Goal: Information Seeking & Learning: Find contact information

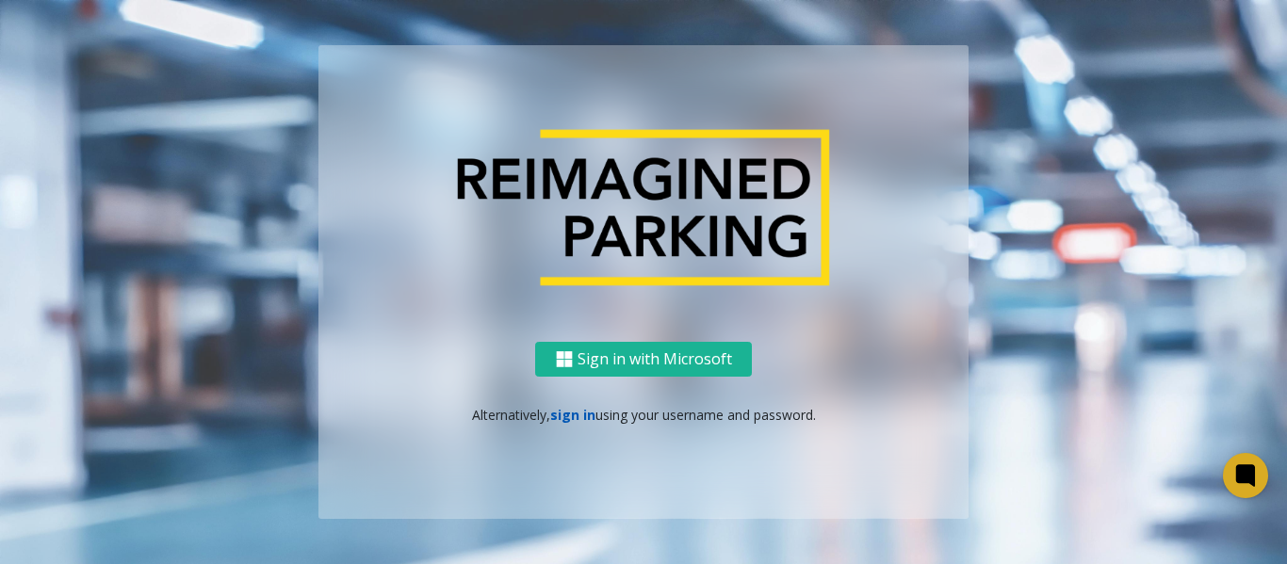
click at [565, 407] on link "sign in" at bounding box center [572, 415] width 45 height 18
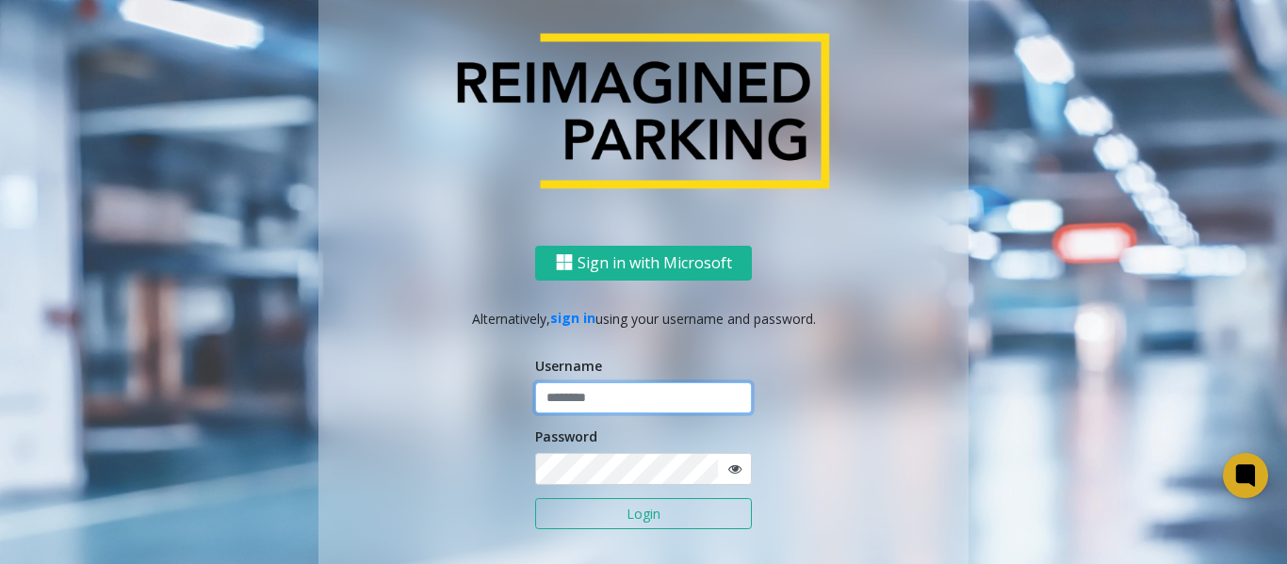
type input "*******"
click at [581, 510] on button "Login" at bounding box center [643, 515] width 217 height 32
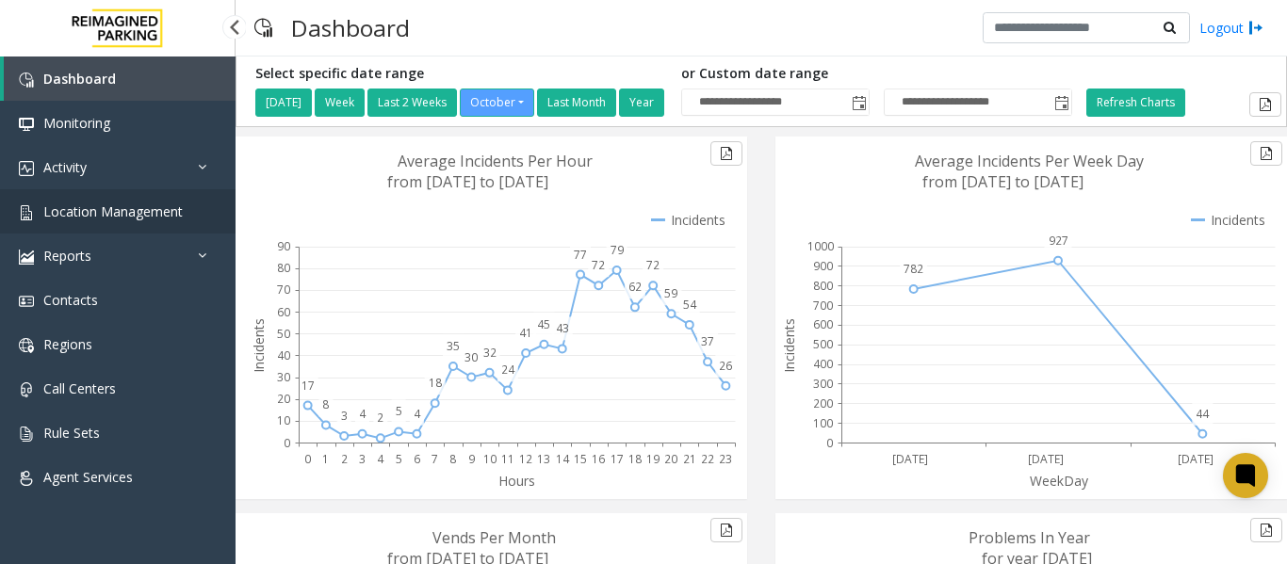
click at [166, 212] on span "Location Management" at bounding box center [112, 212] width 139 height 18
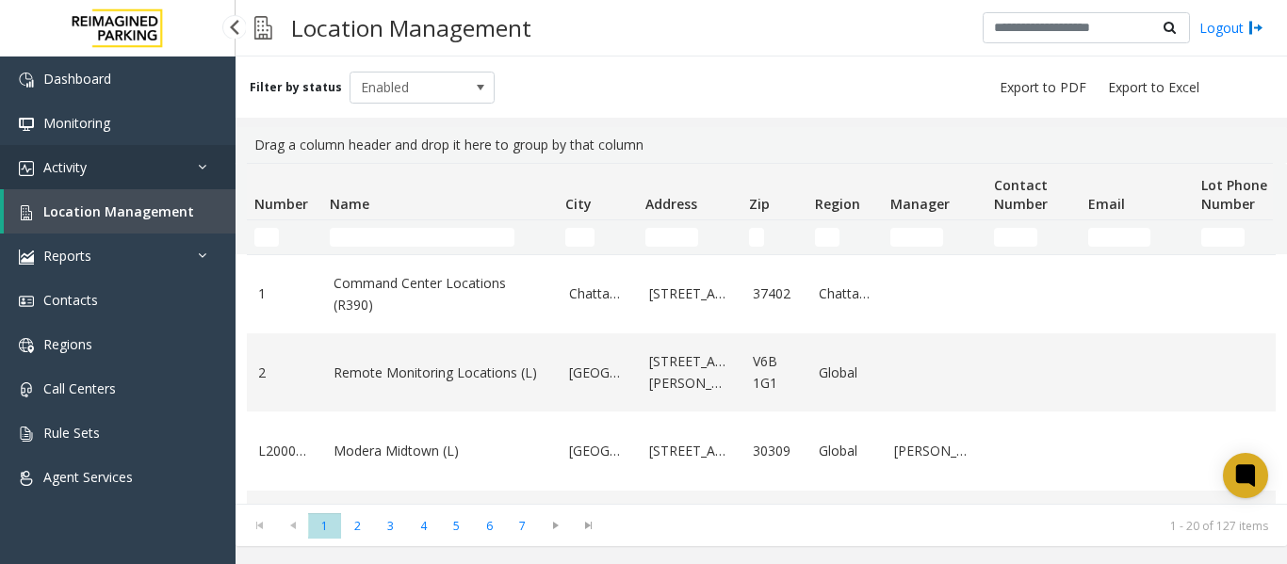
click at [79, 167] on span "Activity" at bounding box center [64, 167] width 43 height 18
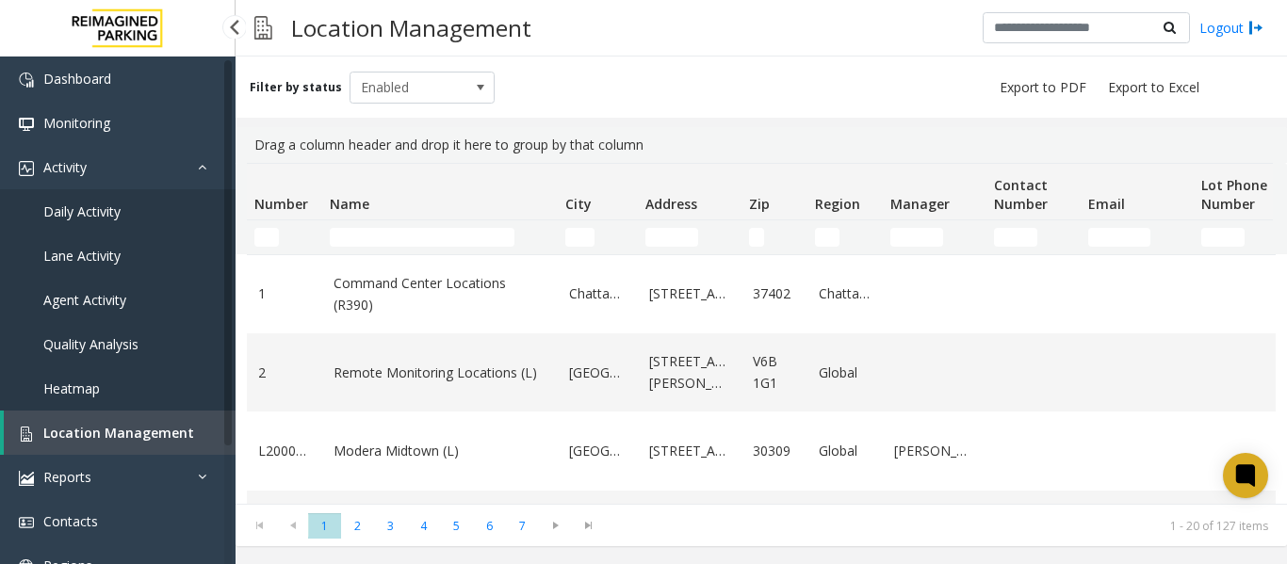
click at [88, 217] on span "Daily Activity" at bounding box center [81, 212] width 77 height 18
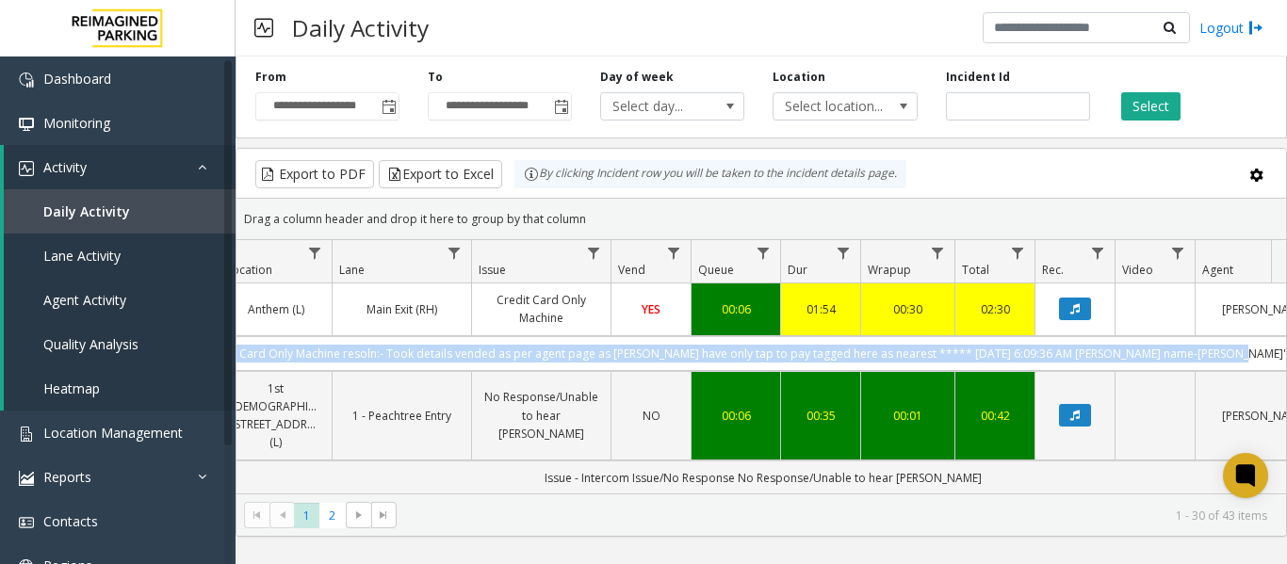
scroll to position [0, 694]
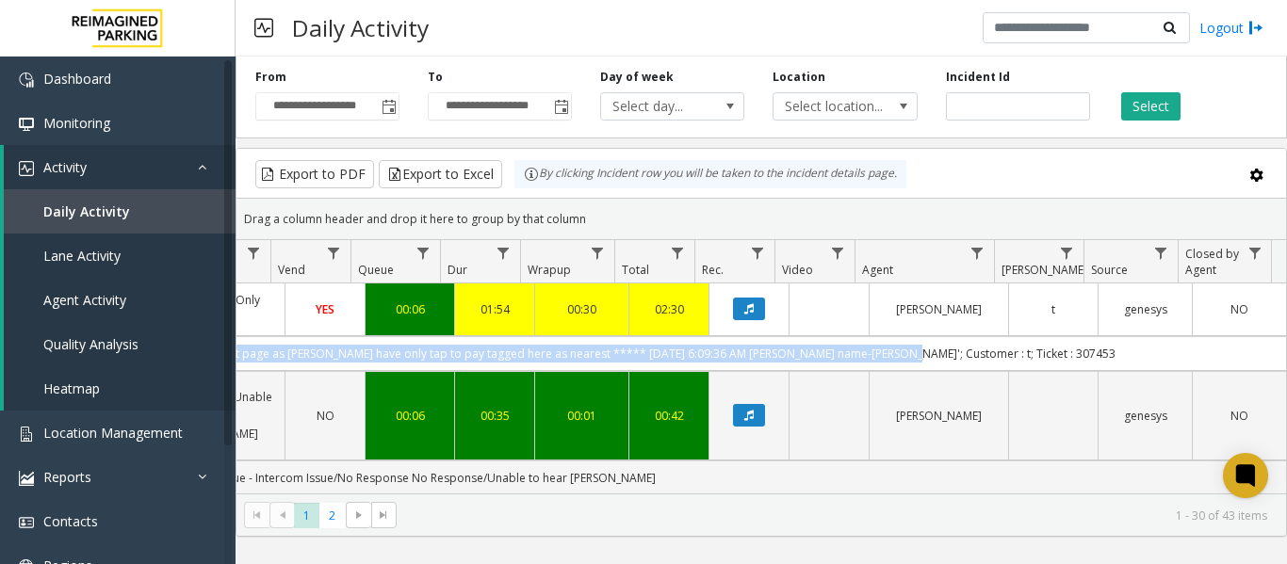
drag, startPoint x: 406, startPoint y: 348, endPoint x: 1303, endPoint y: 351, distance: 897.2
click at [1286, 351] on html "**********" at bounding box center [643, 282] width 1287 height 564
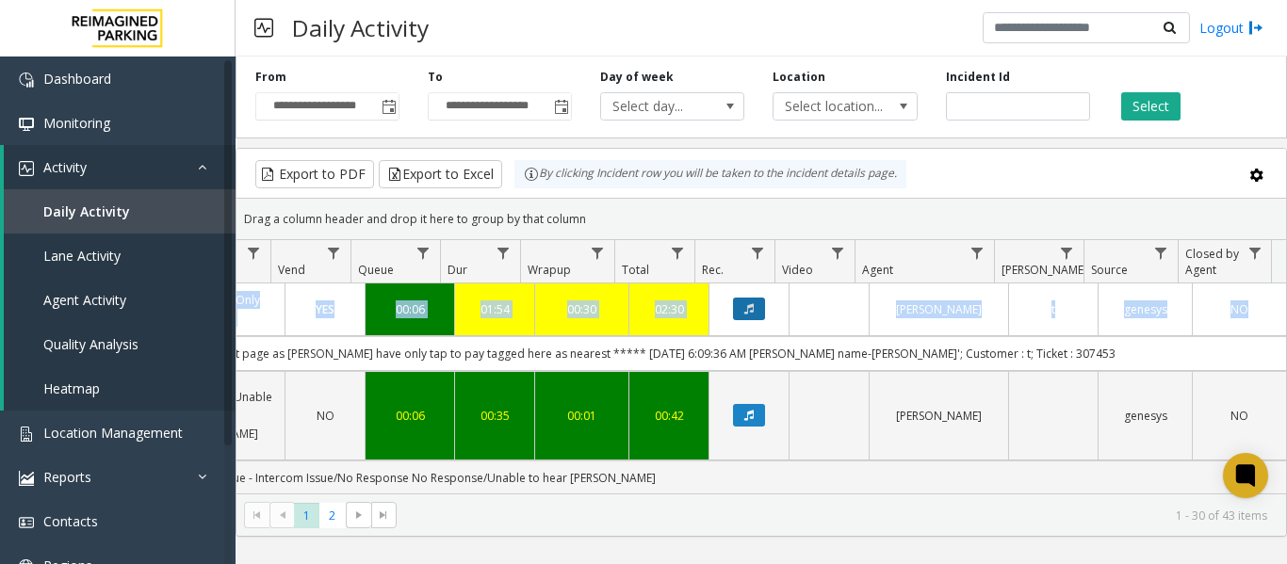
click at [741, 316] on button "Data table" at bounding box center [749, 309] width 32 height 23
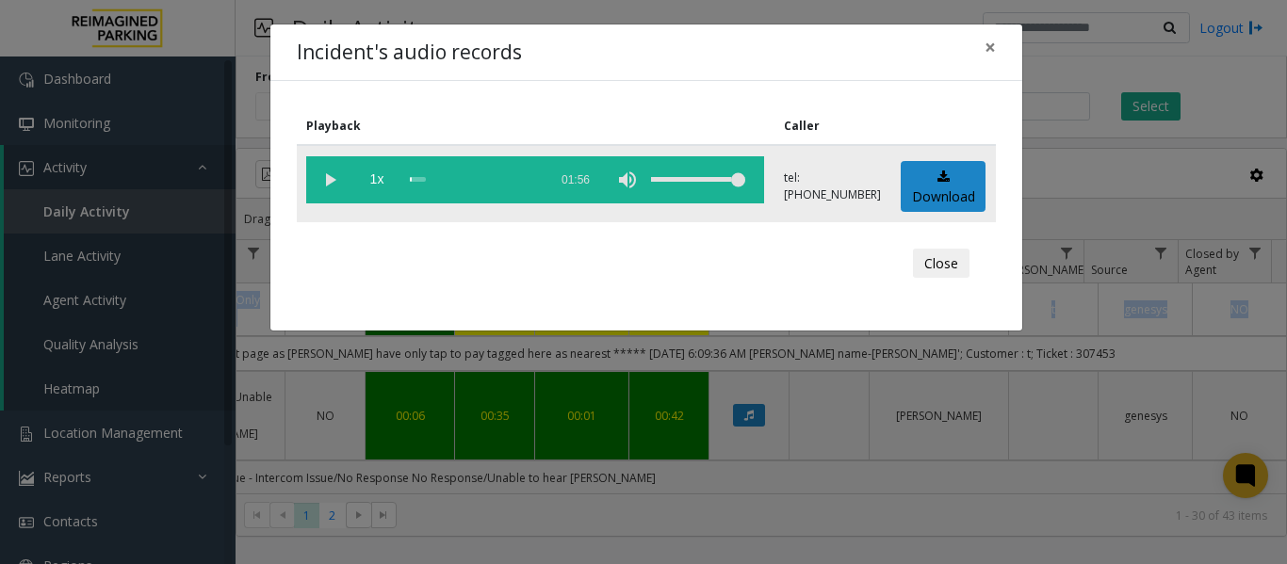
click at [323, 178] on vg-play-pause at bounding box center [329, 179] width 47 height 47
click at [983, 50] on button "×" at bounding box center [991, 48] width 38 height 46
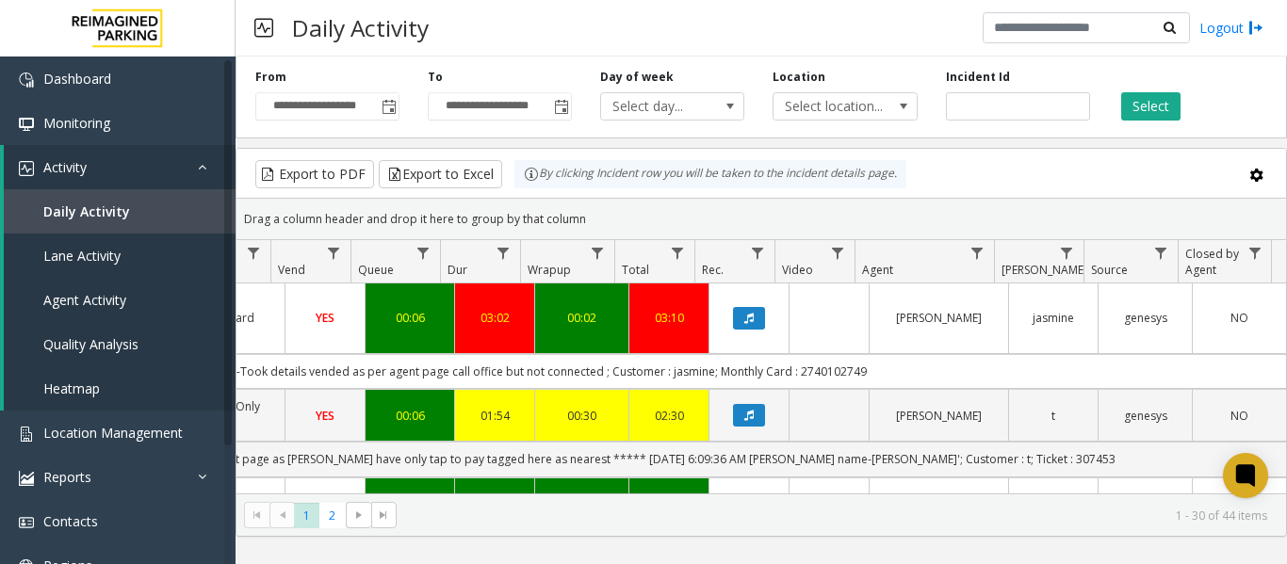
click at [967, 167] on div "Export to PDF Export to Excel By clicking Incident row you will be taken to the…" at bounding box center [762, 174] width 1018 height 28
click at [741, 307] on button "Data table" at bounding box center [749, 318] width 32 height 23
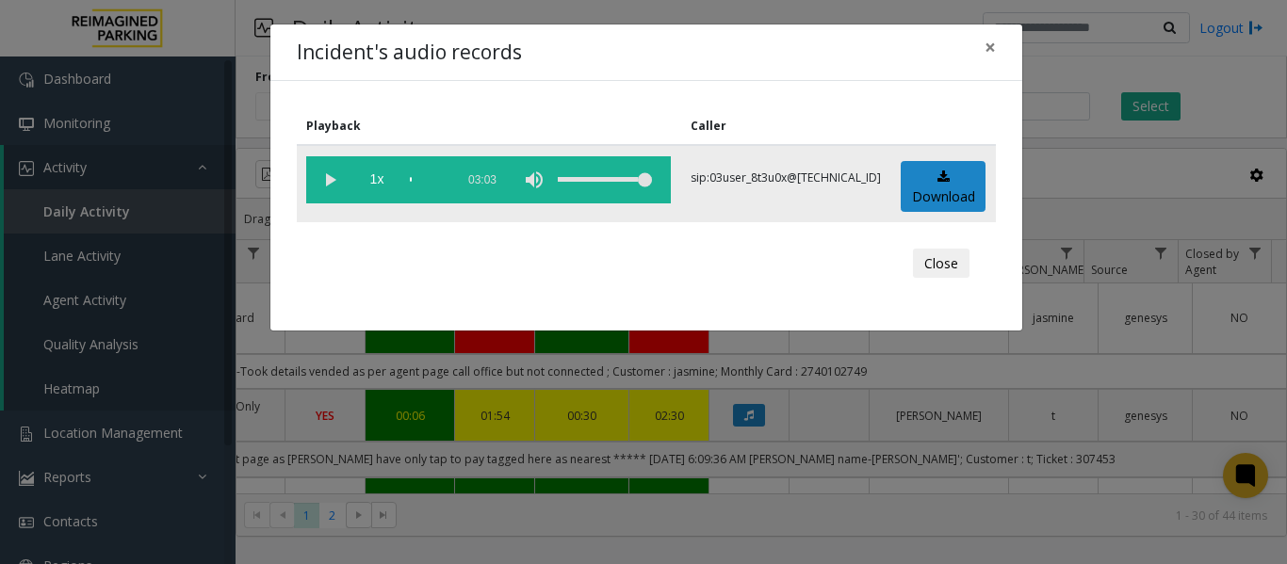
click at [326, 178] on vg-play-pause at bounding box center [329, 179] width 47 height 47
click at [423, 179] on div "scrub bar" at bounding box center [427, 179] width 35 height 47
click at [441, 181] on div "scrub bar" at bounding box center [427, 179] width 35 height 47
click at [436, 180] on div "scrub bar" at bounding box center [427, 179] width 35 height 47
click at [428, 177] on div "scrub bar" at bounding box center [427, 179] width 35 height 47
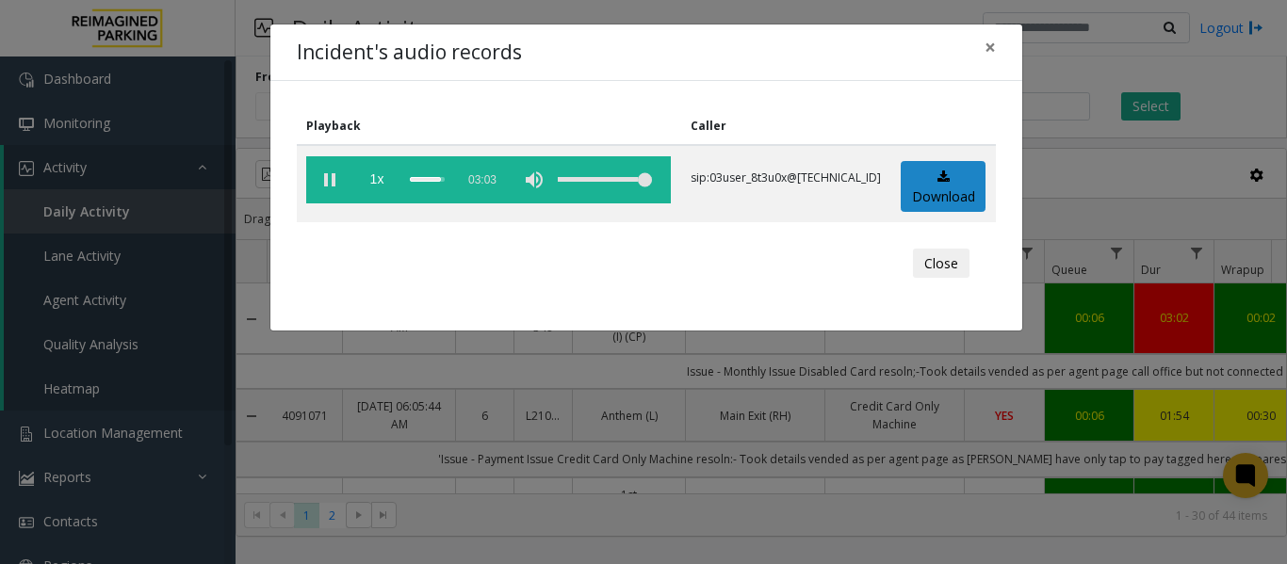
scroll to position [0, 694]
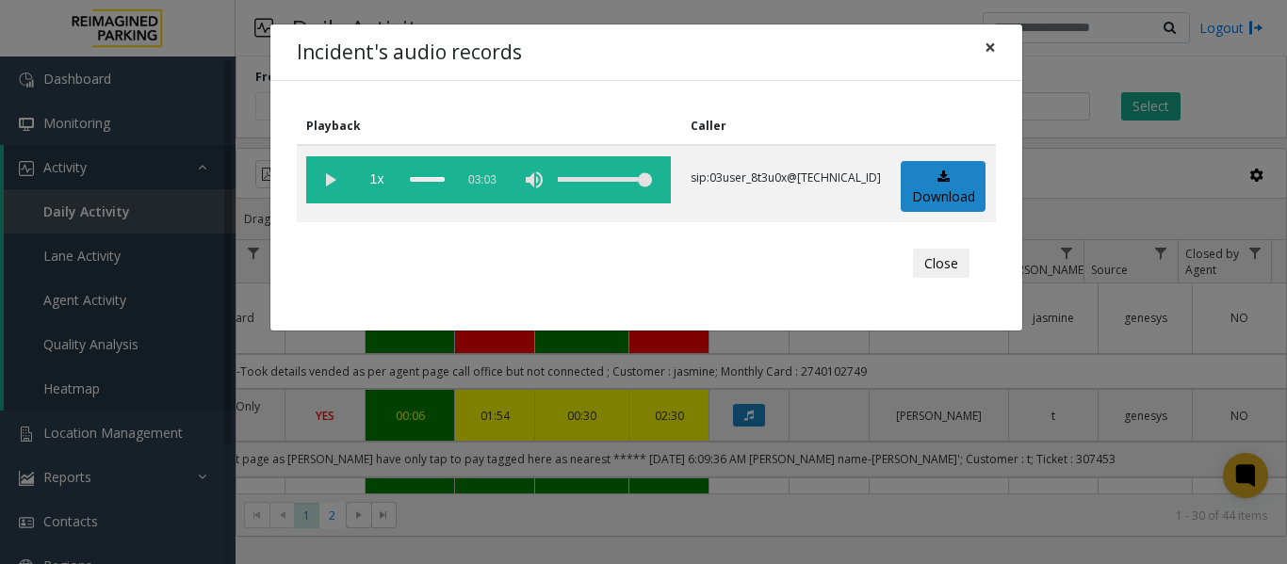
click at [988, 48] on span "×" at bounding box center [990, 47] width 11 height 26
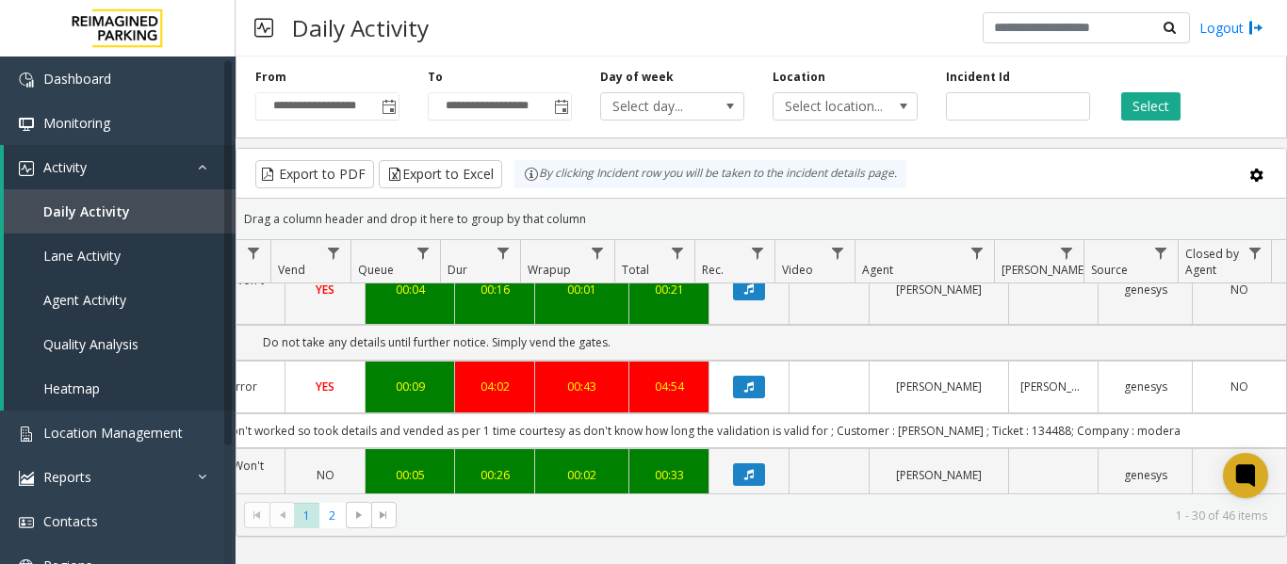
scroll to position [565, 694]
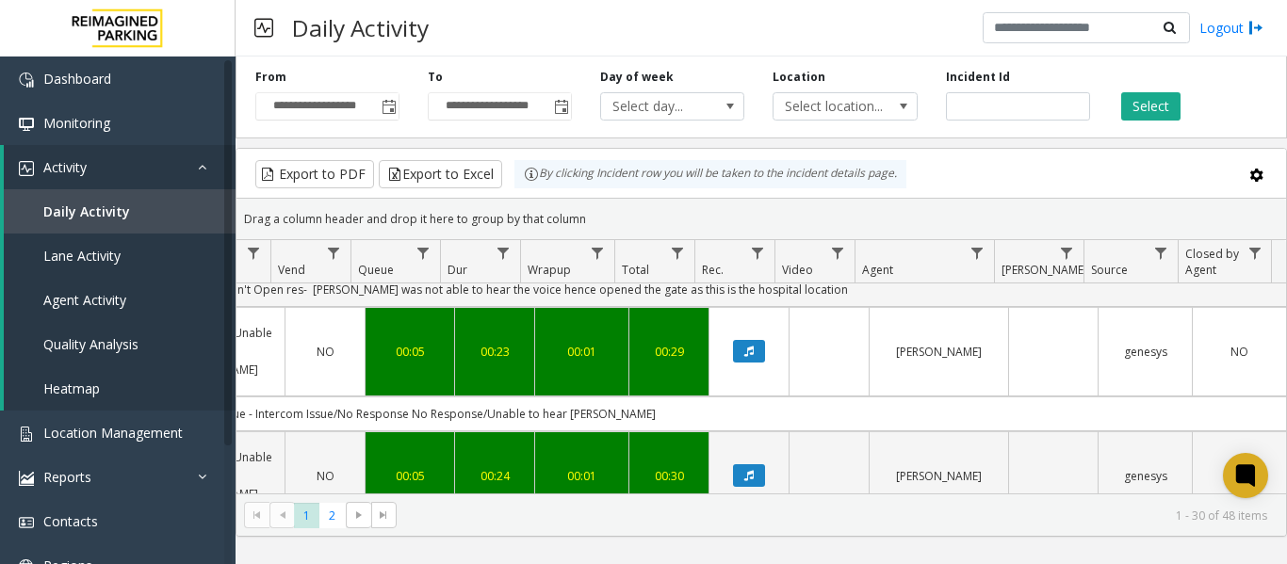
scroll to position [0, 694]
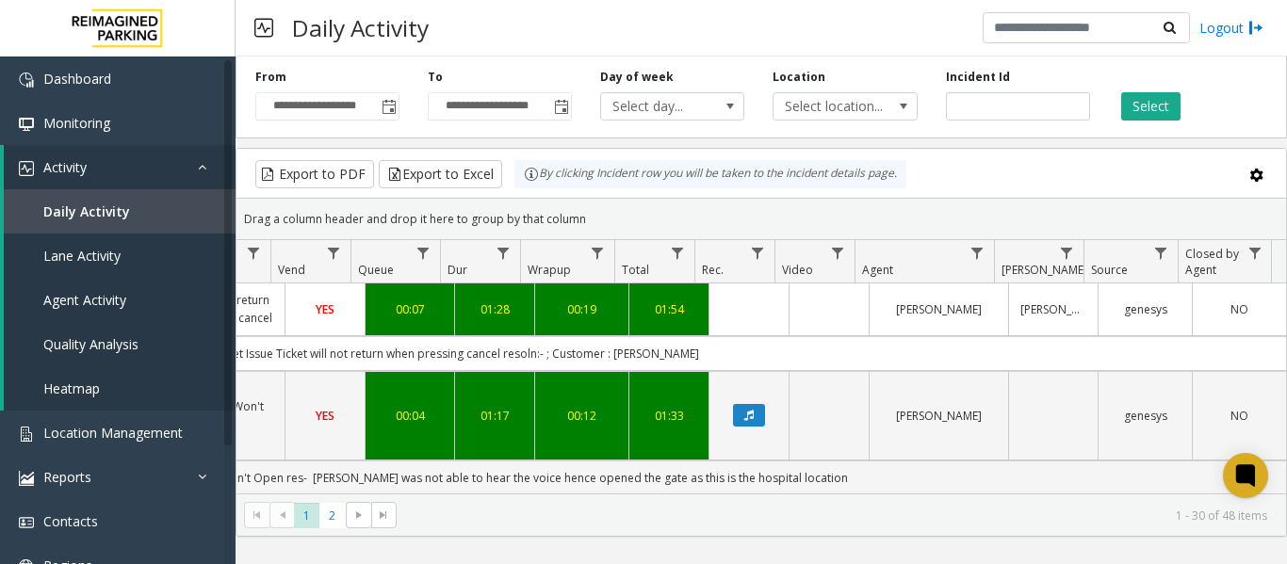
click at [720, 319] on td "Data table" at bounding box center [749, 310] width 80 height 52
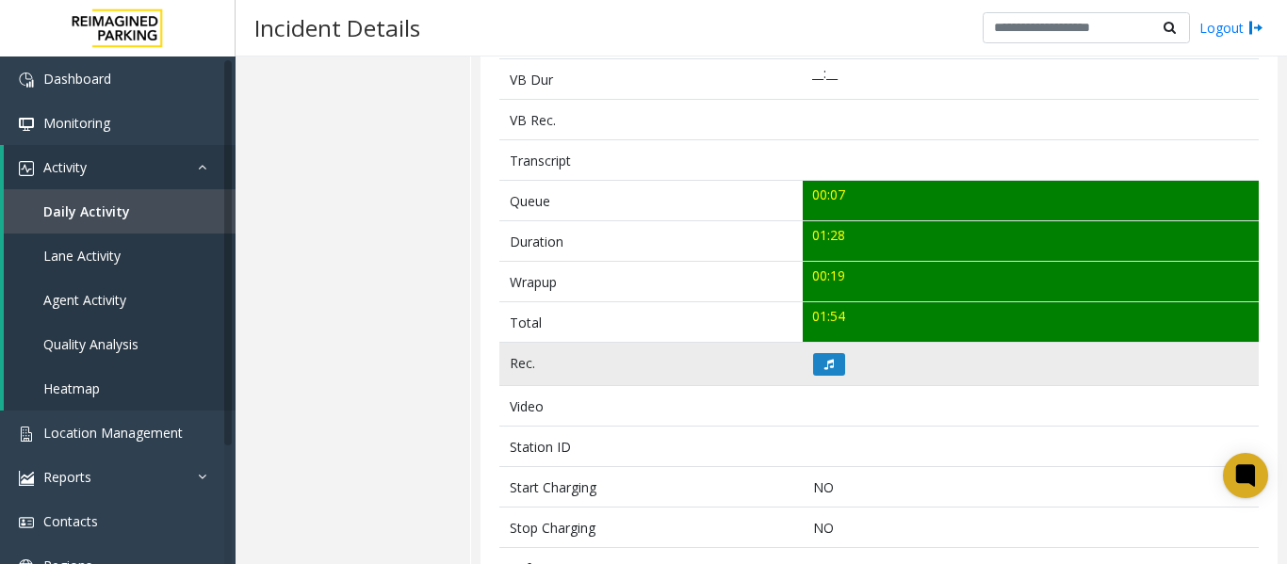
scroll to position [660, 0]
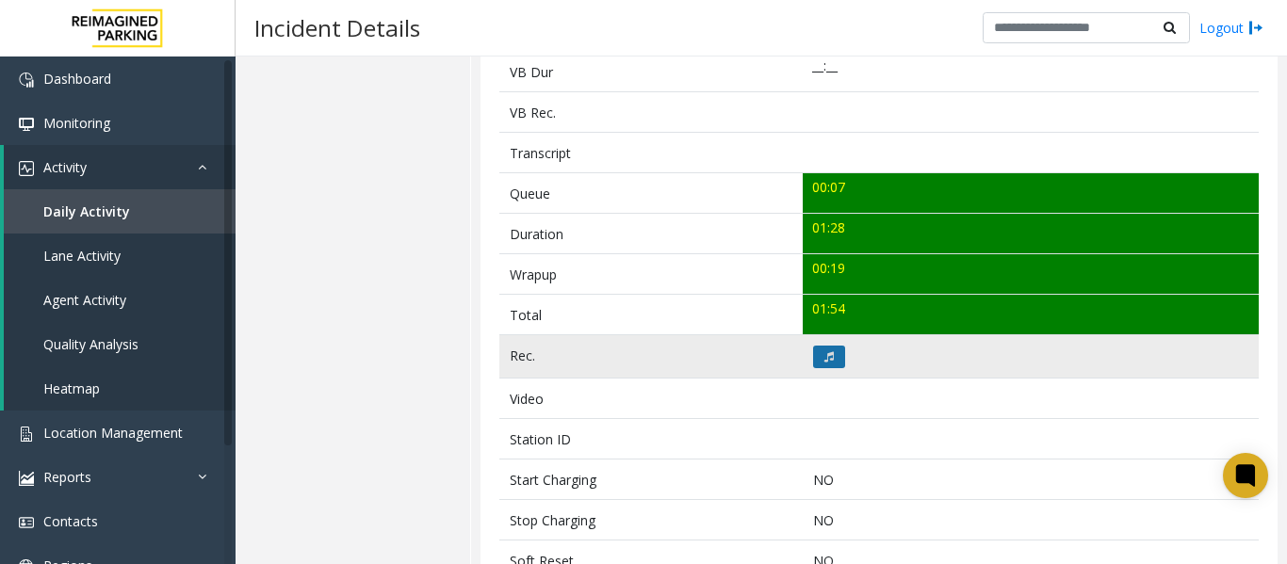
click at [825, 352] on icon at bounding box center [829, 357] width 9 height 11
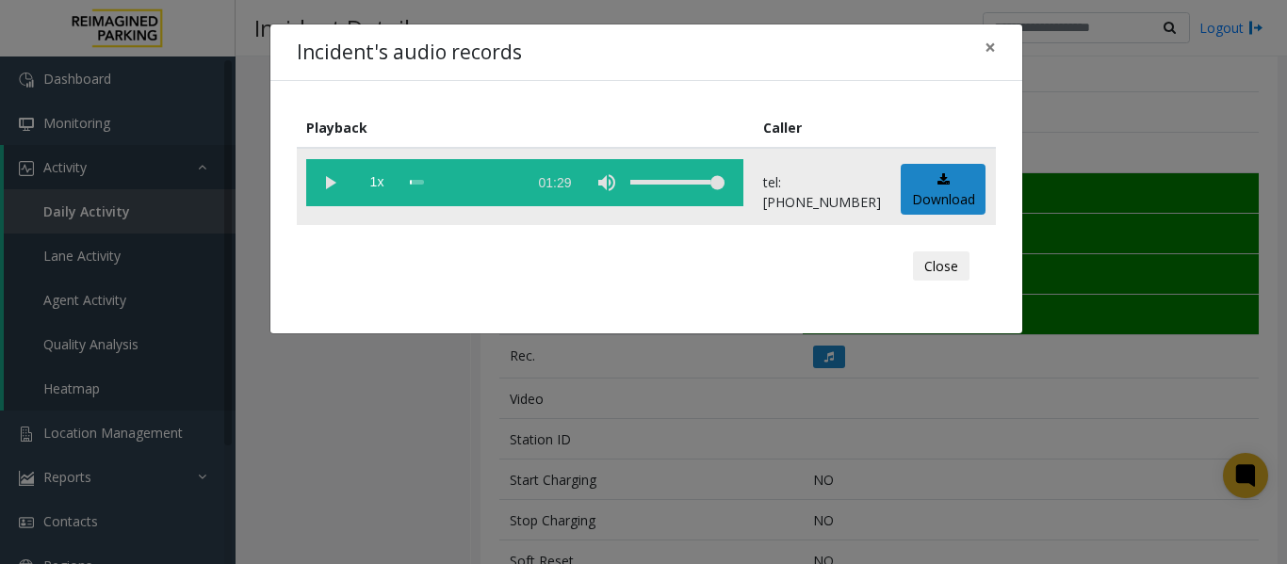
click at [337, 178] on vg-play-pause at bounding box center [329, 182] width 47 height 47
click at [438, 179] on div "scrub bar" at bounding box center [463, 182] width 107 height 47
click at [455, 183] on div "scrub bar" at bounding box center [463, 182] width 107 height 47
drag, startPoint x: 1276, startPoint y: 311, endPoint x: 1276, endPoint y: 297, distance: 14.1
click at [1276, 297] on div "Incident's audio records × Playback Caller 1x 01:29 tel:+10905259006 Download C…" at bounding box center [643, 282] width 1287 height 564
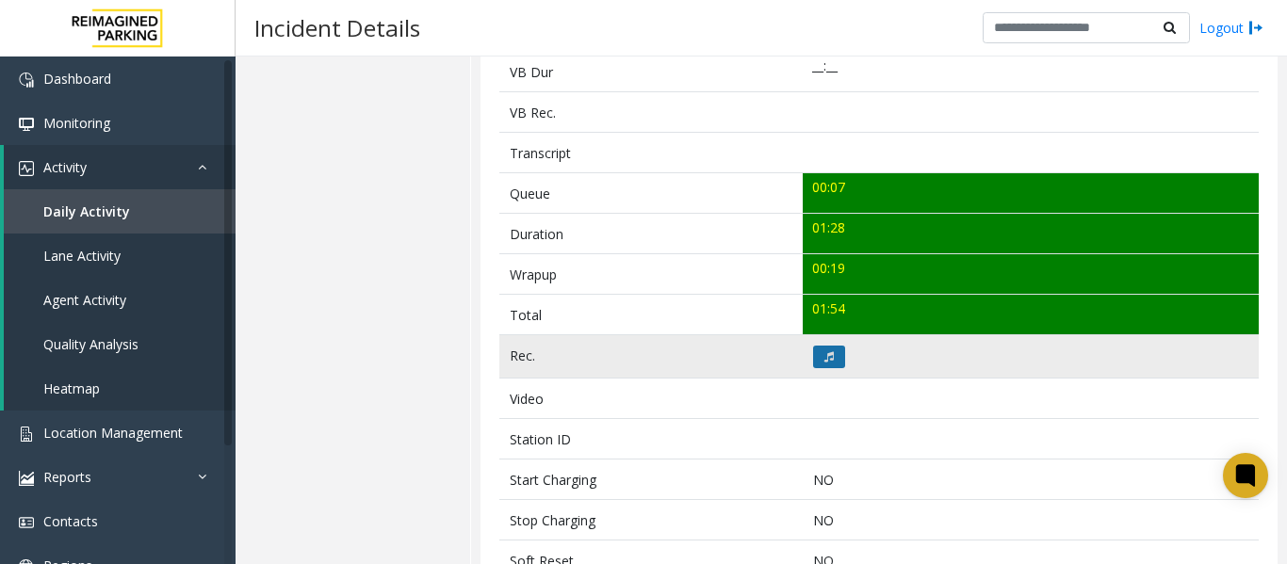
click at [825, 352] on icon at bounding box center [829, 357] width 9 height 11
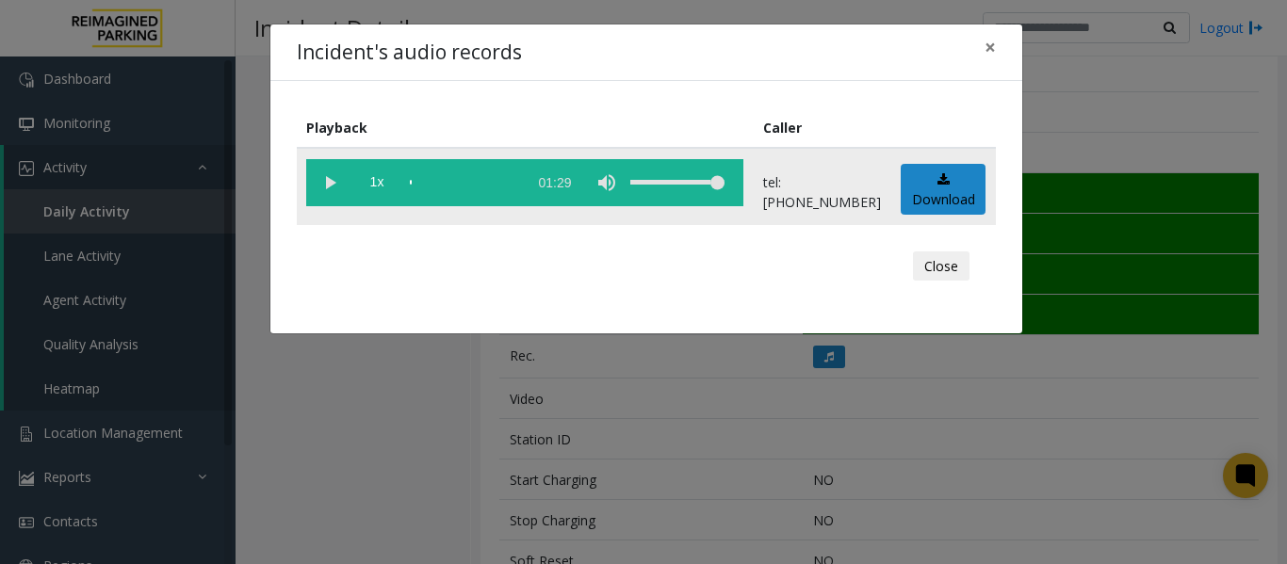
click at [450, 179] on div "scrub bar" at bounding box center [463, 182] width 107 height 47
click at [458, 178] on div "scrub bar" at bounding box center [463, 182] width 107 height 47
click at [324, 178] on vg-play-pause at bounding box center [329, 182] width 47 height 47
click at [990, 49] on span "×" at bounding box center [990, 47] width 11 height 26
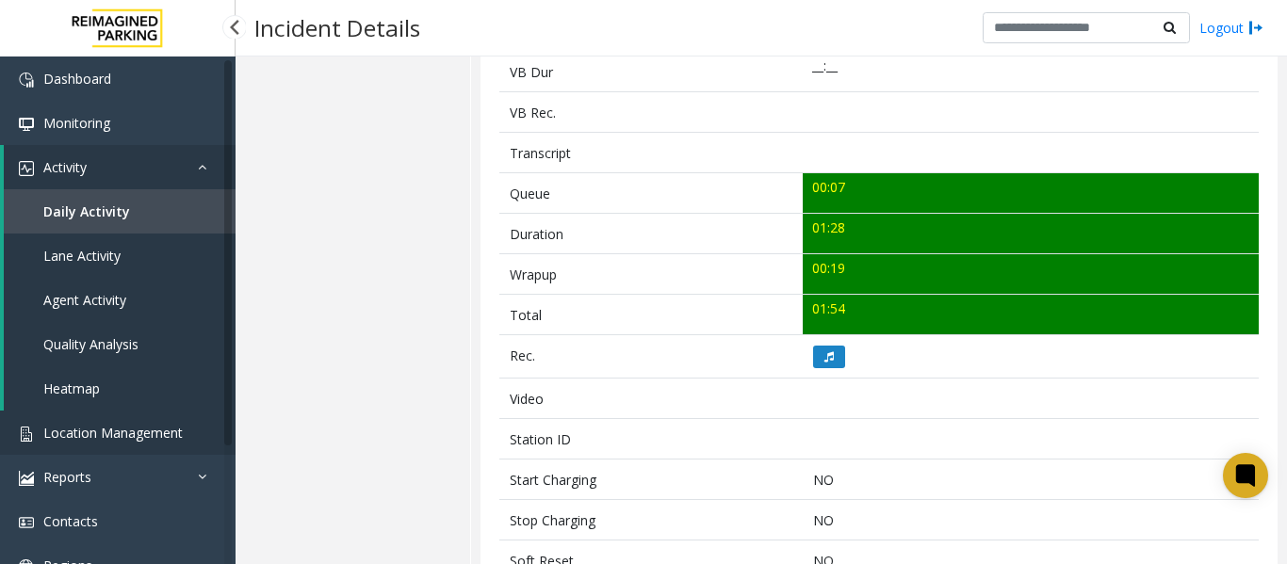
click at [76, 439] on span "Location Management" at bounding box center [112, 433] width 139 height 18
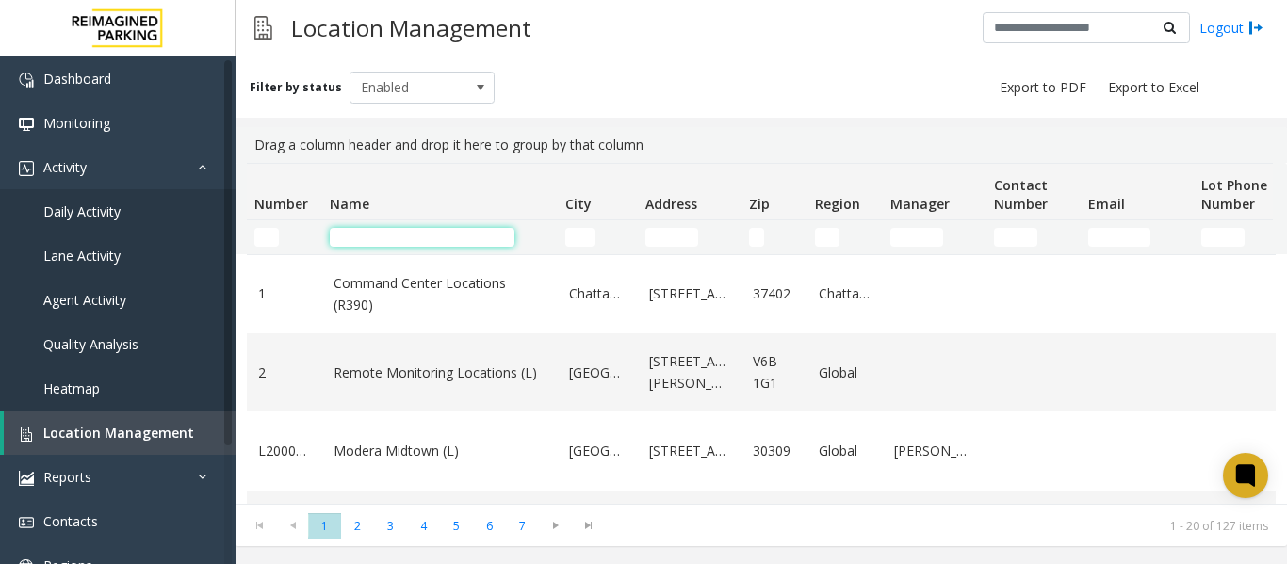
click at [417, 233] on input "Name Filter" at bounding box center [422, 237] width 185 height 19
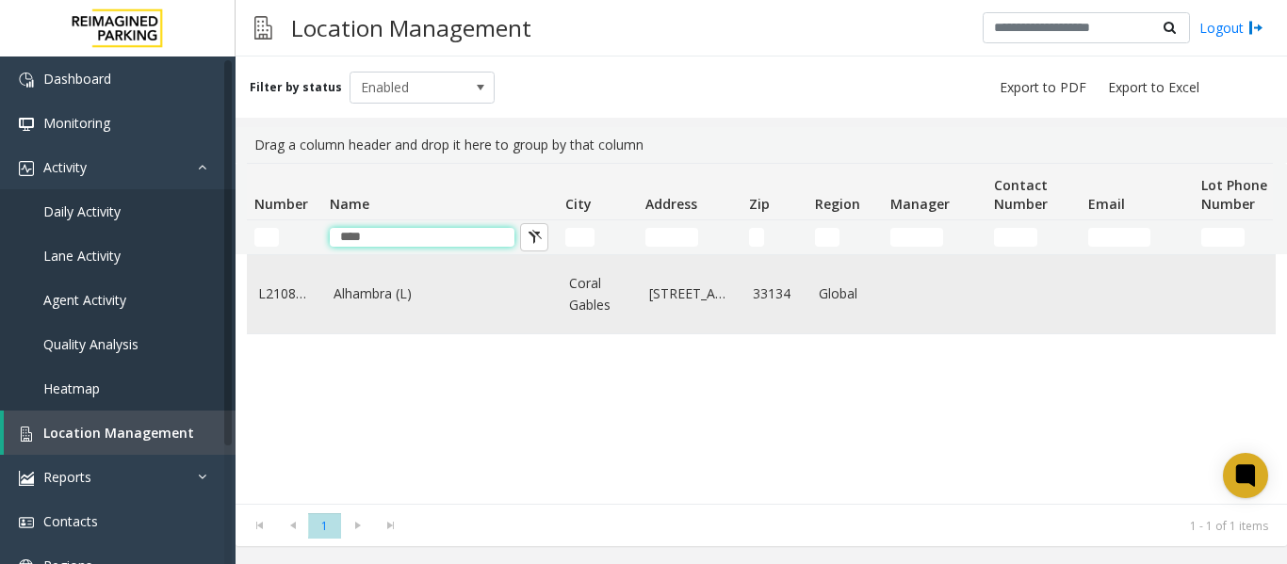
type input "****"
click at [410, 292] on link "Alhambra (L)" at bounding box center [440, 294] width 213 height 21
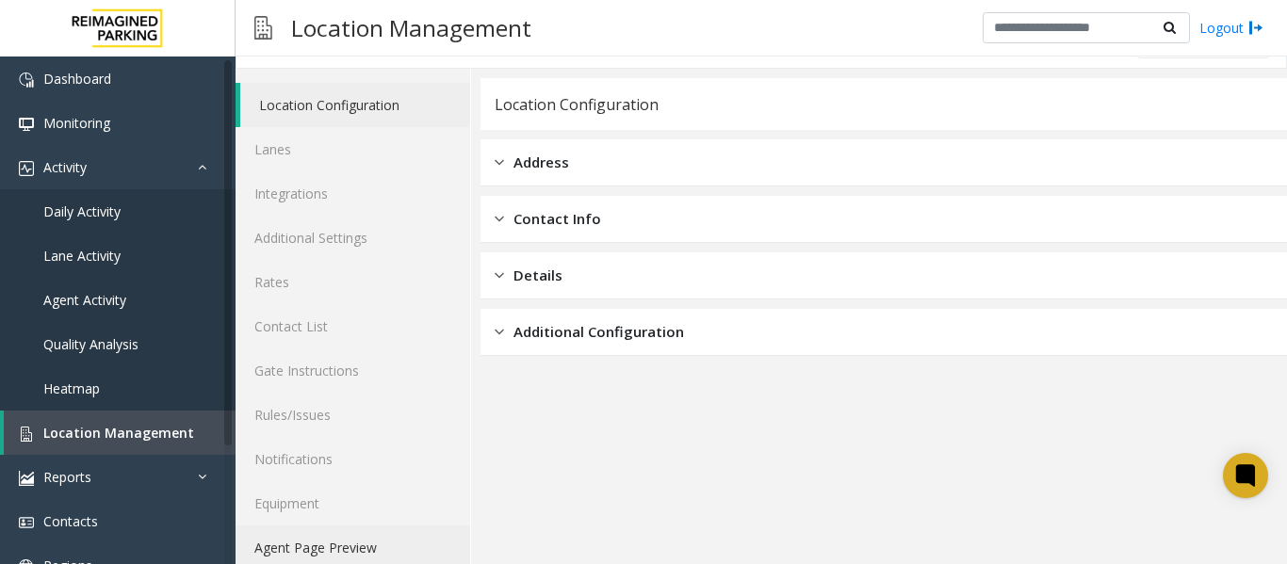
scroll to position [57, 0]
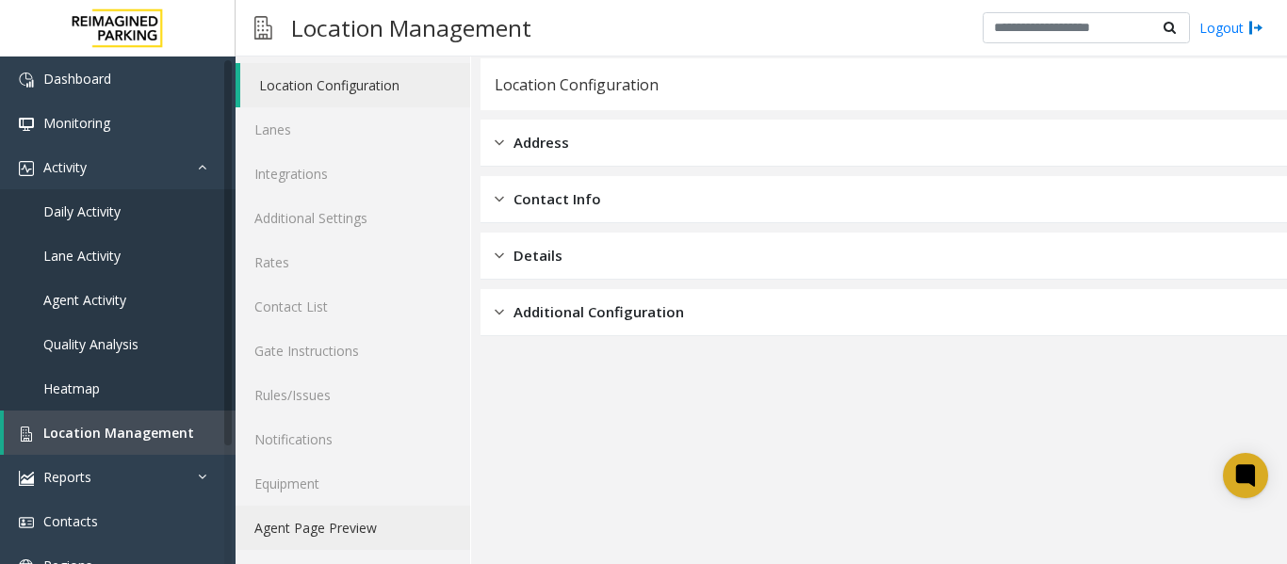
click at [317, 541] on link "Agent Page Preview" at bounding box center [353, 528] width 235 height 44
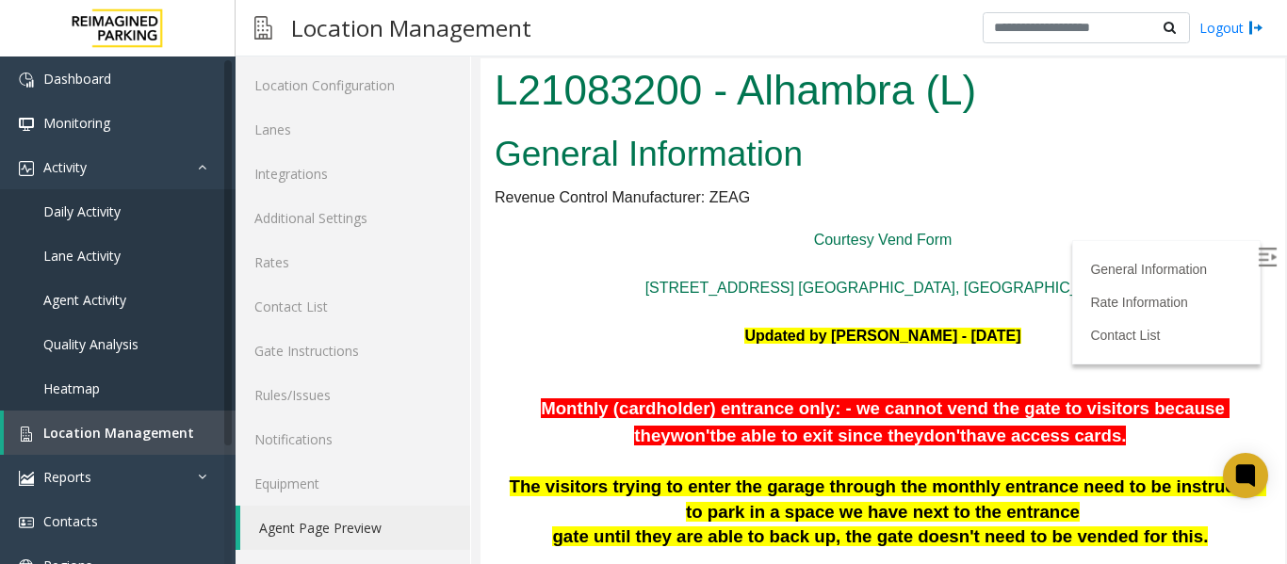
scroll to position [188, 0]
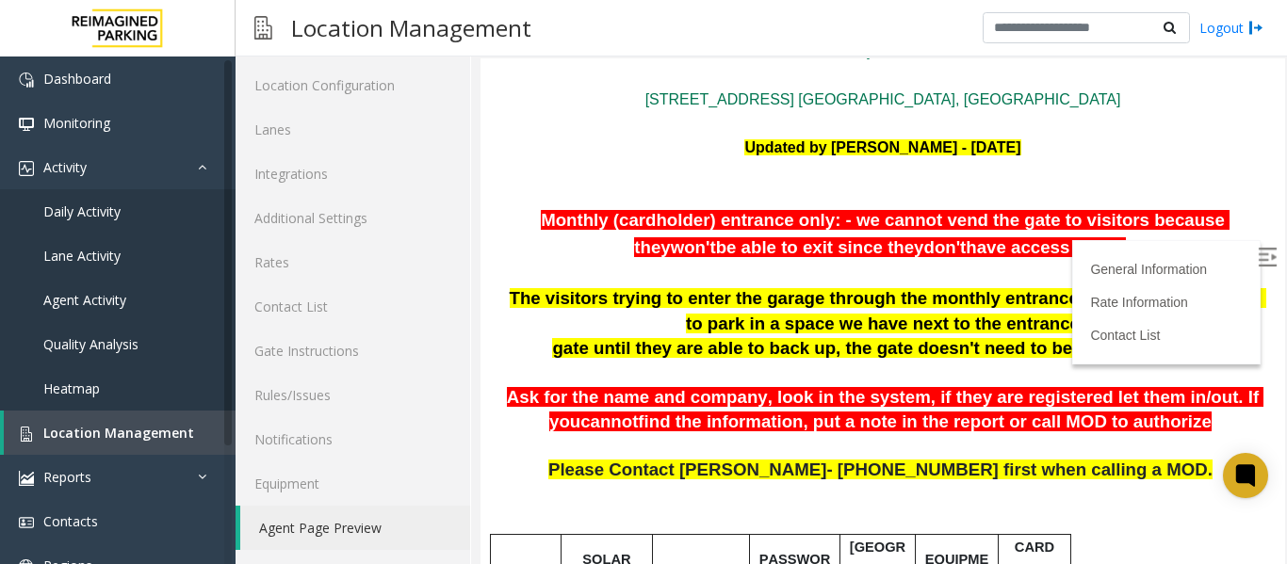
click at [1258, 254] on img at bounding box center [1267, 257] width 19 height 19
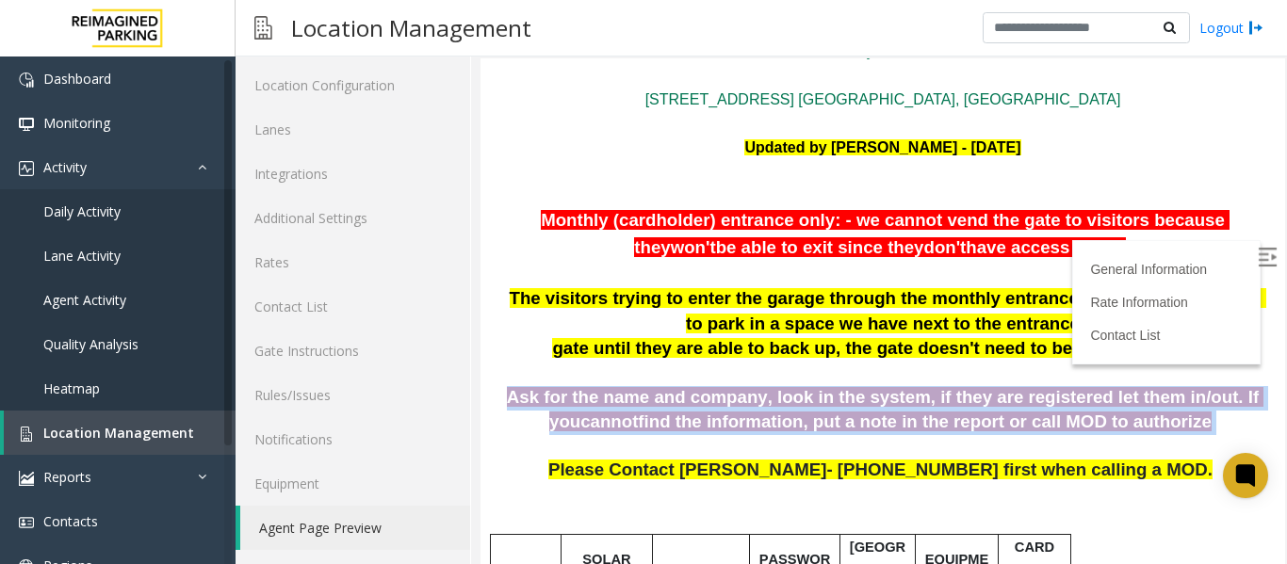
drag, startPoint x: 514, startPoint y: 382, endPoint x: 1169, endPoint y: 418, distance: 656.0
click at [1169, 418] on p "Ask for the name and company, look in the system, if they are registered let th…" at bounding box center [883, 410] width 777 height 48
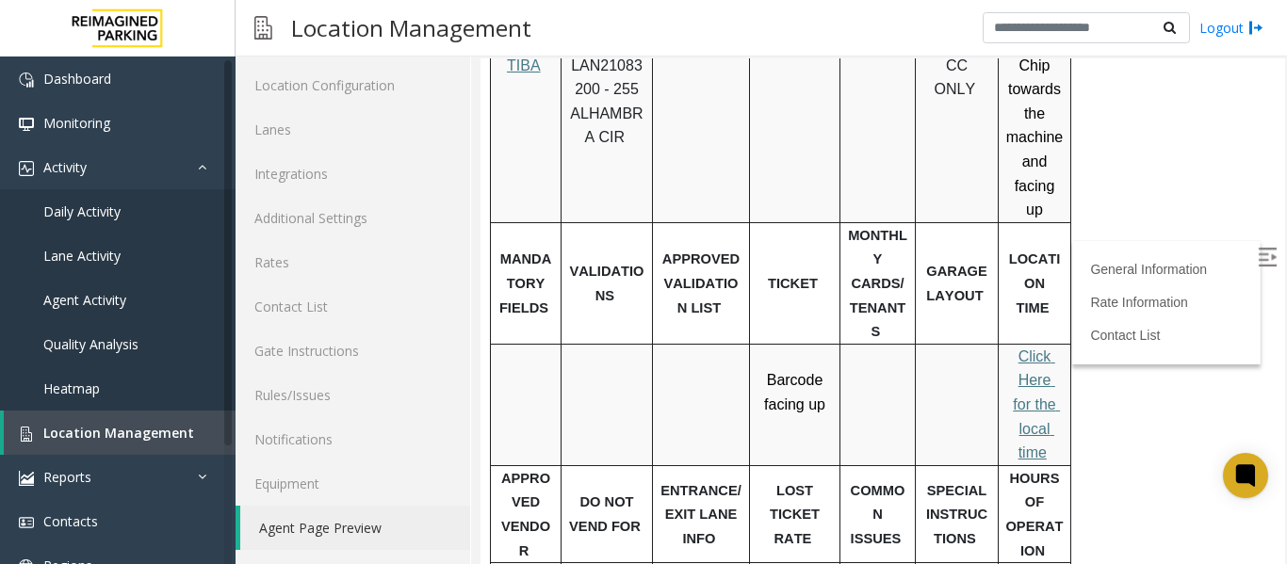
scroll to position [716, 0]
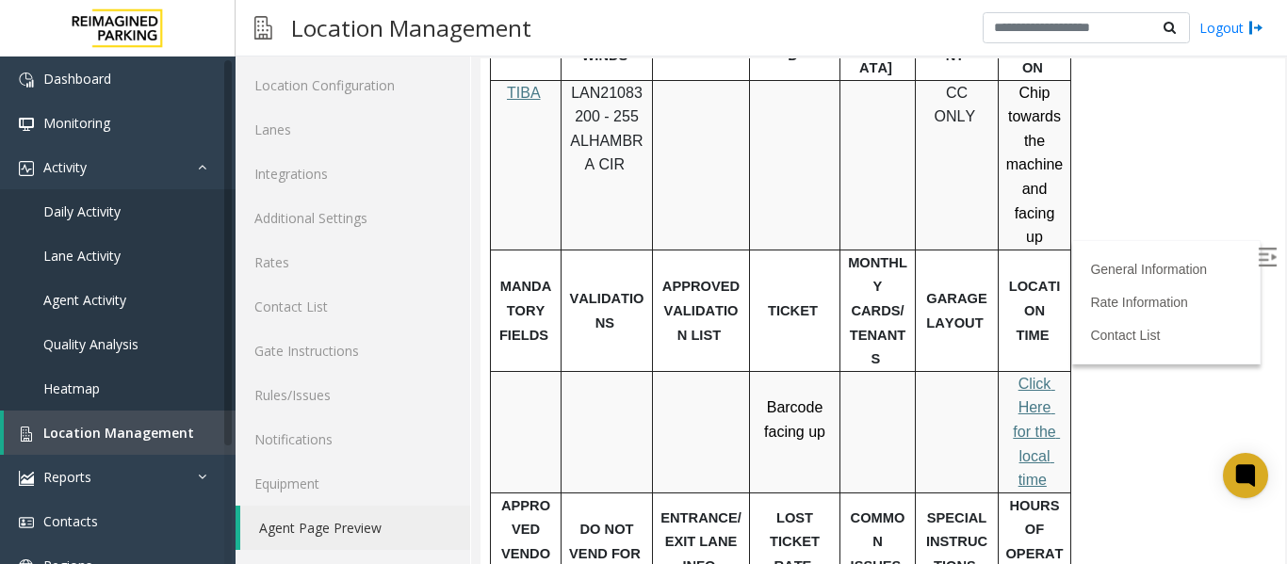
click at [1035, 376] on span "Click Here for the local time" at bounding box center [1036, 432] width 47 height 112
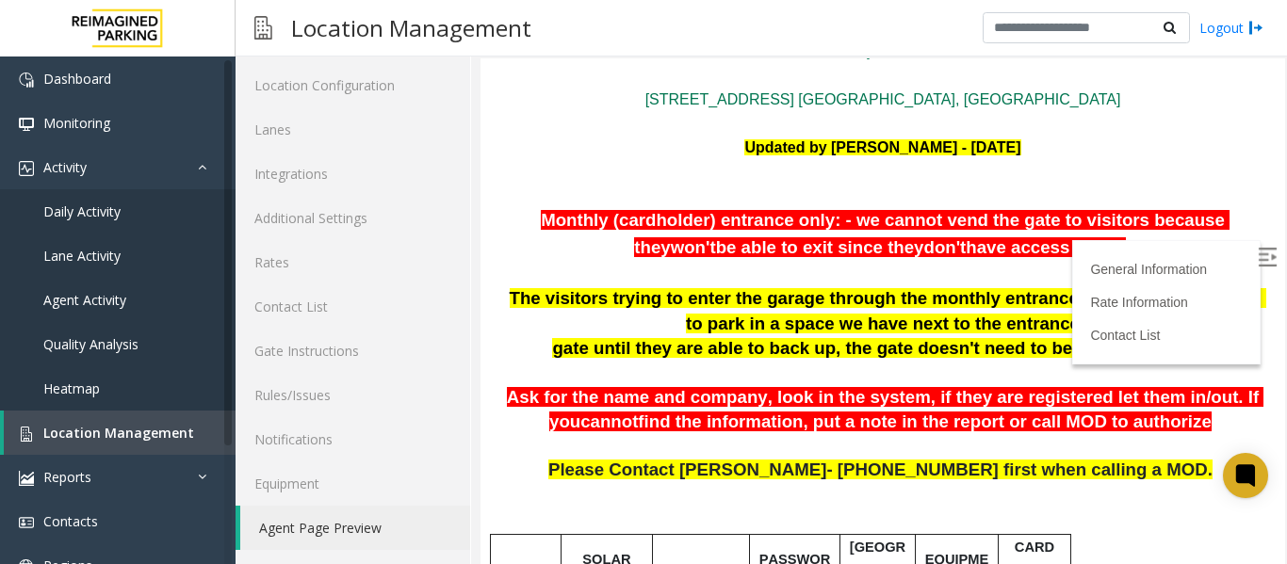
scroll to position [0, 0]
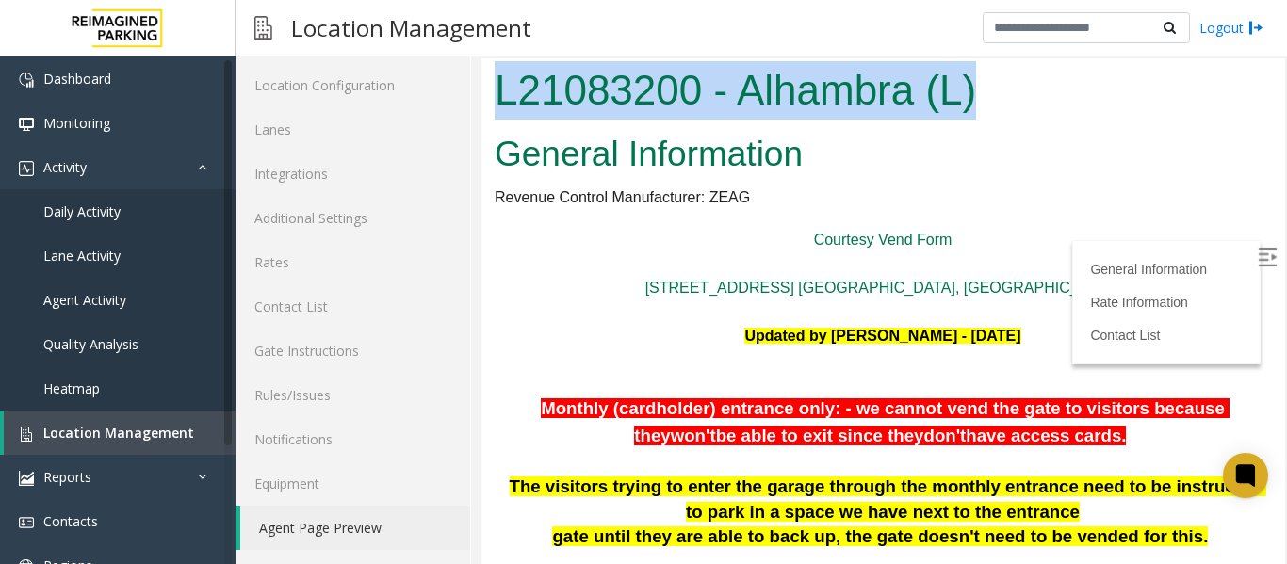
drag, startPoint x: 1014, startPoint y: 82, endPoint x: 489, endPoint y: 96, distance: 525.1
click at [489, 96] on div "L21083200 - Alhambra (L)" at bounding box center [883, 92] width 805 height 69
copy h1 "L21083200 - Alhambra (L)"
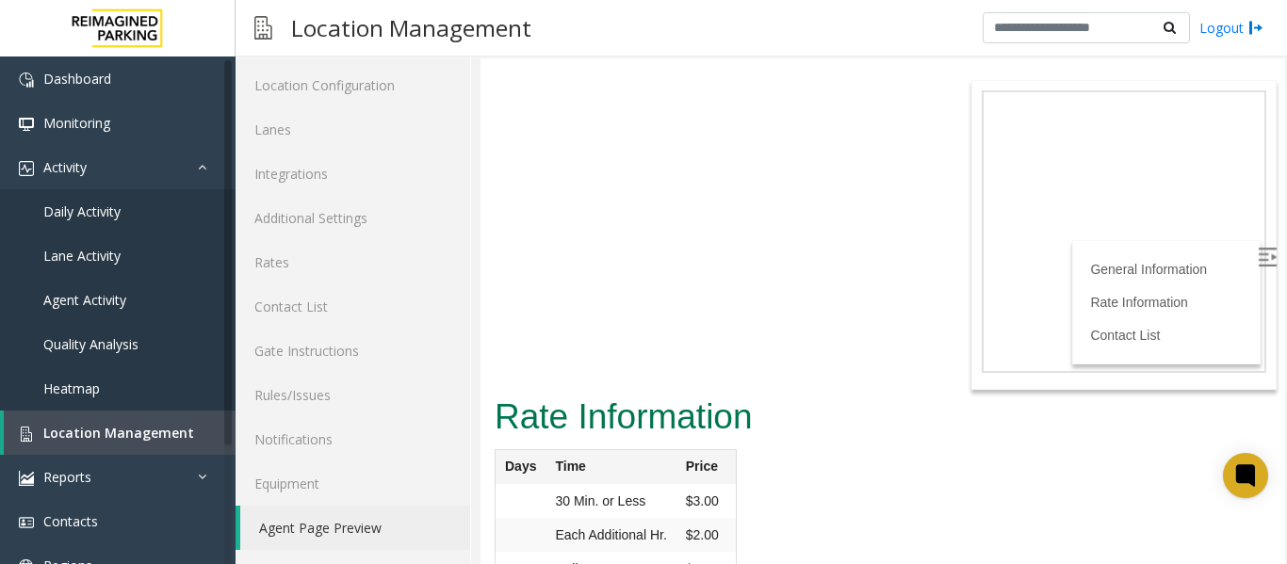
scroll to position [2130, 0]
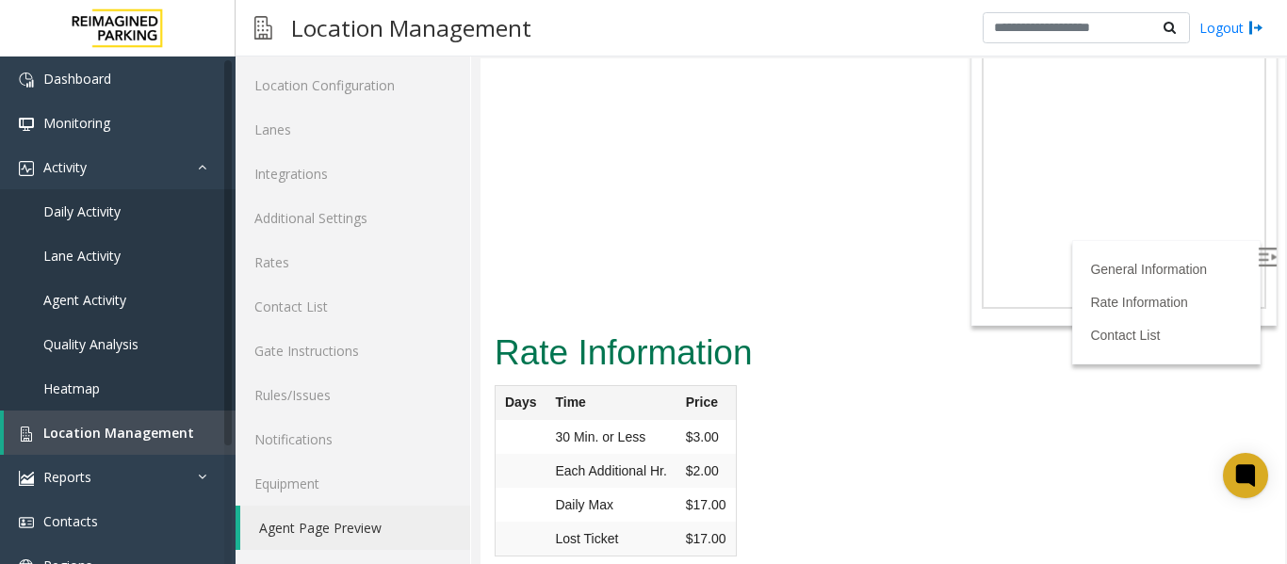
drag, startPoint x: 1120, startPoint y: 453, endPoint x: 842, endPoint y: 438, distance: 277.5
copy tr "lisandra.alfonso@reimaginedparking.com"
drag, startPoint x: 1152, startPoint y: 490, endPoint x: 844, endPoint y: 496, distance: 307.3
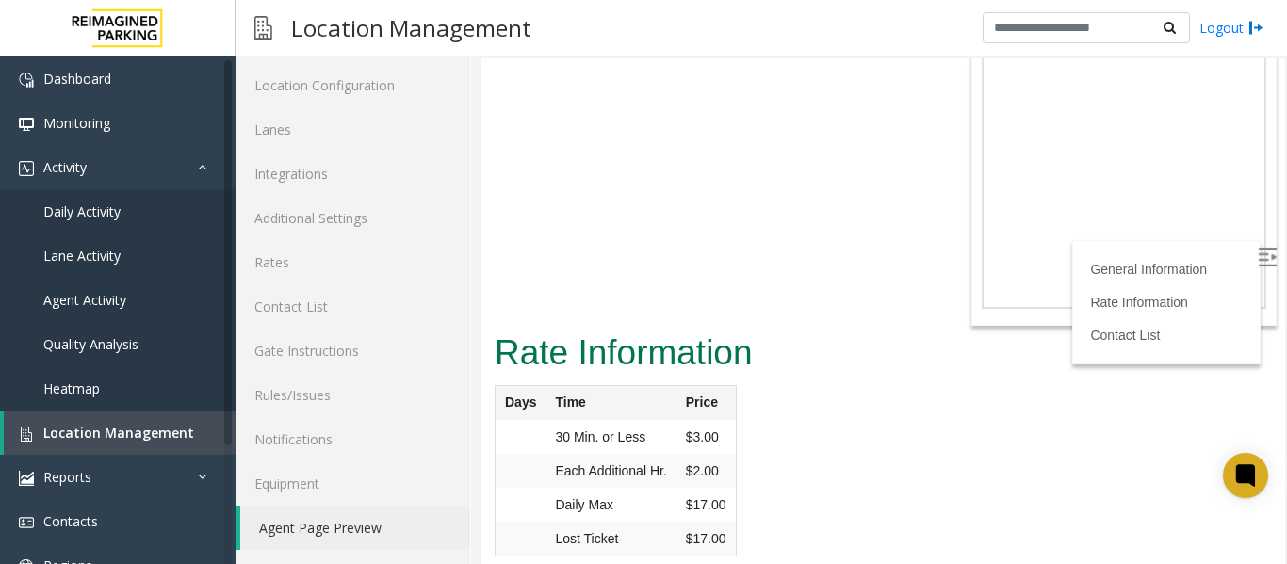
copy tr "alexandra.meneses@reimaginedparking.com"
drag, startPoint x: 1065, startPoint y: 524, endPoint x: 836, endPoint y: 524, distance: 229.0
copy tr "alhambra@lanierparking.com"
drag, startPoint x: 558, startPoint y: 450, endPoint x: 505, endPoint y: 444, distance: 53.1
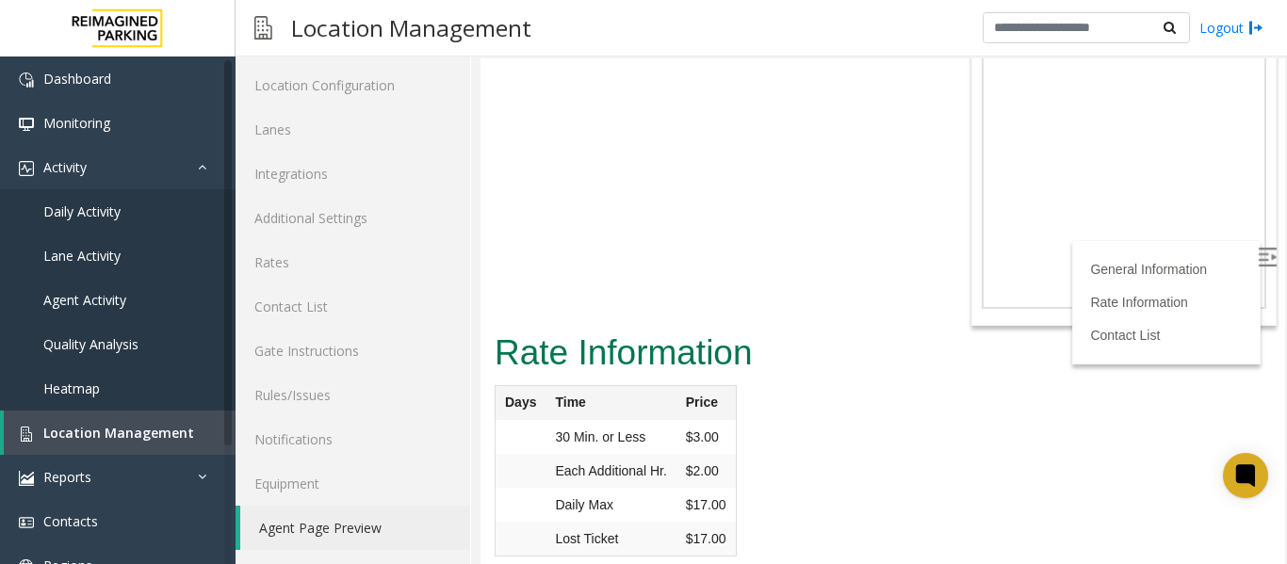
copy td "Lisandra"
click at [145, 210] on link "Daily Activity" at bounding box center [118, 211] width 236 height 44
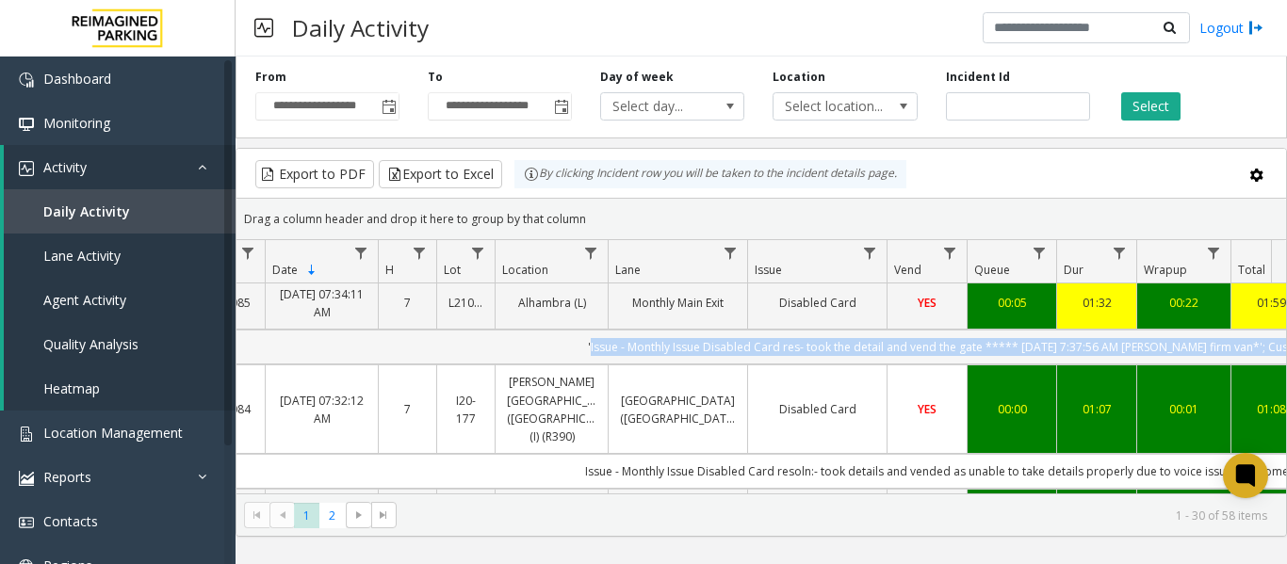
scroll to position [0, 212]
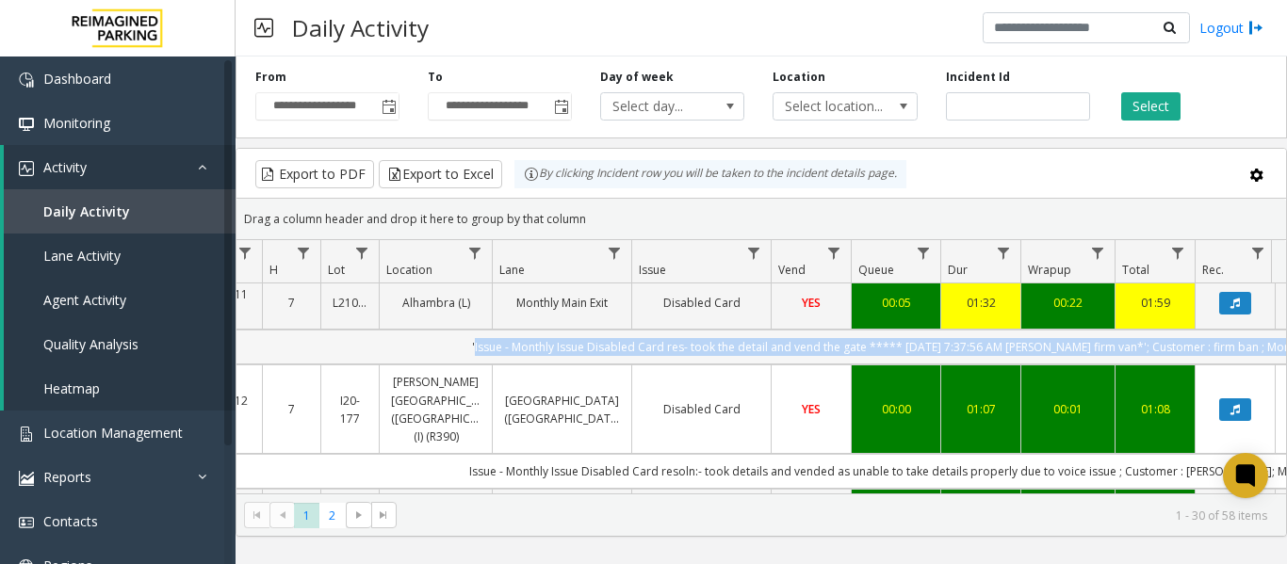
drag, startPoint x: 627, startPoint y: 359, endPoint x: 1265, endPoint y: 363, distance: 638.0
click at [1265, 363] on td "'Issue - Monthly Issue Disabled Card res- took the detail and vend the gate ***…" at bounding box center [923, 347] width 1699 height 35
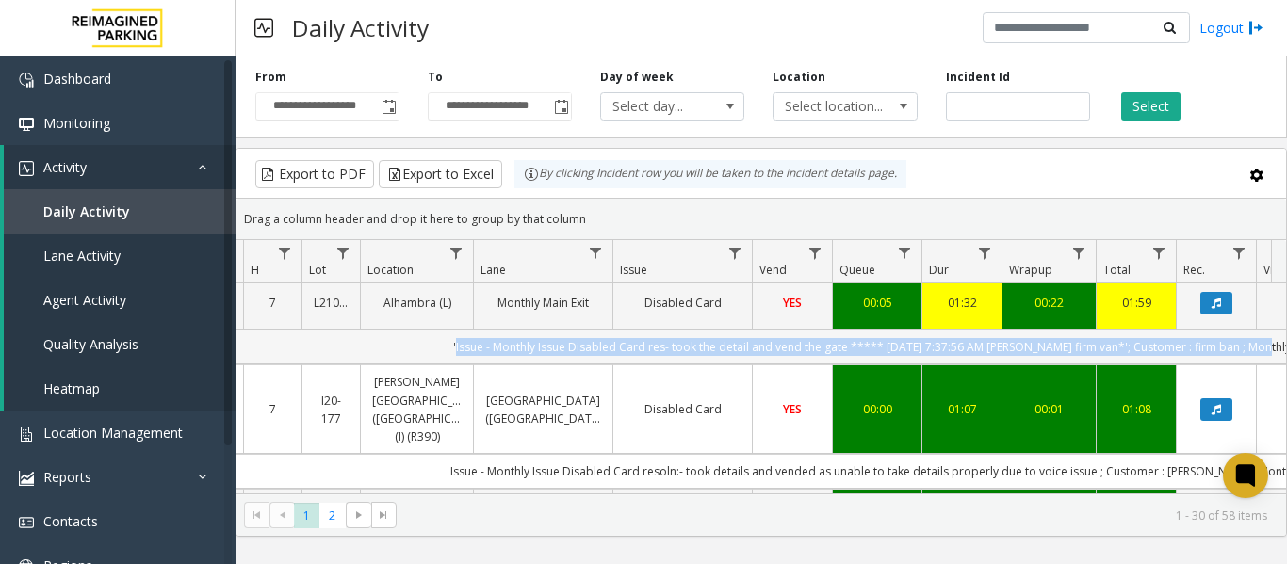
click at [429, 358] on td "'Issue - Monthly Issue Disabled Card res- took the detail and vend the gate ***…" at bounding box center [904, 347] width 1699 height 35
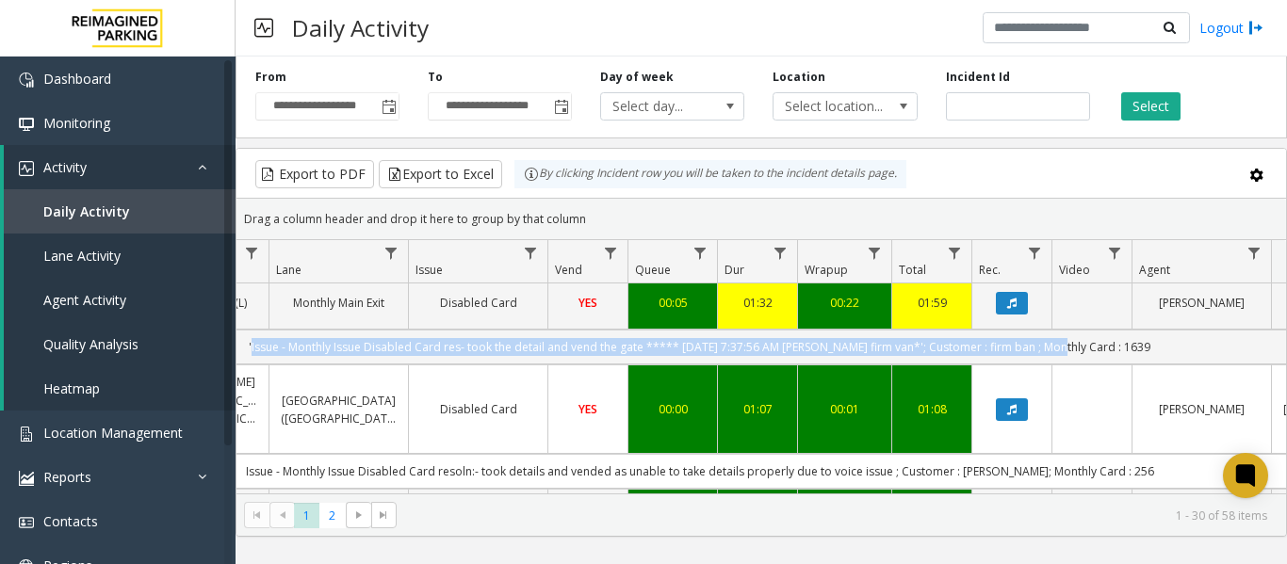
scroll to position [0, 595]
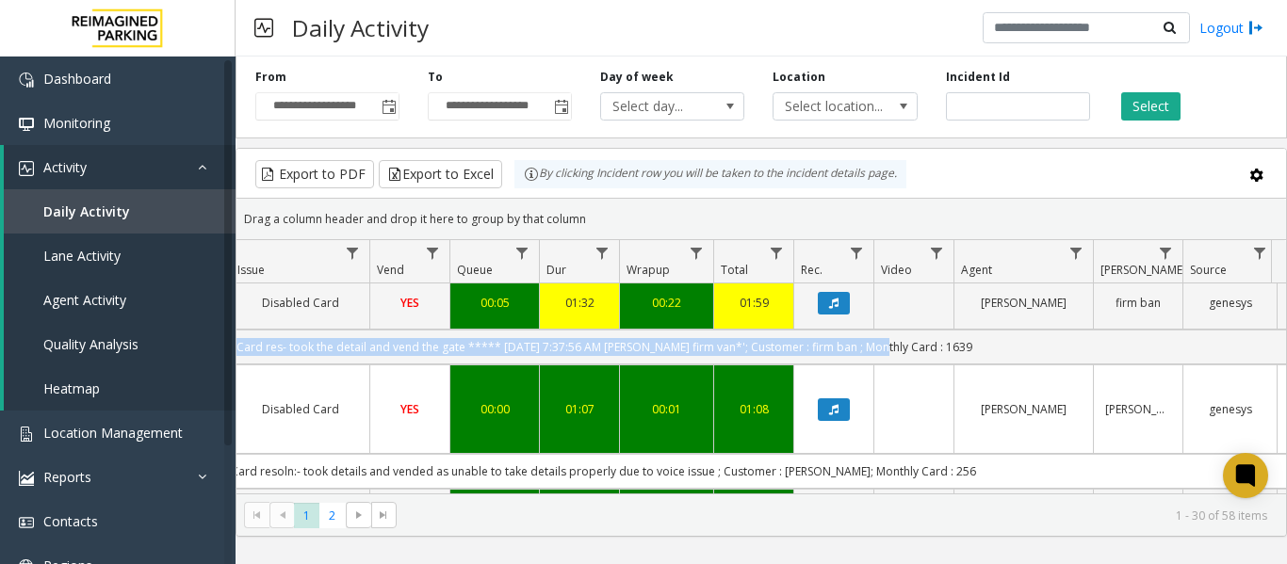
drag, startPoint x: 429, startPoint y: 358, endPoint x: 1278, endPoint y: 359, distance: 849.1
click at [1278, 359] on div "4091086 Oct 2, 2025 07:36:29 AM 7 I9-319 Mississauga Executive Center (I) (R390…" at bounding box center [762, 402] width 1050 height 236
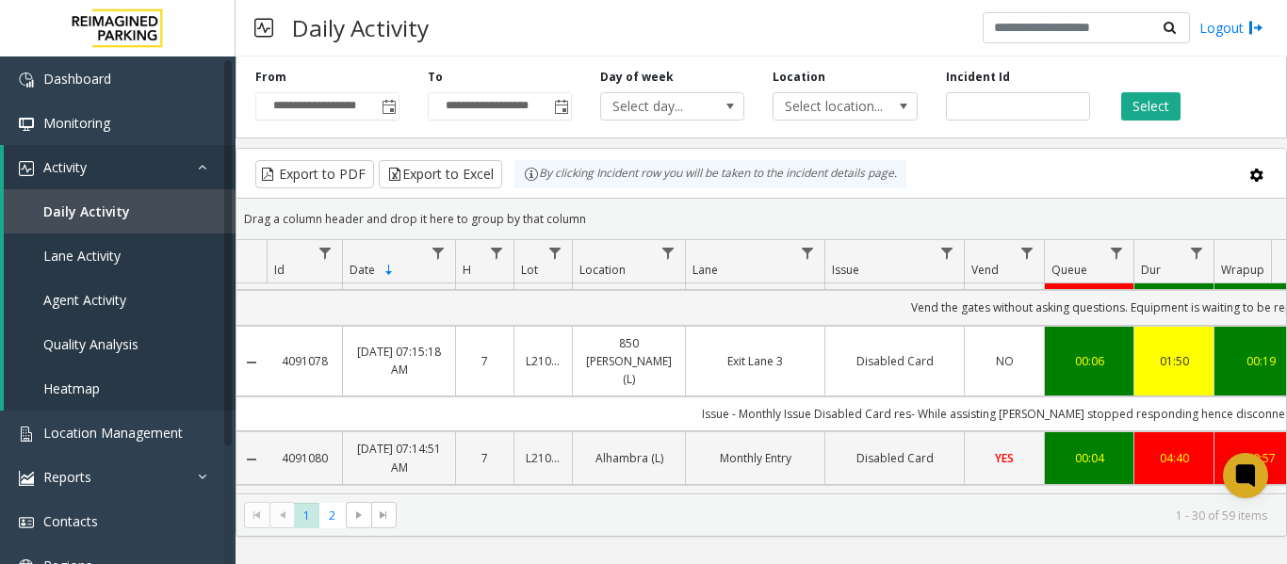
scroll to position [860, 0]
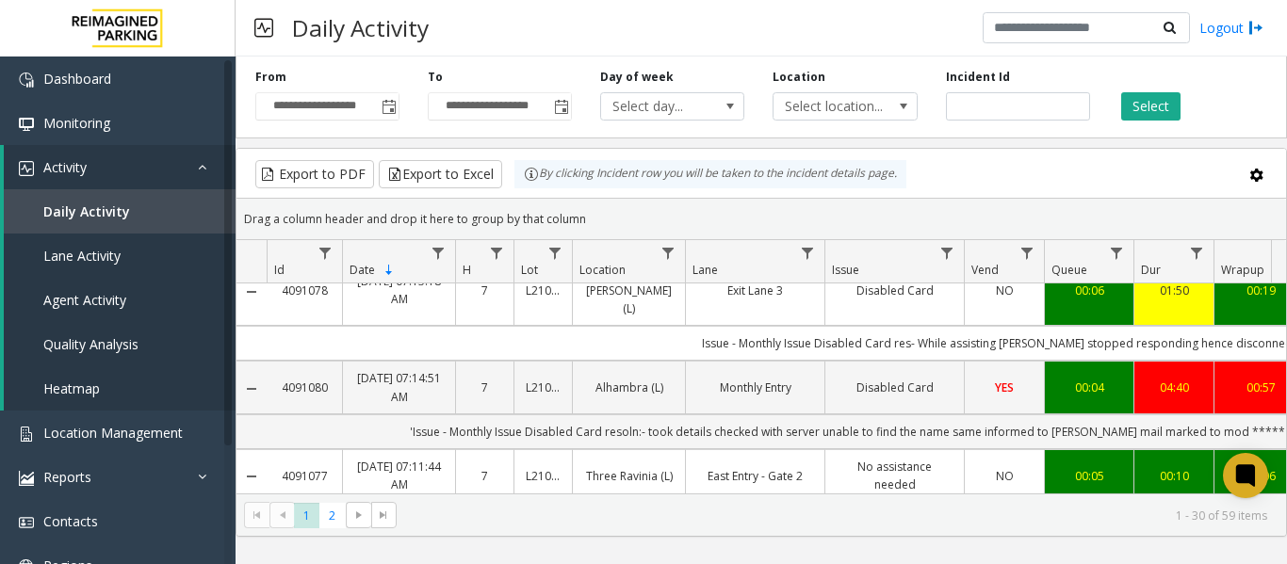
drag, startPoint x: 1016, startPoint y: 466, endPoint x: 550, endPoint y: 461, distance: 465.6
click at [309, 415] on td "'Issue - Monthly Issue Disabled Card resoln:- took details checked with server …" at bounding box center [1116, 432] width 1699 height 35
click at [162, 426] on span "Location Management" at bounding box center [112, 433] width 139 height 18
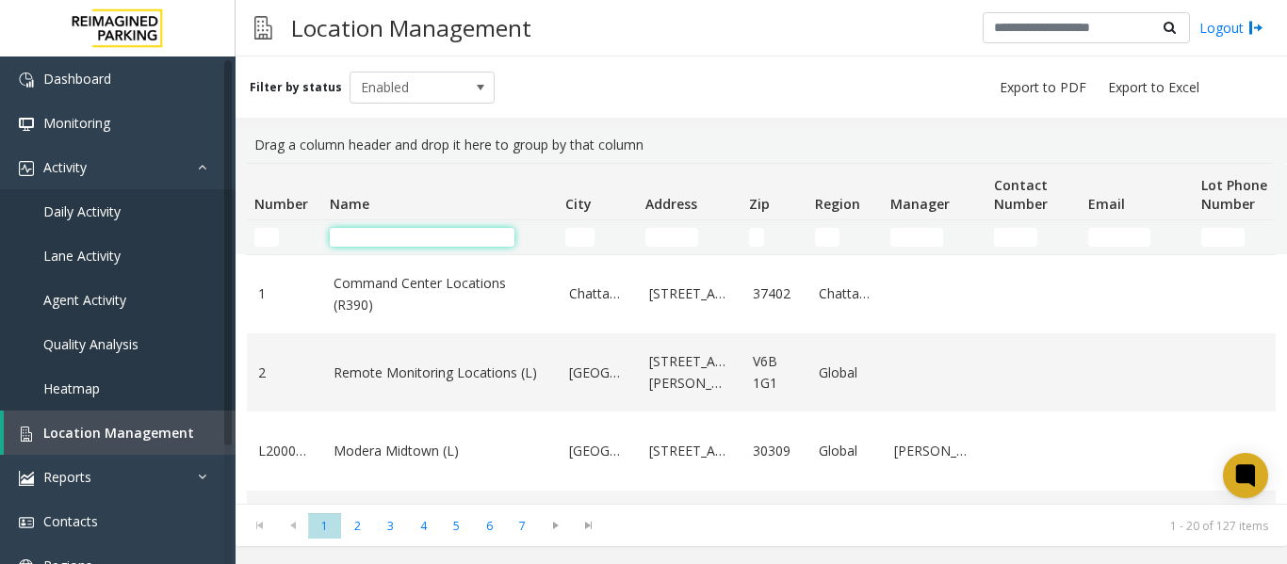
click at [472, 237] on input "Name Filter" at bounding box center [422, 237] width 185 height 19
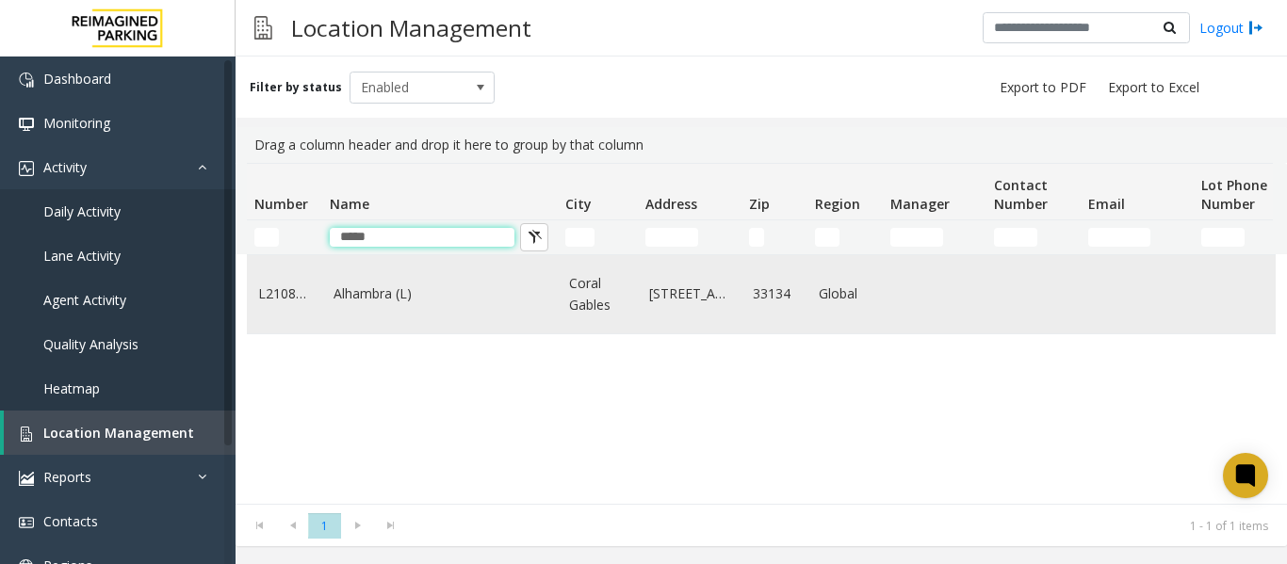
type input "*****"
click at [355, 303] on link "Alhambra (L)" at bounding box center [440, 294] width 213 height 21
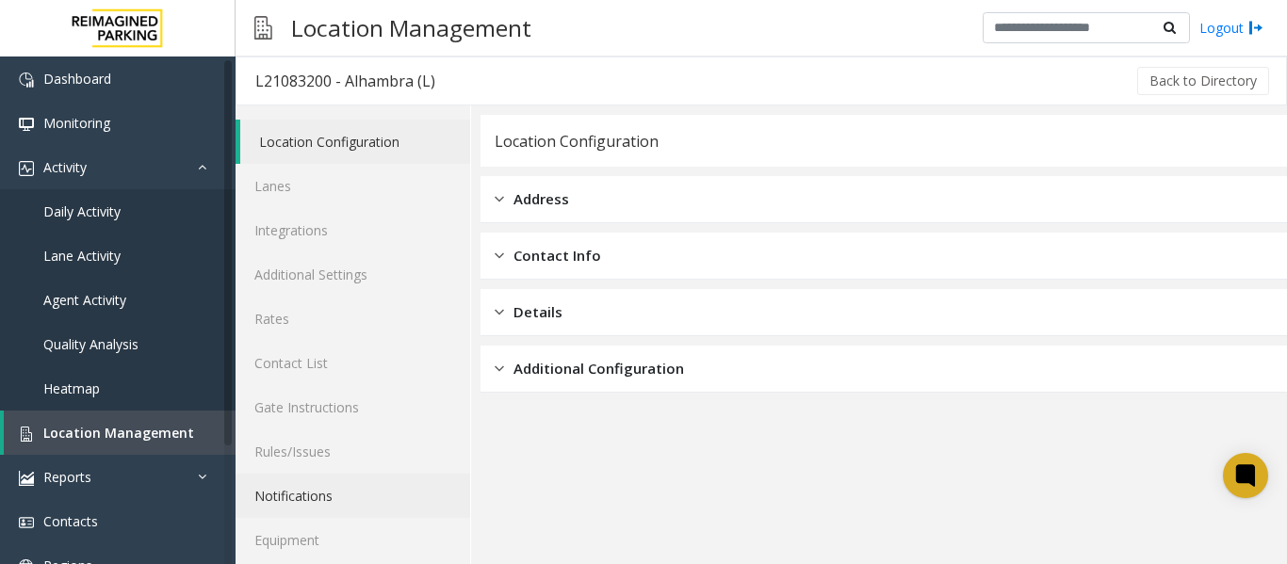
scroll to position [57, 0]
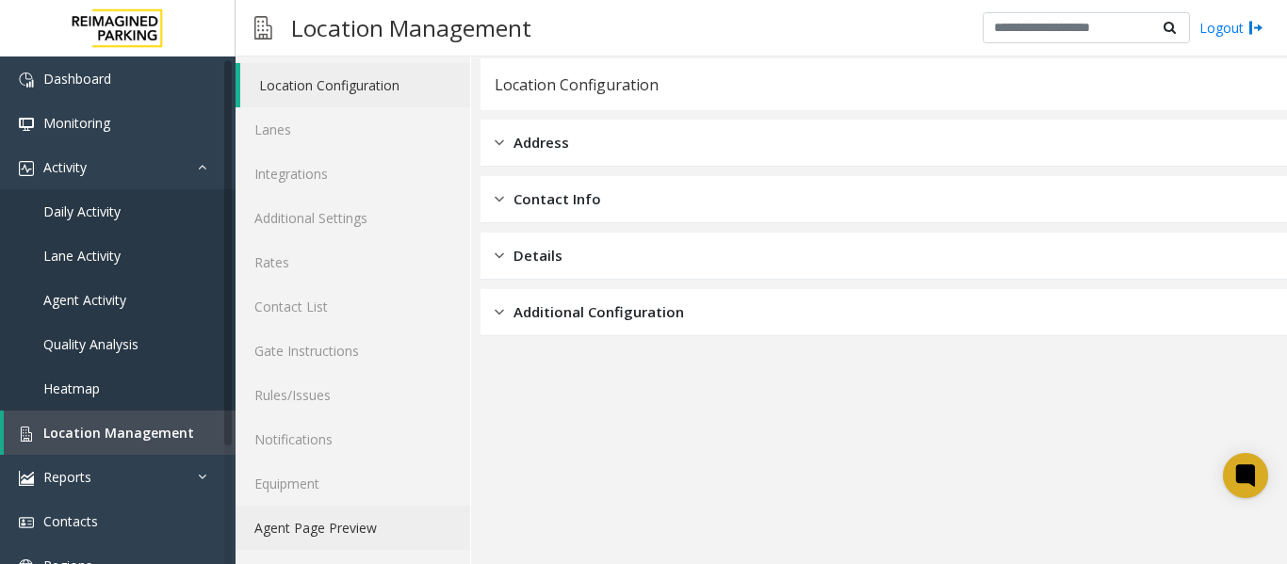
click at [319, 534] on link "Agent Page Preview" at bounding box center [353, 528] width 235 height 44
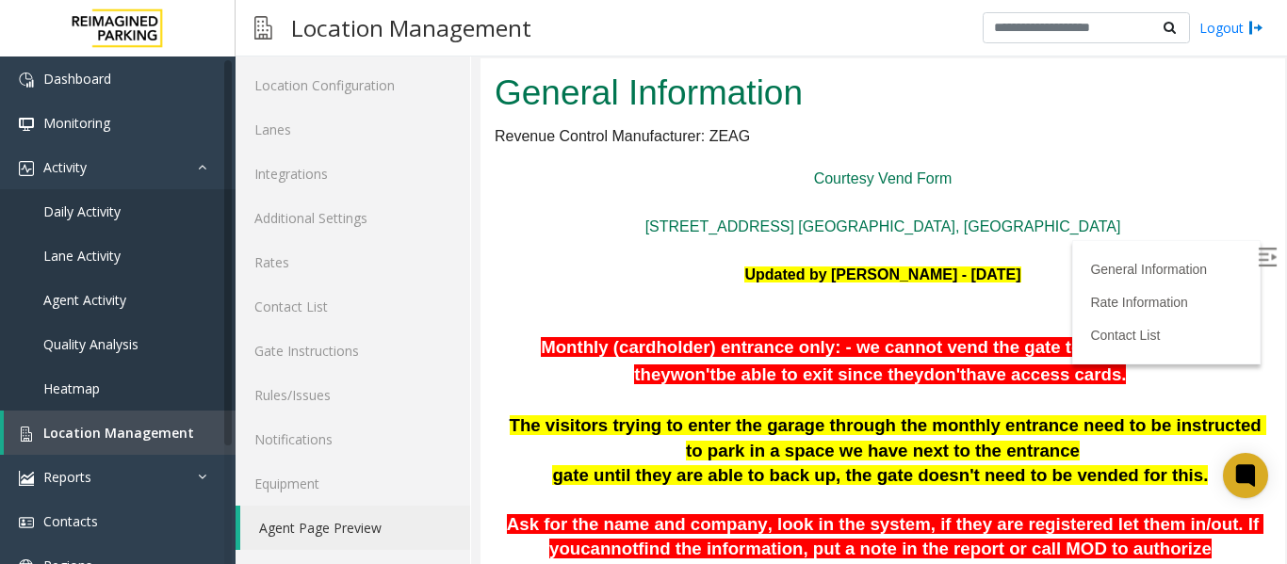
scroll to position [94, 0]
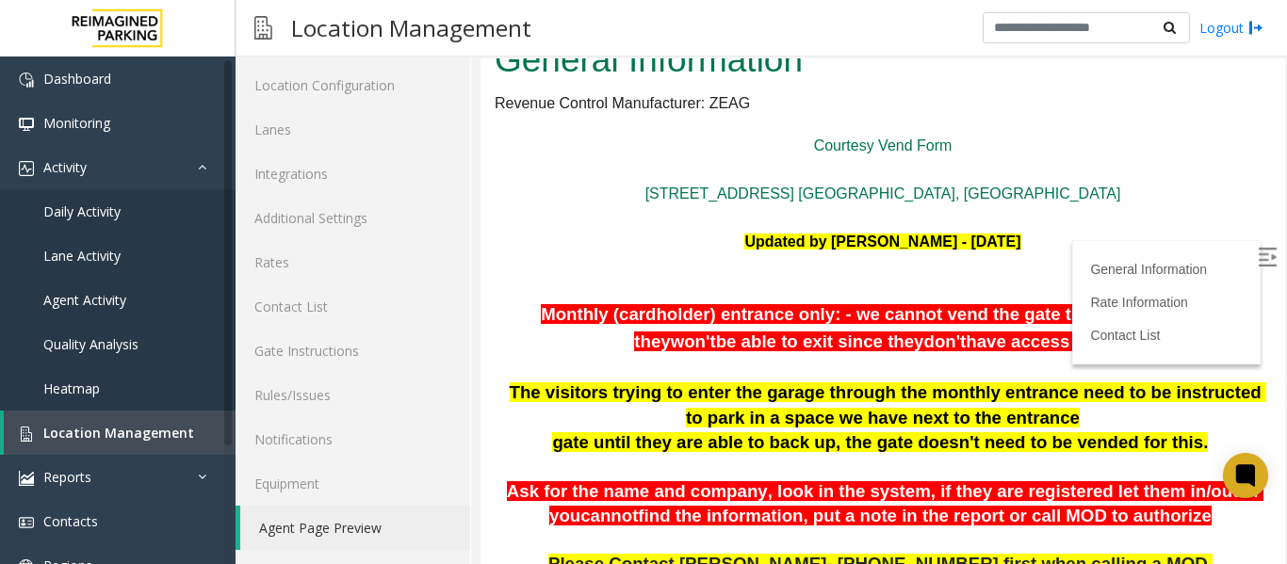
click at [1258, 259] on img at bounding box center [1267, 257] width 19 height 19
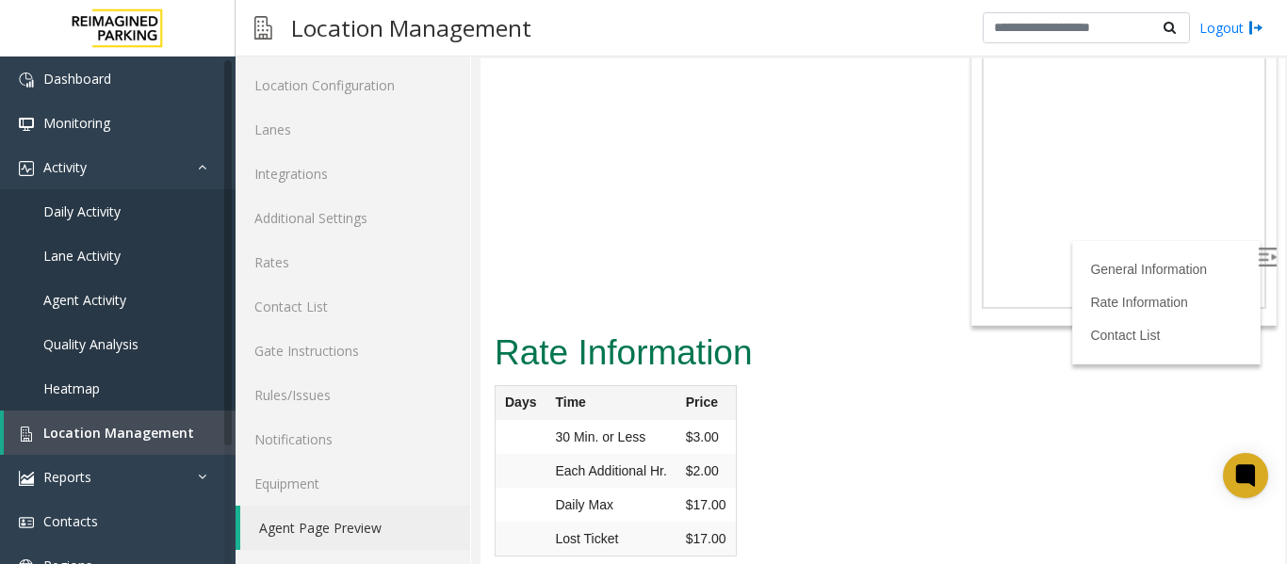
scroll to position [0, 0]
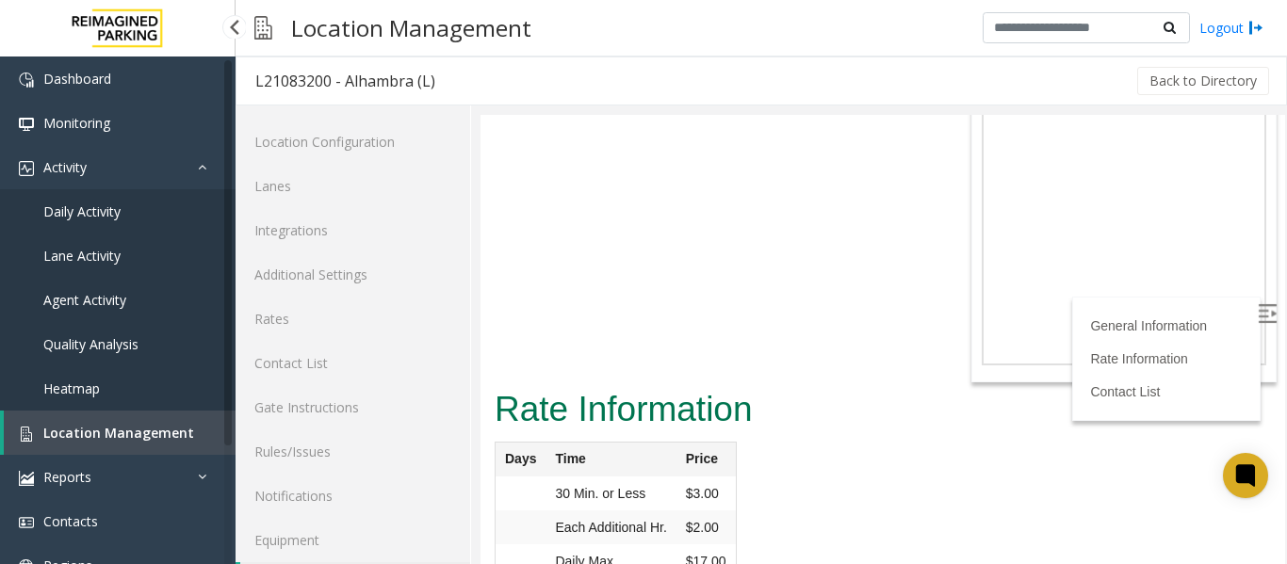
click at [94, 216] on span "Daily Activity" at bounding box center [81, 212] width 77 height 18
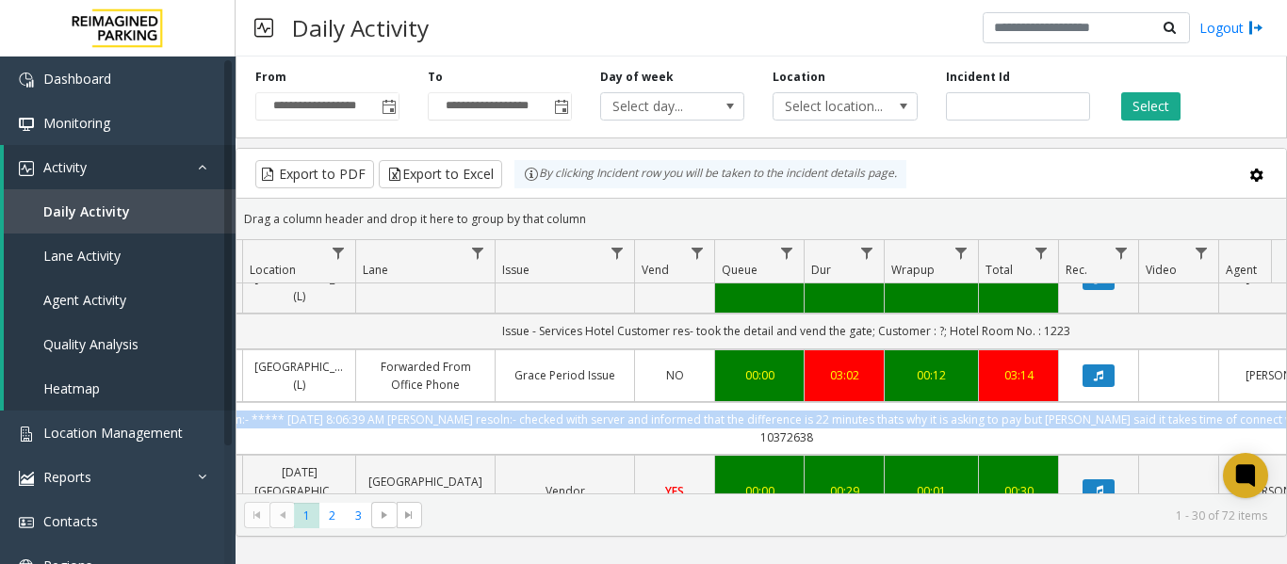
scroll to position [0, 449]
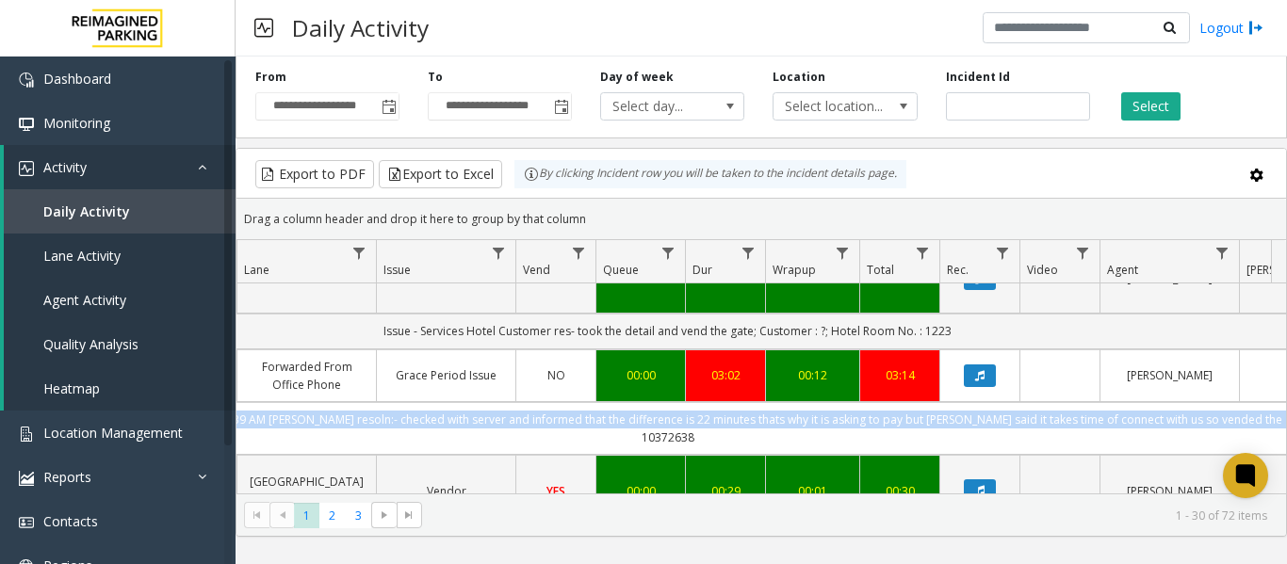
drag, startPoint x: 263, startPoint y: 366, endPoint x: 1269, endPoint y: 362, distance: 1006.5
click at [1269, 402] on tr "'7:41 Issue - Ticket Issue Grace Period Issue resoln:- ***** 10/2/2025 8:06:39 …" at bounding box center [652, 428] width 1729 height 53
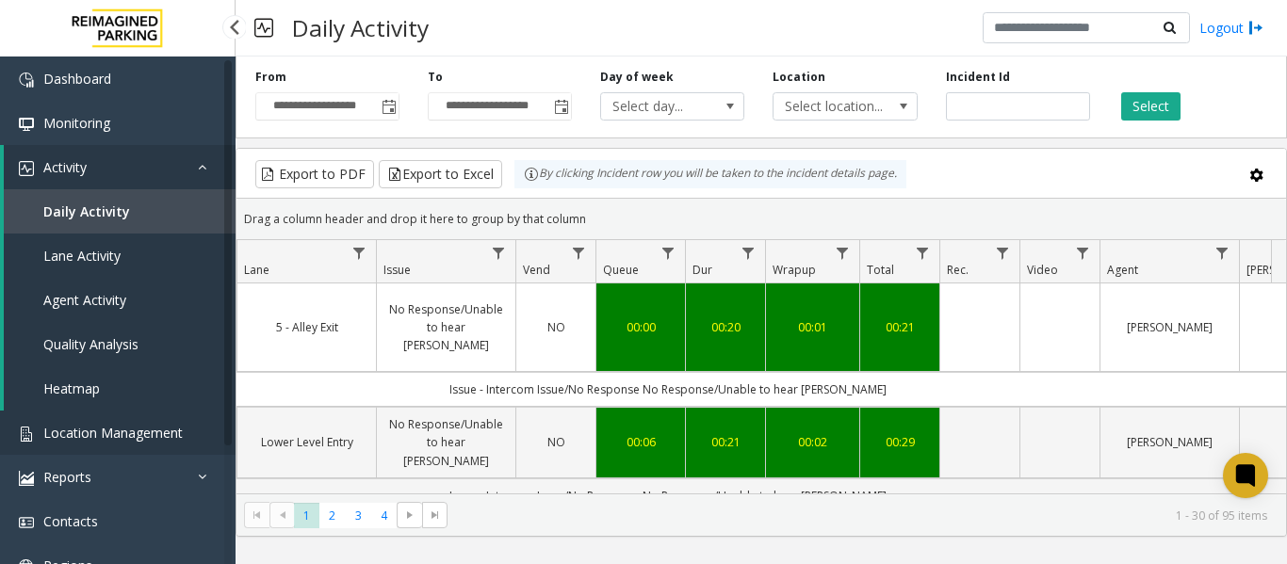
click at [109, 432] on span "Location Management" at bounding box center [112, 433] width 139 height 18
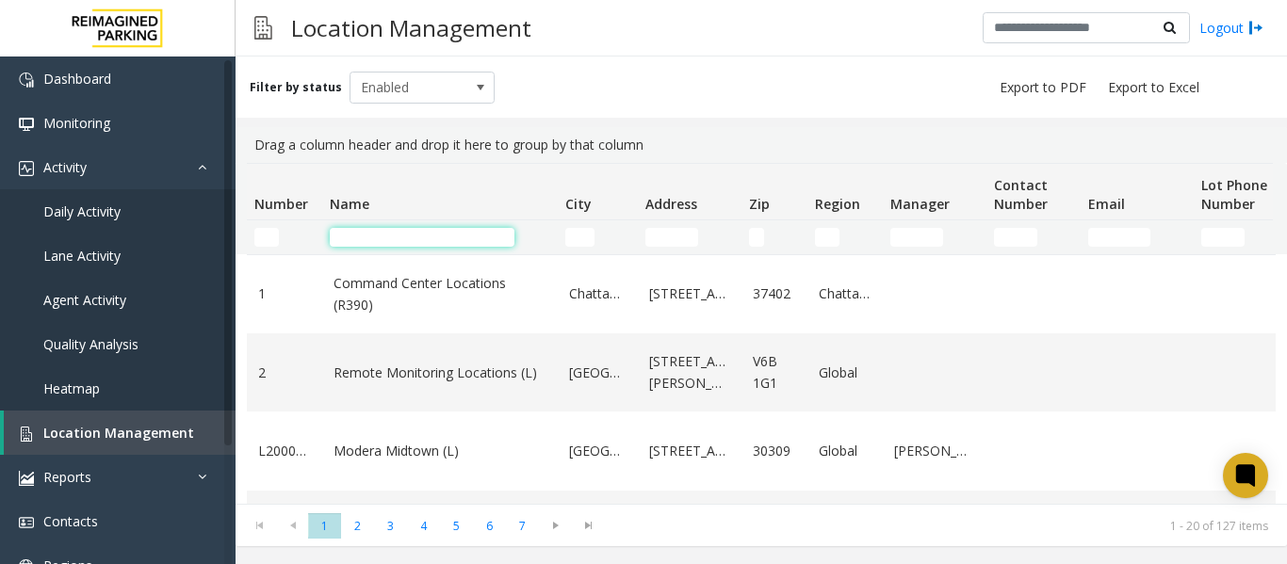
click at [358, 230] on input "Name Filter" at bounding box center [422, 237] width 185 height 19
click at [416, 239] on input "Name Filter" at bounding box center [422, 237] width 185 height 19
click at [74, 303] on span "Agent Activity" at bounding box center [84, 300] width 83 height 18
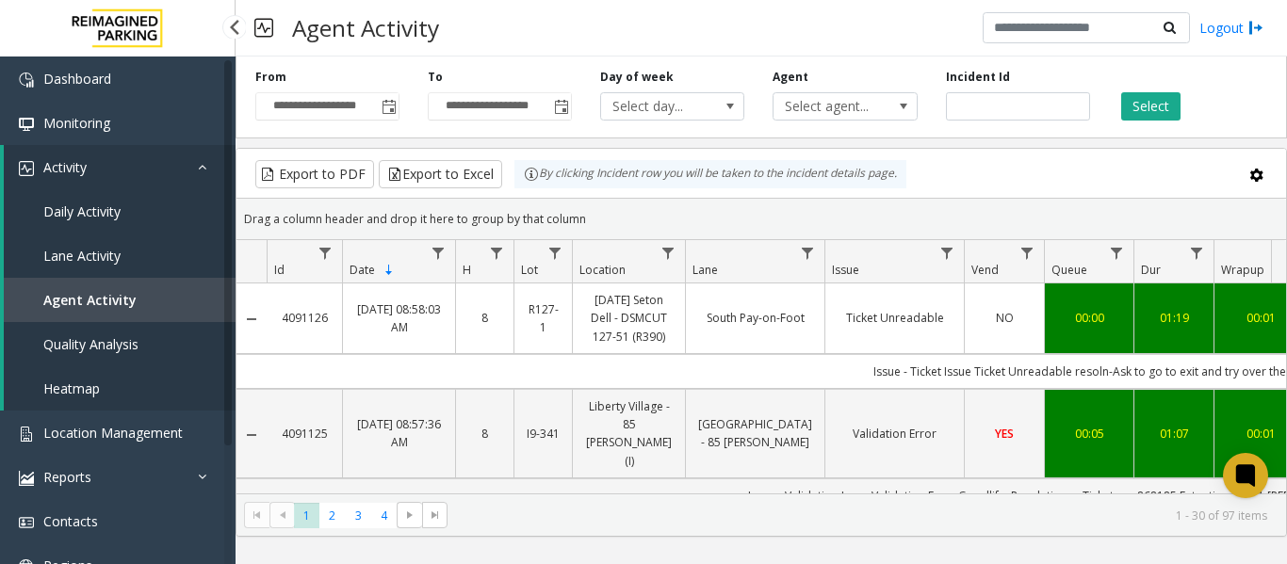
click at [73, 339] on span "Quality Analysis" at bounding box center [90, 344] width 95 height 18
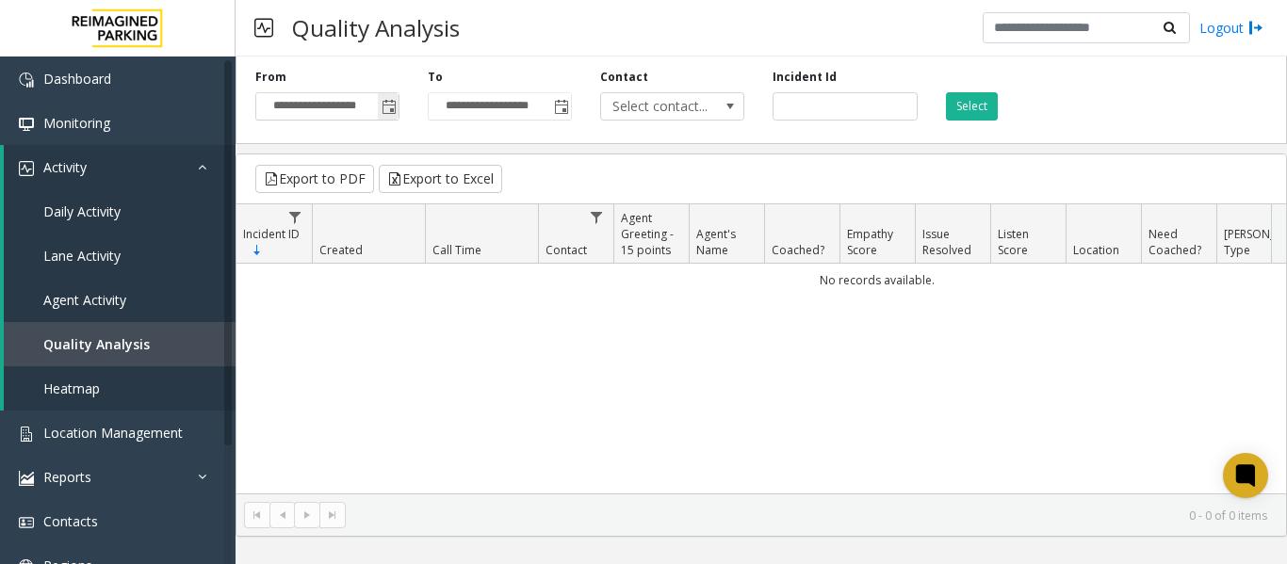
click at [393, 104] on span "Toggle popup" at bounding box center [389, 107] width 15 height 15
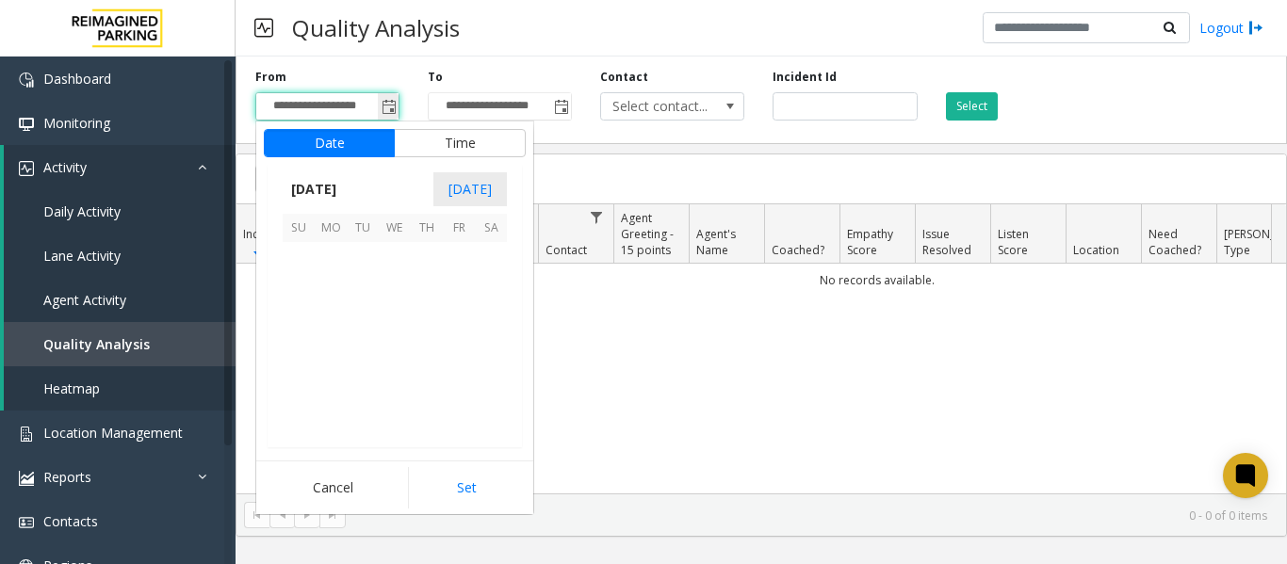
scroll to position [338451, 0]
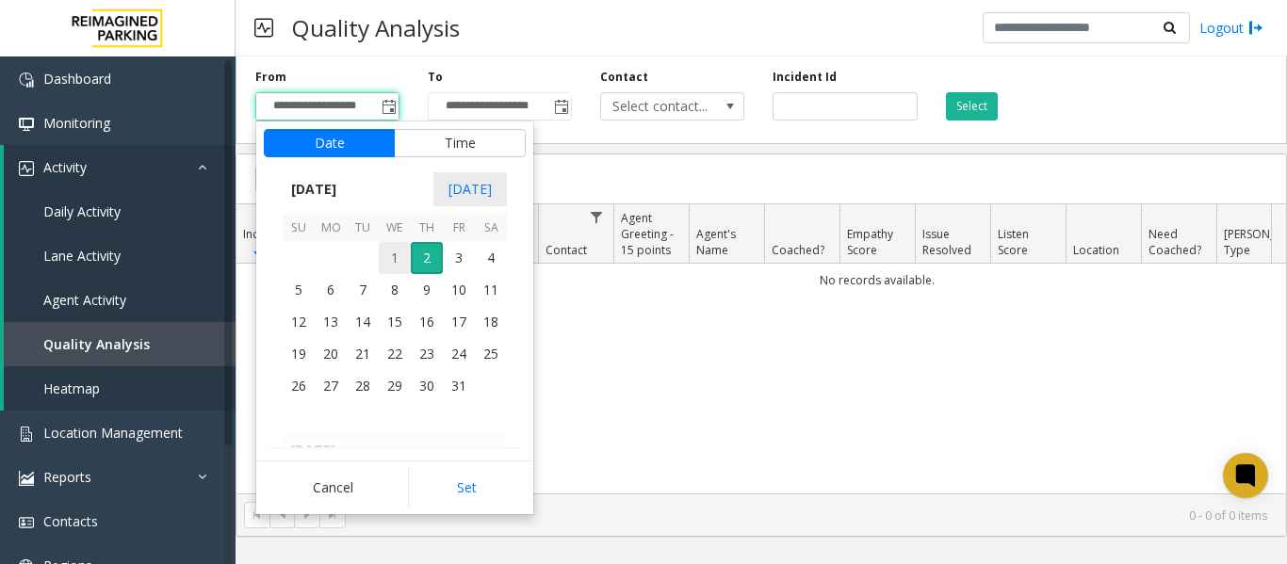
click at [401, 257] on span "1" at bounding box center [395, 258] width 32 height 32
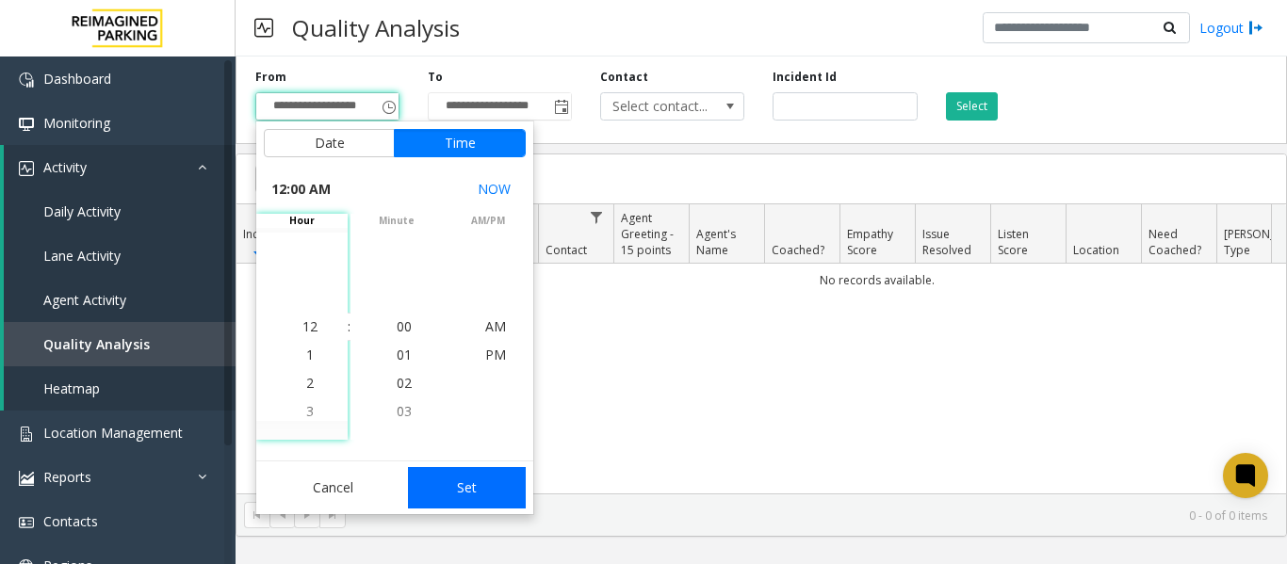
click at [454, 482] on button "Set" at bounding box center [467, 487] width 119 height 41
type input "**********"
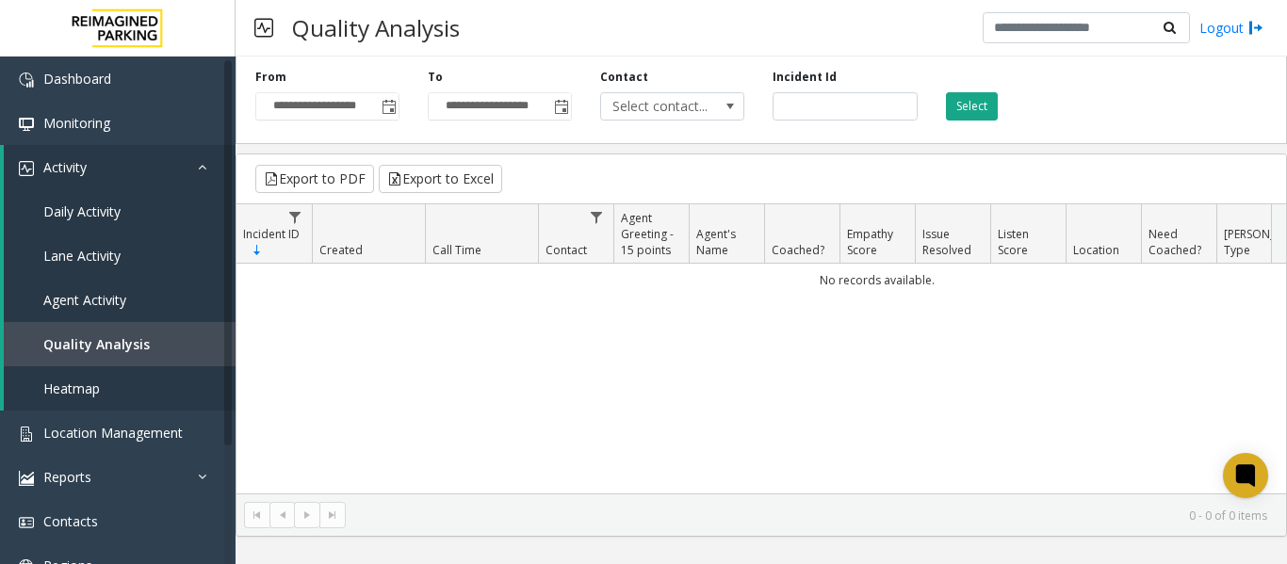
click at [996, 104] on button "Select" at bounding box center [972, 106] width 52 height 28
click at [89, 296] on span "Agent Activity" at bounding box center [84, 300] width 83 height 18
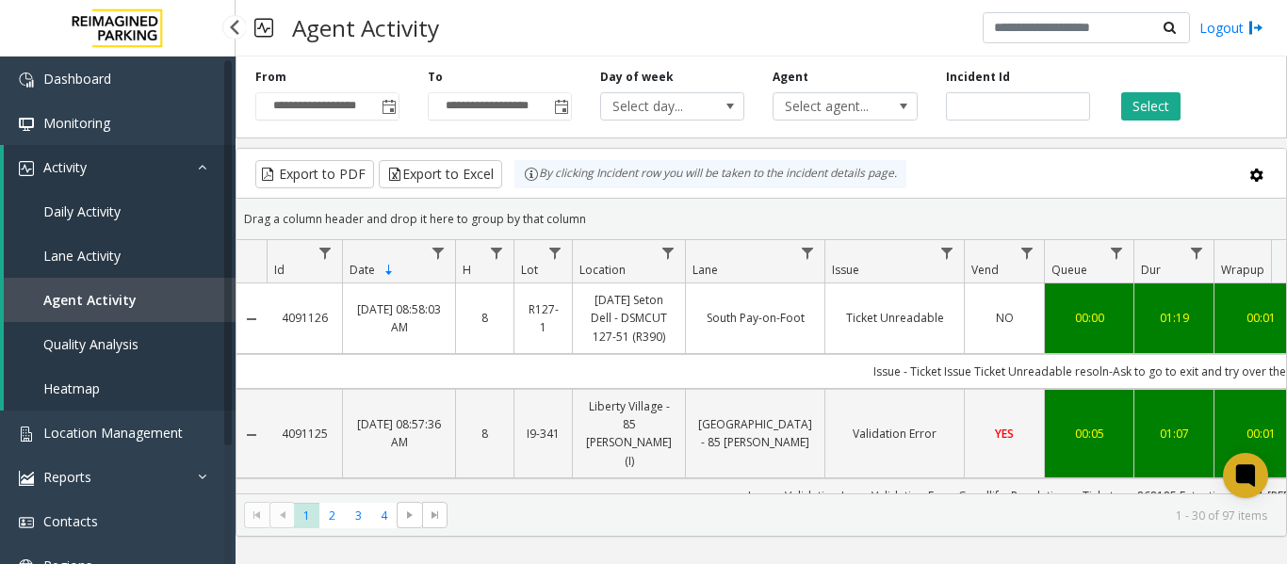
click at [106, 212] on span "Daily Activity" at bounding box center [81, 212] width 77 height 18
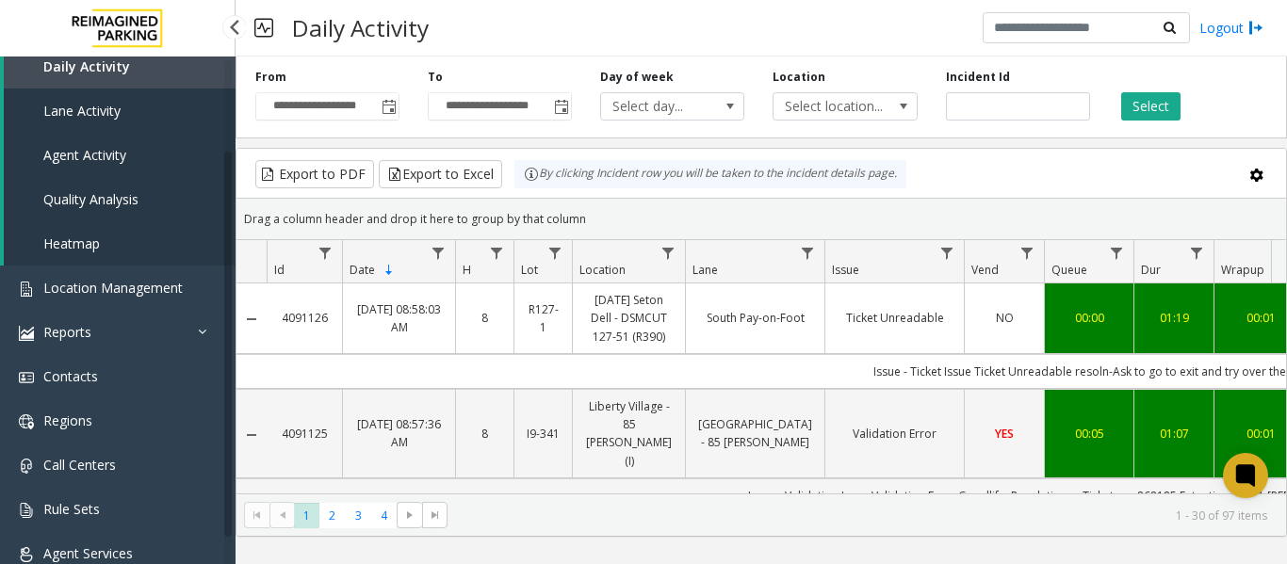
scroll to position [159, 0]
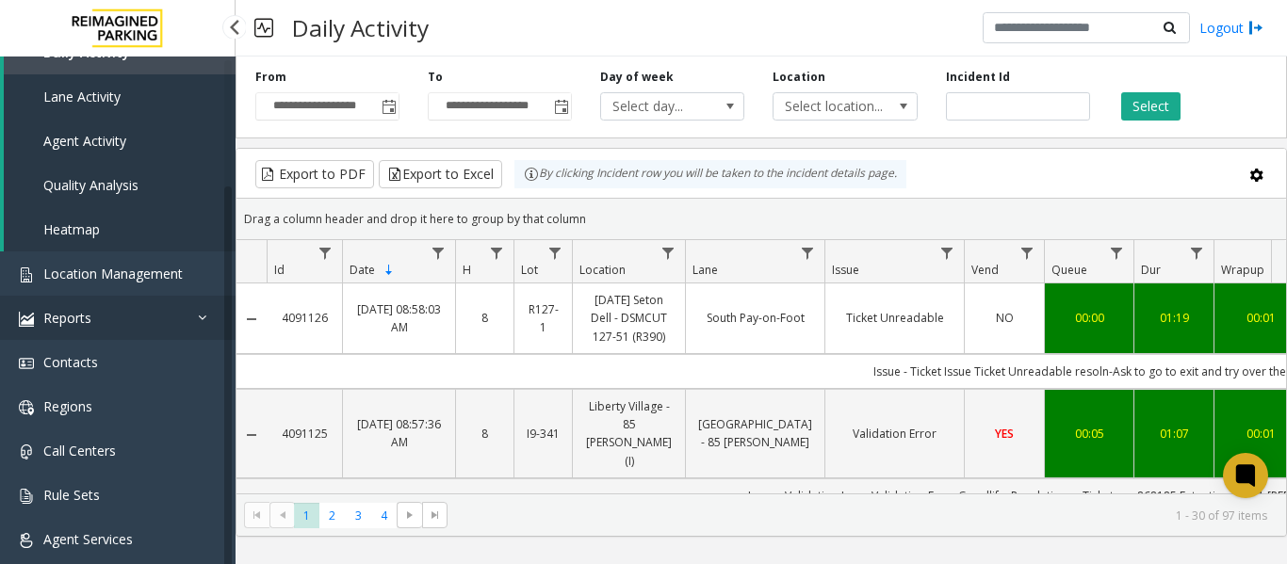
click at [155, 301] on link "Reports" at bounding box center [118, 318] width 236 height 44
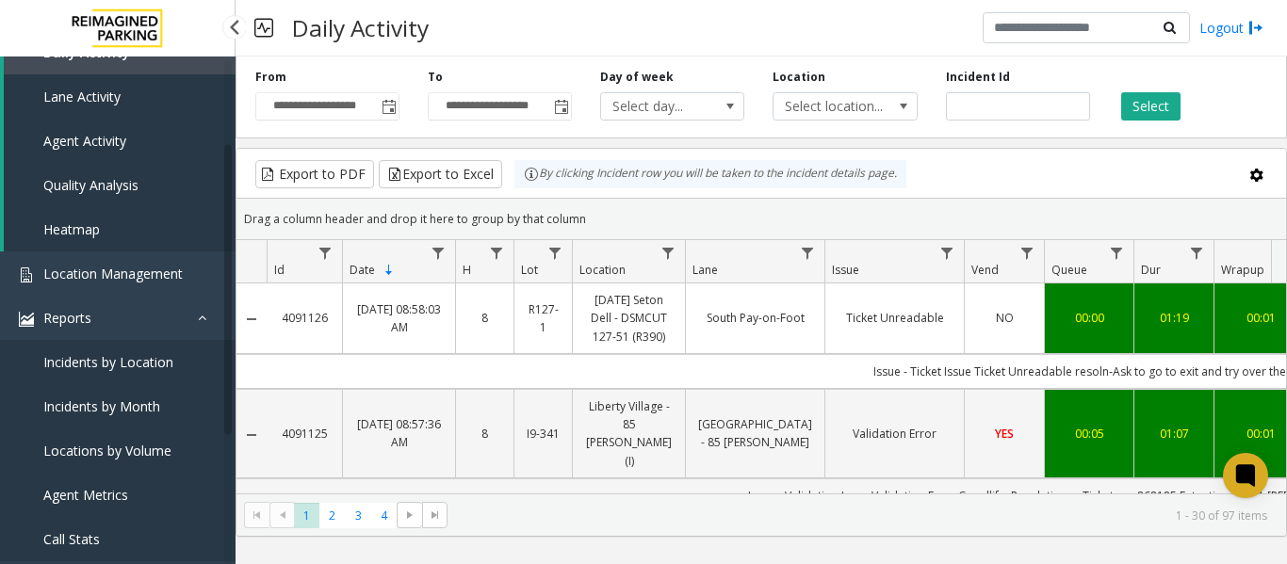
click at [72, 485] on link "Agent Metrics" at bounding box center [118, 495] width 236 height 44
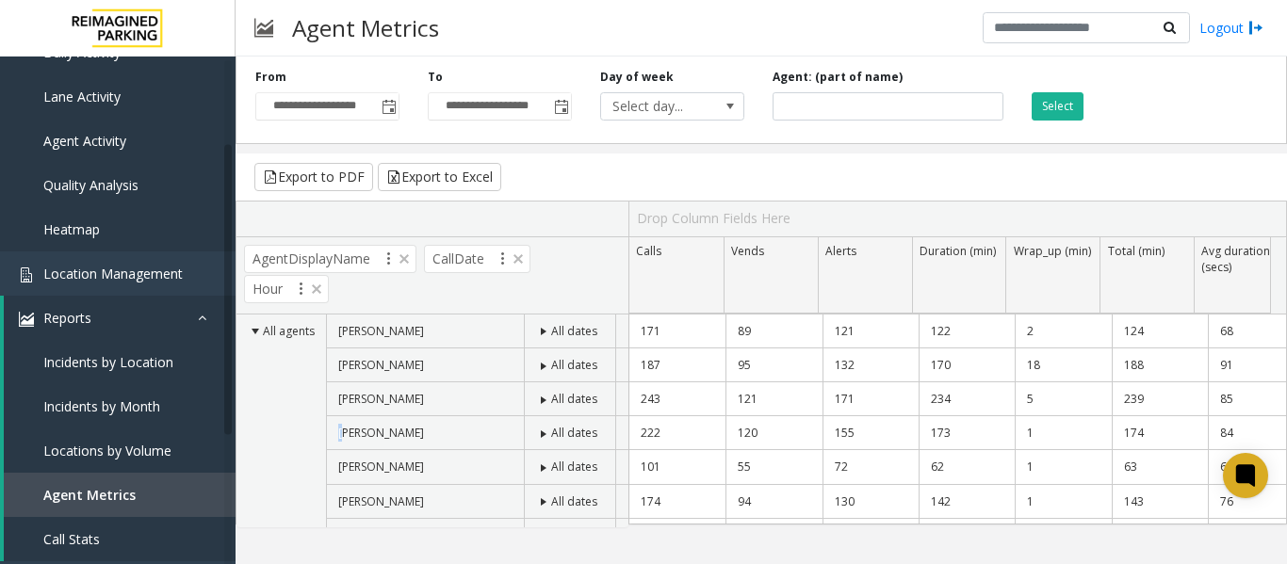
drag, startPoint x: 328, startPoint y: 425, endPoint x: 346, endPoint y: 435, distance: 20.7
click at [346, 435] on td "[PERSON_NAME]" at bounding box center [425, 434] width 198 height 34
click at [390, 105] on span "Toggle popup" at bounding box center [389, 107] width 15 height 15
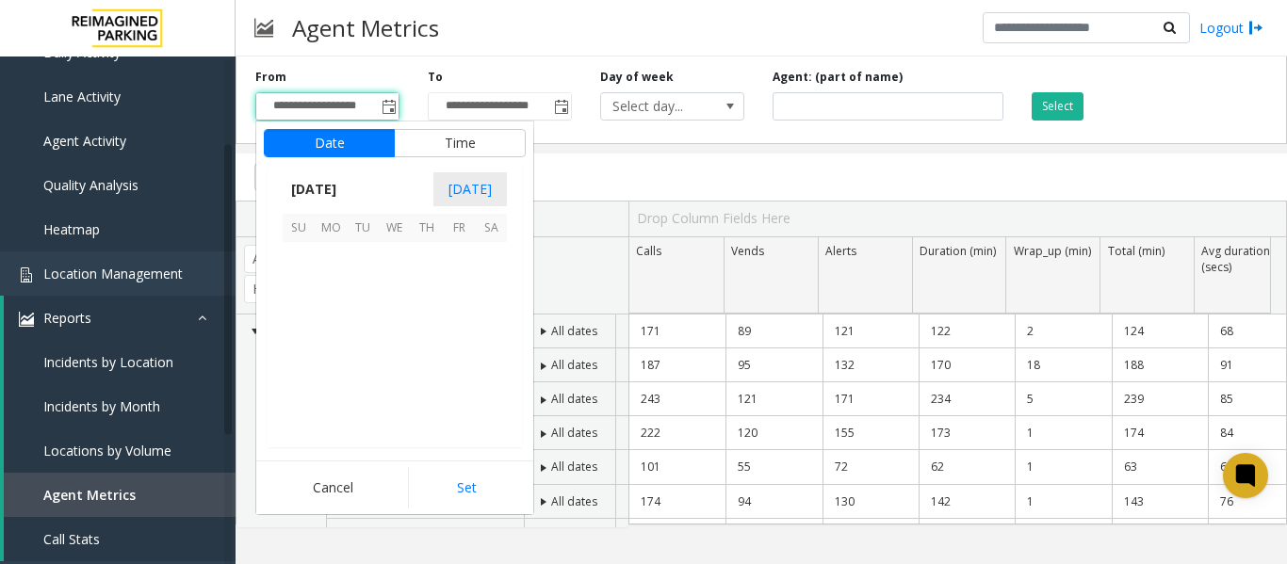
scroll to position [338451, 0]
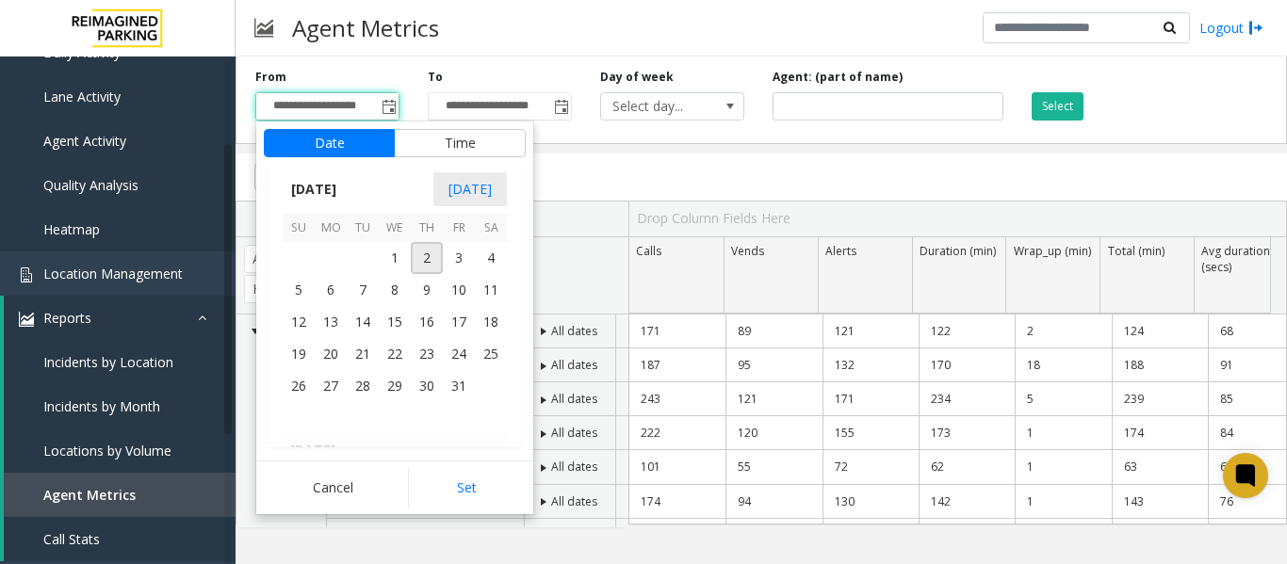
click at [392, 256] on span "1" at bounding box center [395, 258] width 32 height 32
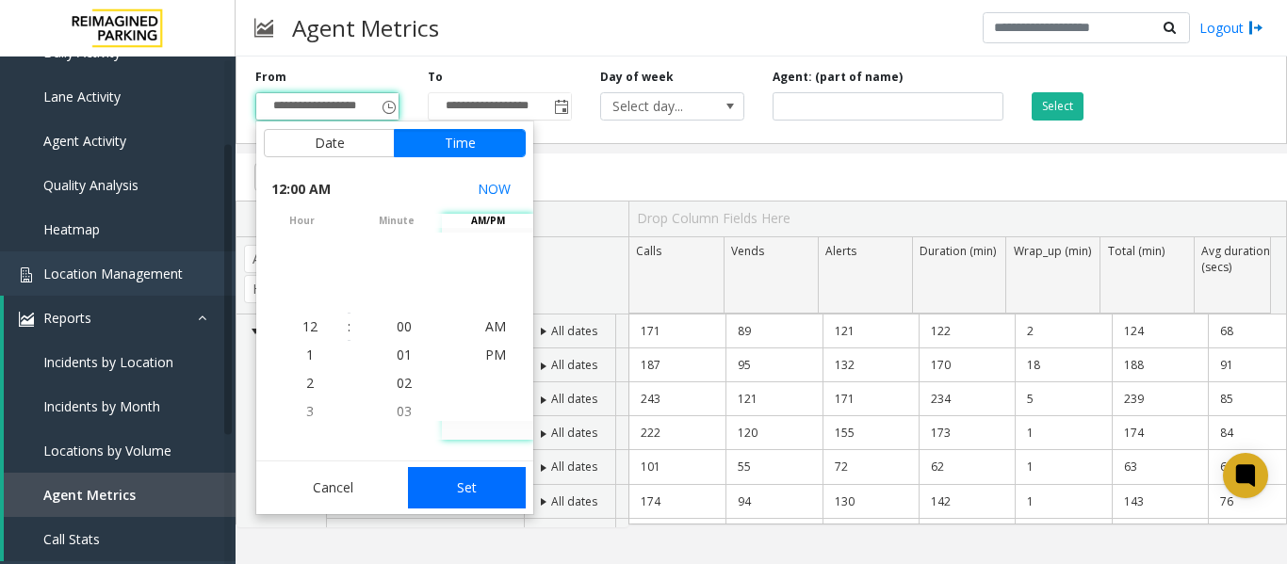
click at [466, 494] on button "Set" at bounding box center [467, 487] width 119 height 41
type input "**********"
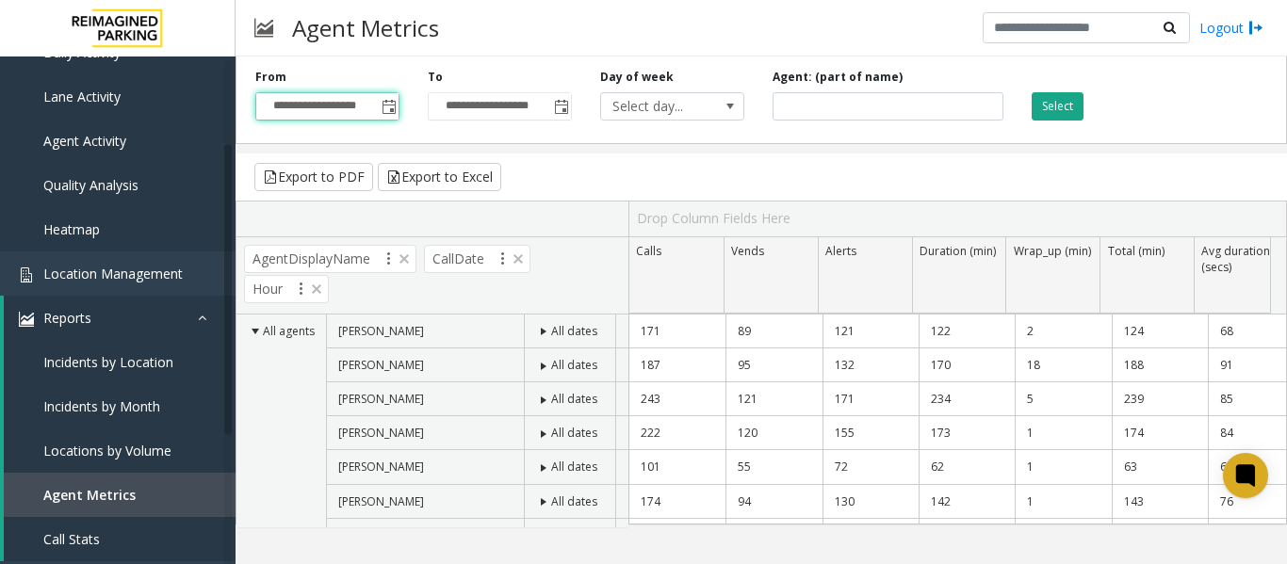
click at [1054, 98] on button "Select" at bounding box center [1058, 106] width 52 height 28
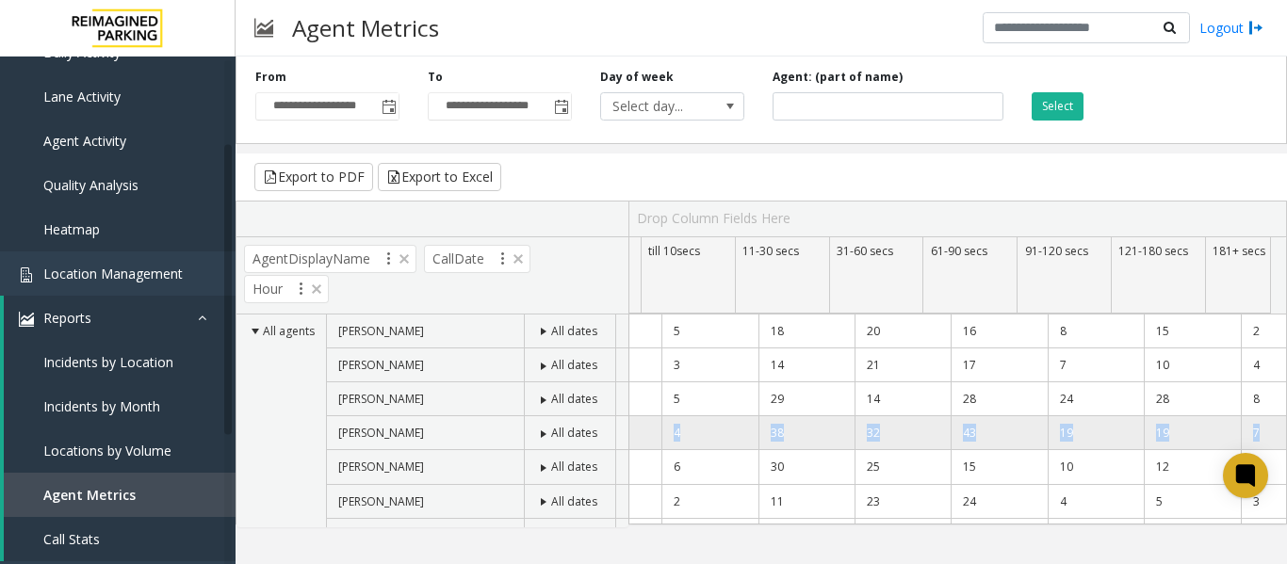
scroll to position [0, 0]
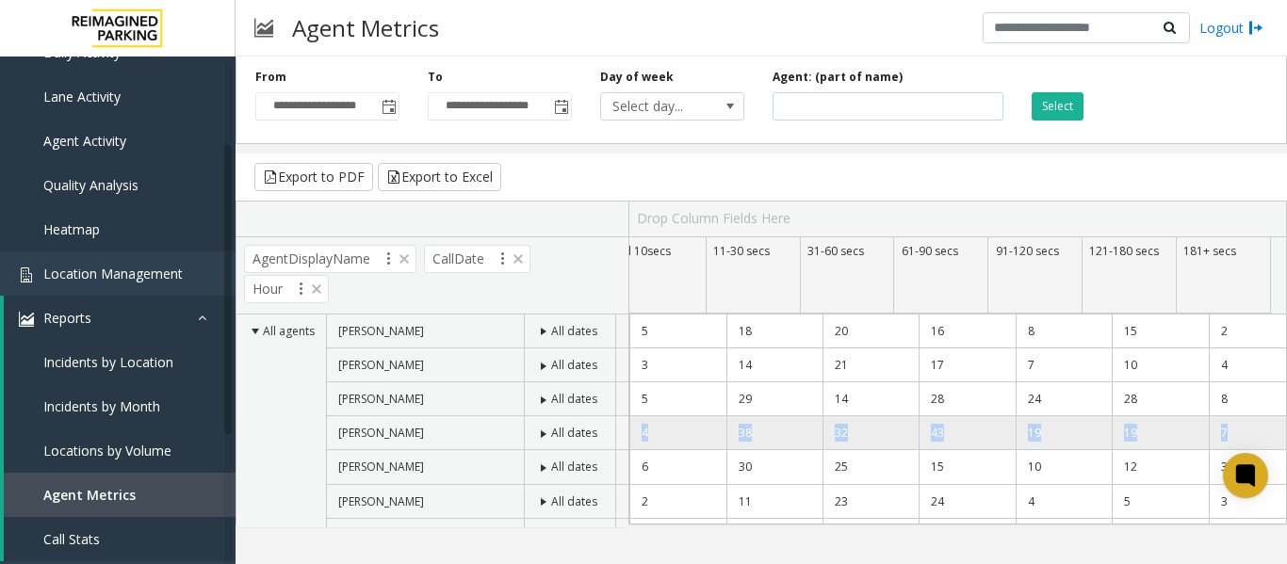
drag, startPoint x: 637, startPoint y: 431, endPoint x: 1239, endPoint y: 433, distance: 602.2
click at [1239, 433] on tr "162 89 108 130 1 131 83 10 8 4 38 32 43 19 19 7" at bounding box center [534, 434] width 1544 height 34
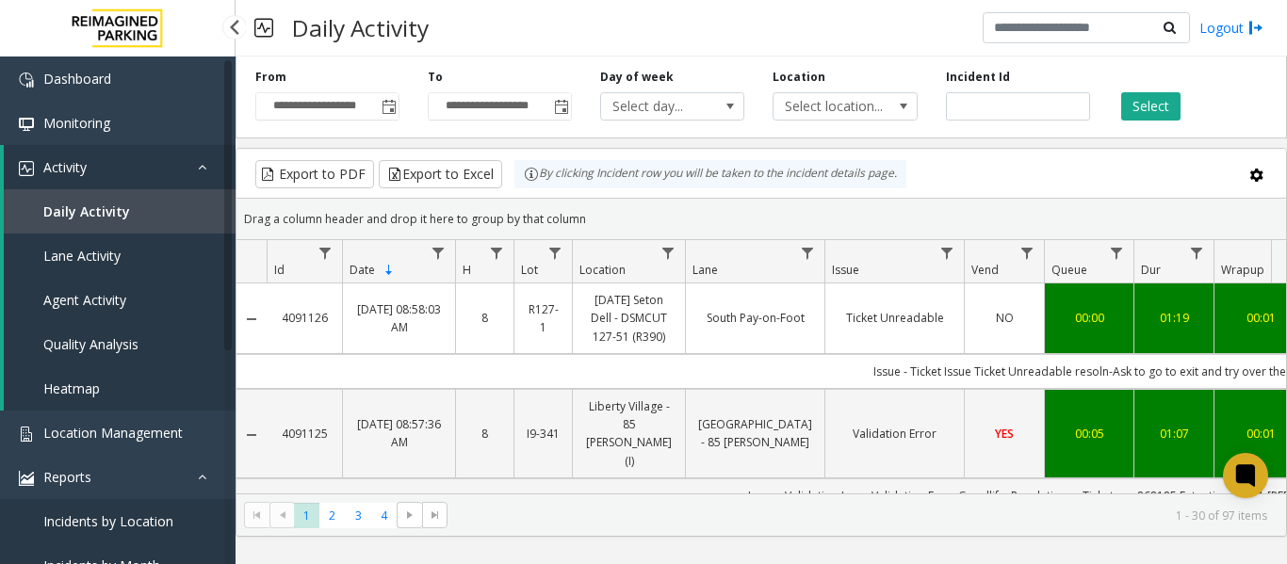
click at [109, 213] on span "Daily Activity" at bounding box center [86, 212] width 87 height 18
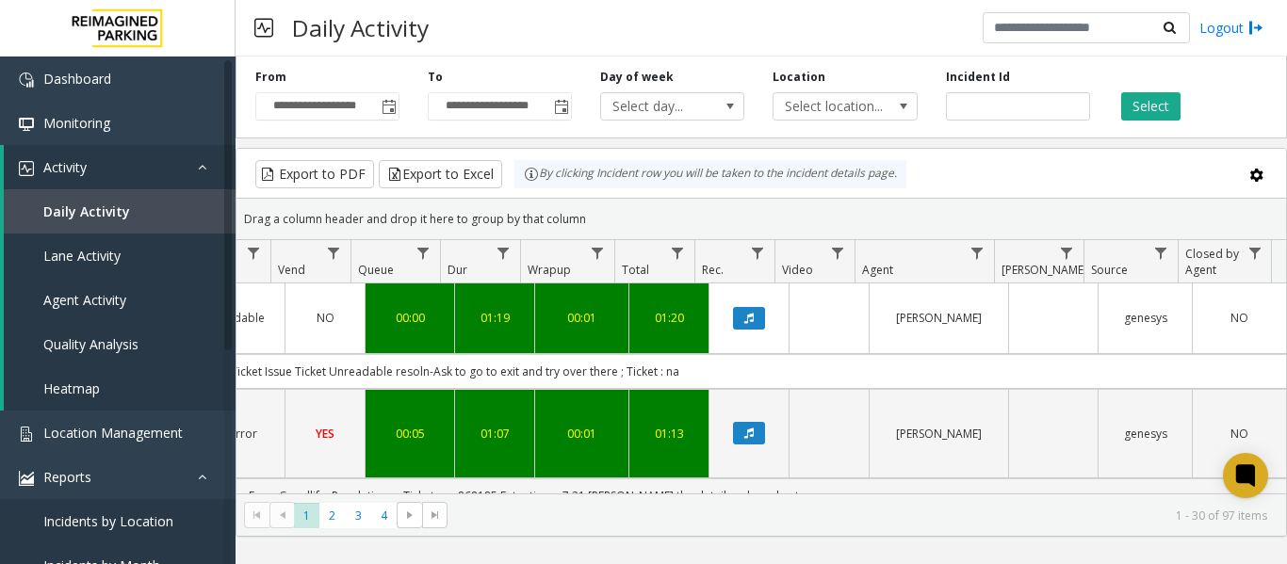
drag, startPoint x: 851, startPoint y: 353, endPoint x: 944, endPoint y: 368, distance: 94.4
click at [944, 368] on td "Issue - Ticket Issue Ticket Unreadable resoln-Ask to go to exit and try over th…" at bounding box center [436, 371] width 1699 height 35
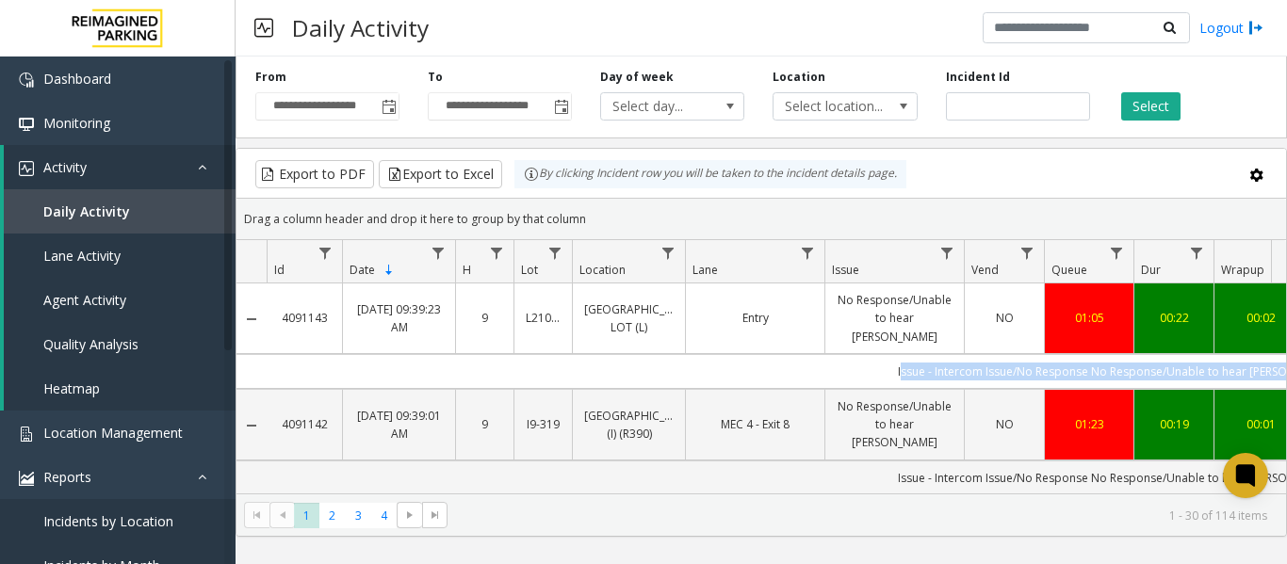
drag, startPoint x: 785, startPoint y: 368, endPoint x: 357, endPoint y: 365, distance: 427.9
click at [357, 365] on td "Issue - Intercom Issue/No Response No Response/Unable to hear parker" at bounding box center [1116, 371] width 1699 height 35
click at [766, 385] on td "Issue - Intercom Issue/No Response No Response/Unable to hear parker" at bounding box center [1116, 371] width 1699 height 35
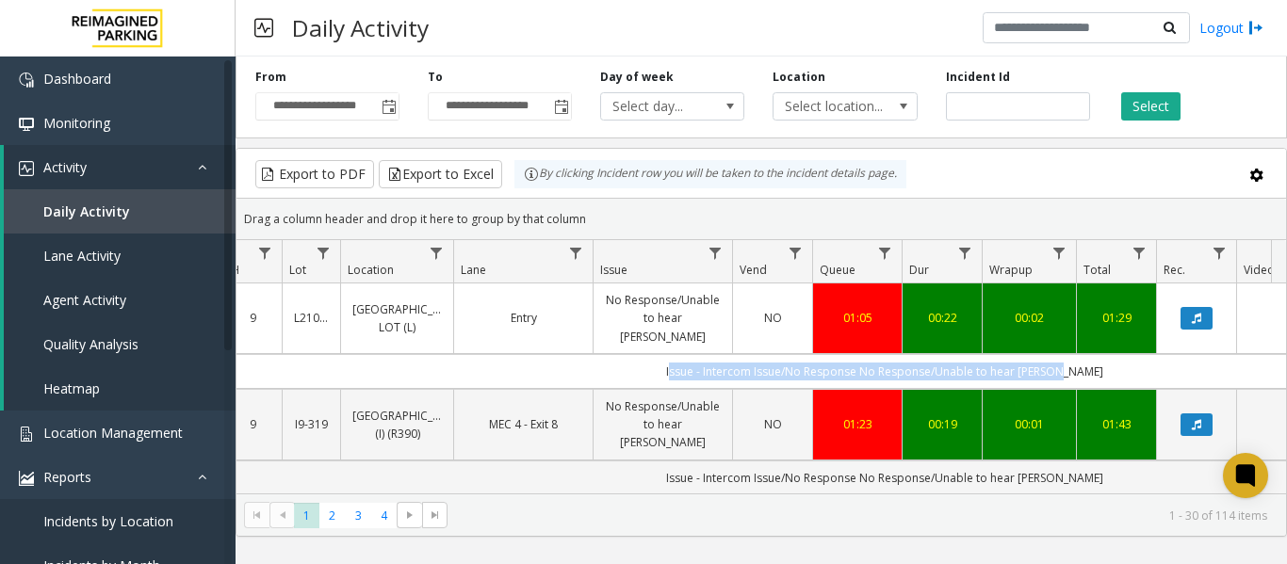
scroll to position [0, 324]
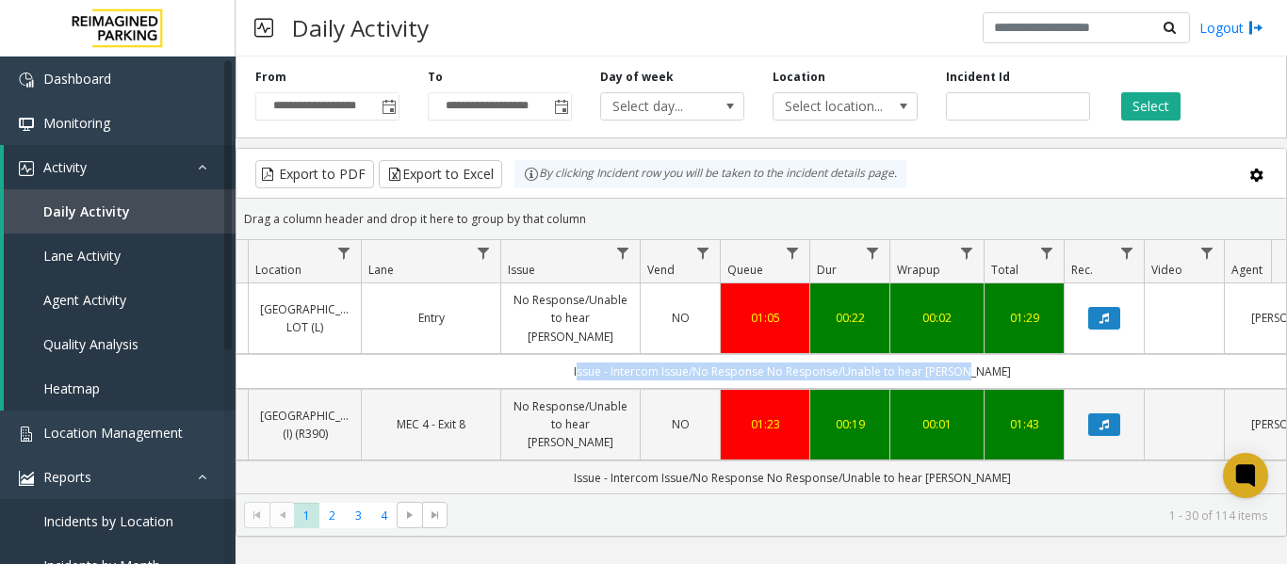
drag, startPoint x: 930, startPoint y: 367, endPoint x: 1266, endPoint y: 368, distance: 335.5
click at [1266, 368] on td "Issue - Intercom Issue/No Response No Response/Unable to hear [PERSON_NAME]" at bounding box center [792, 371] width 1699 height 35
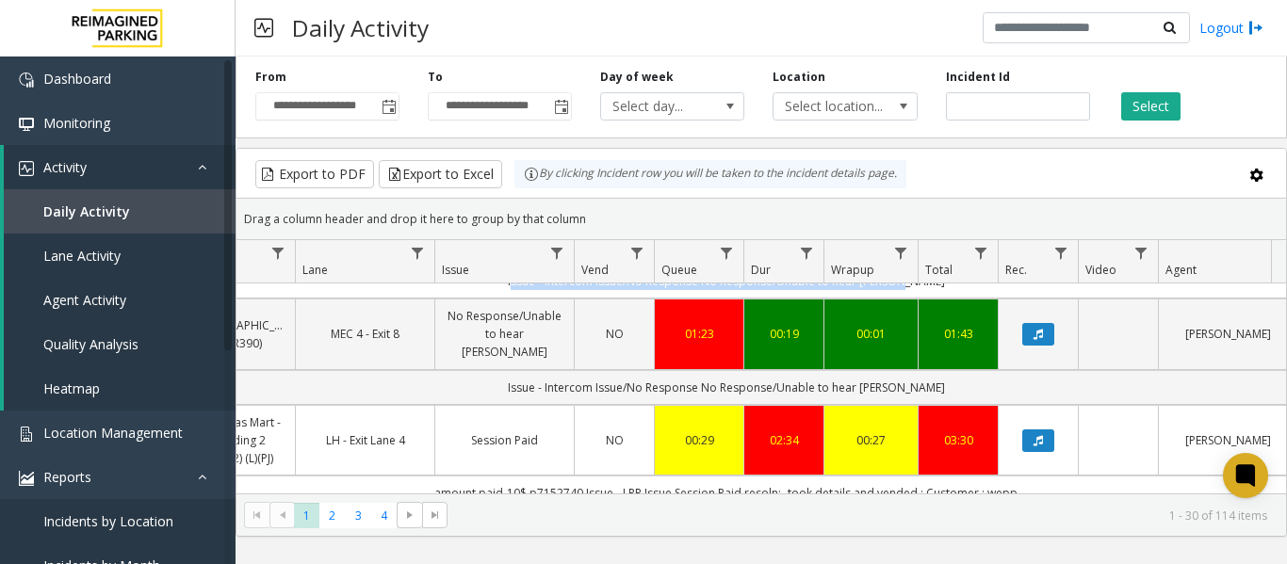
scroll to position [0, 390]
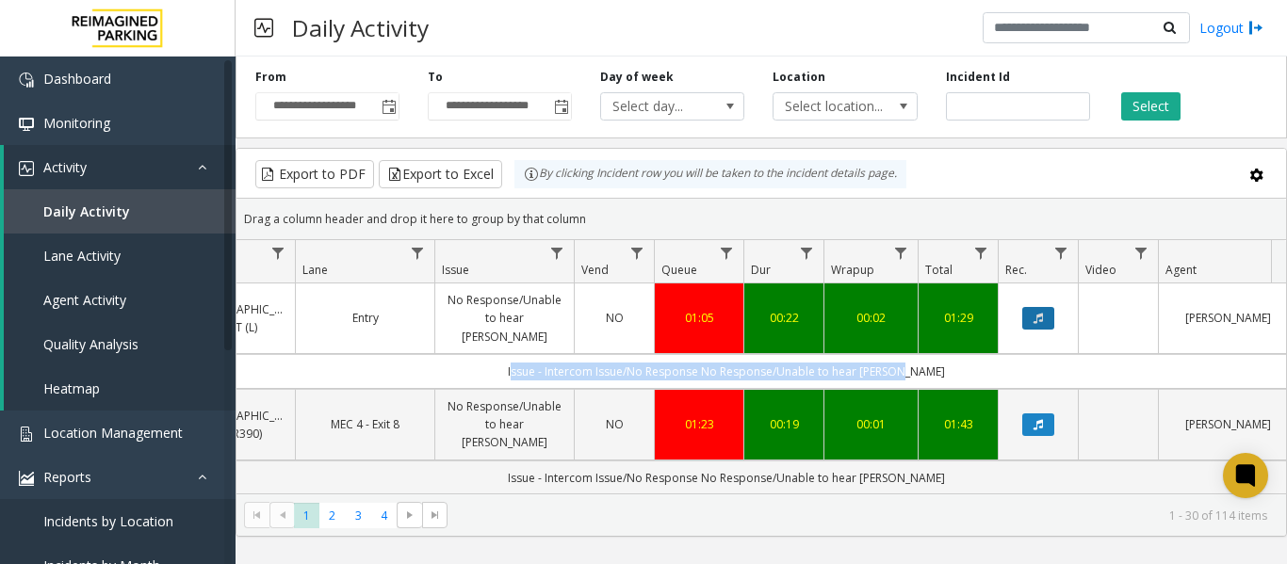
click at [1039, 324] on icon "Data table" at bounding box center [1038, 318] width 9 height 11
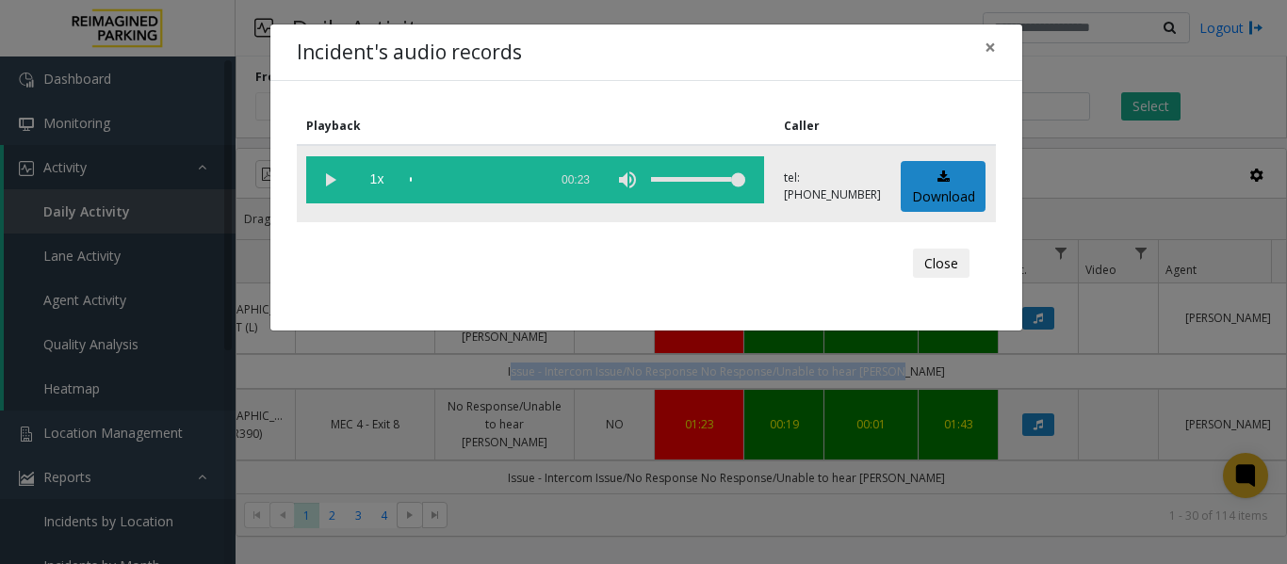
click at [327, 180] on vg-play-pause at bounding box center [329, 179] width 47 height 47
click at [992, 41] on span "×" at bounding box center [990, 47] width 11 height 26
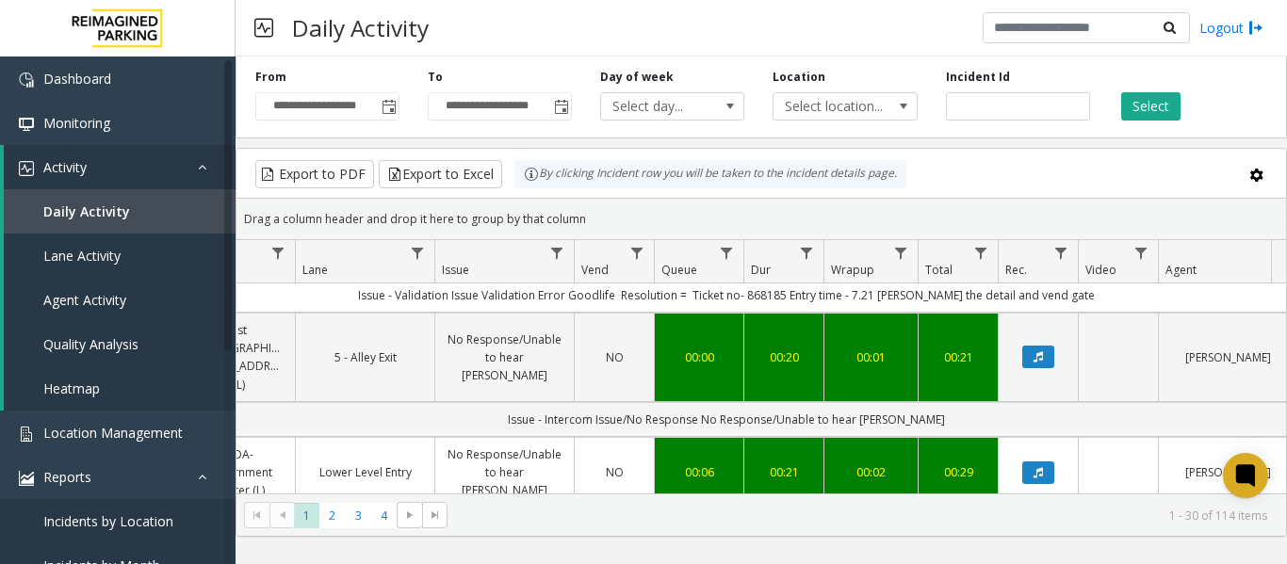
scroll to position [2262, 390]
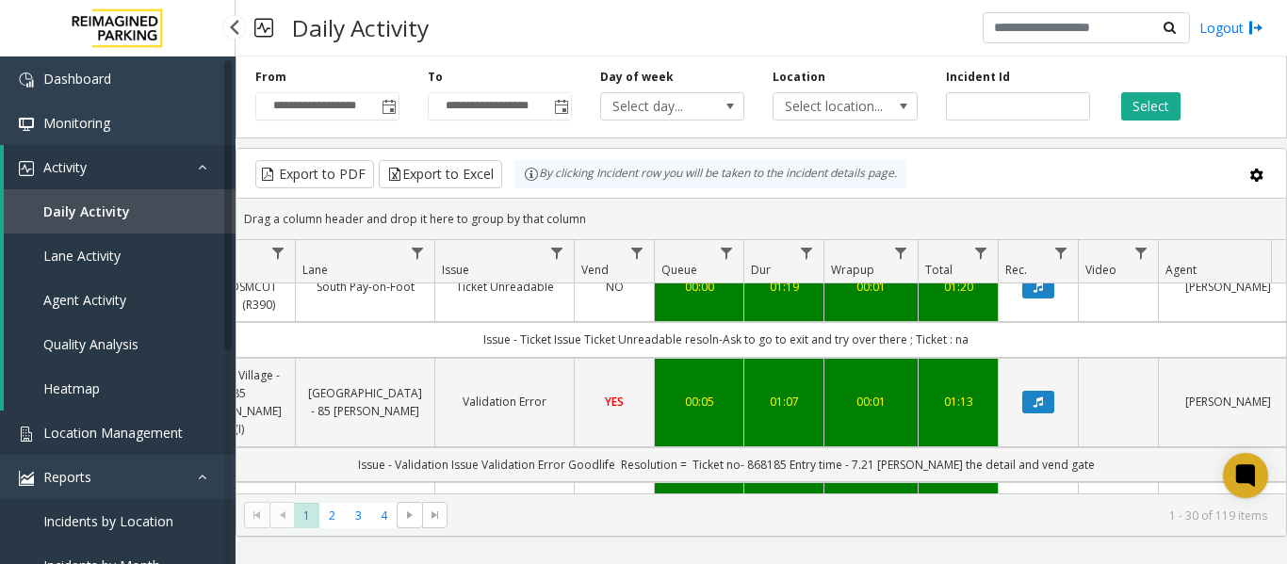
click at [185, 434] on link "Location Management" at bounding box center [118, 433] width 236 height 44
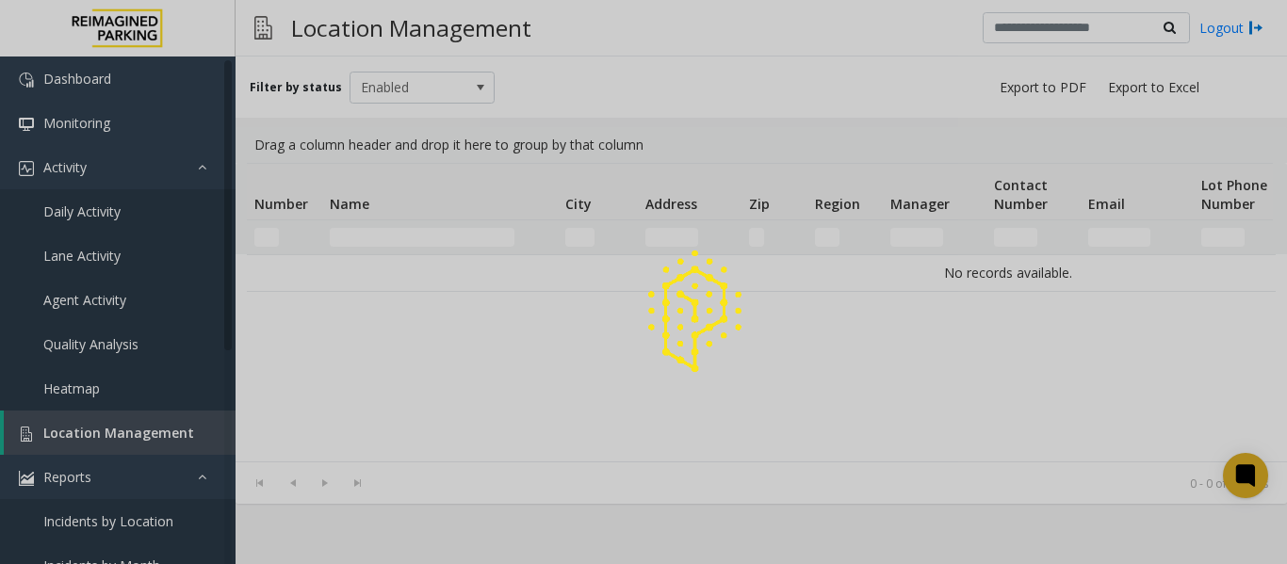
click at [410, 240] on div at bounding box center [643, 282] width 1287 height 564
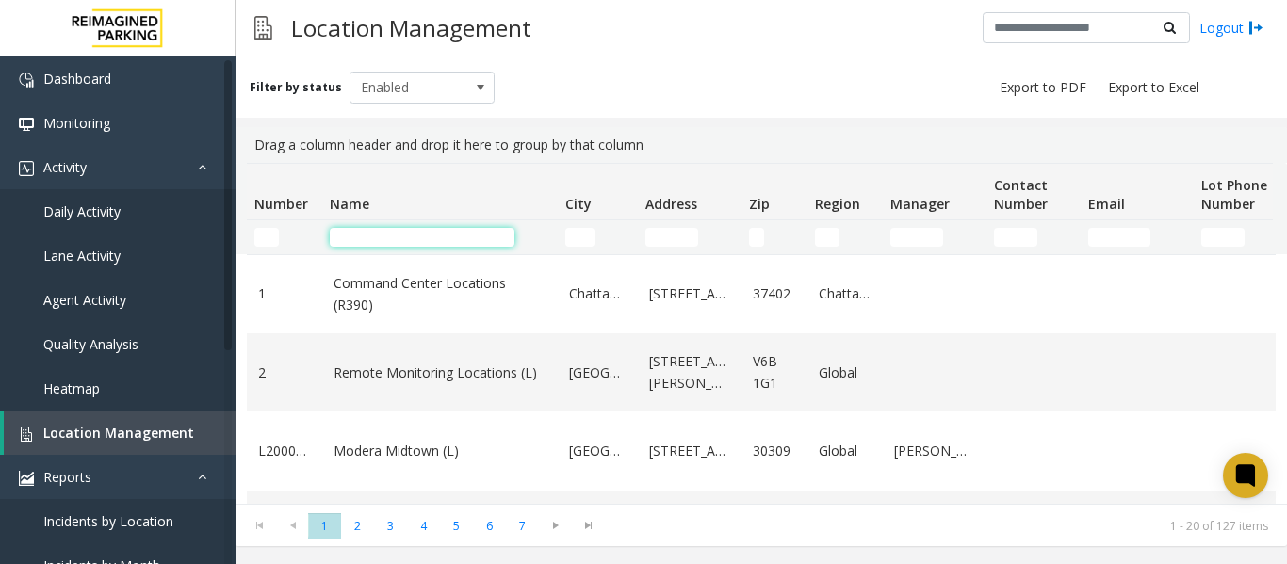
click at [410, 240] on input "Name Filter" at bounding box center [422, 237] width 185 height 19
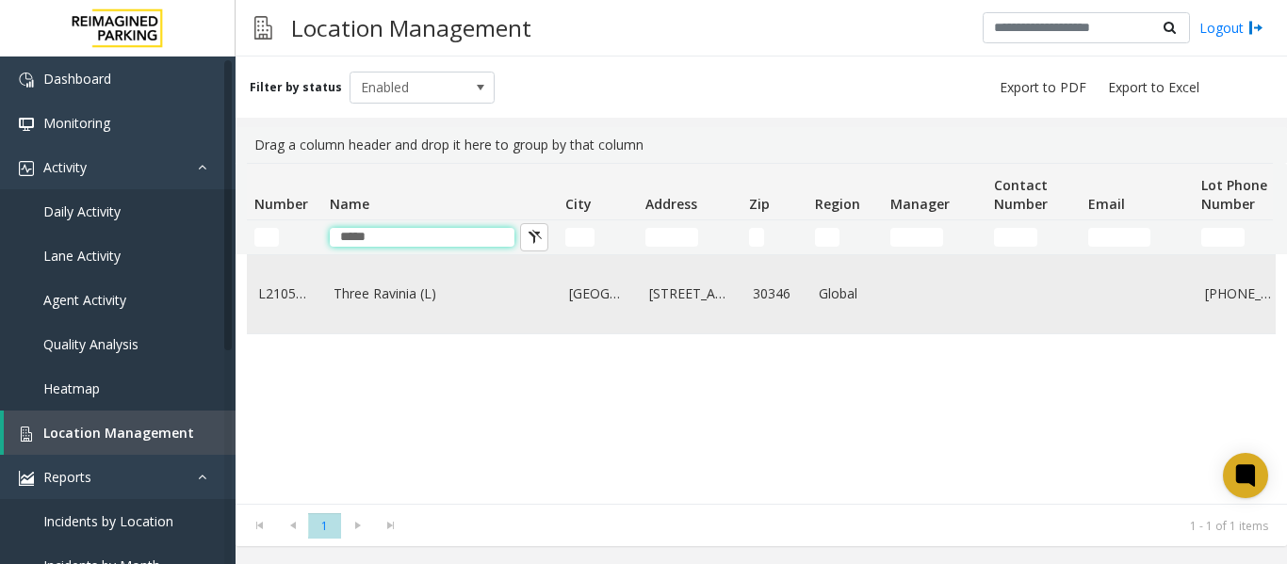
type input "*****"
click at [453, 302] on link "Three Ravinia (L)" at bounding box center [440, 294] width 213 height 21
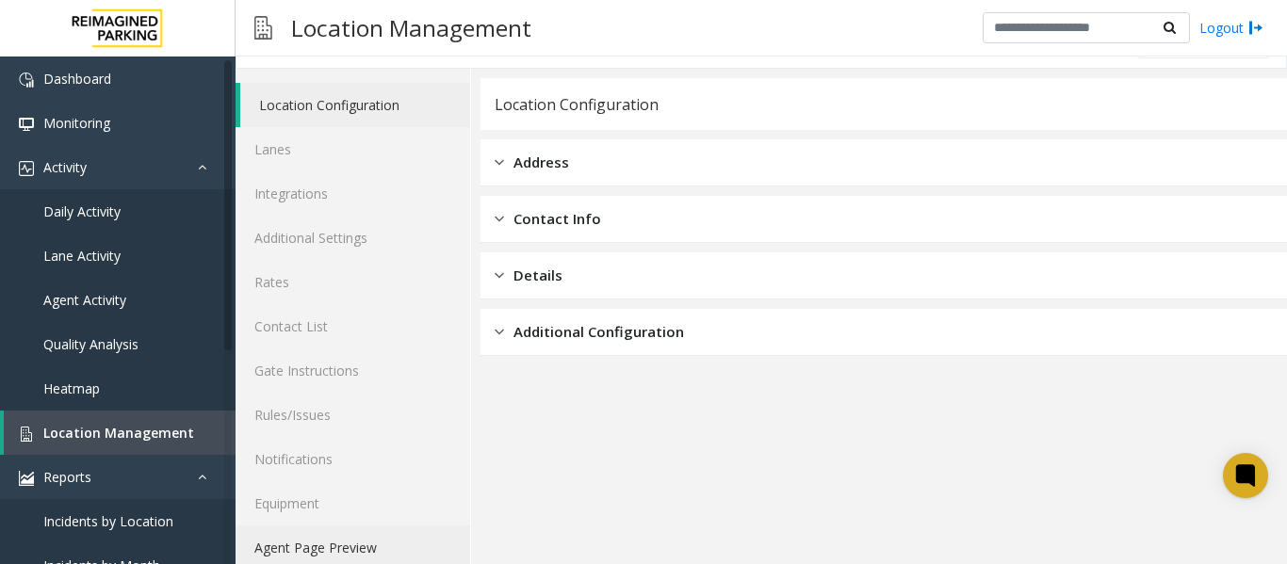
scroll to position [57, 0]
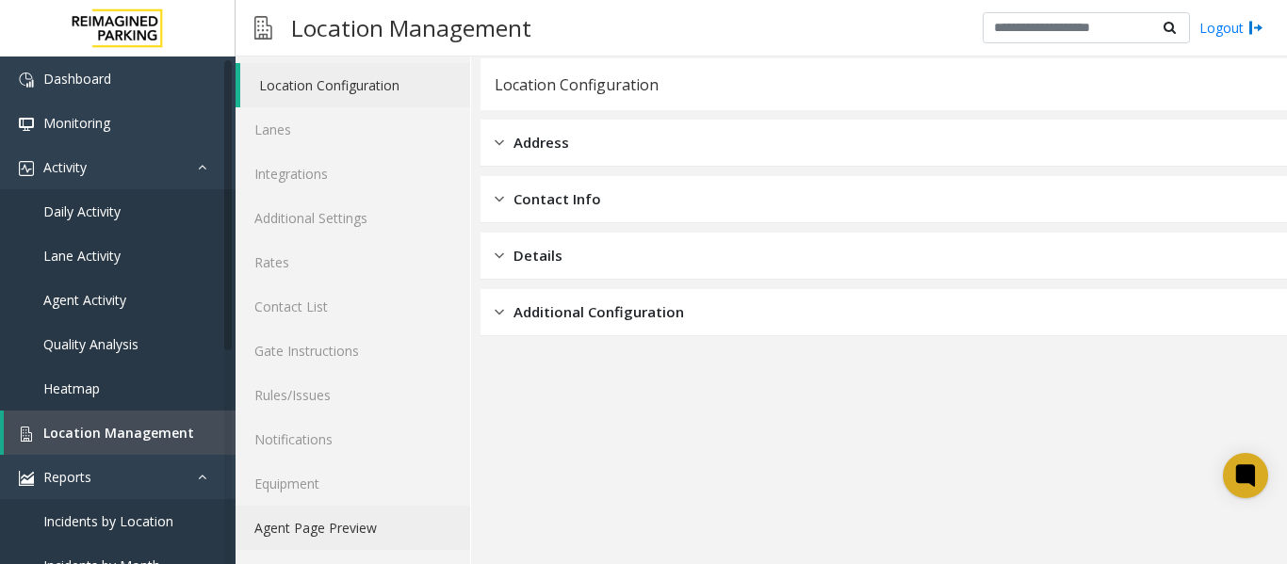
click at [303, 521] on link "Agent Page Preview" at bounding box center [353, 528] width 235 height 44
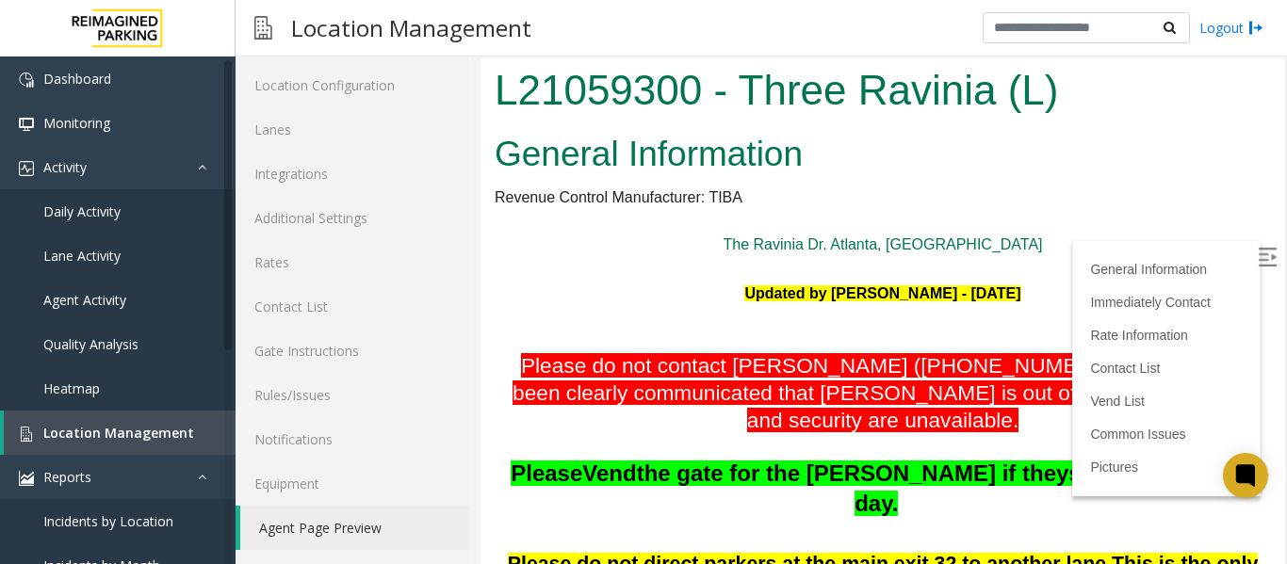
scroll to position [412, 0]
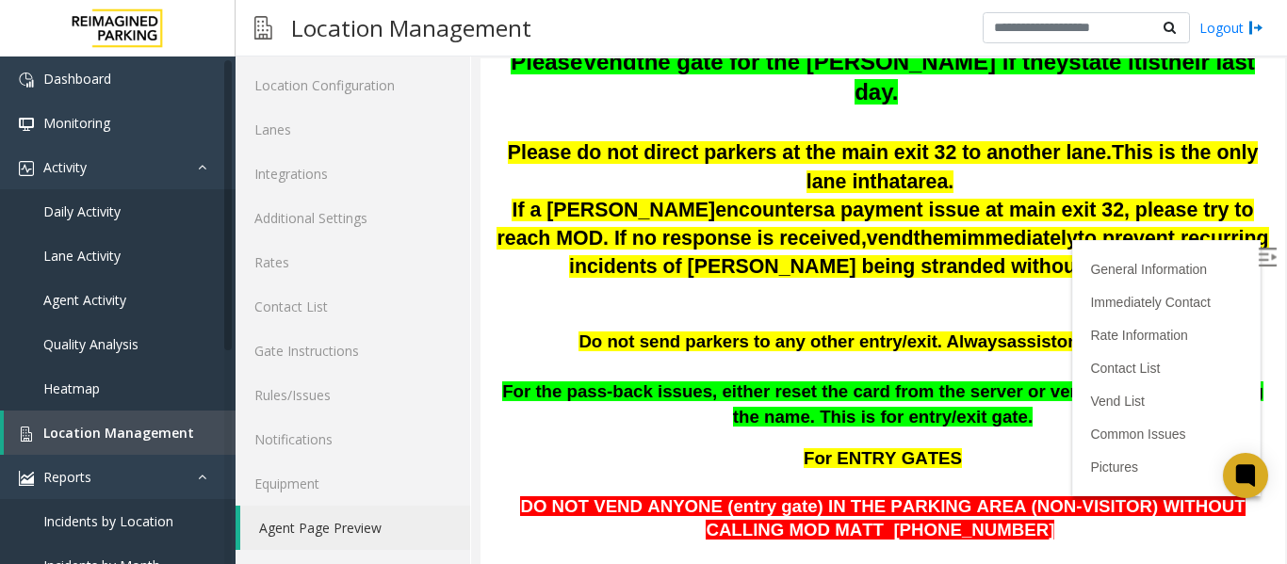
click at [1258, 254] on img at bounding box center [1267, 257] width 19 height 19
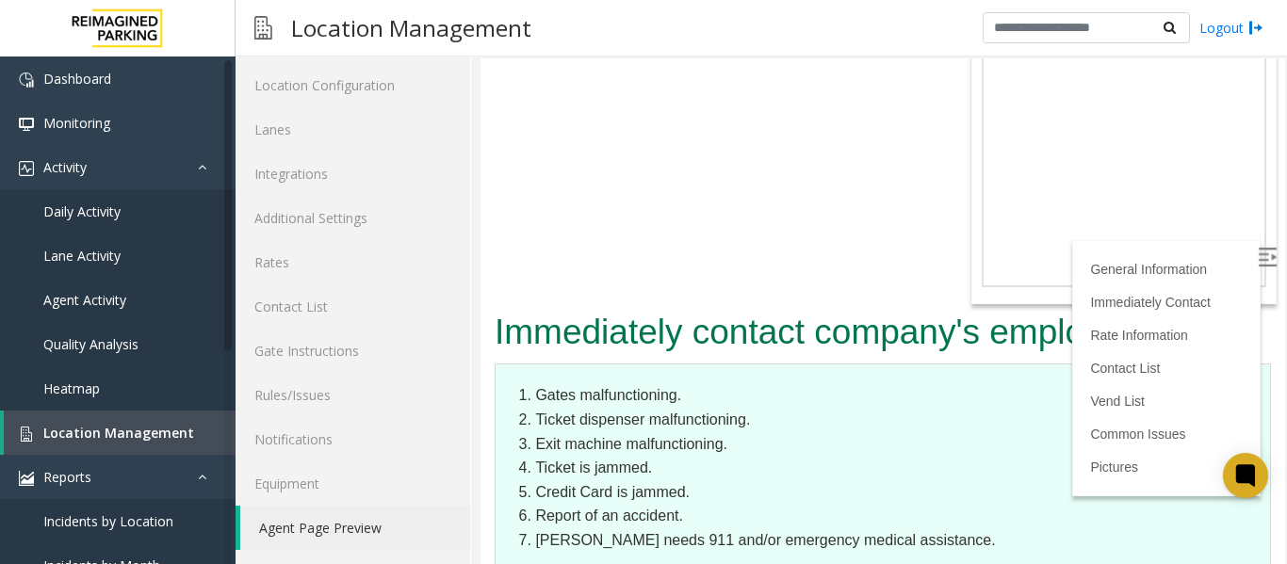
scroll to position [487, 0]
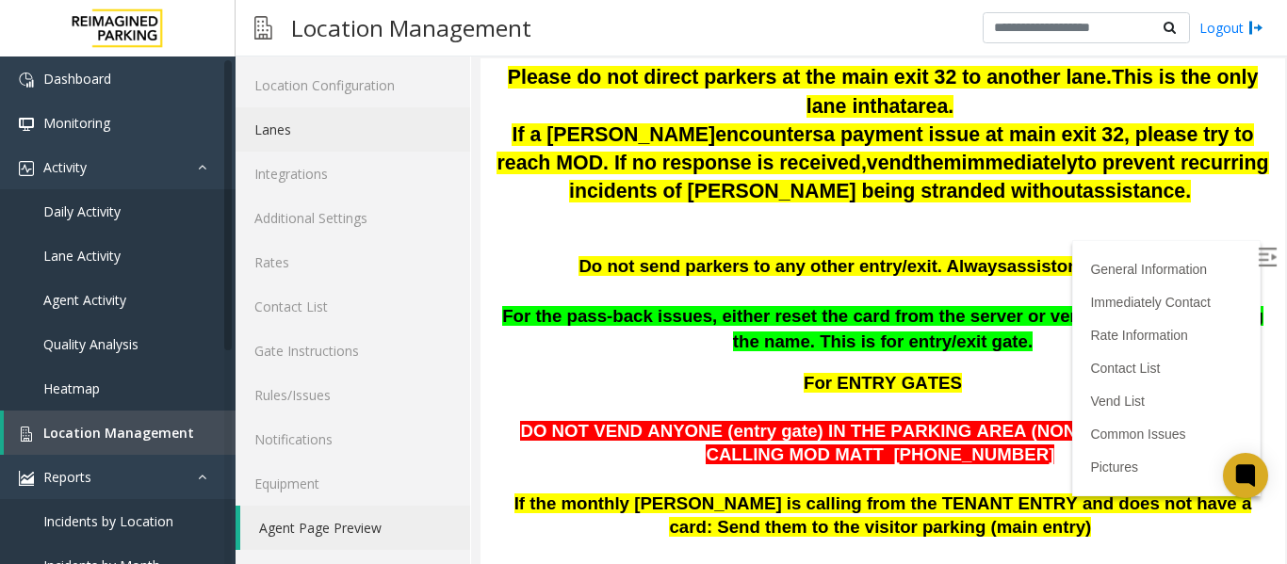
click at [308, 135] on link "Lanes" at bounding box center [353, 129] width 235 height 44
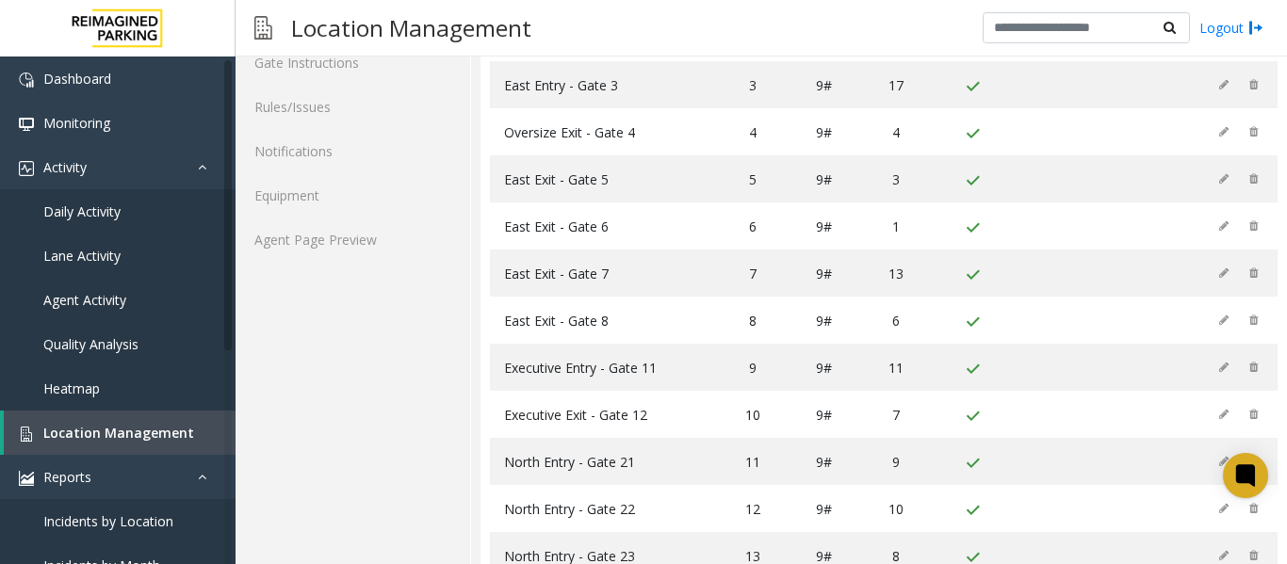
scroll to position [191, 0]
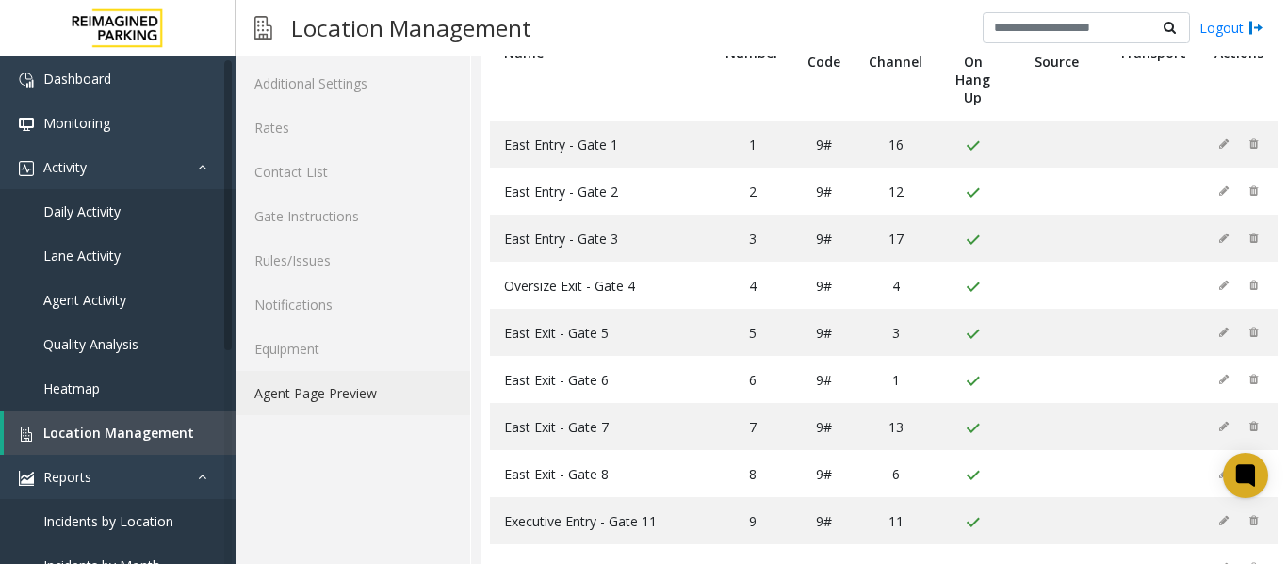
click at [344, 404] on link "Agent Page Preview" at bounding box center [353, 393] width 235 height 44
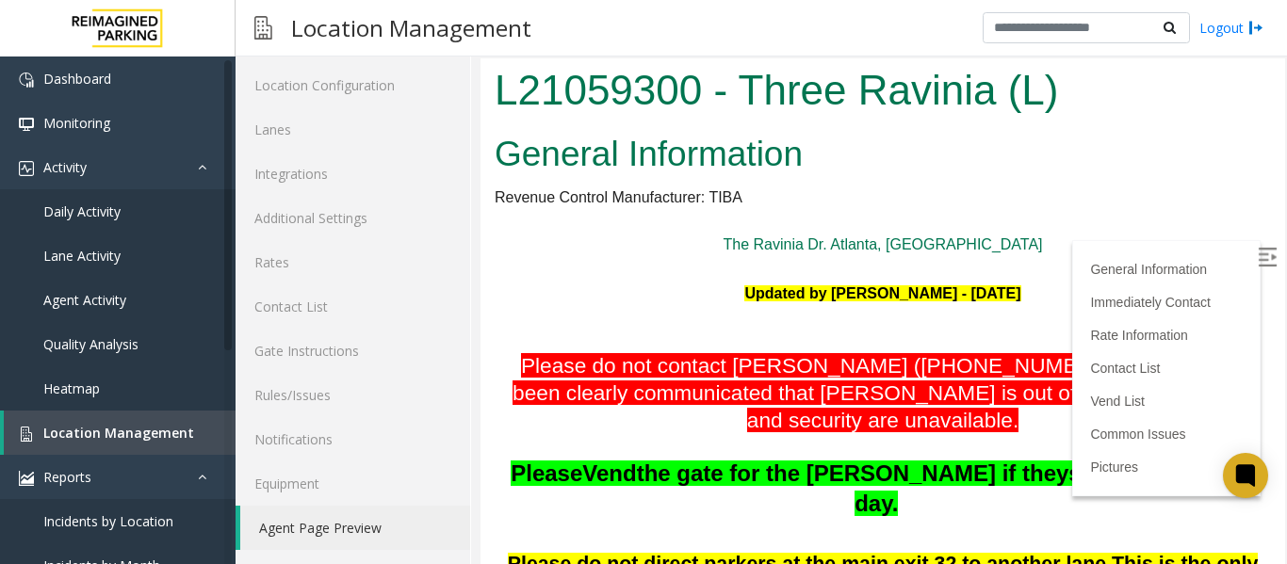
scroll to position [412, 0]
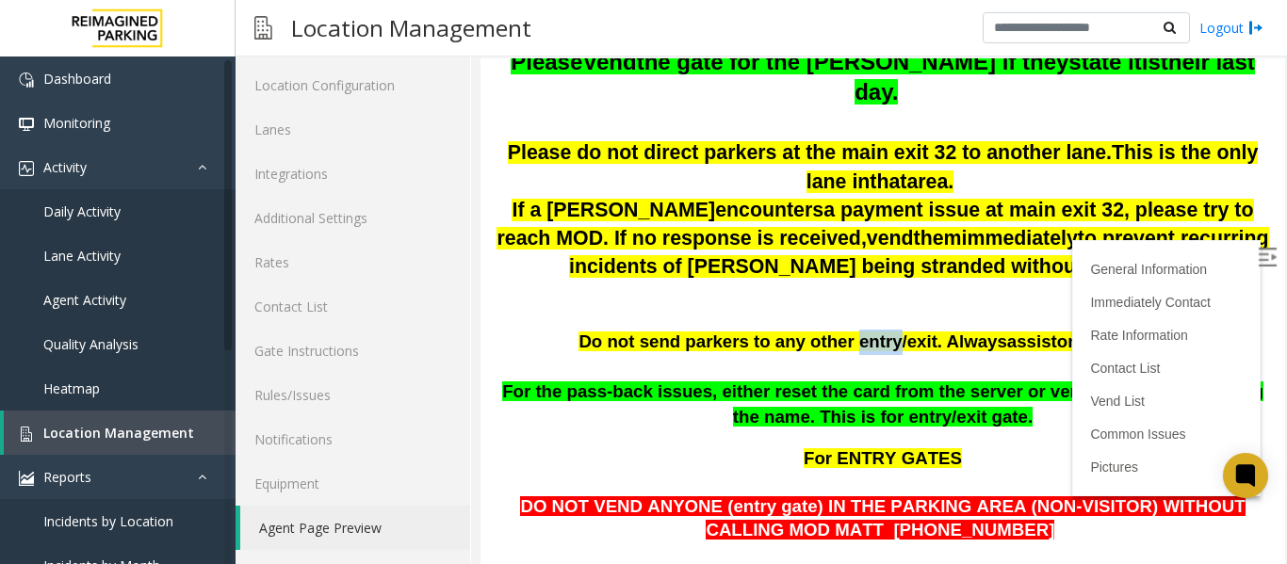
click at [1258, 253] on img at bounding box center [1267, 257] width 19 height 19
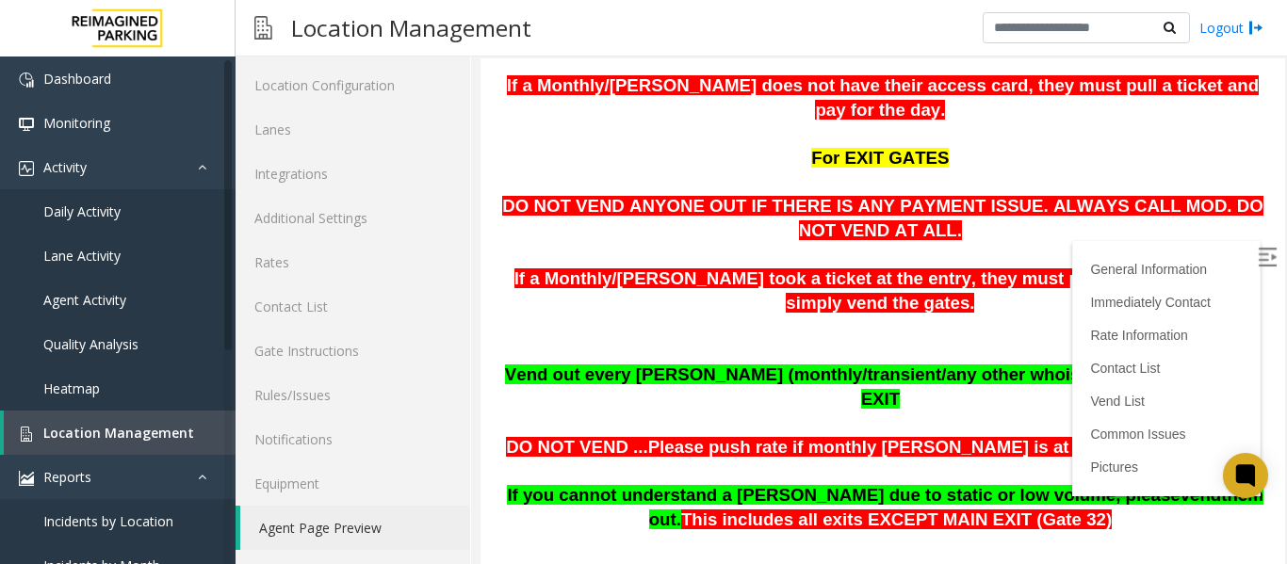
scroll to position [1448, 0]
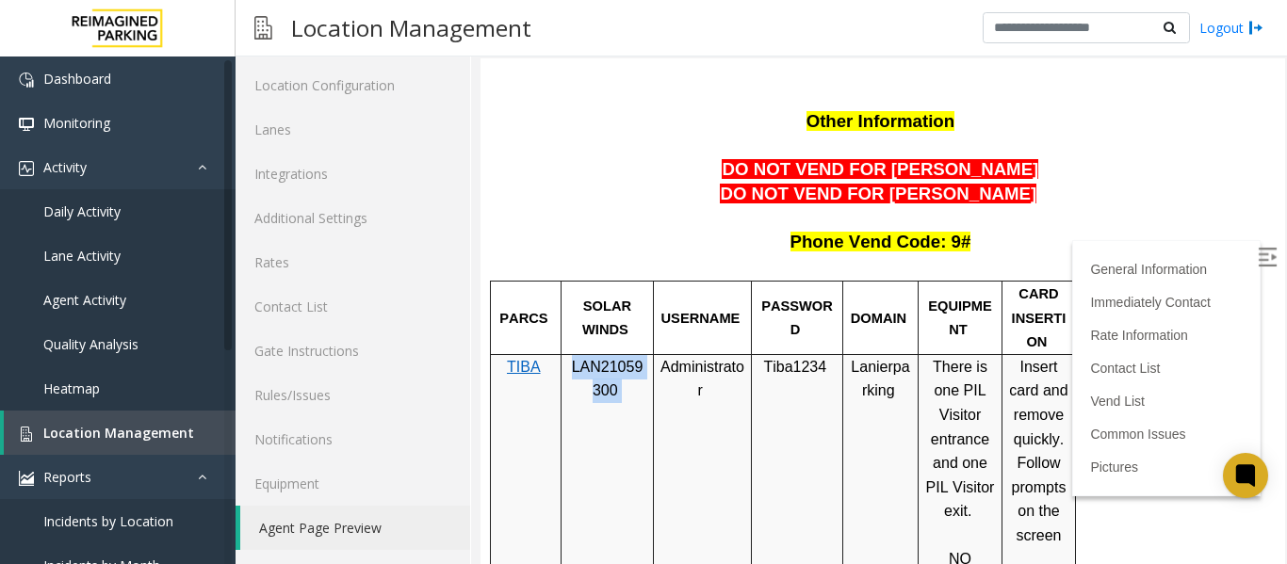
drag, startPoint x: 638, startPoint y: 348, endPoint x: 568, endPoint y: 327, distance: 72.8
click at [568, 355] on p "LAN21059300" at bounding box center [607, 379] width 78 height 48
copy p "LAN21059300"
click at [65, 436] on span "Location Management" at bounding box center [118, 433] width 151 height 18
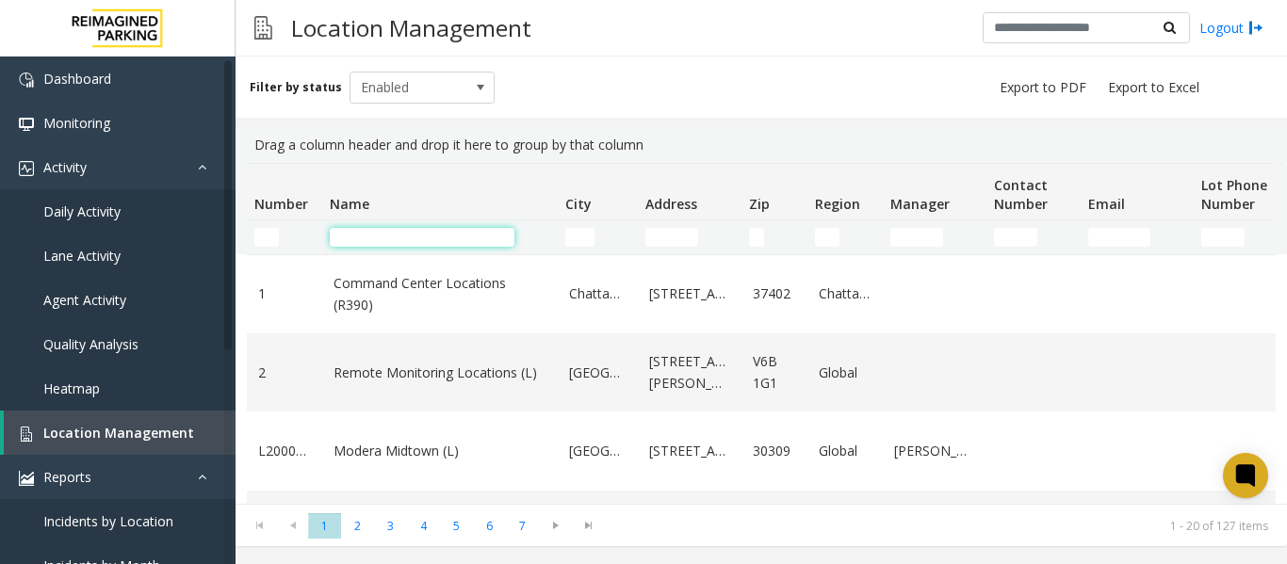
click at [357, 229] on input "Name Filter" at bounding box center [422, 237] width 185 height 19
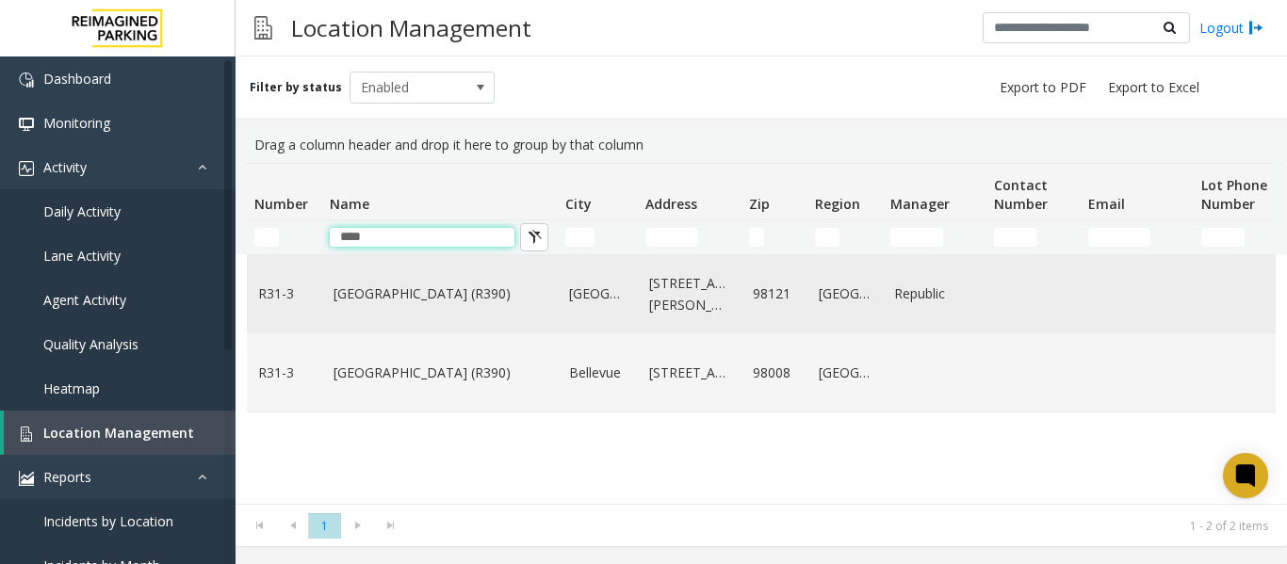
type input "****"
click at [355, 291] on link "Bell Street Garage (R390)" at bounding box center [440, 294] width 213 height 21
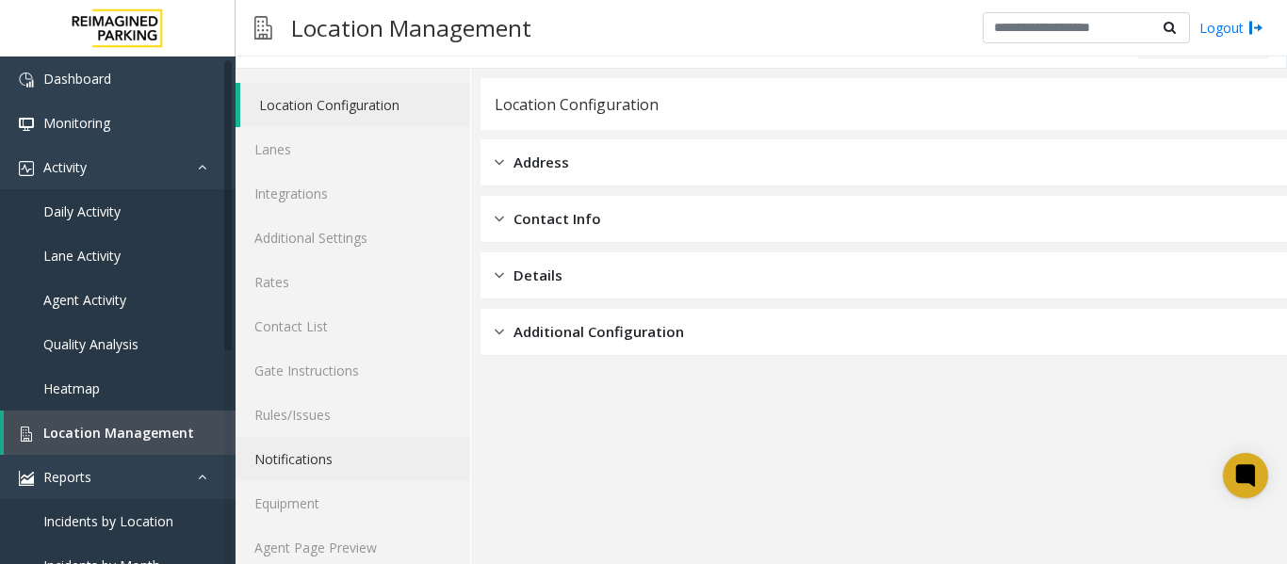
scroll to position [57, 0]
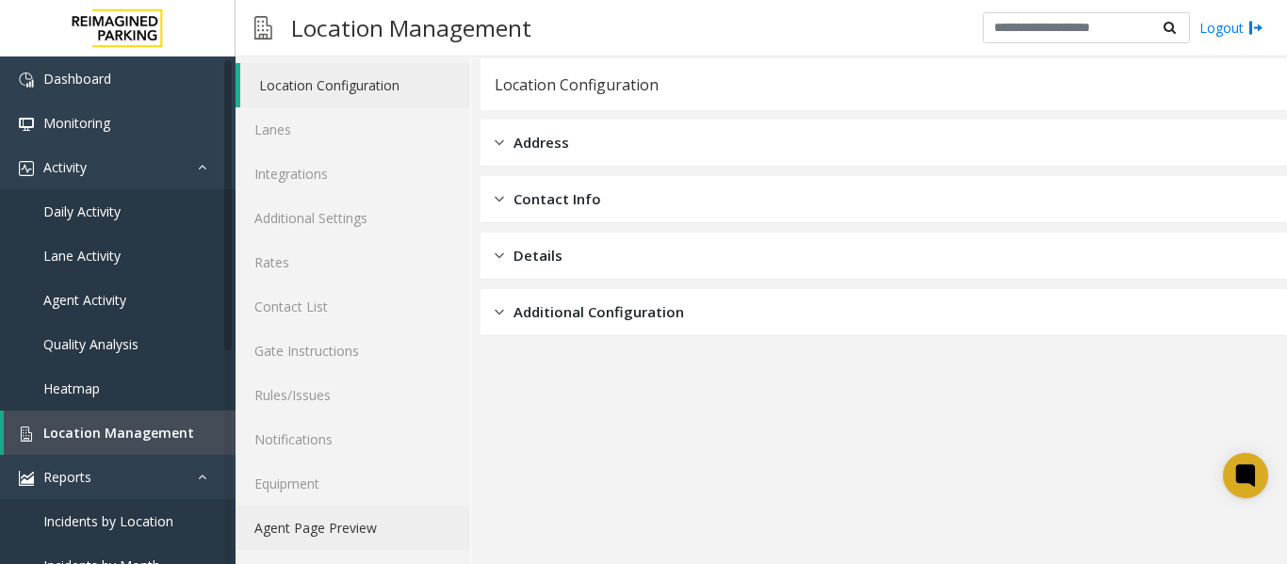
click at [324, 527] on link "Agent Page Preview" at bounding box center [353, 528] width 235 height 44
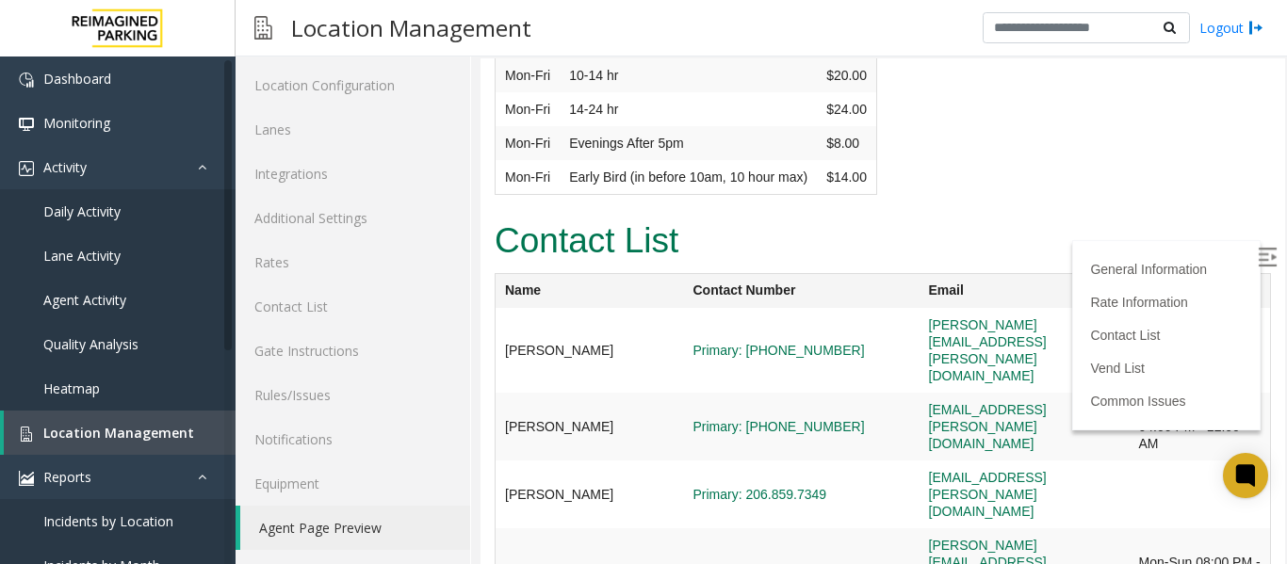
scroll to position [4806, 0]
drag, startPoint x: 826, startPoint y: 408, endPoint x: 649, endPoint y: 418, distance: 176.5
click at [684, 527] on td "Primary: 206-888-7184" at bounding box center [802, 570] width 236 height 86
copy link "Primary: 206-888-7184"
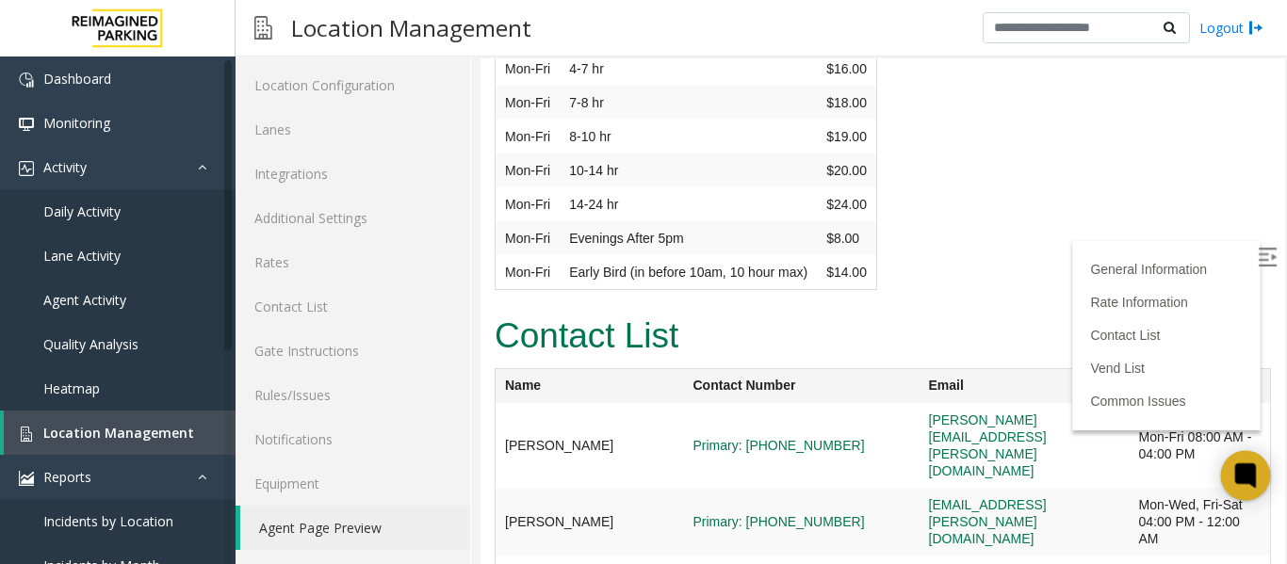
scroll to position [4712, 0]
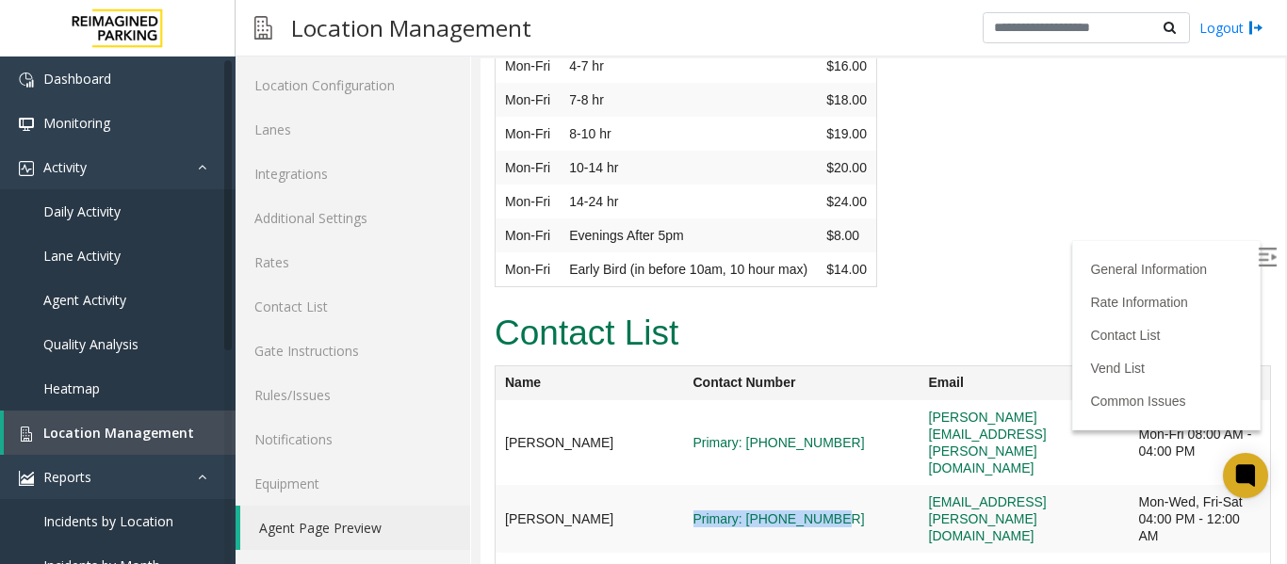
drag, startPoint x: 826, startPoint y: 402, endPoint x: 653, endPoint y: 424, distance: 173.8
click at [684, 485] on td "Primary: 206-591-9029" at bounding box center [802, 519] width 236 height 68
copy link "Primary: 206-591-9029"
click at [1258, 255] on img at bounding box center [1267, 257] width 19 height 19
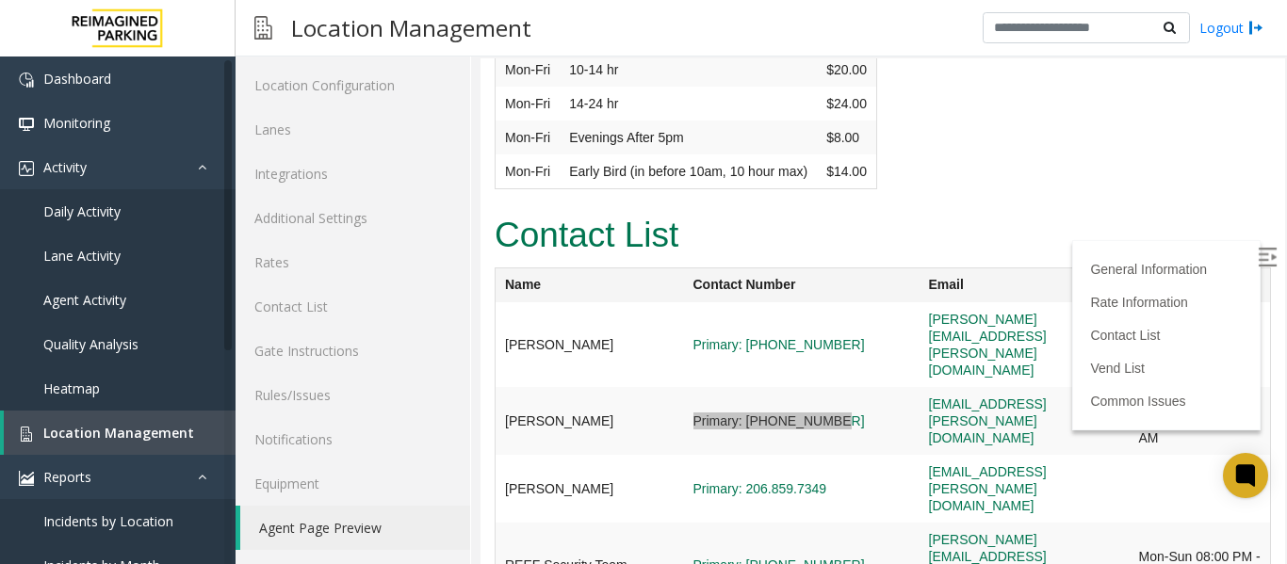
scroll to position [4806, 0]
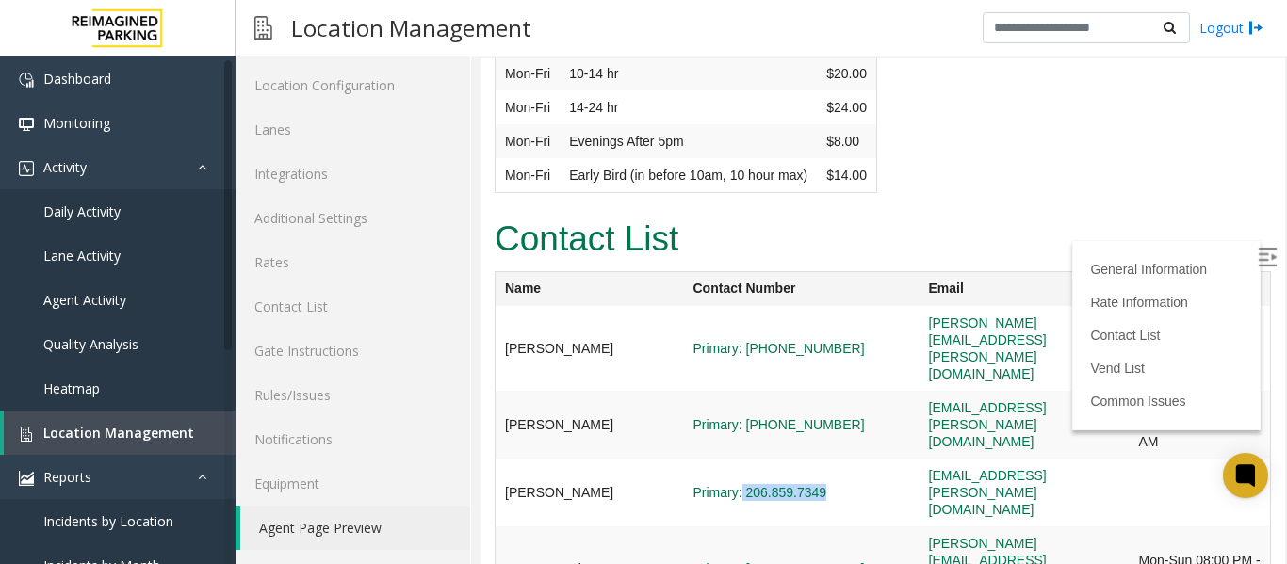
drag, startPoint x: 809, startPoint y: 363, endPoint x: 706, endPoint y: 372, distance: 103.2
click at [706, 459] on td "Primary: 206.859.7349" at bounding box center [802, 493] width 236 height 68
copy link "206.859.7349"
drag, startPoint x: 824, startPoint y: 250, endPoint x: 703, endPoint y: 259, distance: 121.0
click at [703, 340] on span "Primary: (206) 549-2823" at bounding box center [802, 348] width 217 height 17
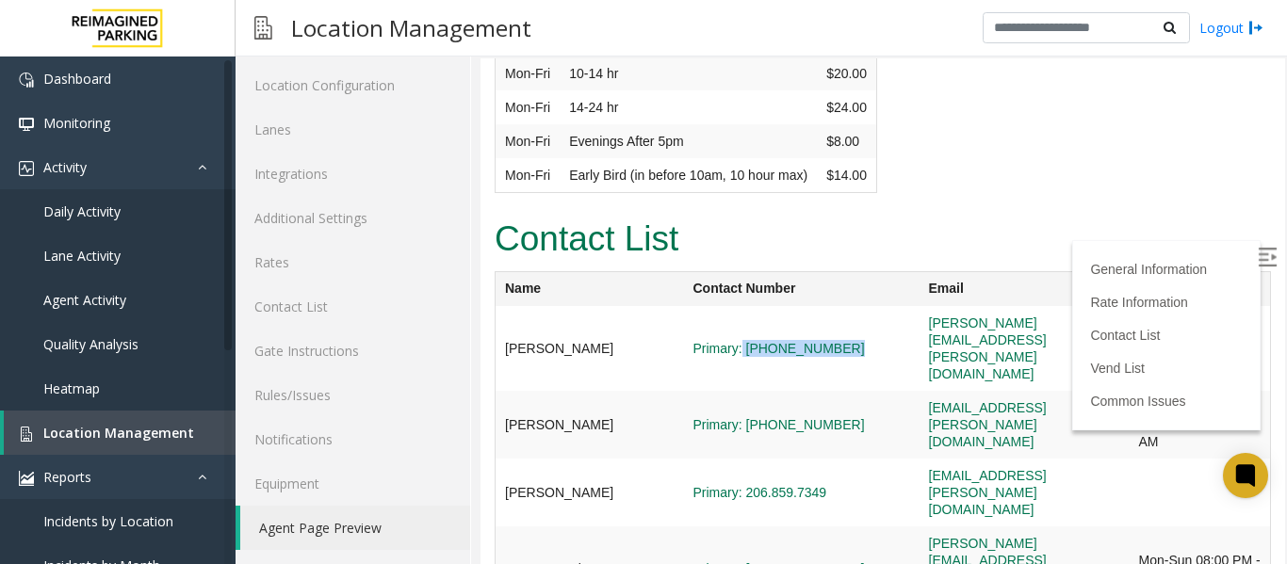
copy link "(206) 549-2823"
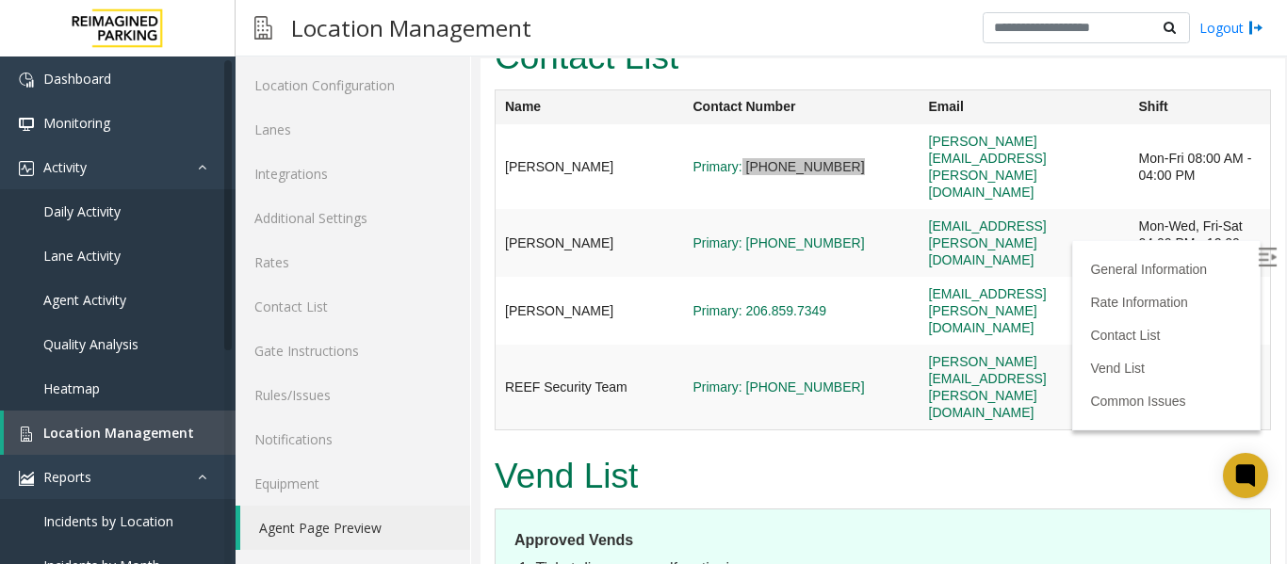
scroll to position [4995, 0]
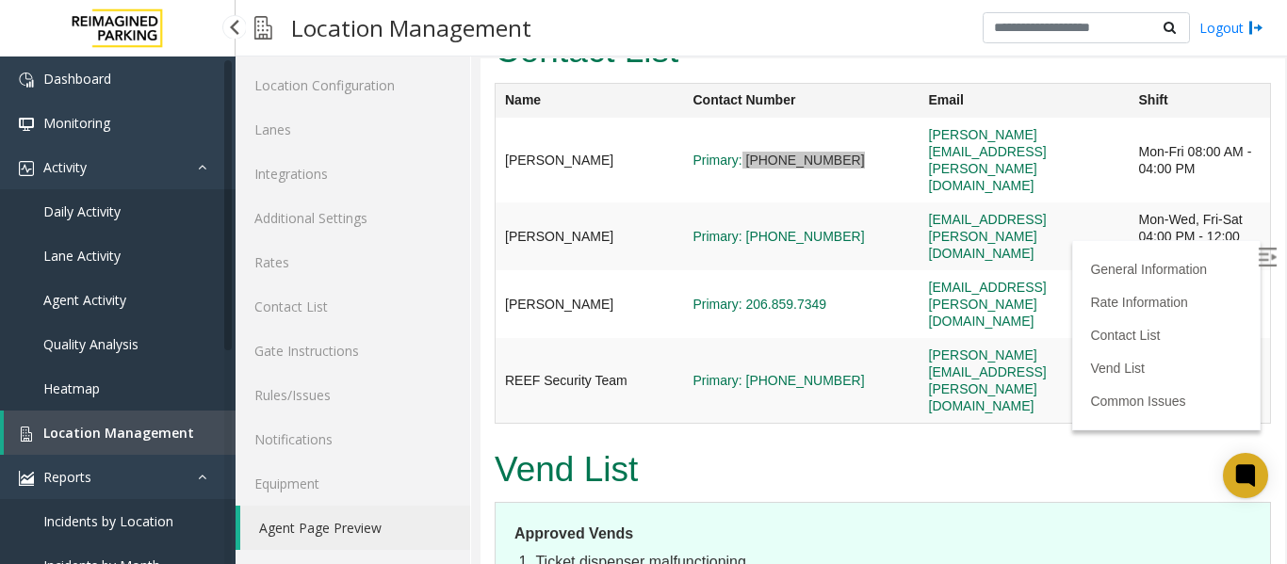
click at [136, 221] on link "Daily Activity" at bounding box center [118, 211] width 236 height 44
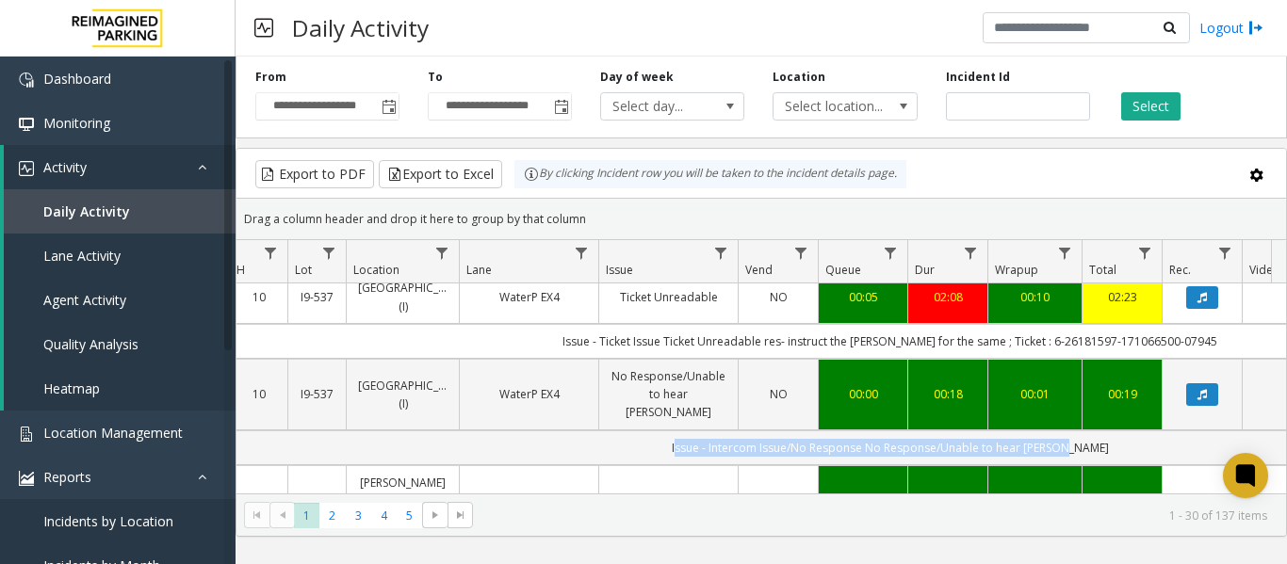
scroll to position [0, 378]
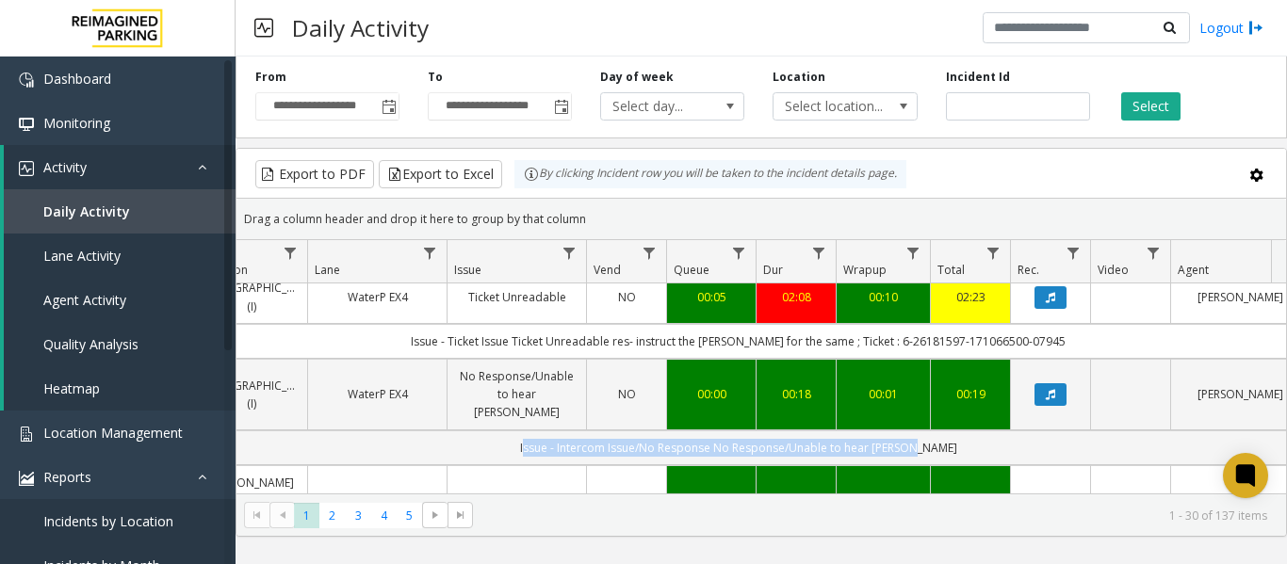
drag, startPoint x: 865, startPoint y: 441, endPoint x: 1274, endPoint y: 446, distance: 409.0
click at [1274, 446] on div "4091166 Oct 2, 2025 10:26:37 AM 10 I9-525 11 Ordnance (I) Exit 2 No assistance …" at bounding box center [762, 402] width 1050 height 236
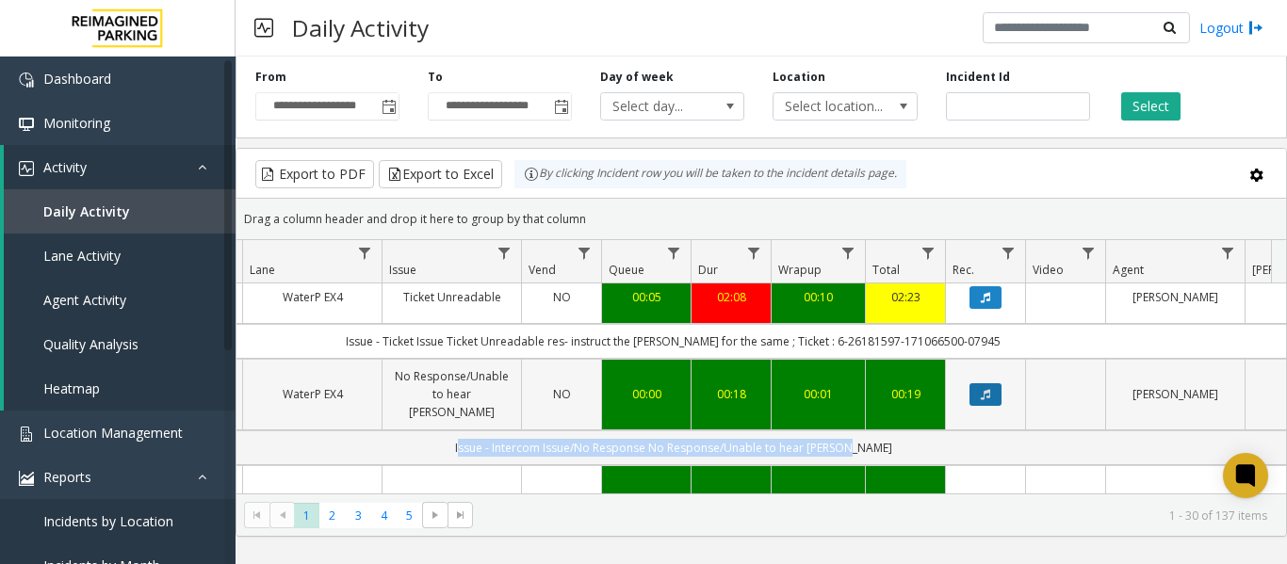
click at [994, 405] on button "Data table" at bounding box center [986, 395] width 32 height 23
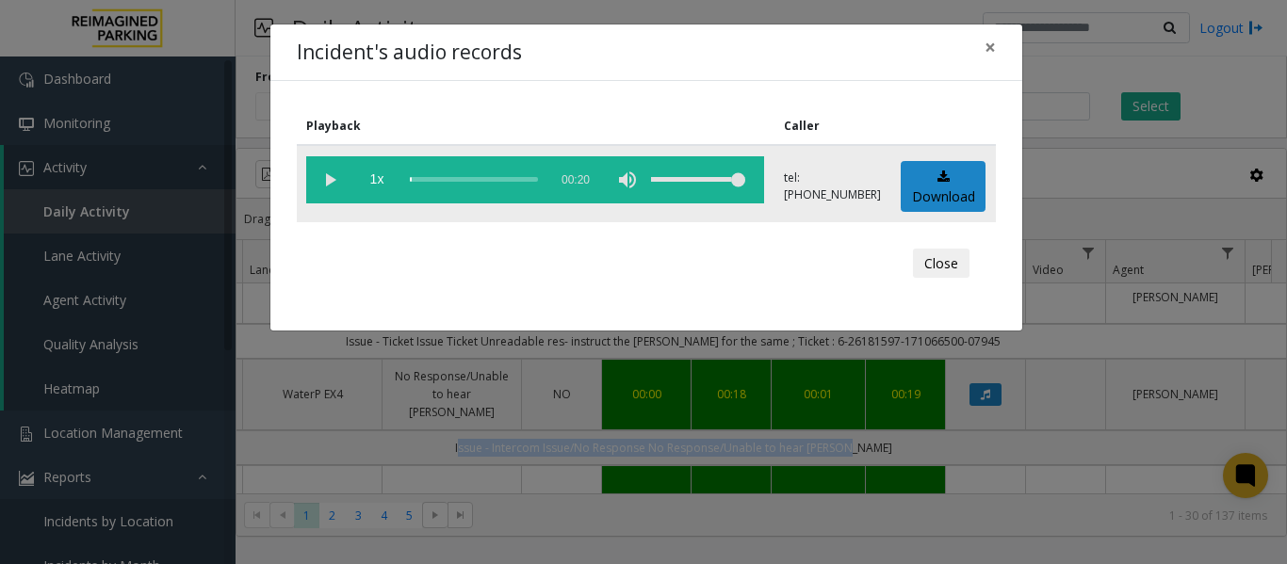
click at [331, 183] on vg-play-pause at bounding box center [329, 179] width 47 height 47
click at [330, 179] on vg-play-pause at bounding box center [329, 179] width 47 height 47
click at [881, 545] on div "Incident's audio records × Playback Caller 1x 00:20 tel:+10905379008 Download C…" at bounding box center [643, 282] width 1287 height 564
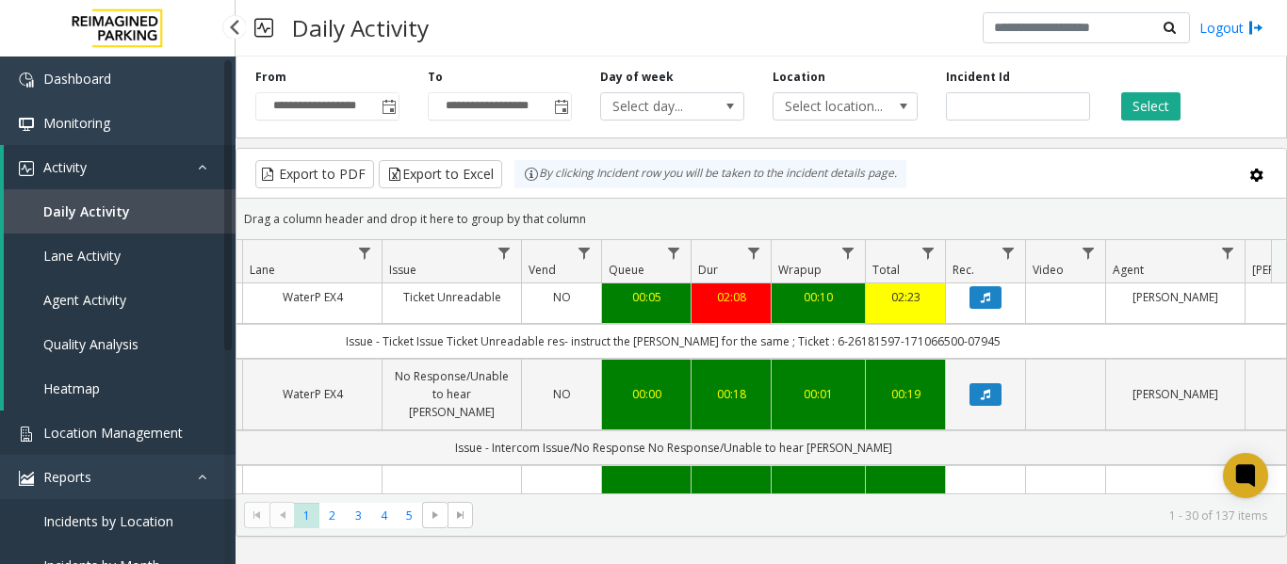
click at [146, 430] on span "Location Management" at bounding box center [112, 433] width 139 height 18
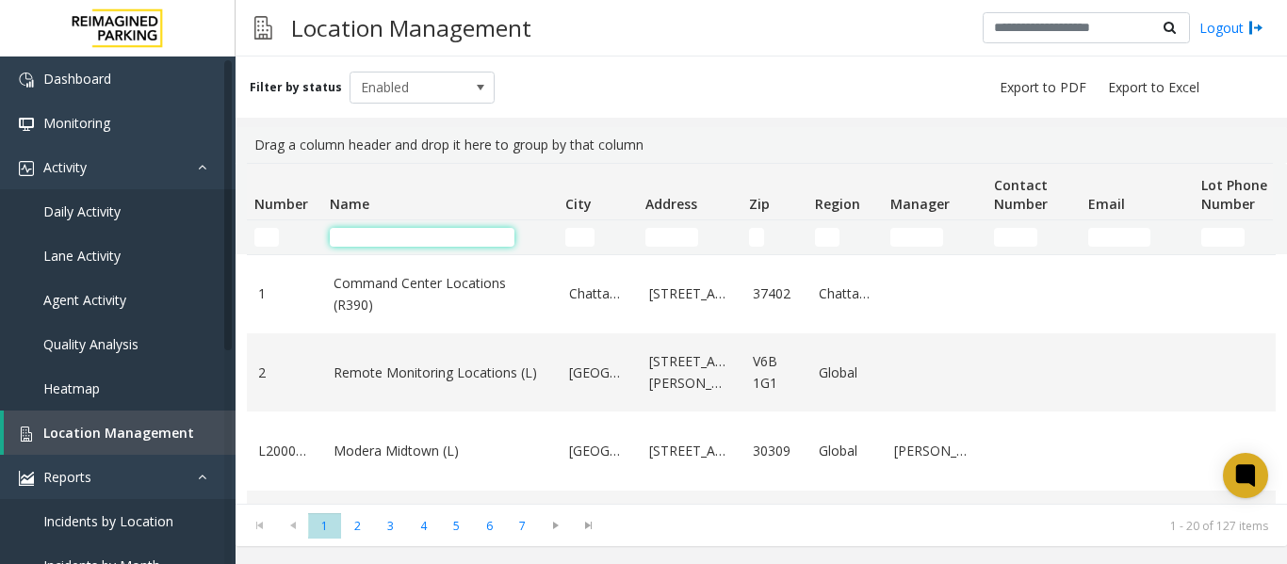
click at [386, 240] on input "Name Filter" at bounding box center [422, 237] width 185 height 19
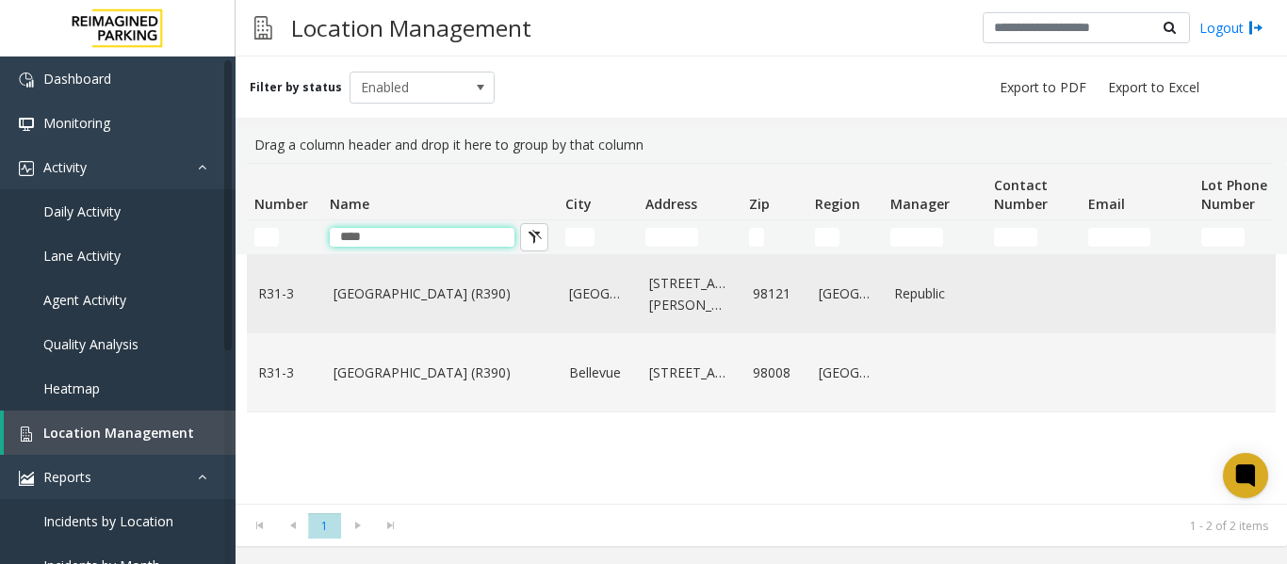
type input "****"
click at [402, 312] on td "Bell Street Garage (R390)" at bounding box center [440, 294] width 236 height 78
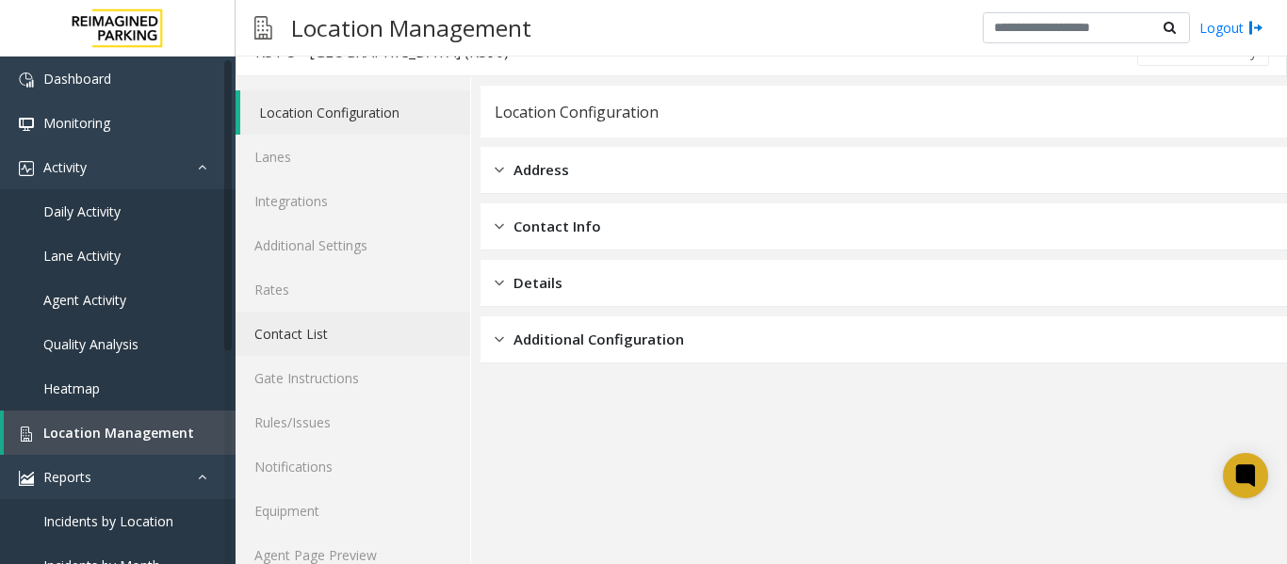
scroll to position [57, 0]
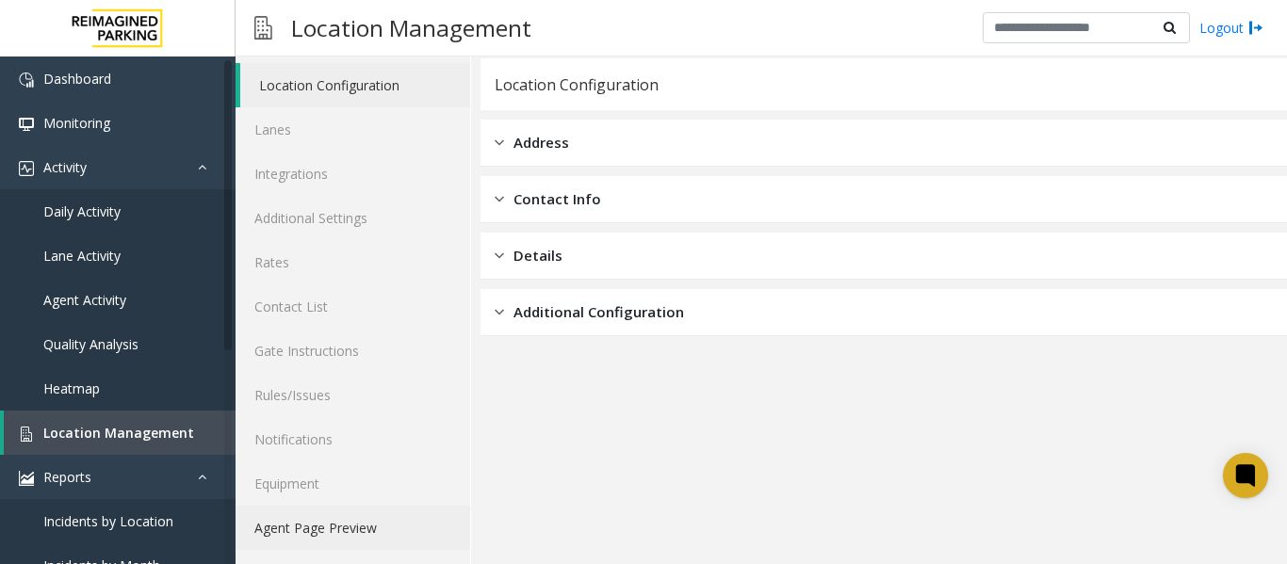
click at [383, 534] on link "Agent Page Preview" at bounding box center [353, 528] width 235 height 44
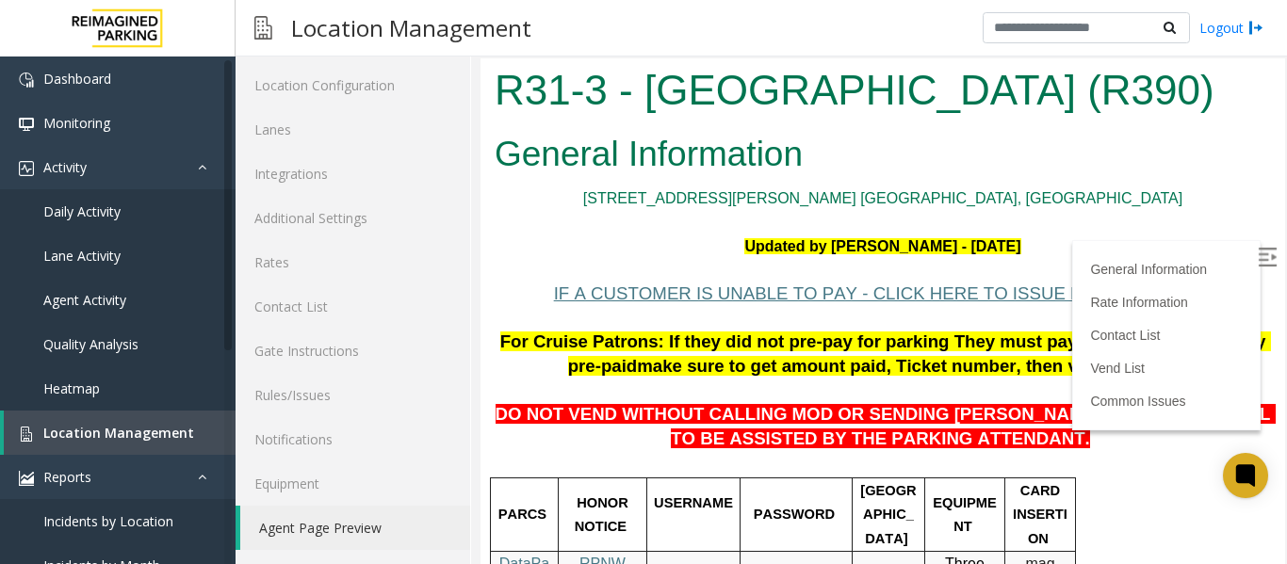
click at [1255, 246] on label at bounding box center [1269, 260] width 28 height 28
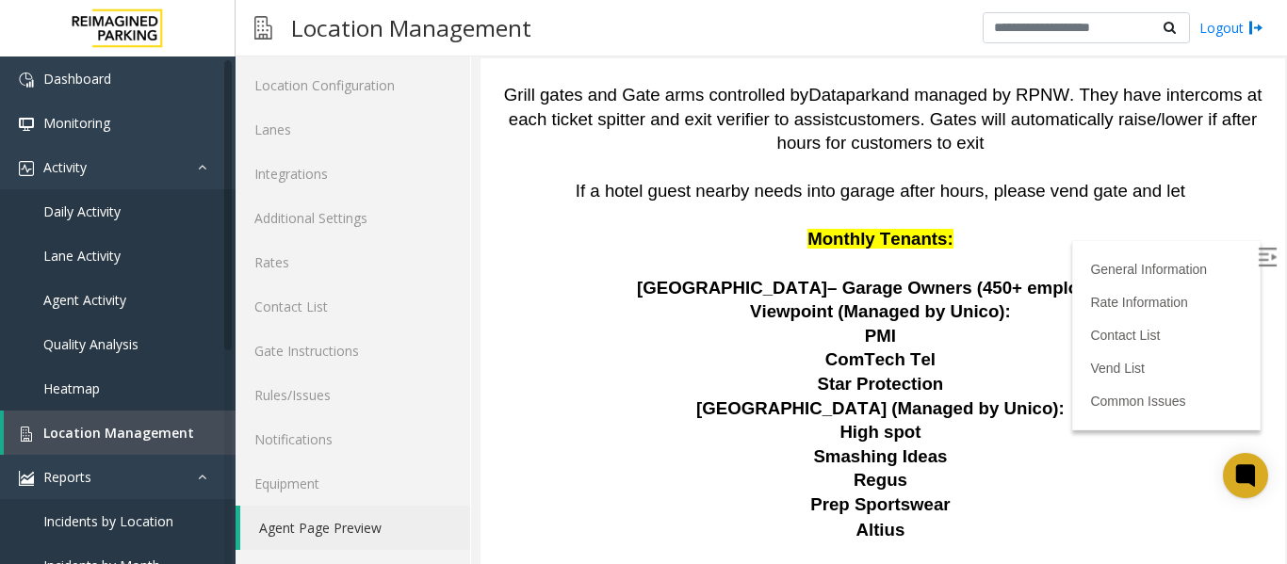
scroll to position [2723, 0]
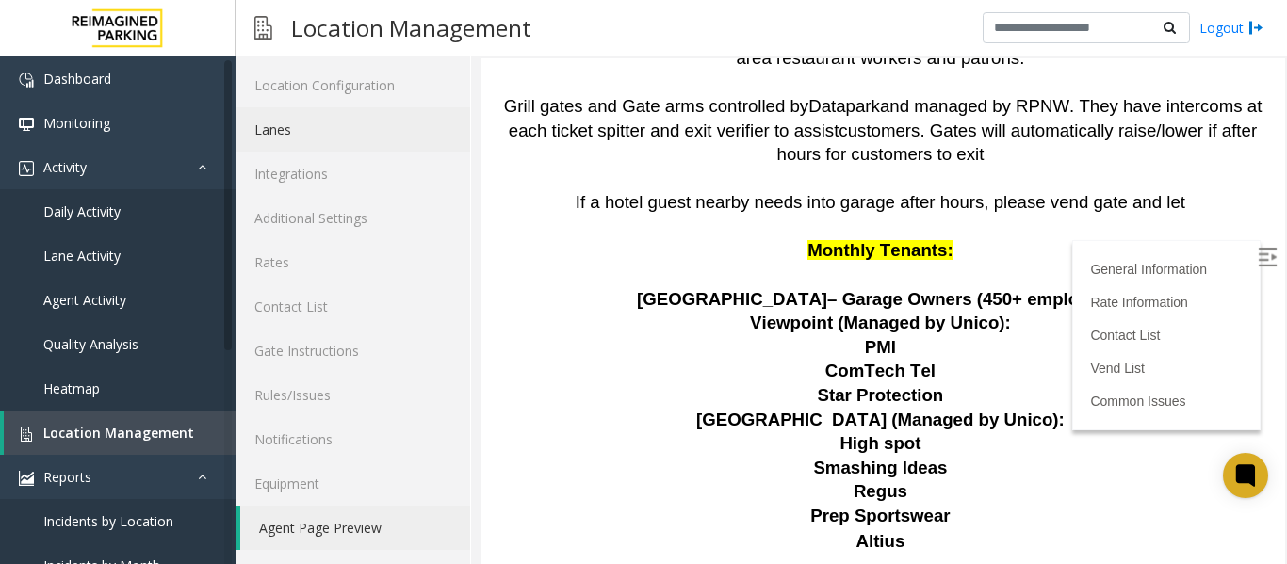
click at [308, 136] on link "Lanes" at bounding box center [353, 129] width 235 height 44
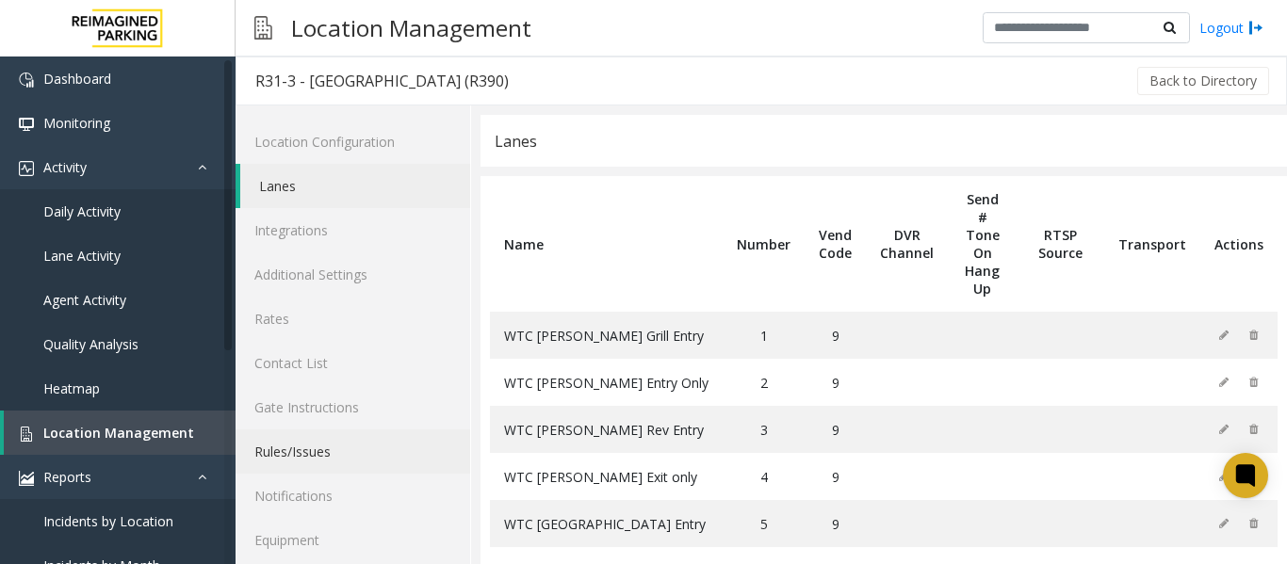
scroll to position [250, 0]
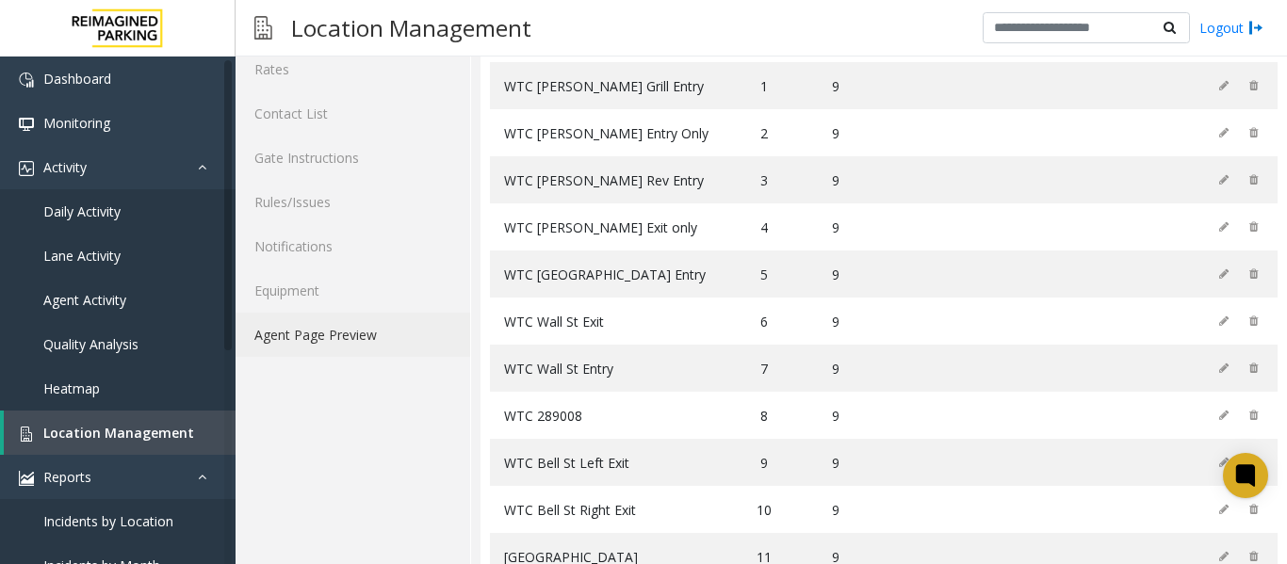
click at [343, 337] on link "Agent Page Preview" at bounding box center [353, 335] width 235 height 44
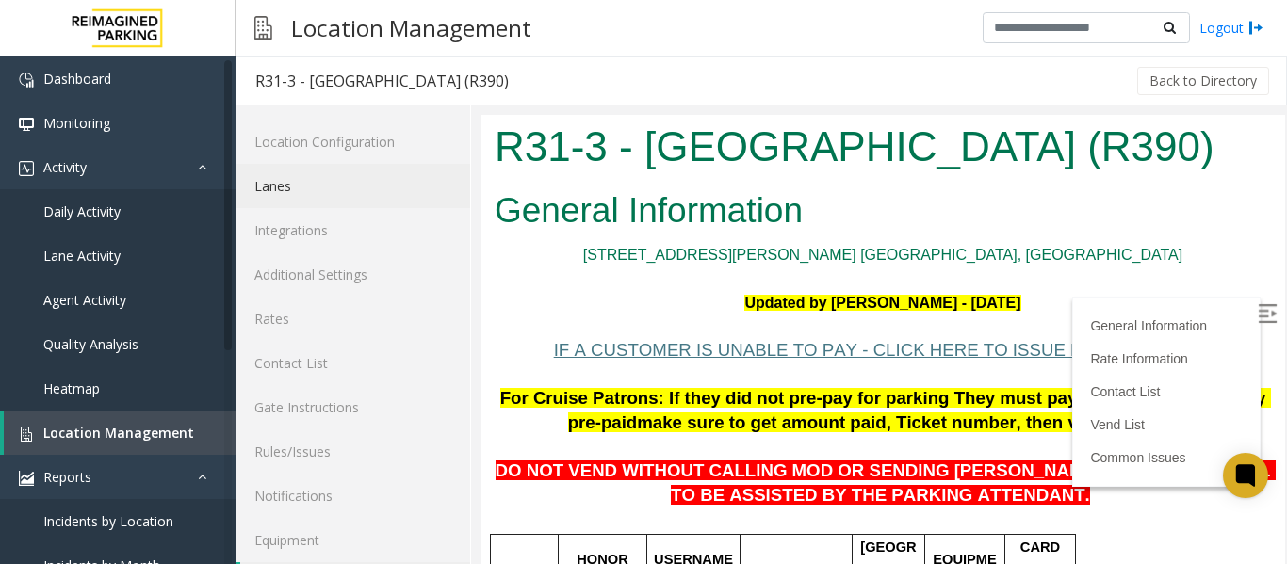
click at [368, 195] on link "Lanes" at bounding box center [353, 186] width 235 height 44
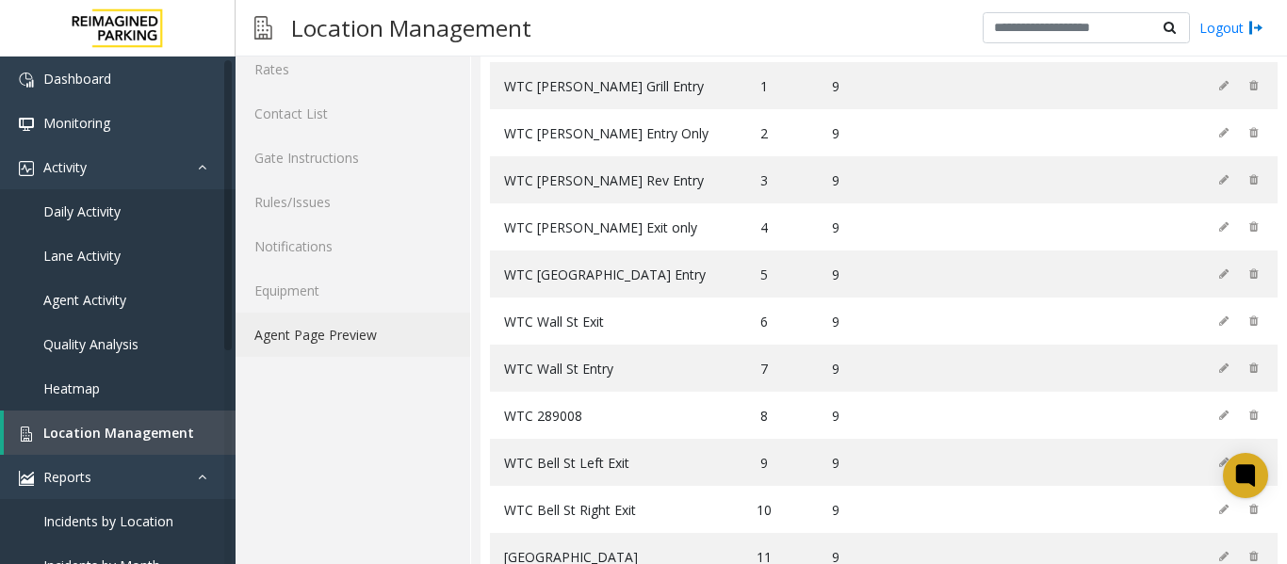
click at [384, 337] on link "Agent Page Preview" at bounding box center [353, 335] width 235 height 44
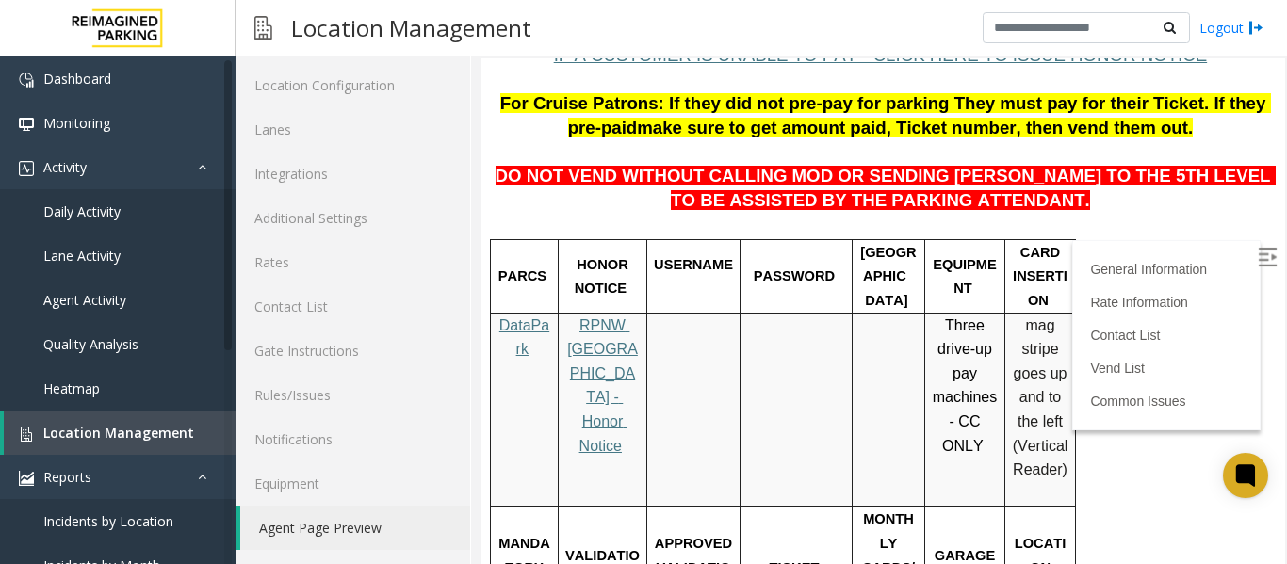
scroll to position [283, 0]
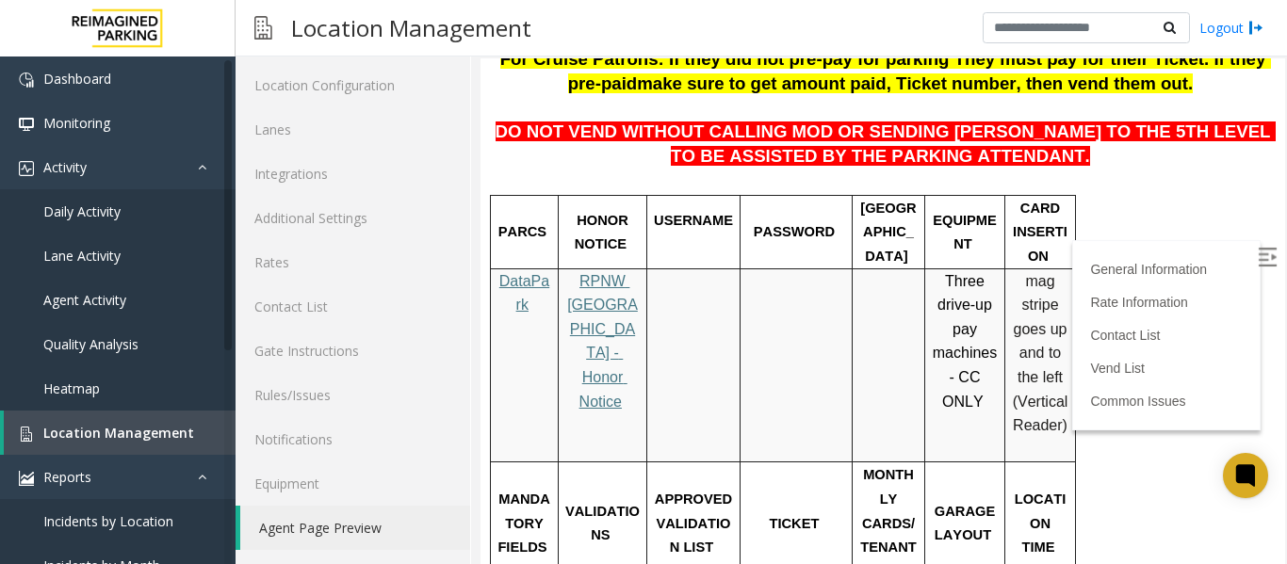
click at [1258, 257] on img at bounding box center [1267, 257] width 19 height 19
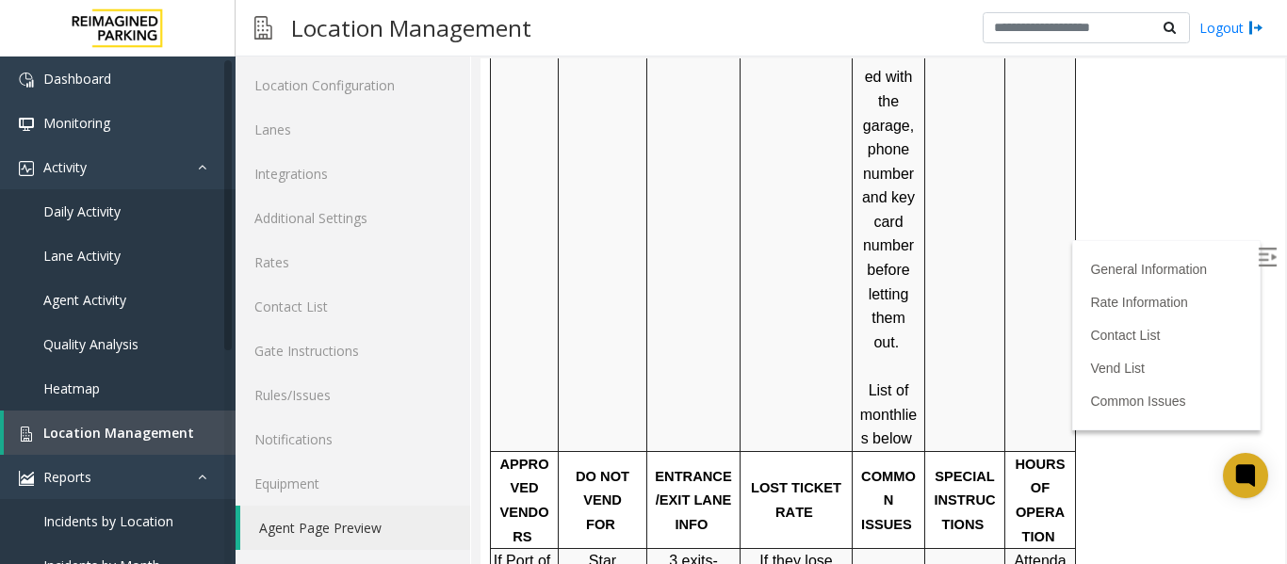
scroll to position [1037, 0]
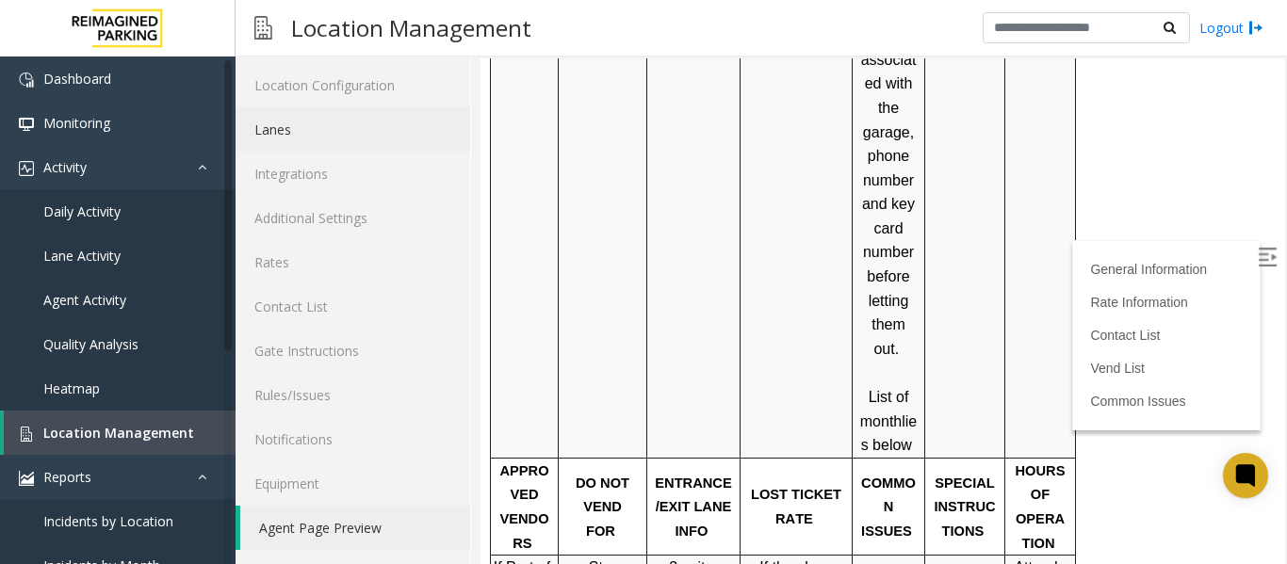
click at [302, 134] on link "Lanes" at bounding box center [353, 129] width 235 height 44
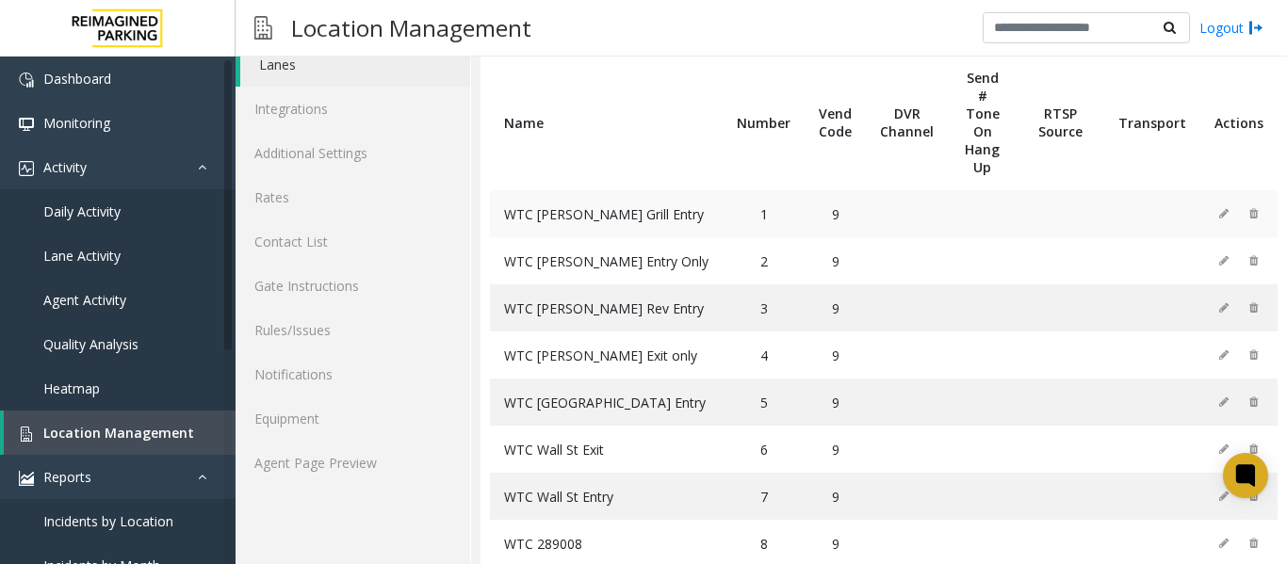
scroll to position [151, 0]
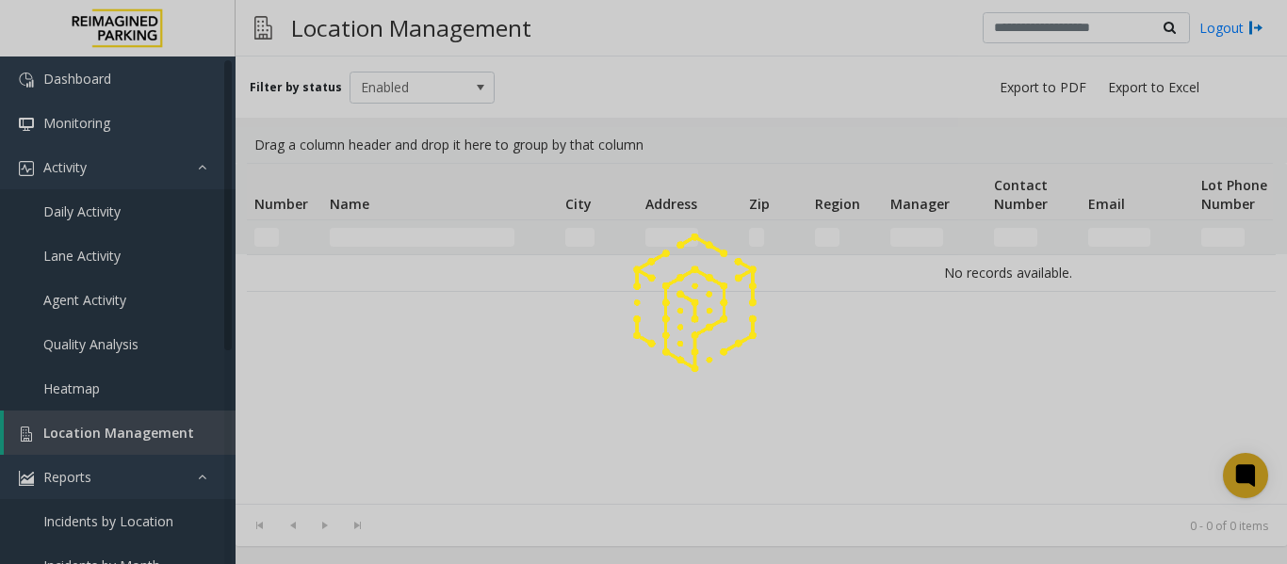
click at [433, 242] on div at bounding box center [643, 282] width 1287 height 564
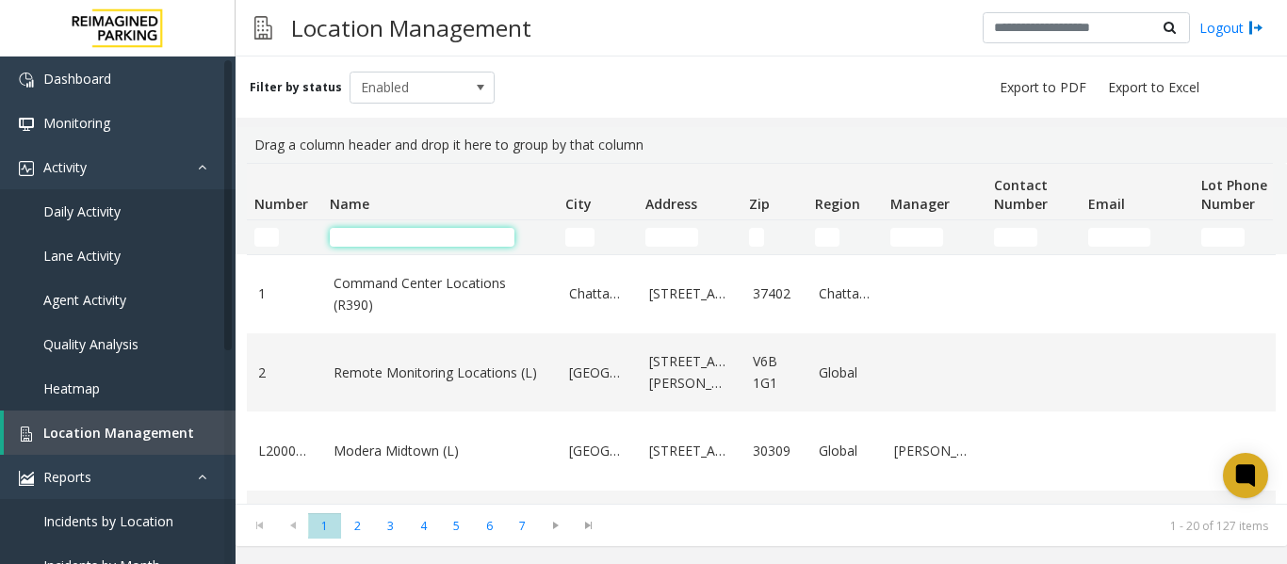
click at [433, 242] on input "Name Filter" at bounding box center [422, 237] width 185 height 19
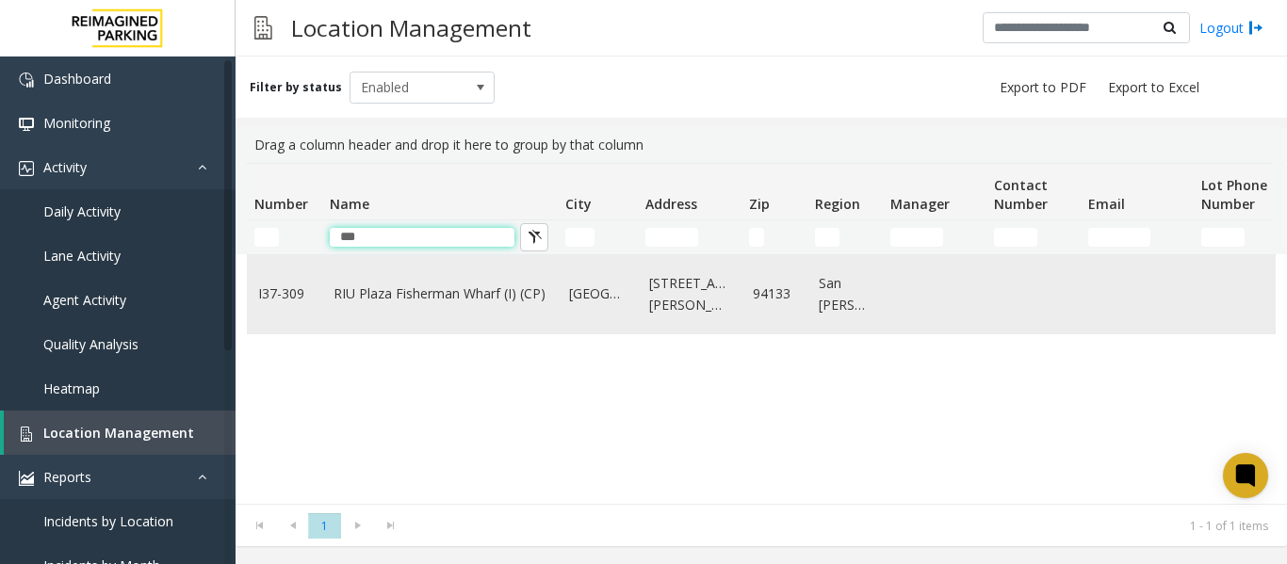
type input "***"
click at [413, 312] on td "RIU Plaza Fisherman Wharf (I) (CP)" at bounding box center [440, 294] width 236 height 78
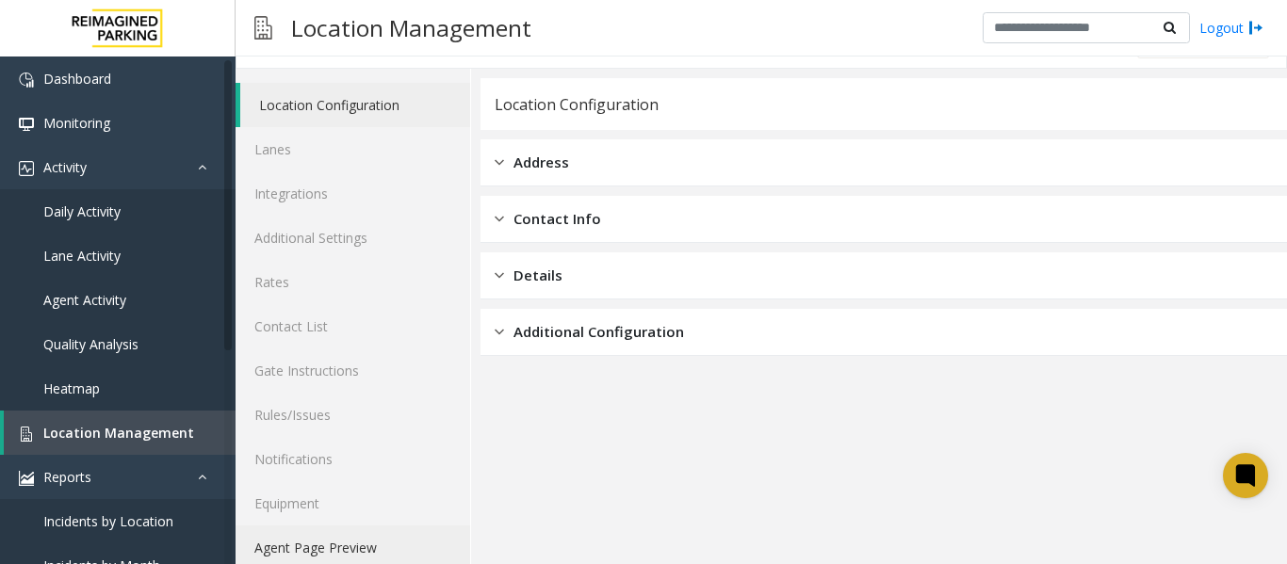
scroll to position [57, 0]
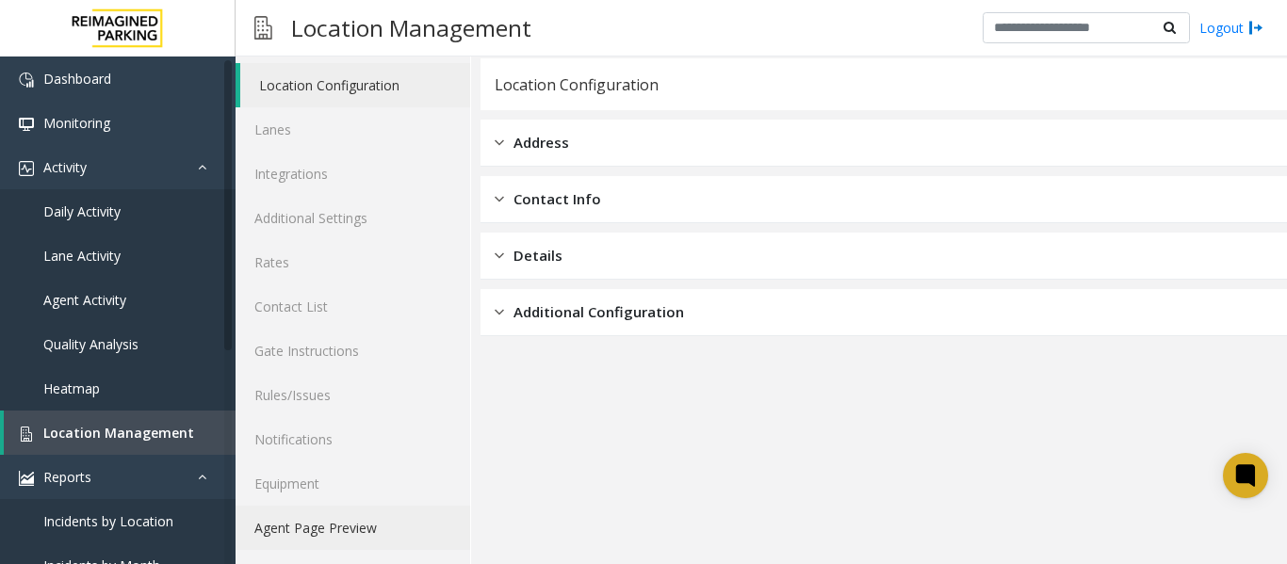
click at [327, 525] on link "Agent Page Preview" at bounding box center [353, 528] width 235 height 44
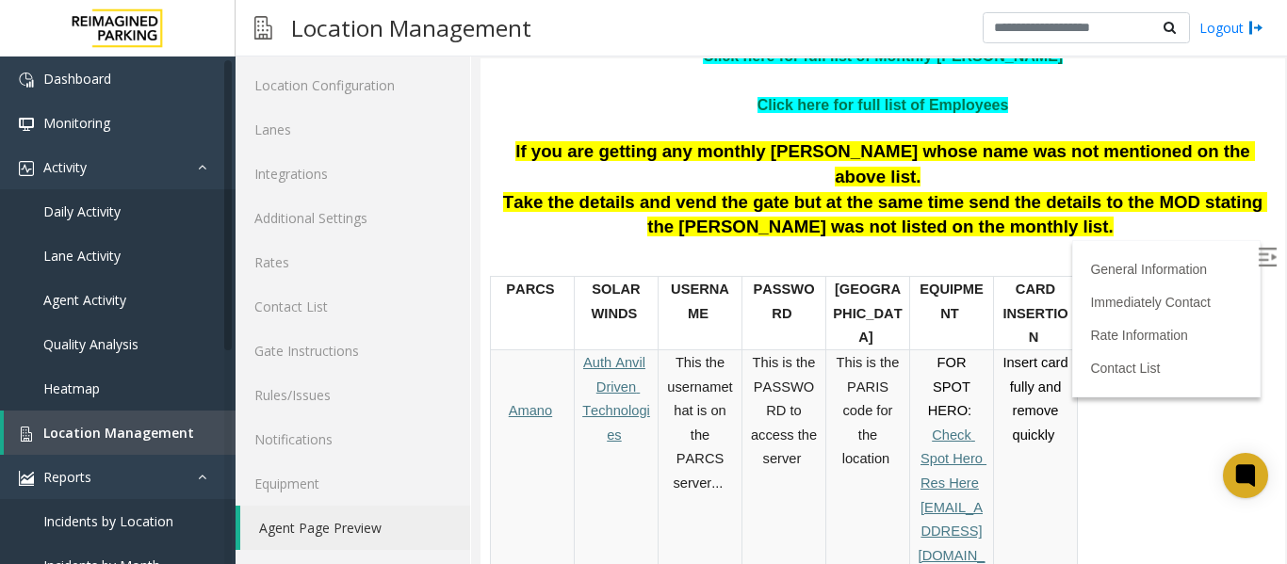
scroll to position [315, 0]
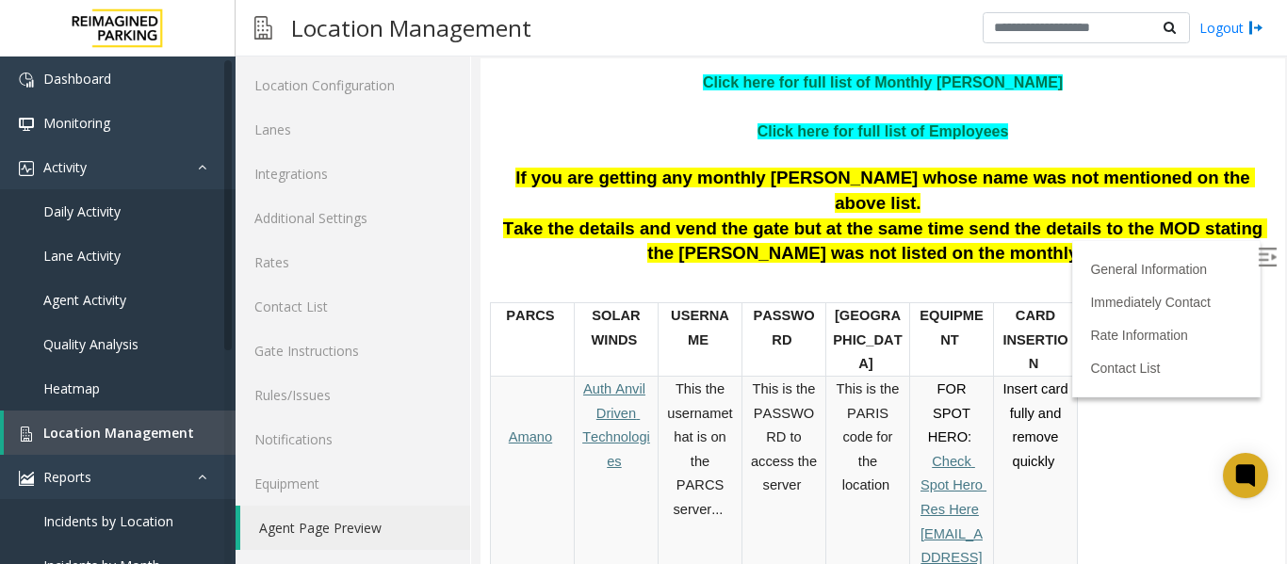
click at [1258, 254] on img at bounding box center [1267, 257] width 19 height 19
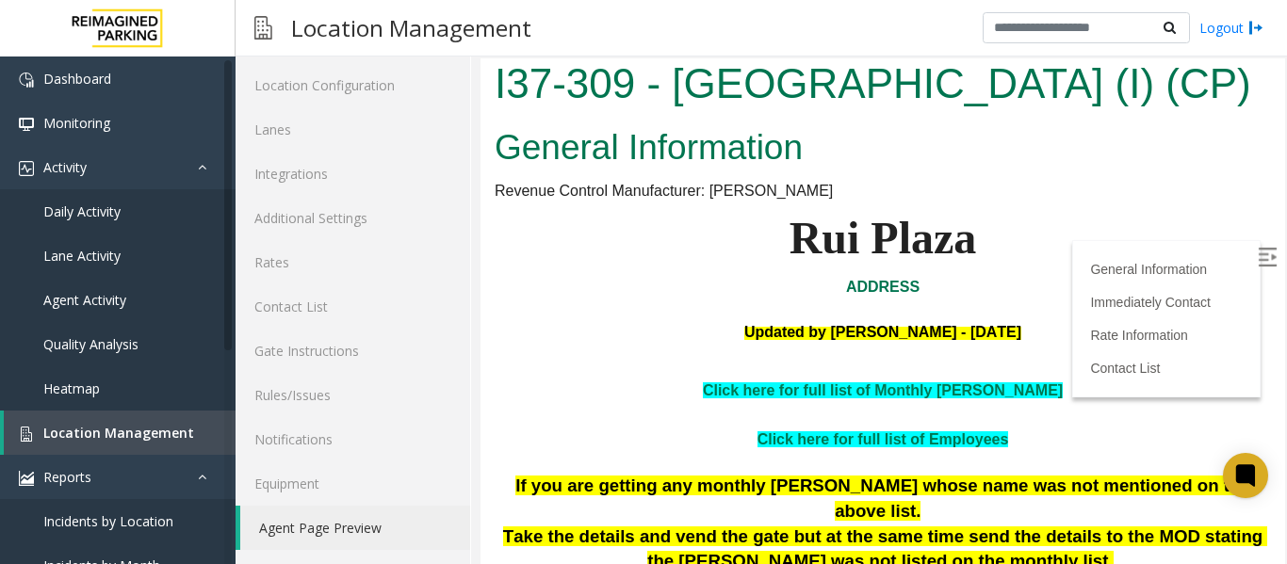
scroll to position [0, 0]
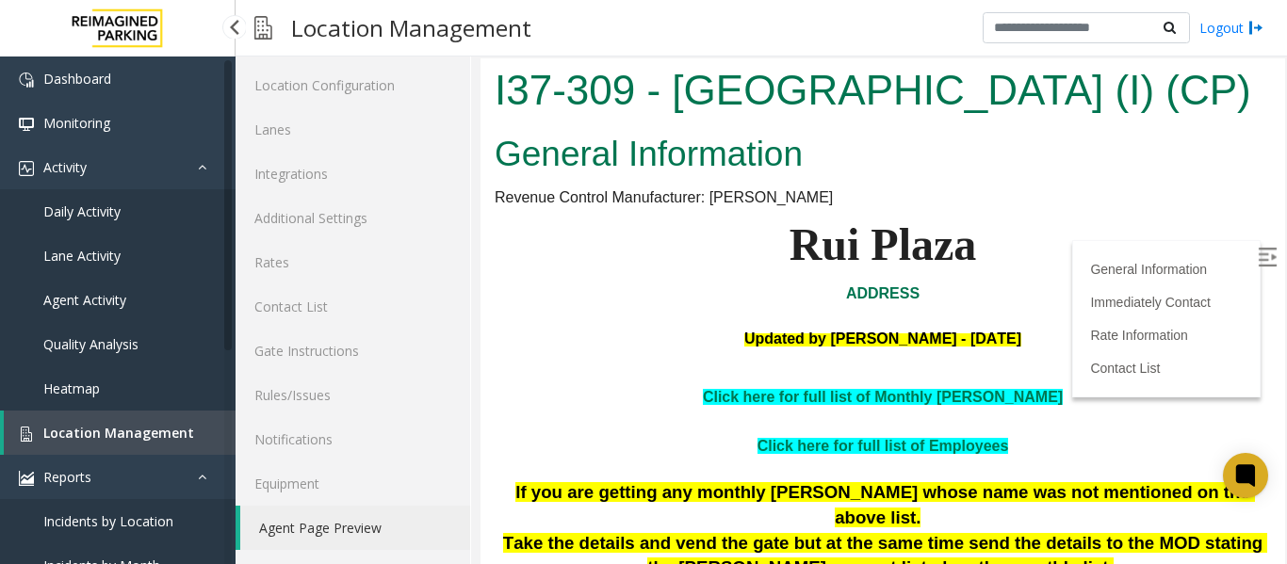
click at [118, 425] on span "Location Management" at bounding box center [118, 433] width 151 height 18
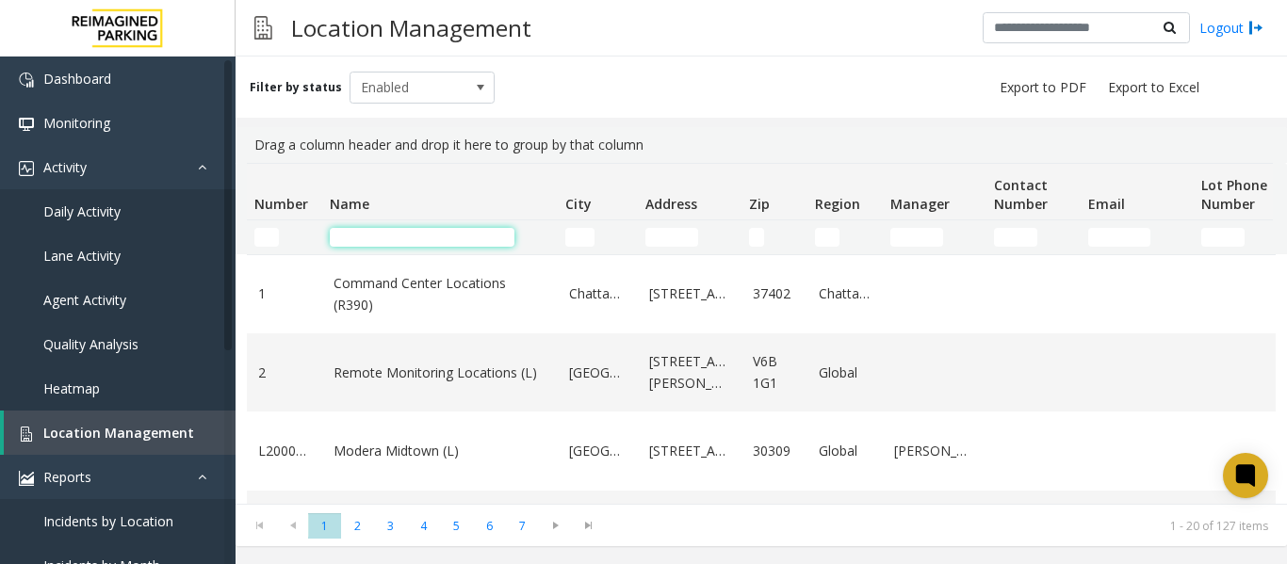
click at [375, 237] on input "Name Filter" at bounding box center [422, 237] width 185 height 19
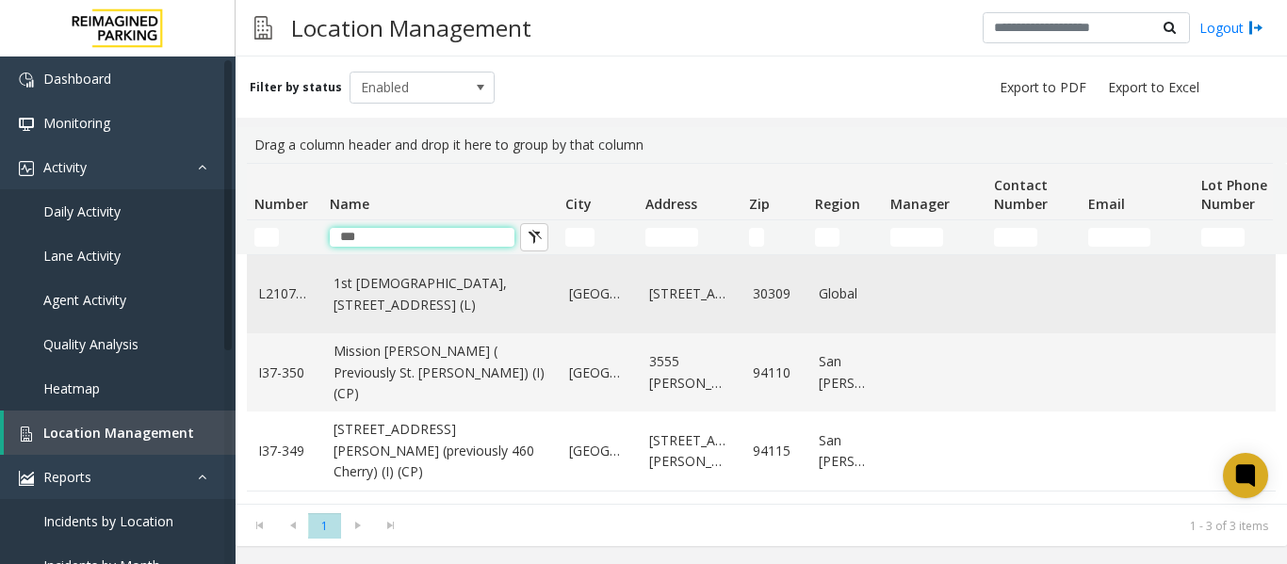
type input "***"
click at [402, 300] on link "1st [DEMOGRAPHIC_DATA], [STREET_ADDRESS] (L)" at bounding box center [440, 294] width 213 height 42
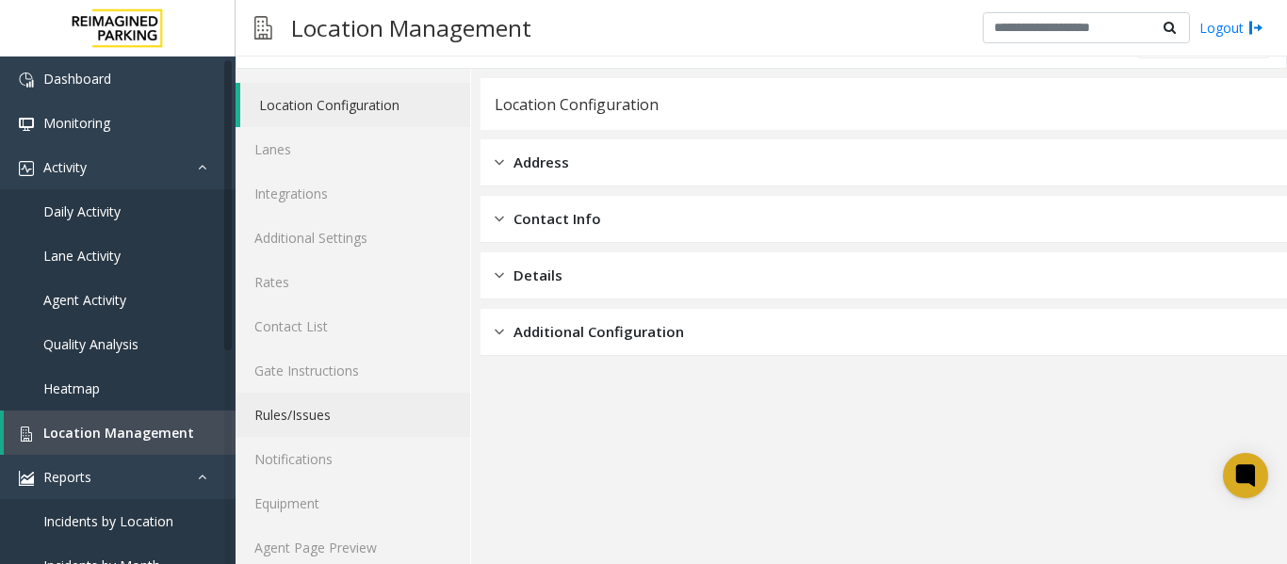
scroll to position [57, 0]
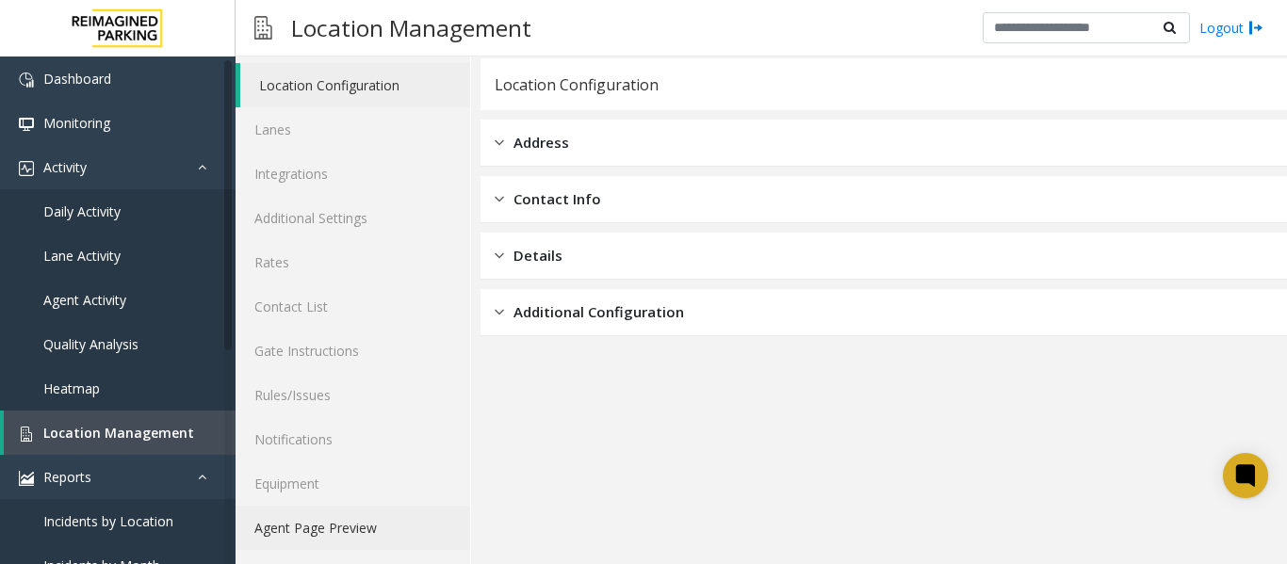
click at [332, 531] on link "Agent Page Preview" at bounding box center [353, 528] width 235 height 44
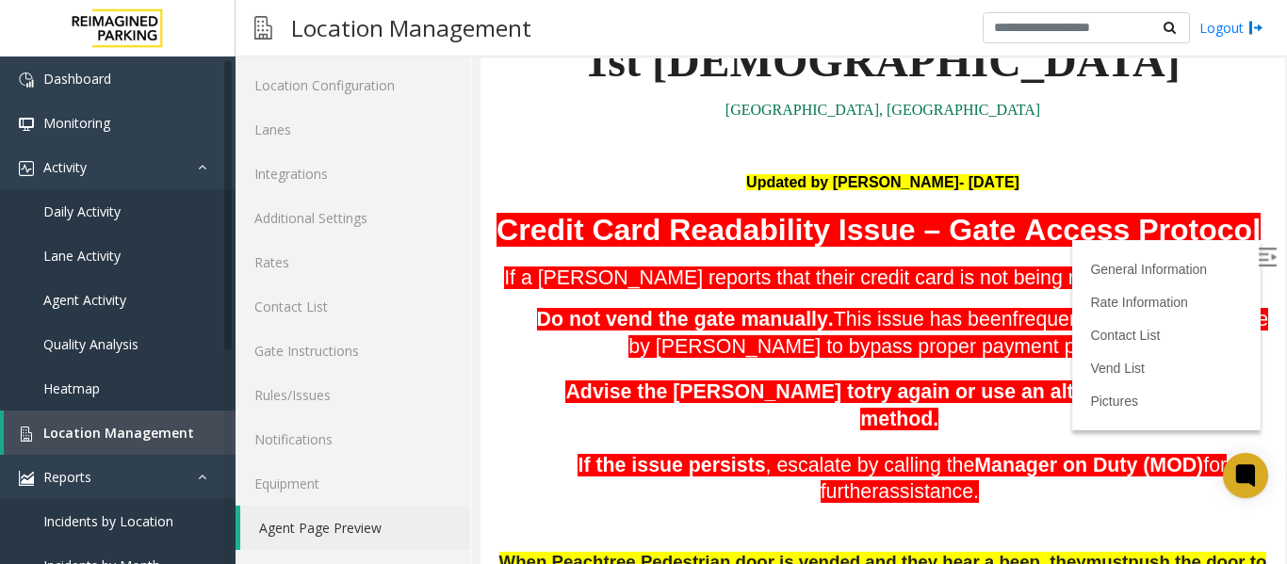
scroll to position [197, 0]
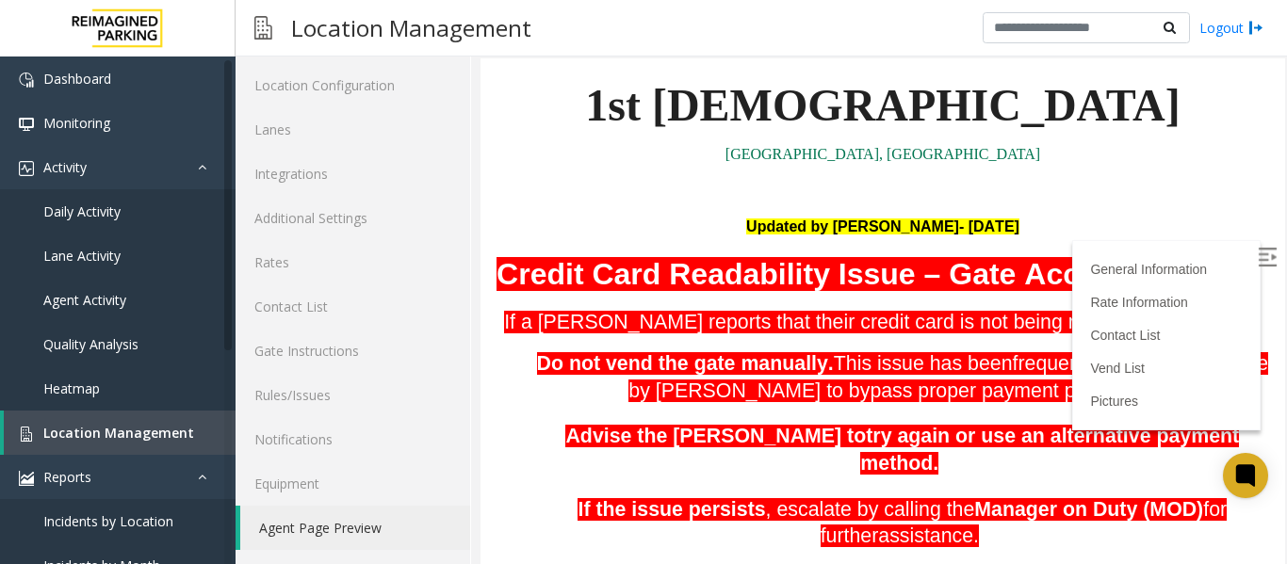
click at [1258, 259] on img at bounding box center [1267, 257] width 19 height 19
click at [756, 182] on p at bounding box center [883, 179] width 777 height 25
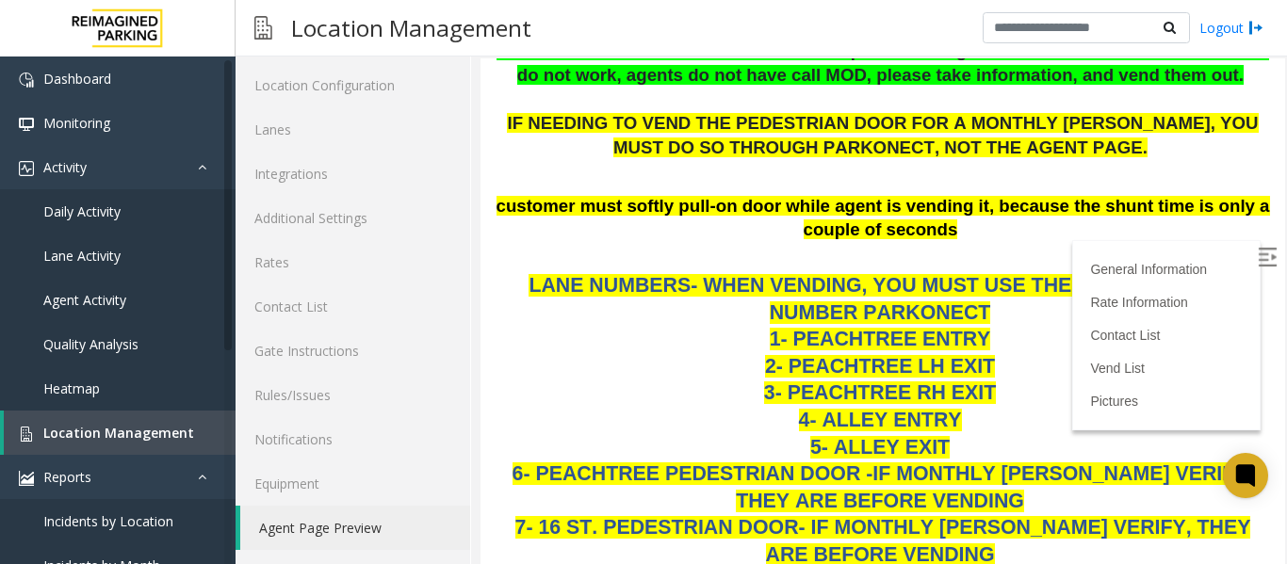
scroll to position [1705, 0]
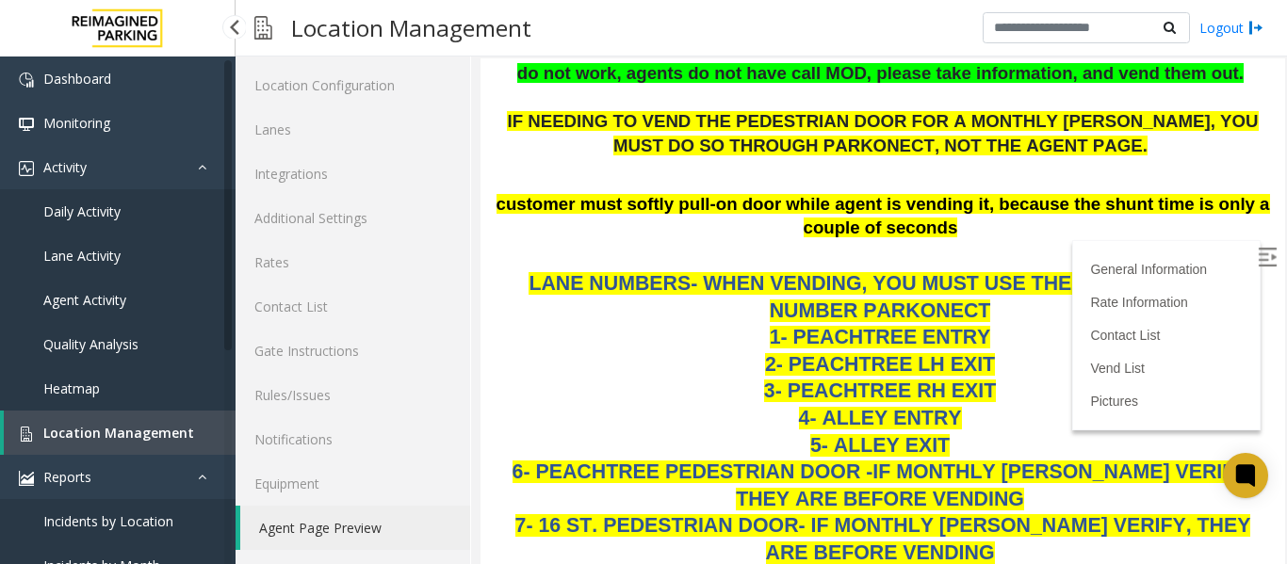
click at [88, 206] on span "Daily Activity" at bounding box center [81, 212] width 77 height 18
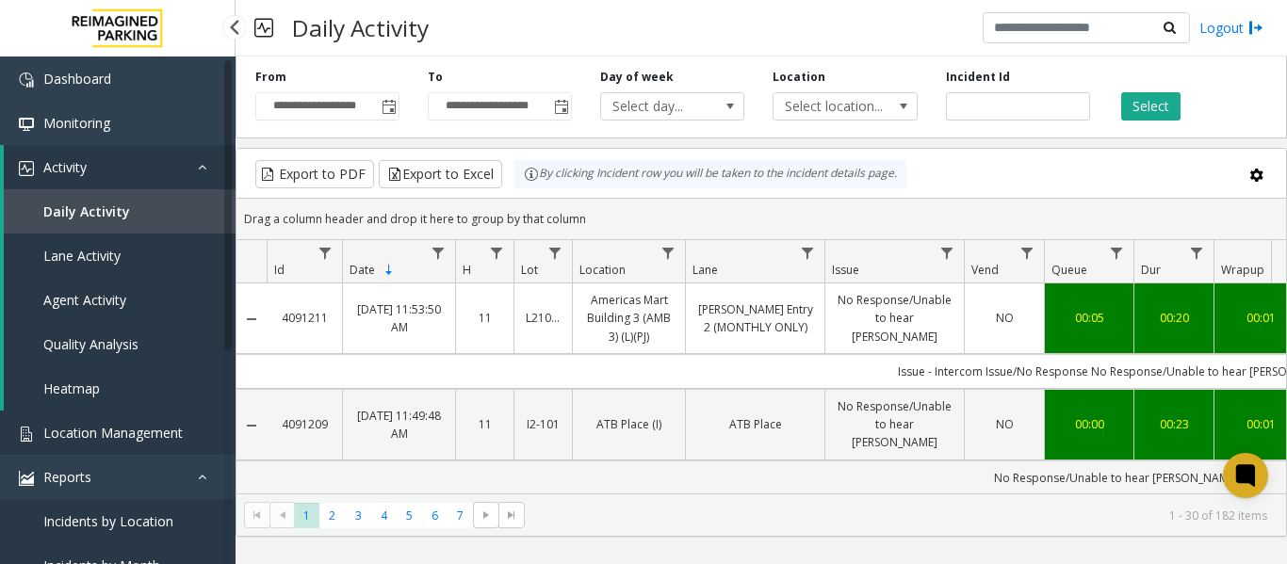
click at [122, 433] on span "Location Management" at bounding box center [112, 433] width 139 height 18
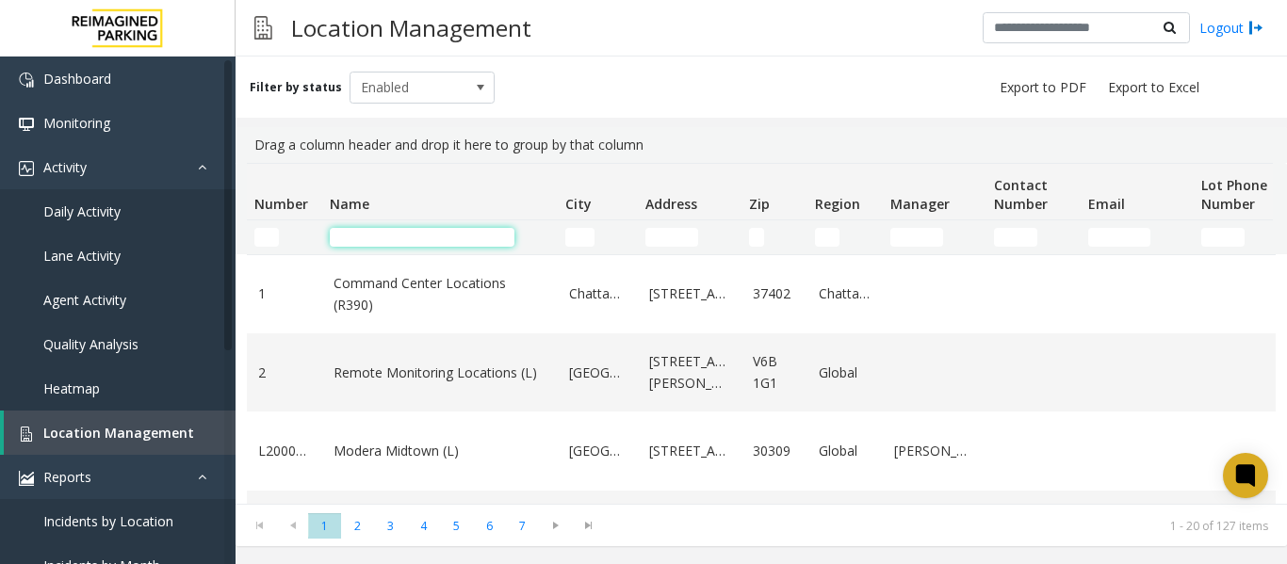
click at [358, 233] on input "Name Filter" at bounding box center [422, 237] width 185 height 19
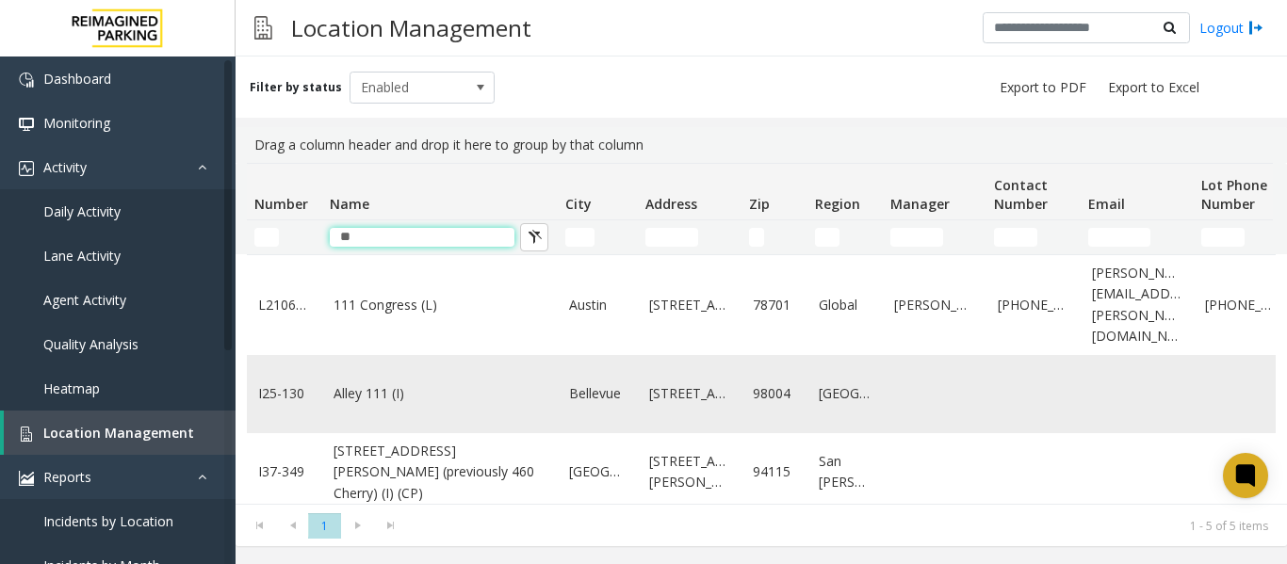
scroll to position [158, 0]
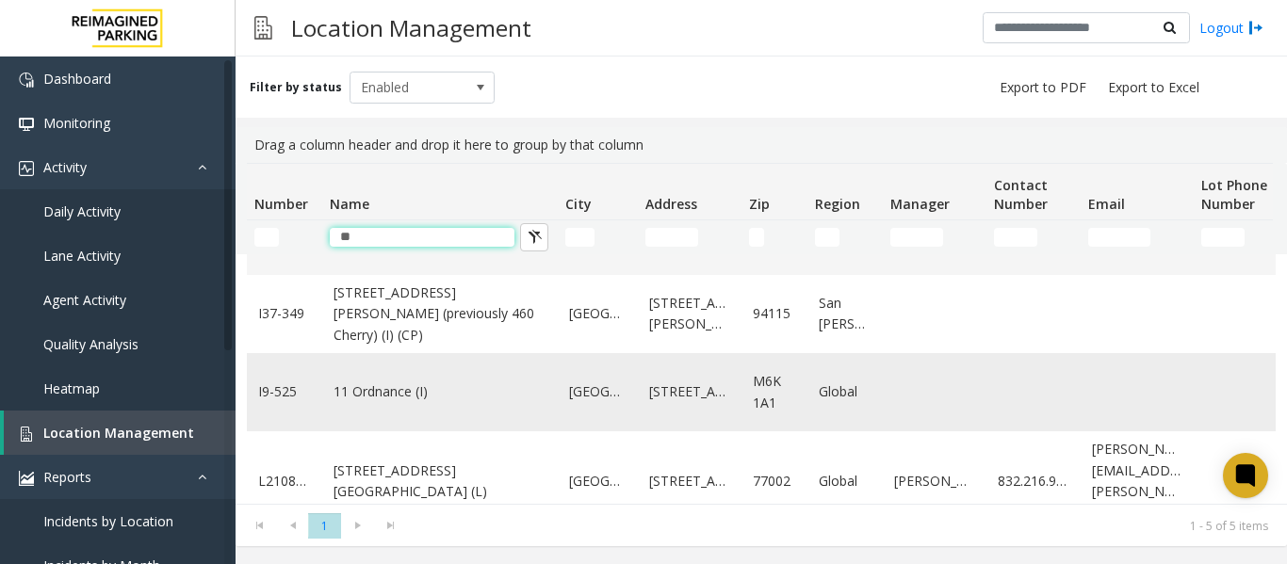
type input "**"
click at [371, 400] on td "11 Ordnance (I)" at bounding box center [440, 392] width 236 height 78
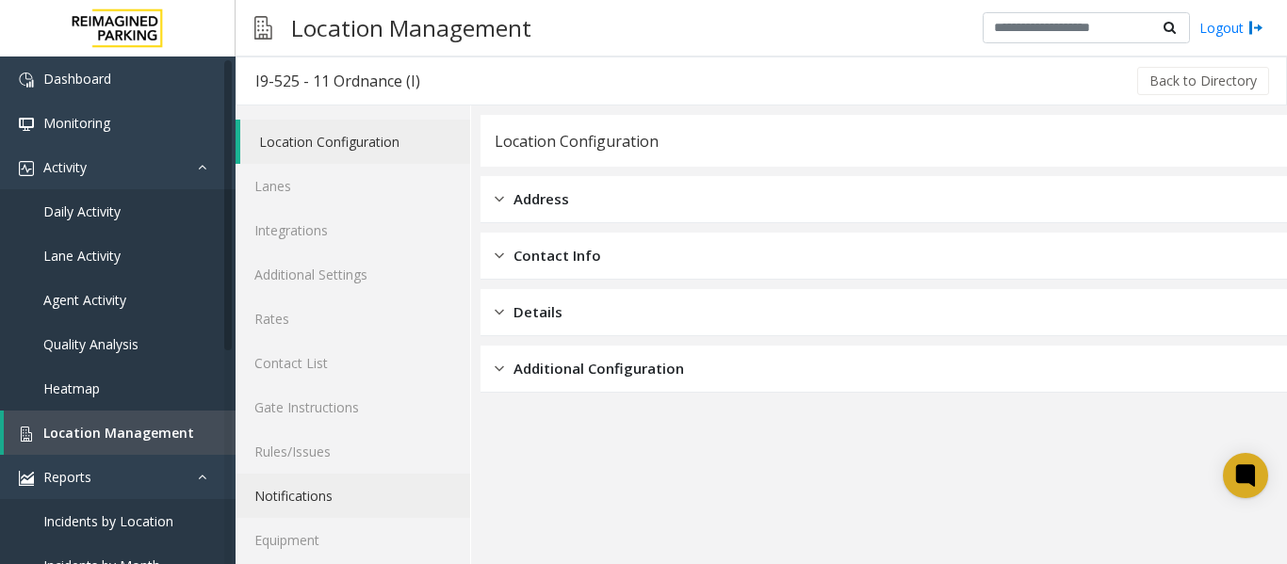
scroll to position [57, 0]
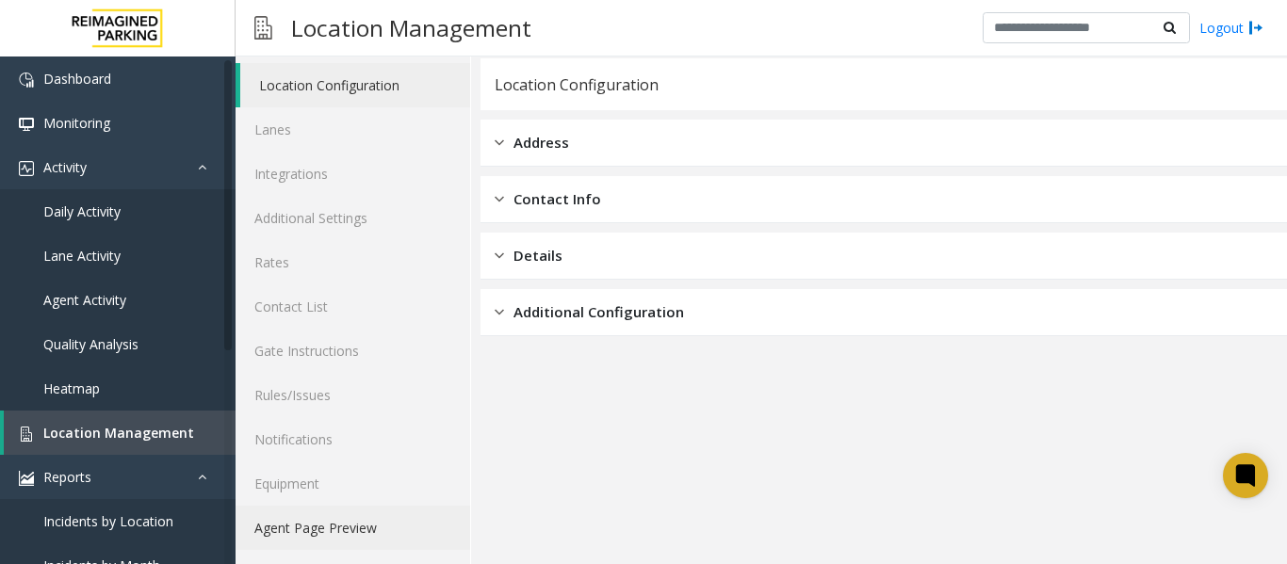
click at [310, 529] on link "Agent Page Preview" at bounding box center [353, 528] width 235 height 44
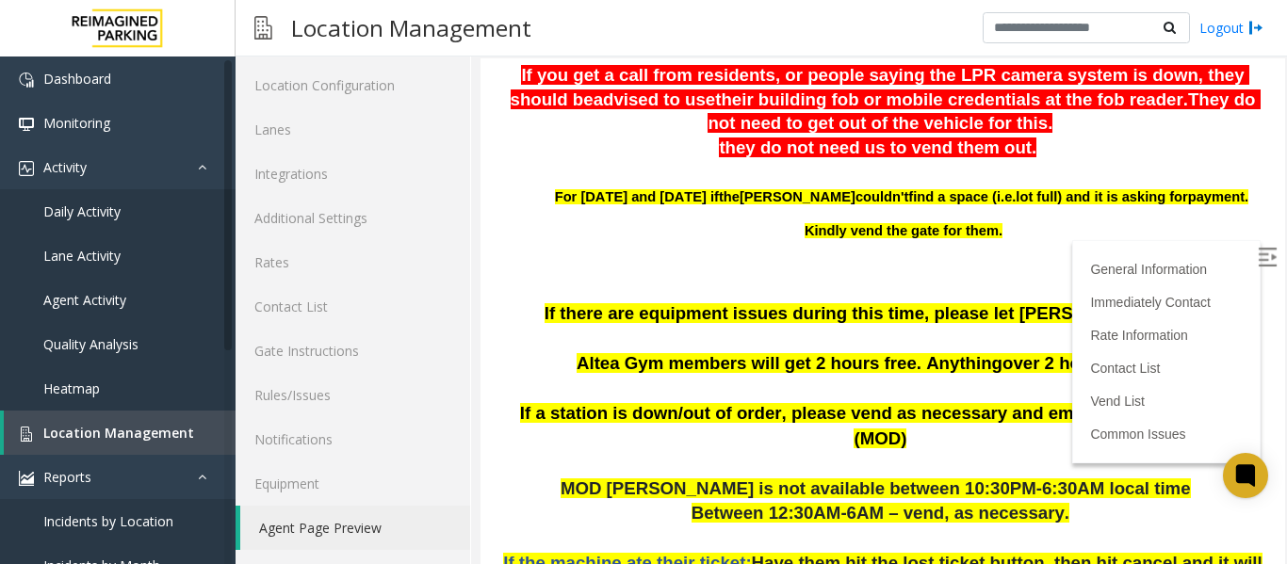
scroll to position [377, 0]
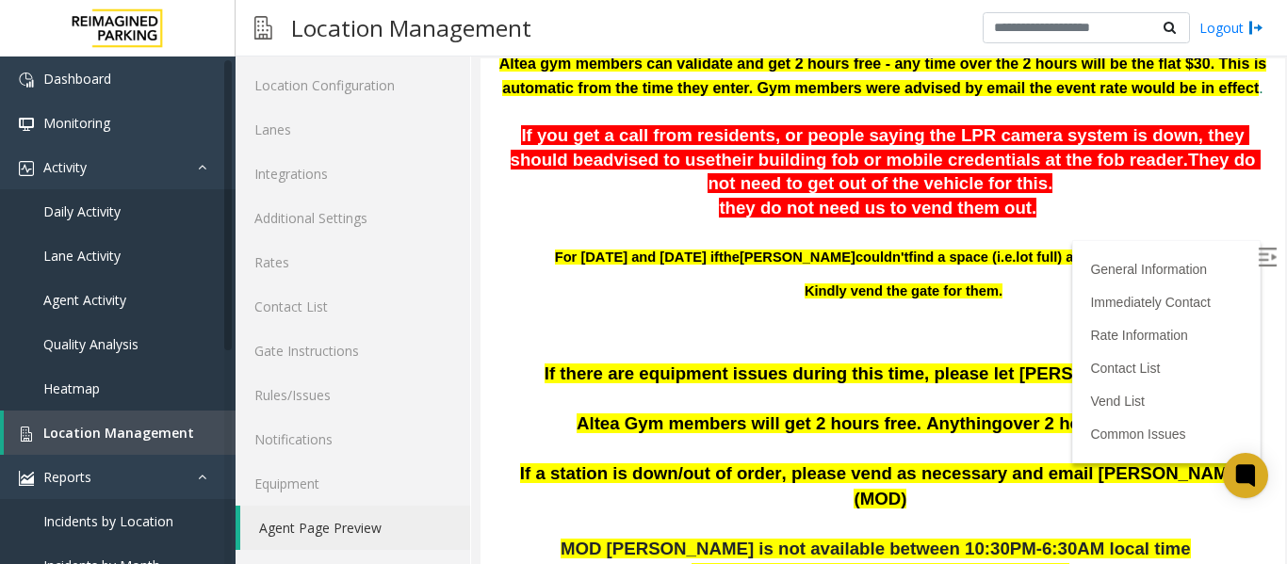
click at [1258, 254] on img at bounding box center [1267, 257] width 19 height 19
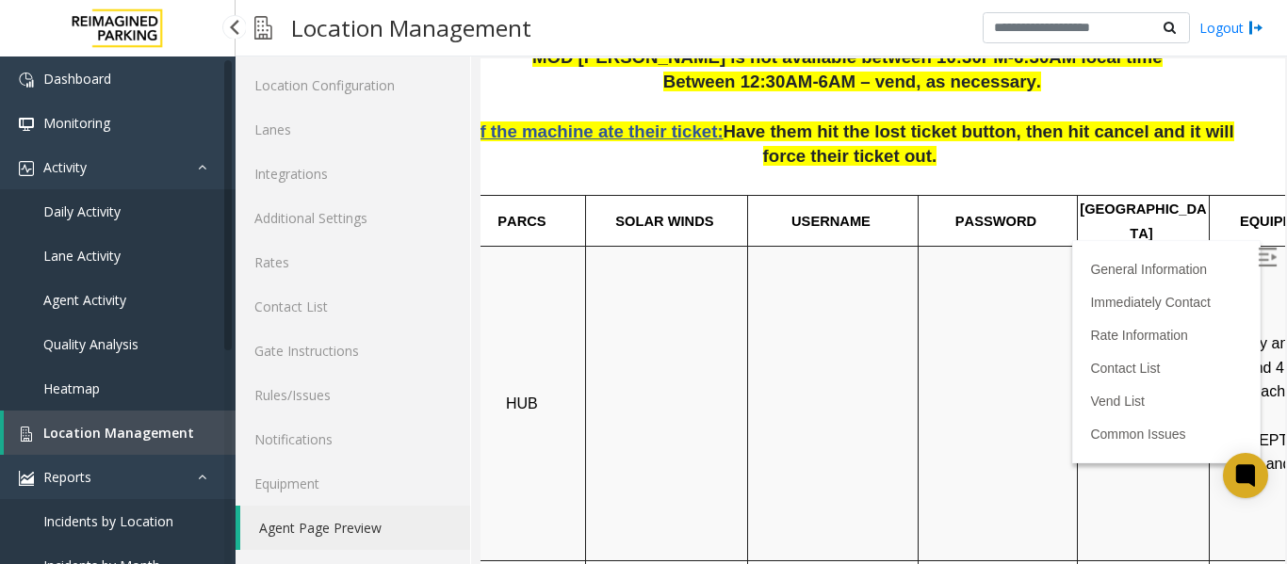
click at [89, 208] on span "Daily Activity" at bounding box center [81, 212] width 77 height 18
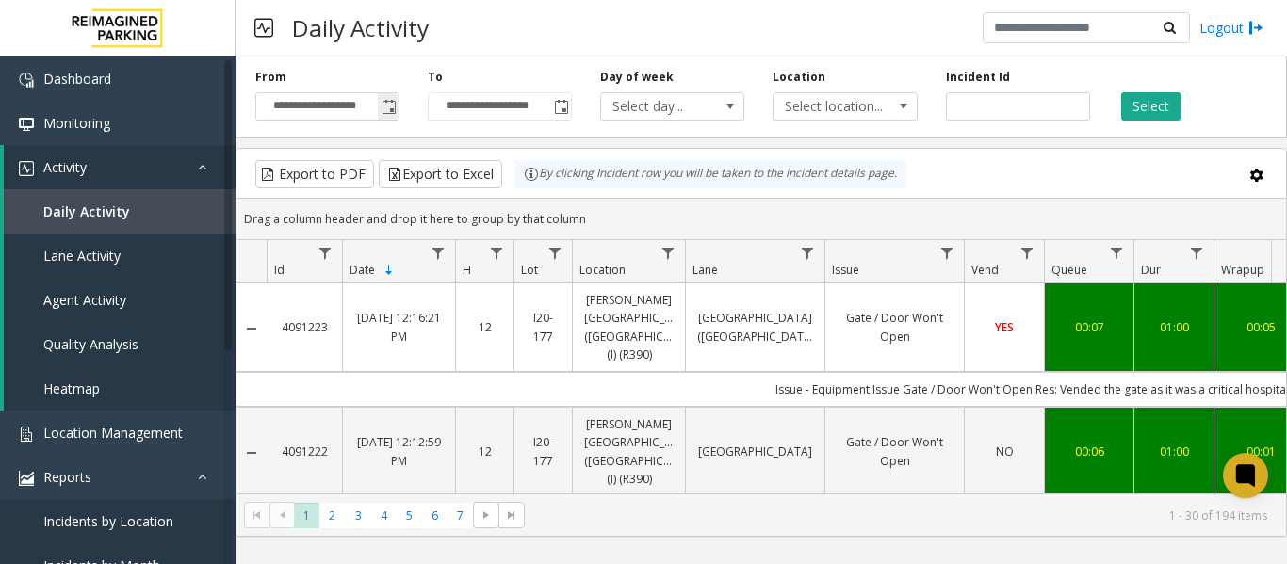
click at [398, 102] on span "Toggle popup" at bounding box center [388, 106] width 21 height 30
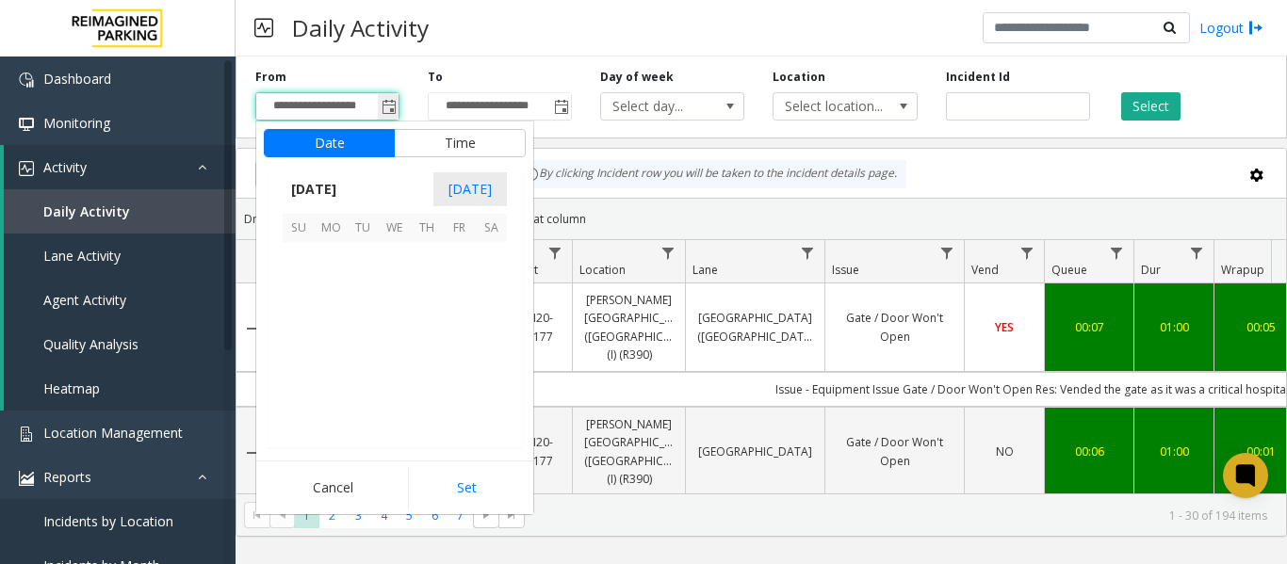
scroll to position [338451, 0]
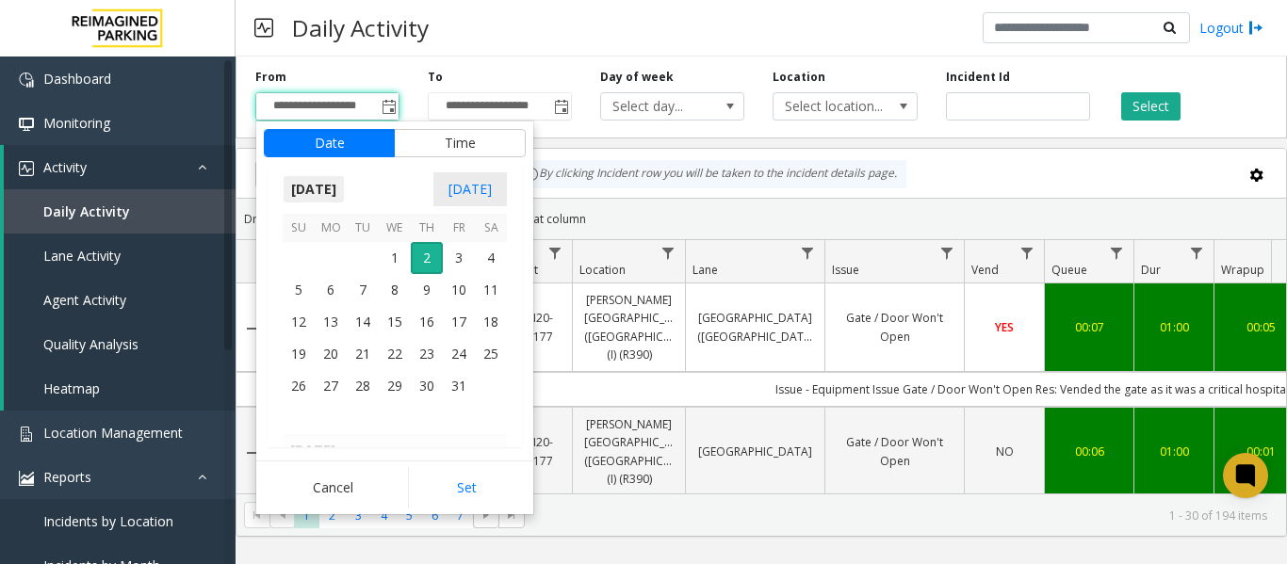
click at [310, 189] on span "[DATE]" at bounding box center [314, 189] width 62 height 28
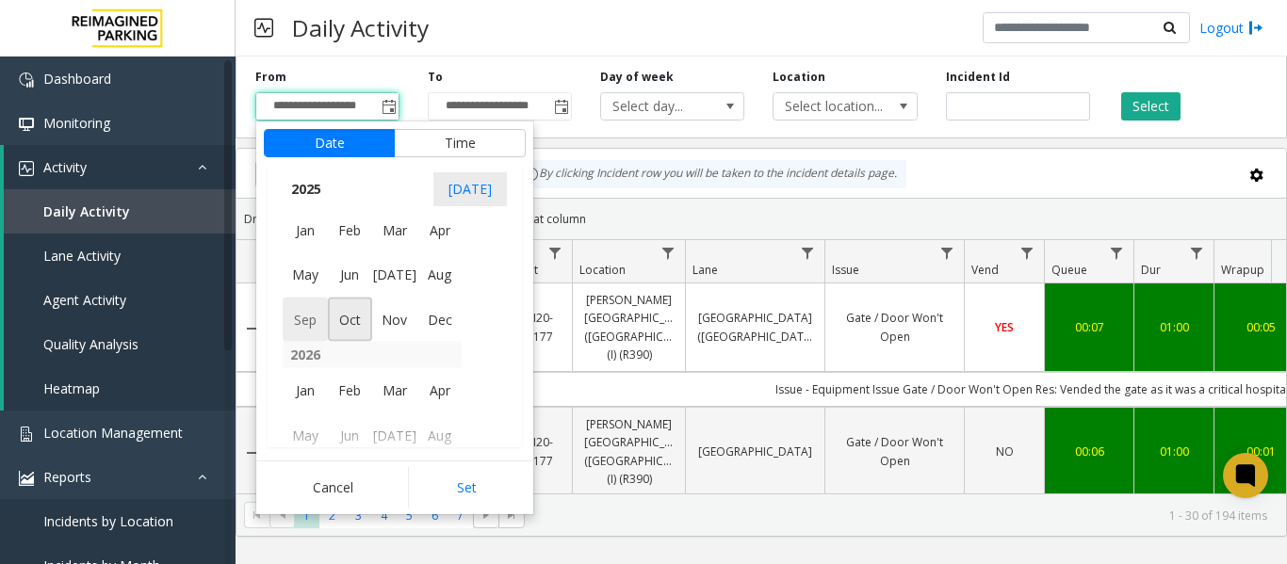
click at [304, 314] on span "Sep" at bounding box center [305, 319] width 45 height 45
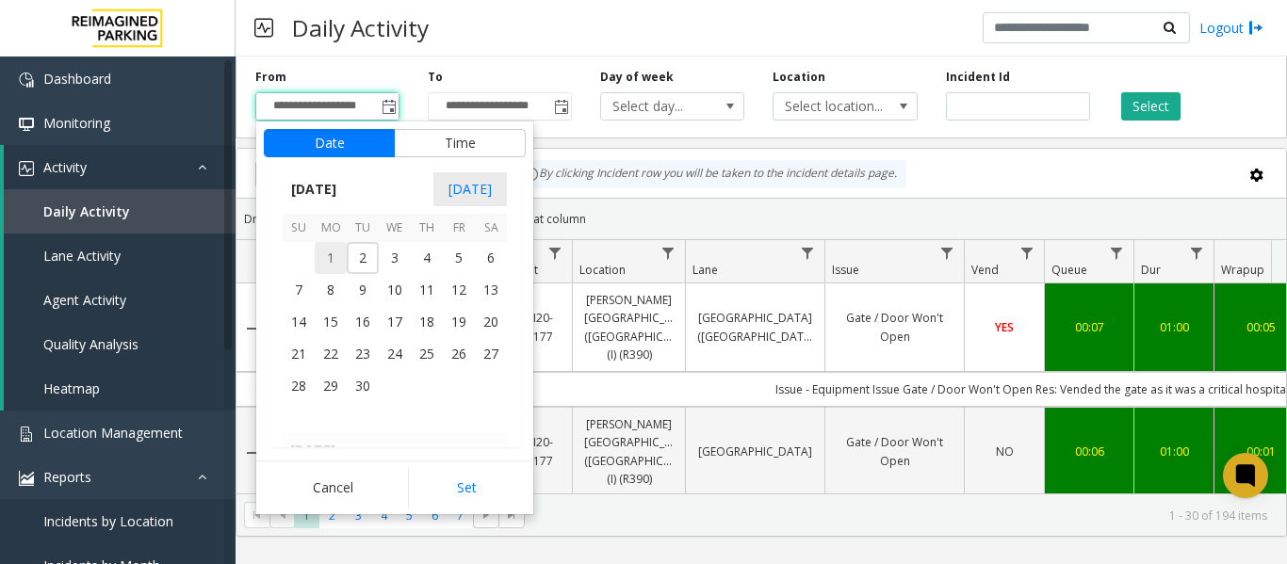
click at [331, 253] on span "1" at bounding box center [331, 258] width 32 height 32
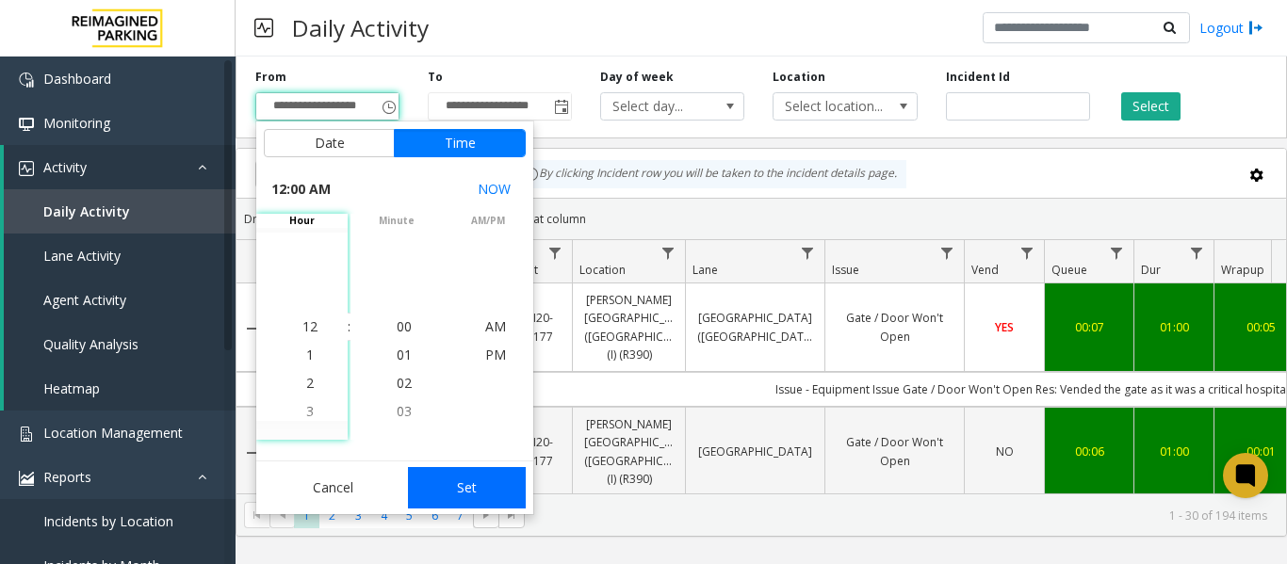
click at [470, 489] on button "Set" at bounding box center [467, 487] width 119 height 41
type input "**********"
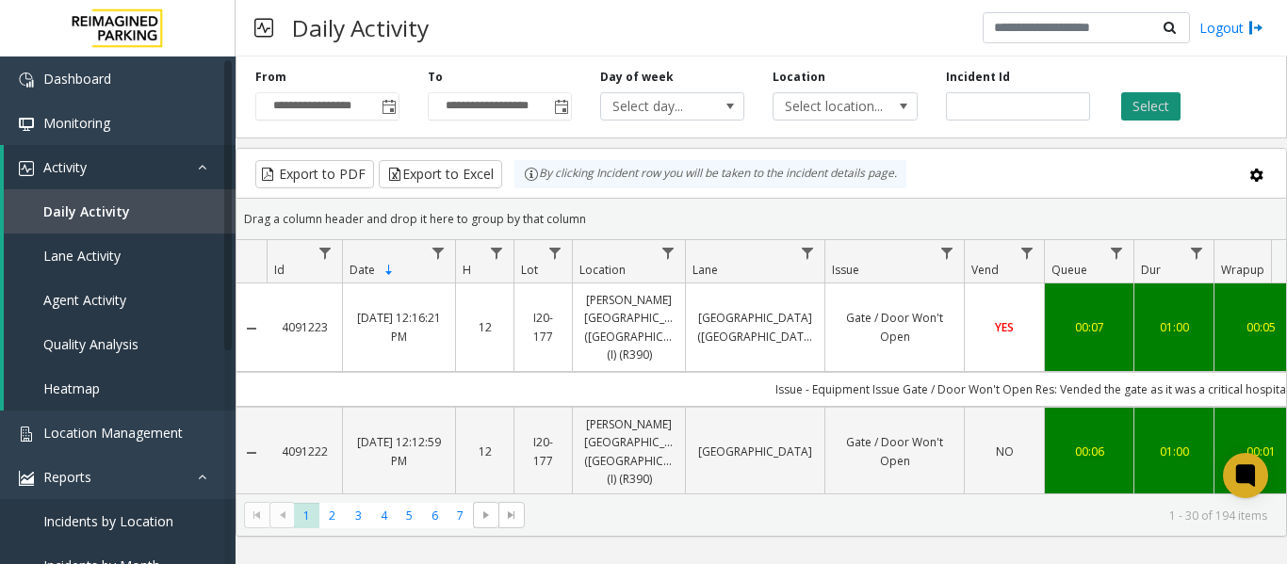
click at [1134, 104] on button "Select" at bounding box center [1150, 106] width 59 height 28
click at [668, 254] on span "Data table" at bounding box center [668, 253] width 15 height 15
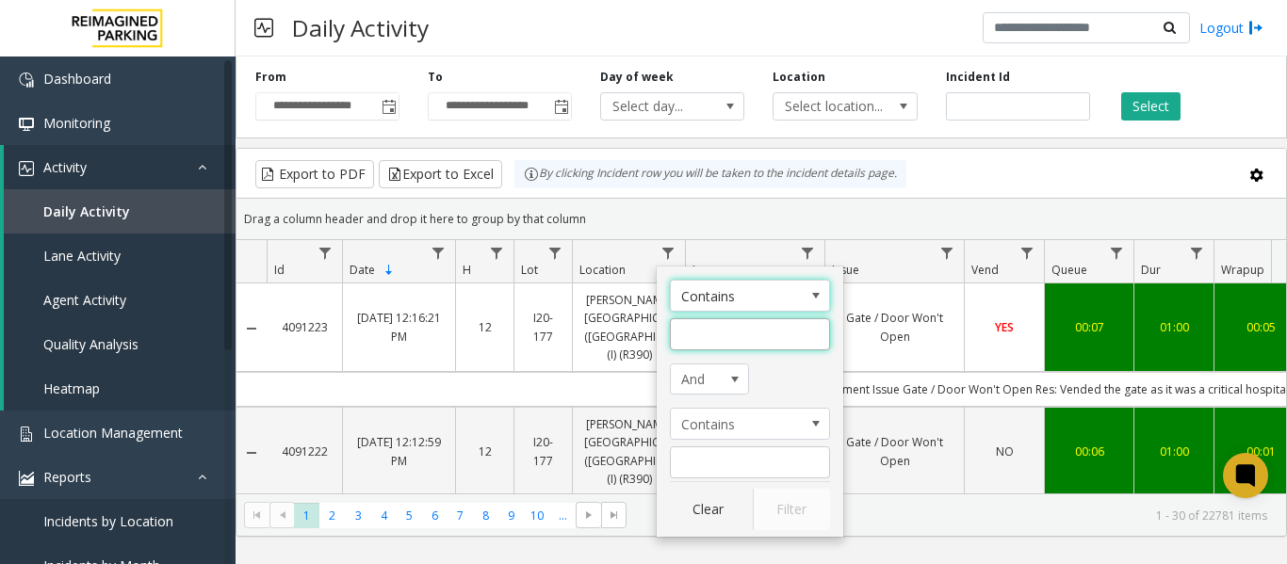
click at [696, 329] on input "Location Filter" at bounding box center [750, 335] width 160 height 32
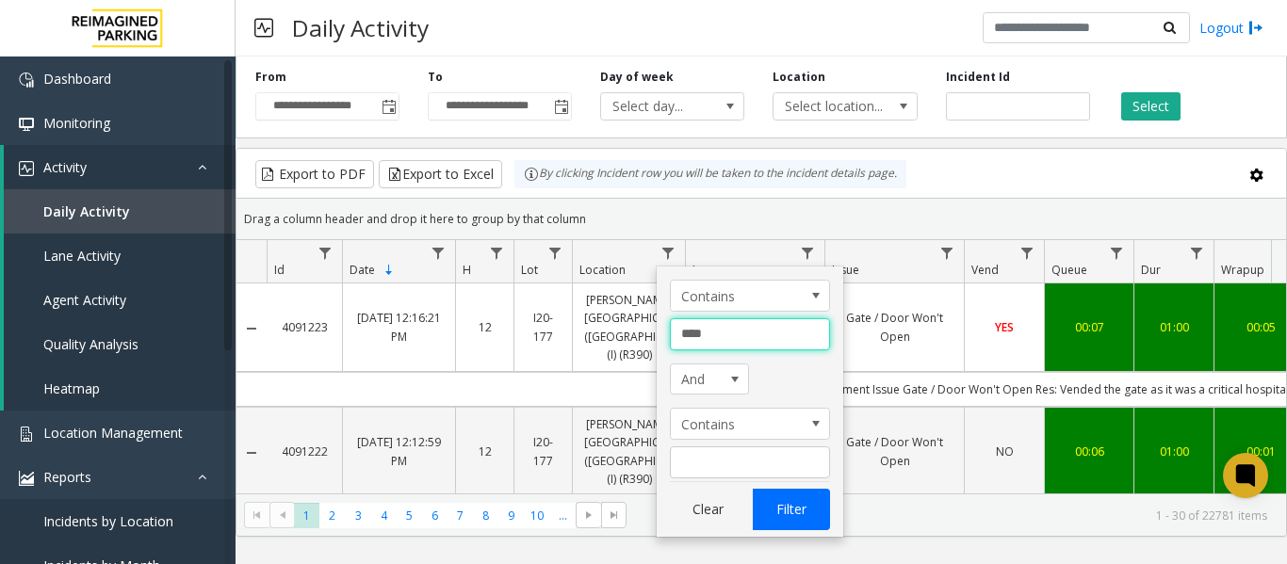
type input "****"
click at [816, 510] on button "Filter" at bounding box center [791, 509] width 77 height 41
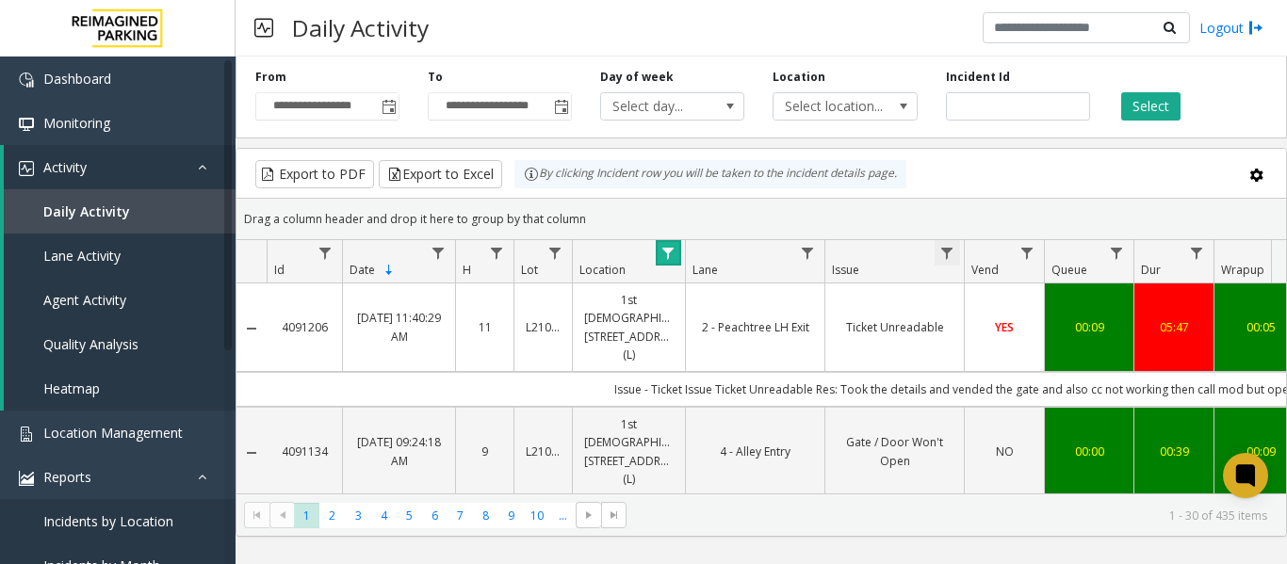
click at [941, 253] on span "Data table" at bounding box center [947, 253] width 15 height 15
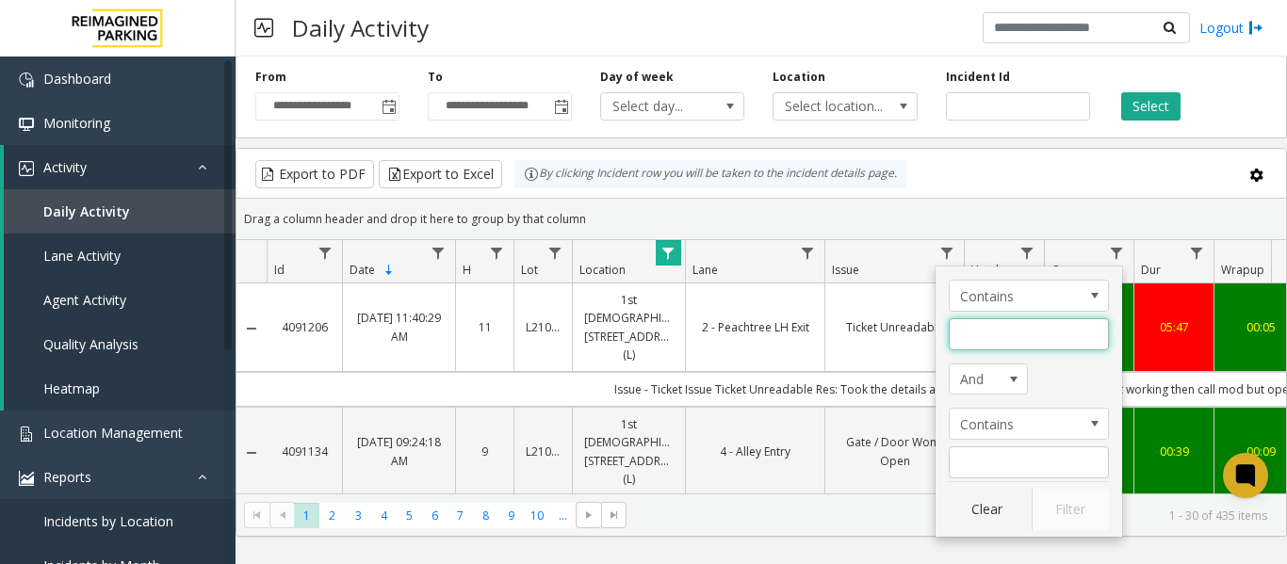
click at [995, 340] on input "Issue Filter" at bounding box center [1029, 335] width 160 height 32
type input "******"
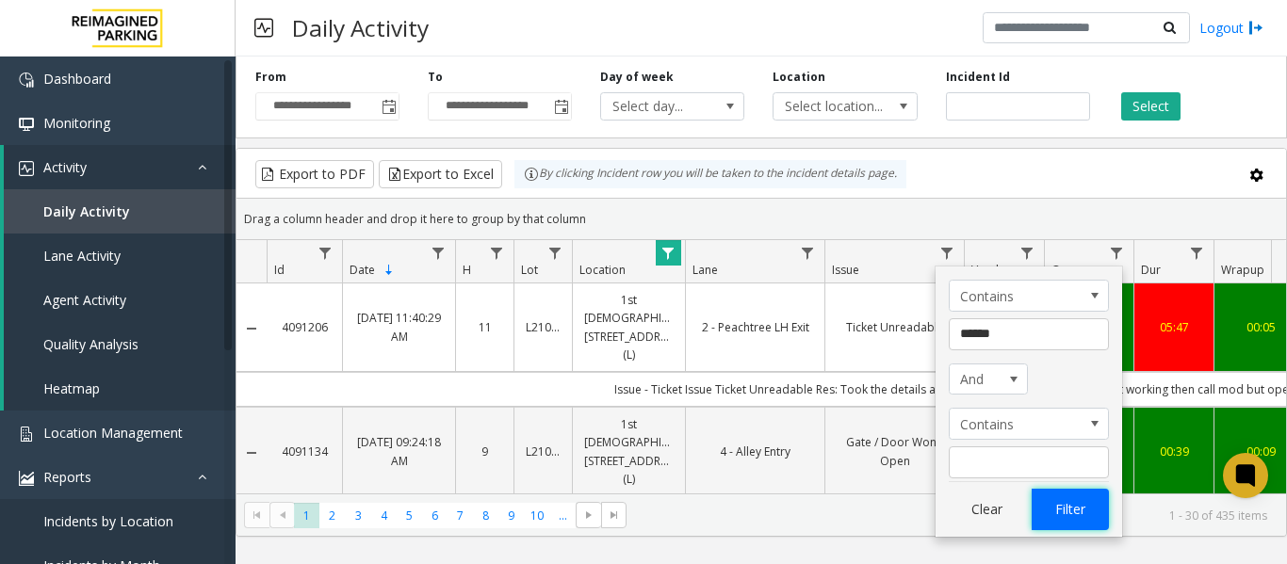
click at [1063, 507] on button "Filter" at bounding box center [1070, 509] width 77 height 41
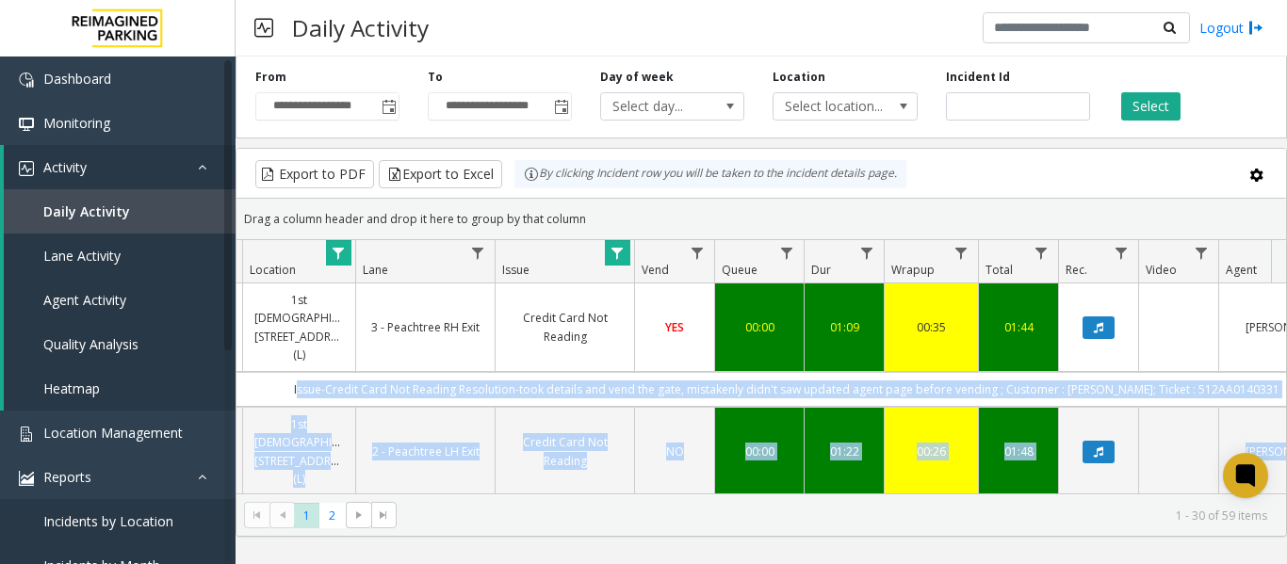
scroll to position [0, 694]
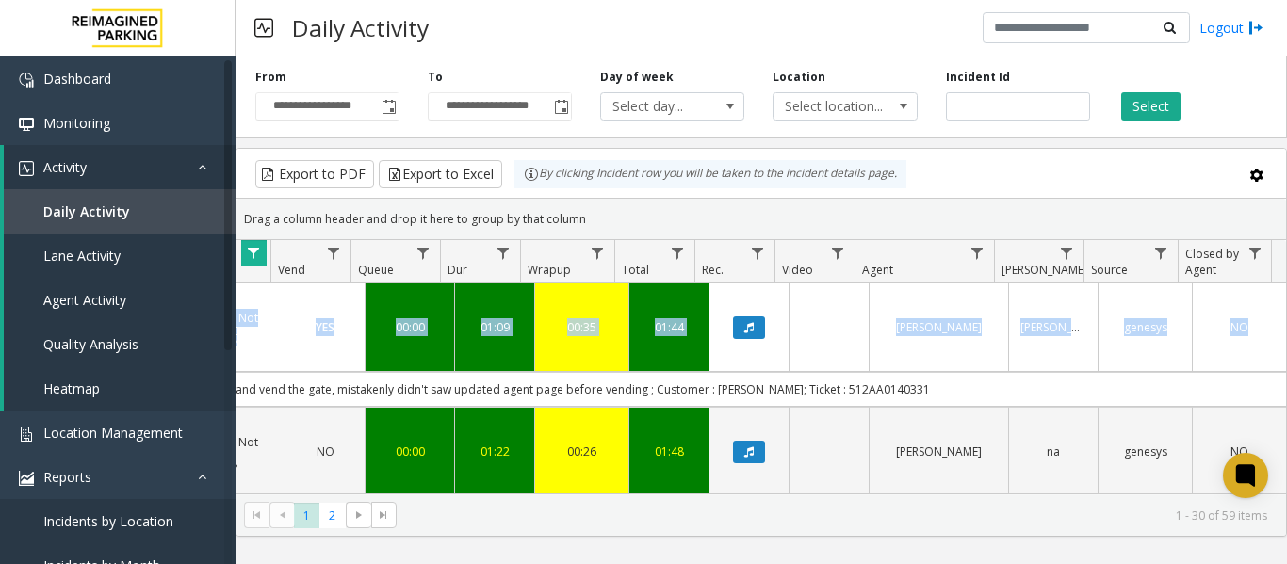
drag, startPoint x: 629, startPoint y: 368, endPoint x: 1330, endPoint y: 392, distance: 701.6
click at [1286, 392] on html "**********" at bounding box center [643, 282] width 1287 height 564
click at [952, 378] on td "Issue-Credit Card Not Reading Resolution-took details and vend the gate, mistak…" at bounding box center [436, 389] width 1699 height 35
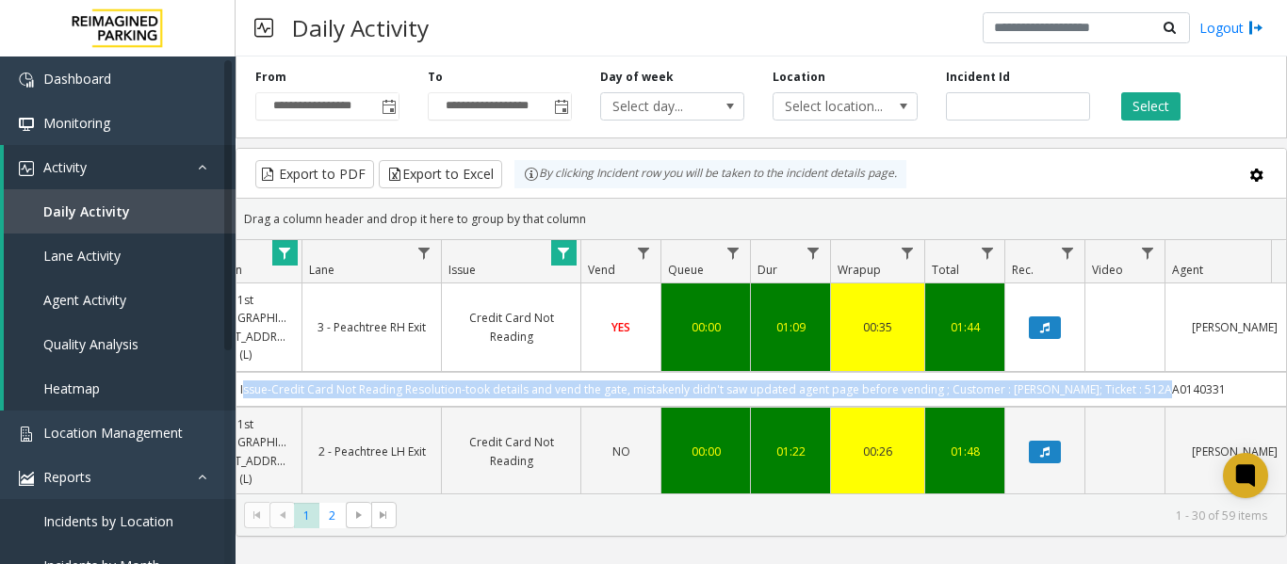
scroll to position [0, 225]
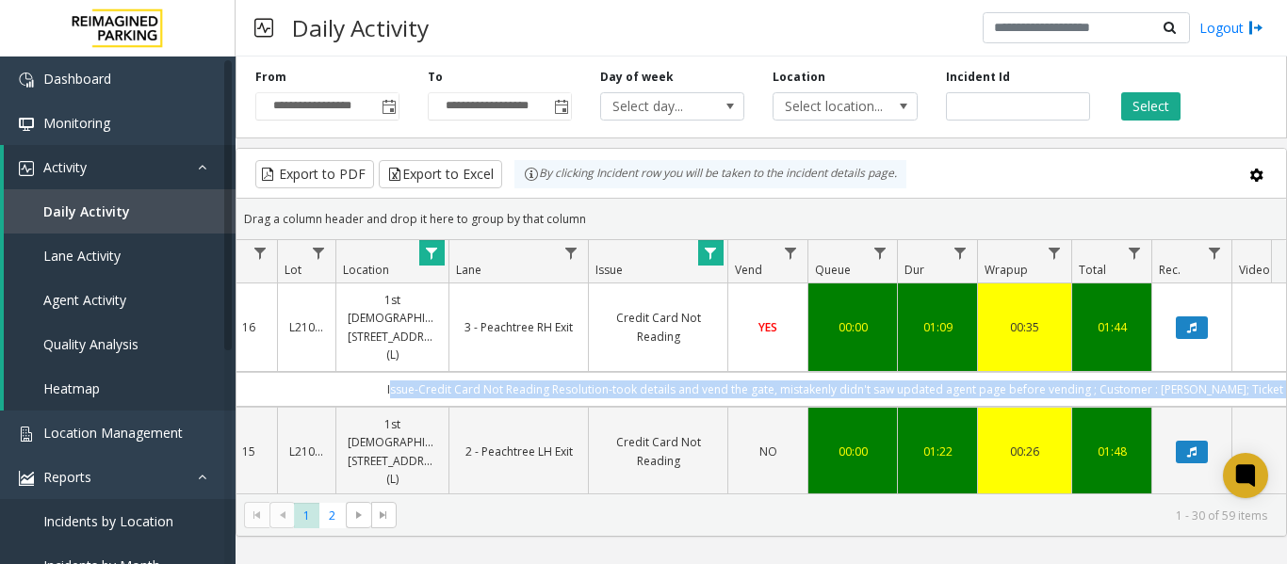
drag, startPoint x: 953, startPoint y: 377, endPoint x: 242, endPoint y: 379, distance: 710.6
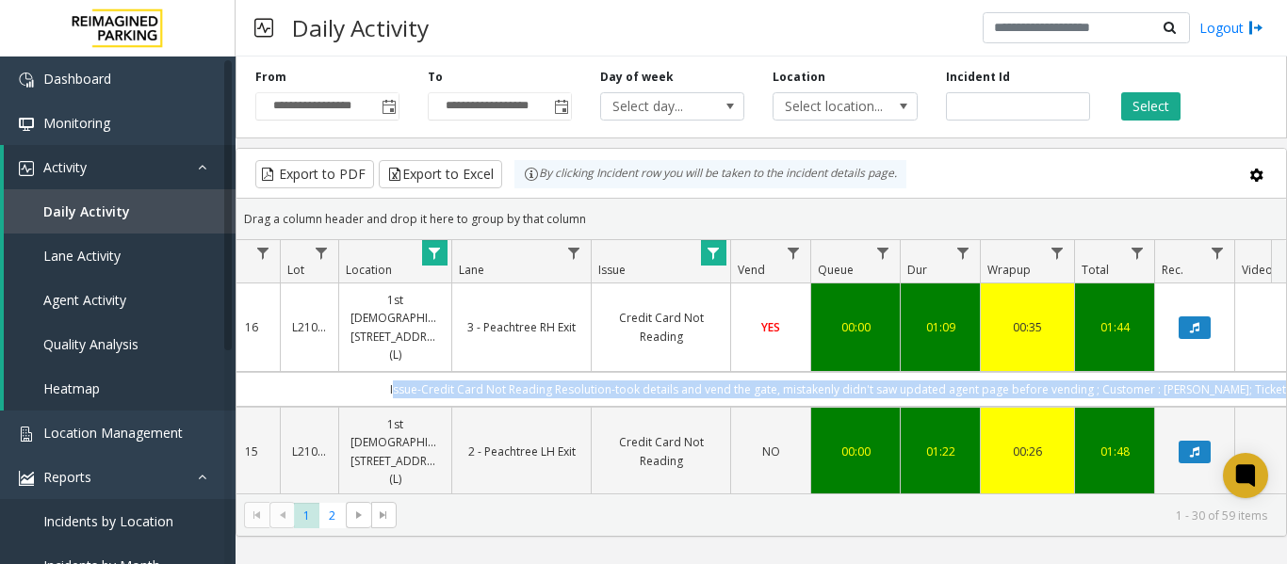
click at [242, 379] on td "Issue-Credit Card Not Reading Resolution-took details and vend the gate, mistak…" at bounding box center [882, 389] width 1699 height 35
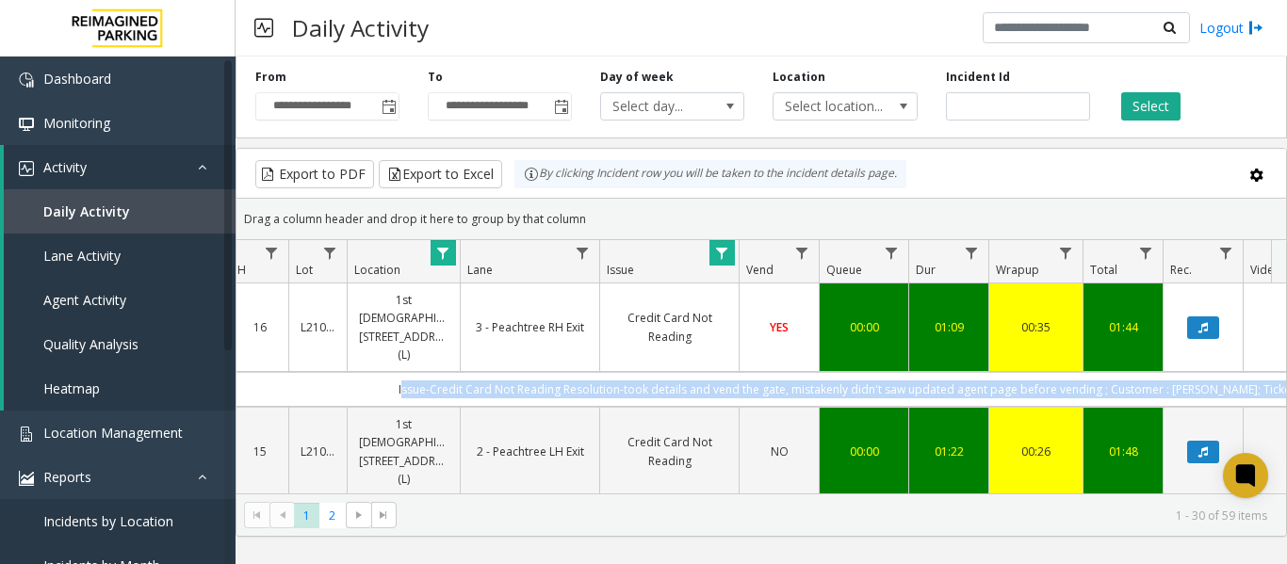
click at [376, 372] on td "Issue-Credit Card Not Reading Resolution-took details and vend the gate, mistak…" at bounding box center [890, 389] width 1699 height 35
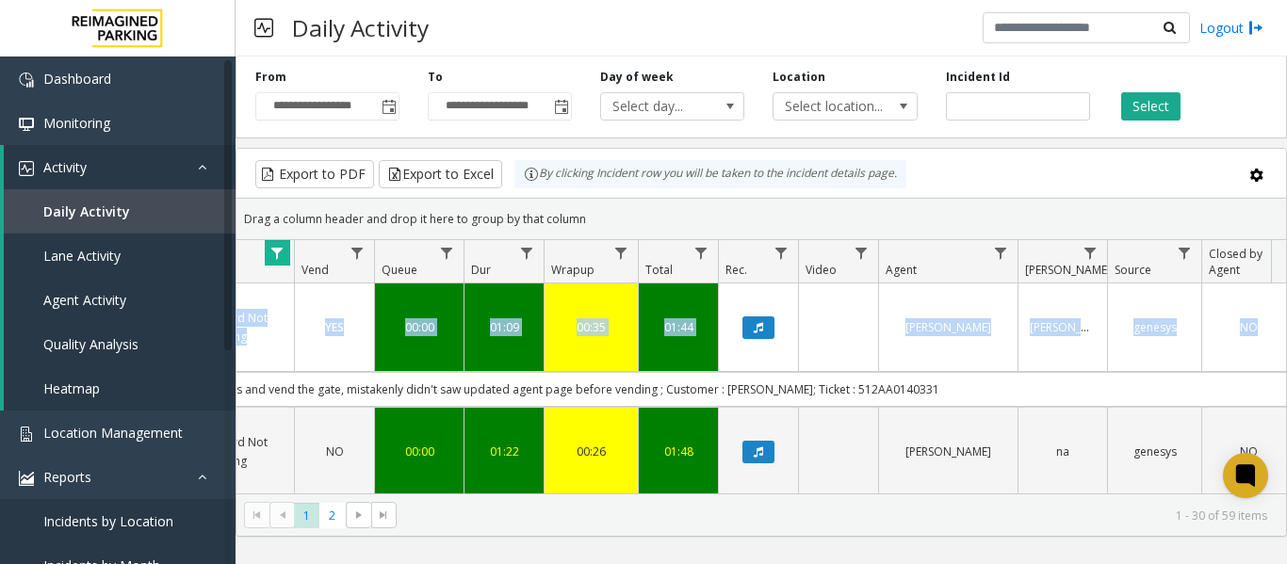
scroll to position [0, 694]
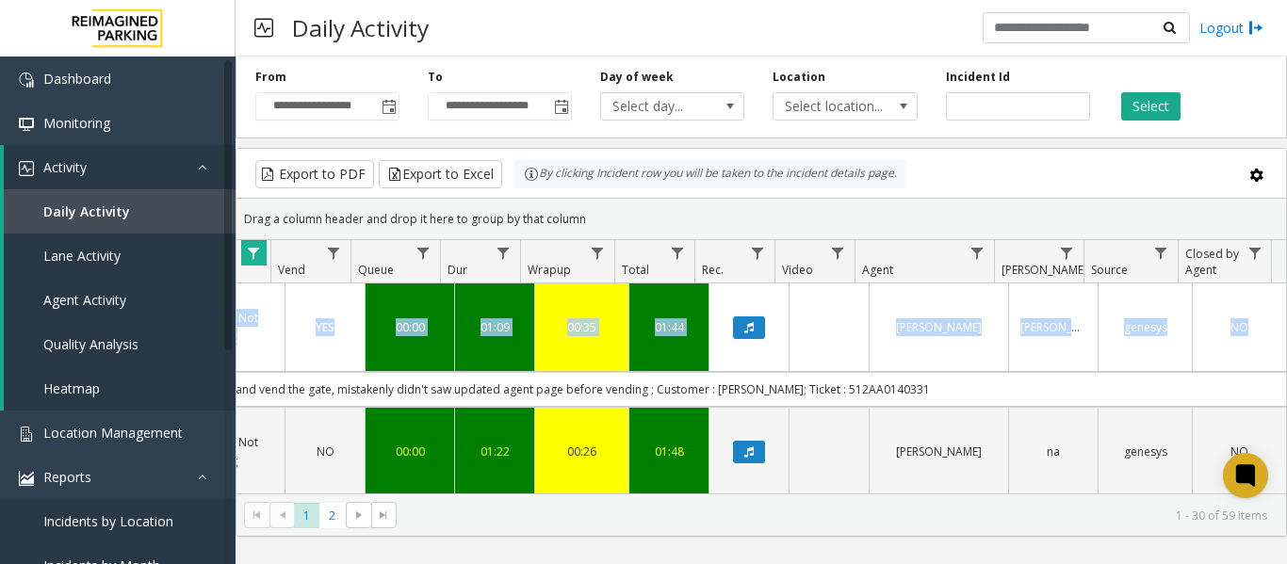
drag, startPoint x: 393, startPoint y: 376, endPoint x: 1279, endPoint y: 365, distance: 885.9
click at [1279, 365] on div "4090573 [DATE] 04:47:36 PM 16 L21078200 1st Presbyterian, [STREET_ADDRESS] 3 - …" at bounding box center [762, 402] width 1050 height 236
click at [999, 372] on td "Issue-Credit Card Not Reading Resolution-took details and vend the gate, mistak…" at bounding box center [436, 389] width 1699 height 35
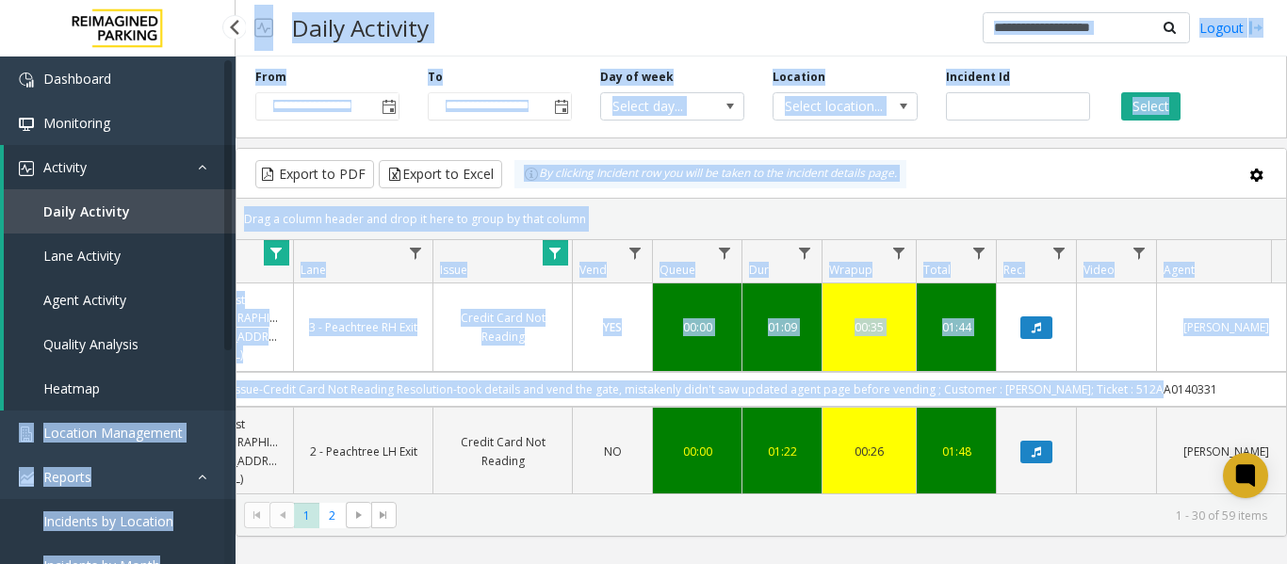
scroll to position [0, 243]
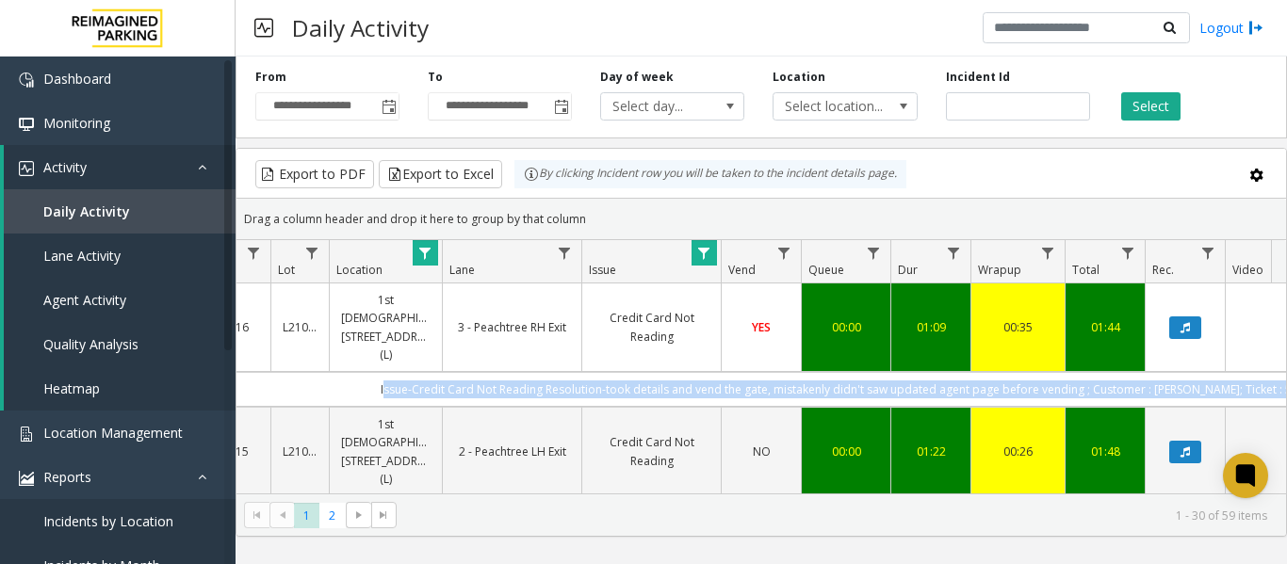
drag, startPoint x: 973, startPoint y: 364, endPoint x: 263, endPoint y: 382, distance: 710.8
click at [263, 382] on td "Issue-Credit Card Not Reading Resolution-took details and vend the gate, mistak…" at bounding box center [873, 389] width 1699 height 35
click at [487, 324] on link "3 - Peachtree RH Exit" at bounding box center [512, 328] width 116 height 18
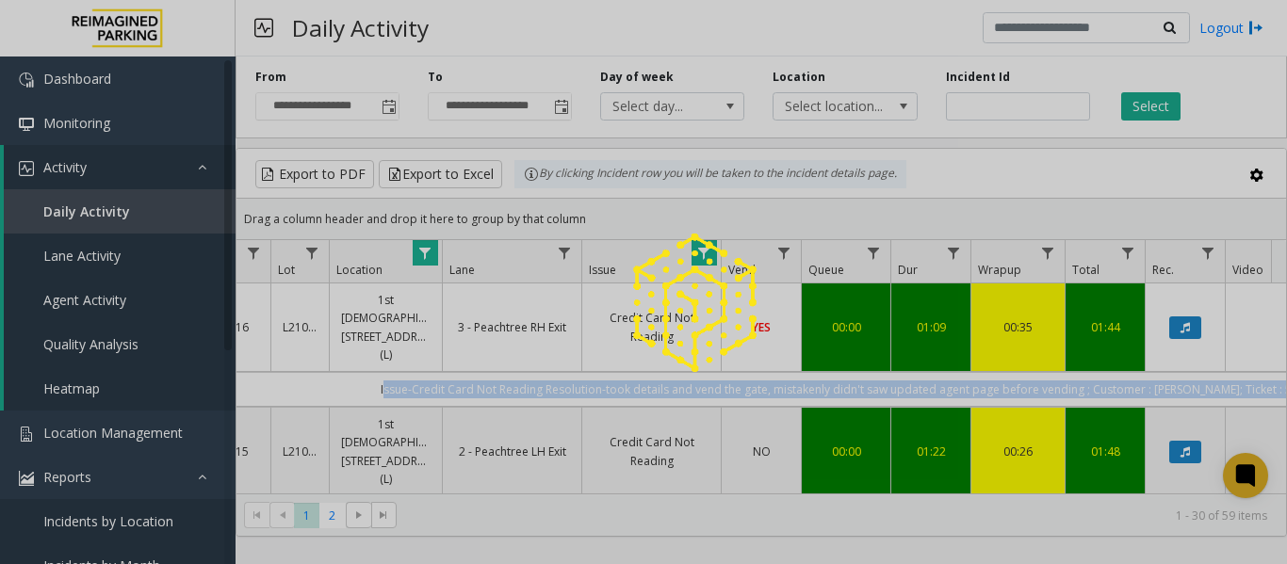
click at [487, 324] on div at bounding box center [643, 282] width 1287 height 564
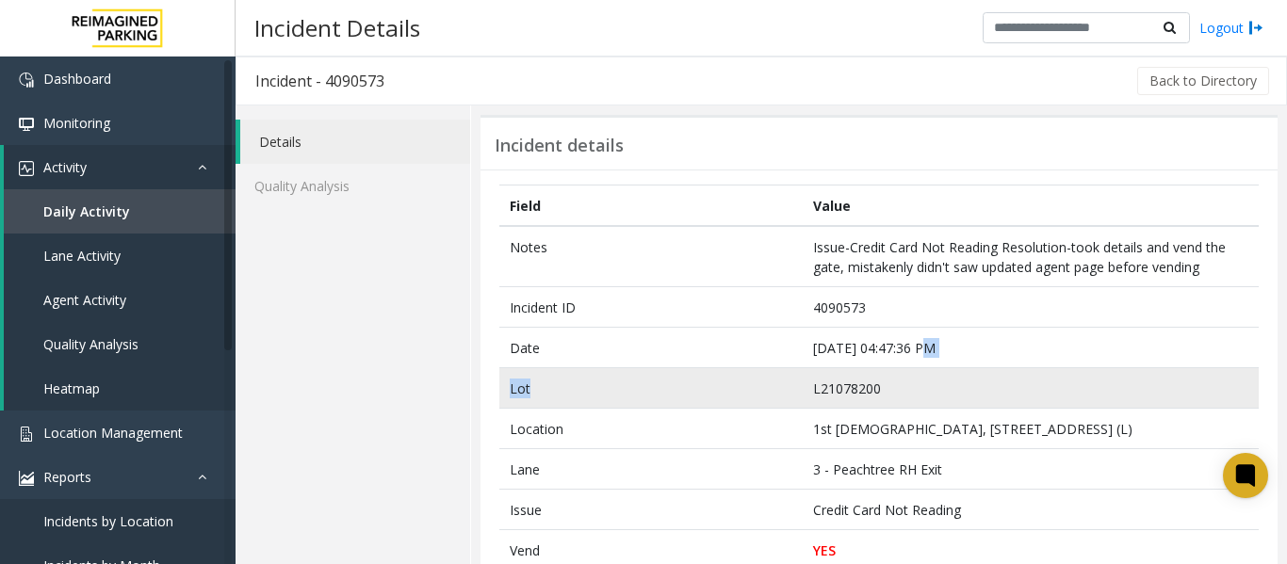
drag, startPoint x: 953, startPoint y: 347, endPoint x: 720, endPoint y: 368, distance: 233.7
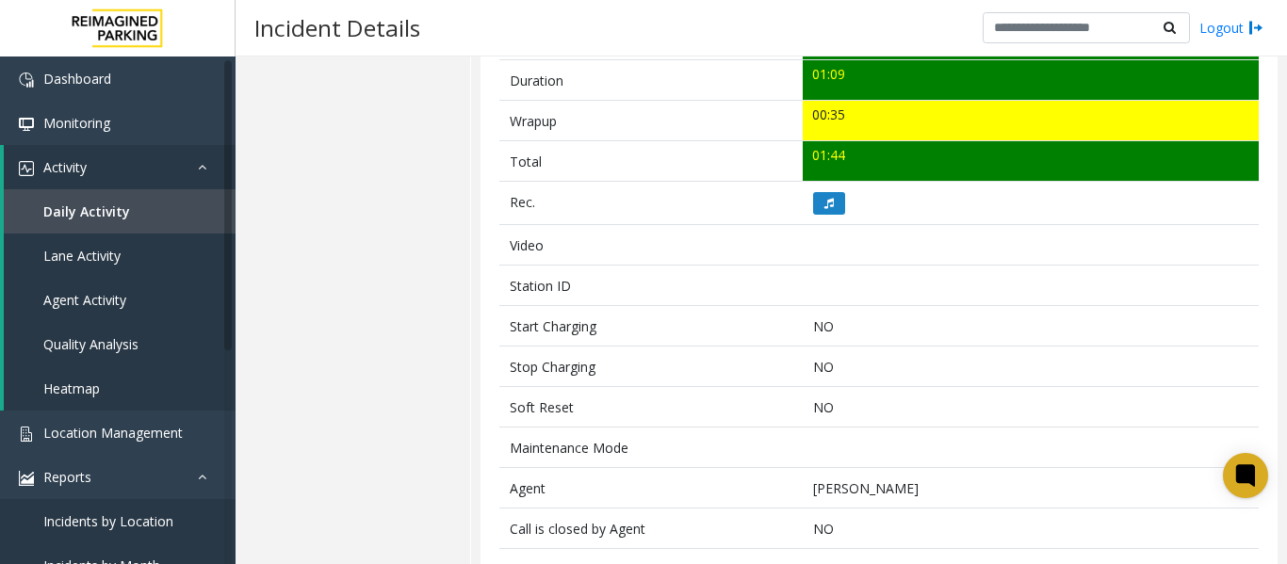
scroll to position [941, 0]
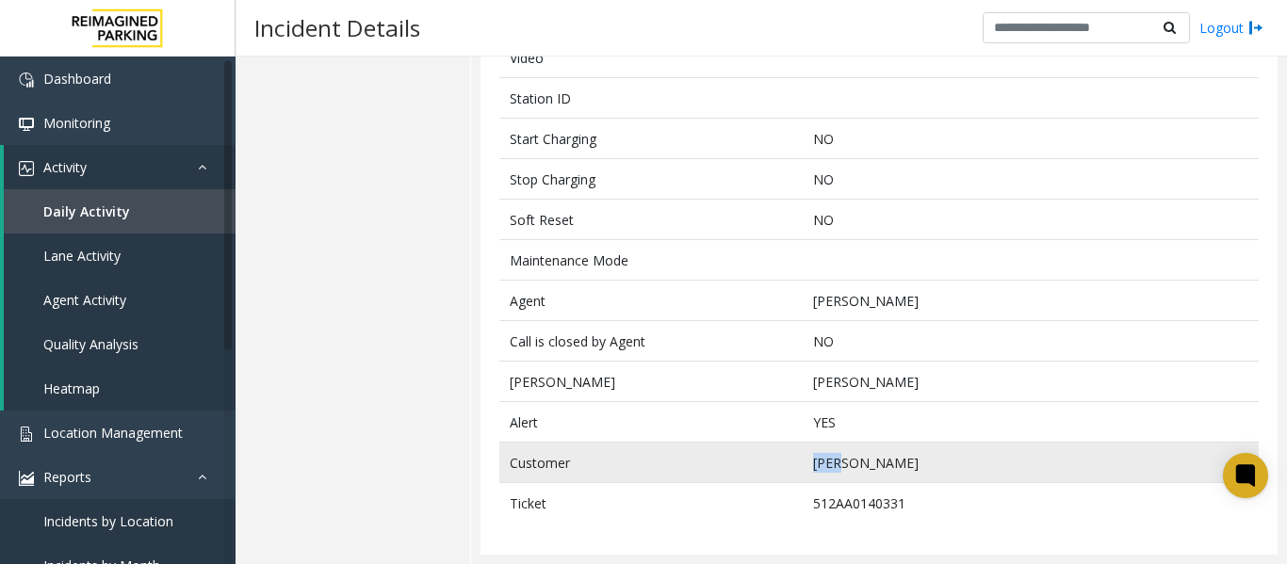
drag, startPoint x: 864, startPoint y: 455, endPoint x: 788, endPoint y: 459, distance: 76.4
click at [788, 459] on tr "Customer [PERSON_NAME]" at bounding box center [879, 463] width 760 height 41
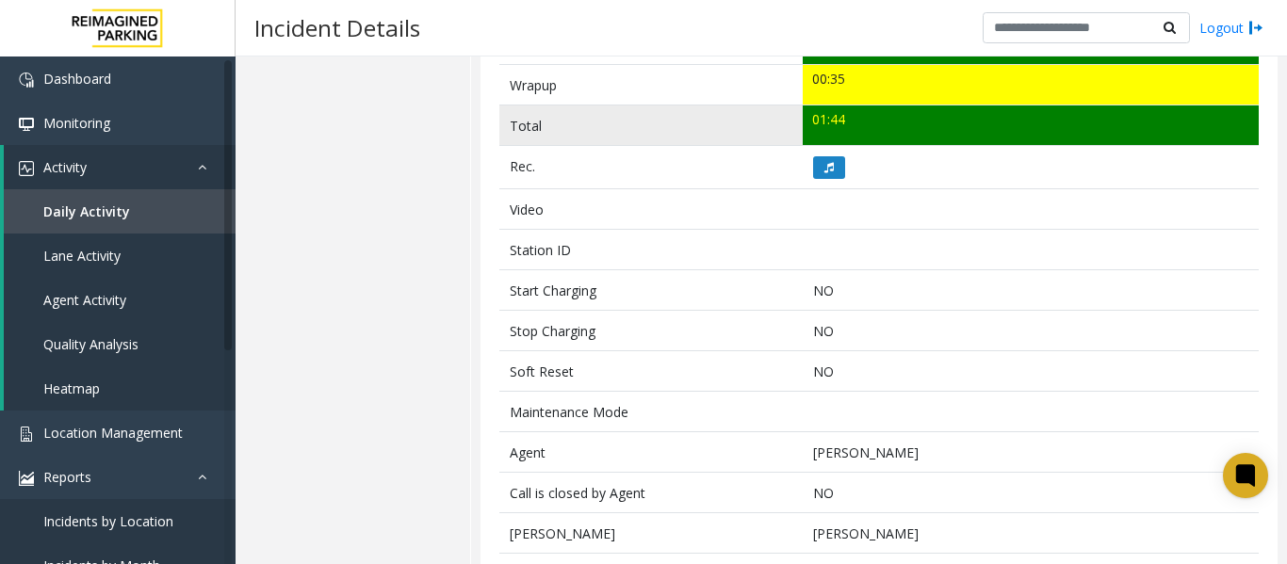
scroll to position [376, 0]
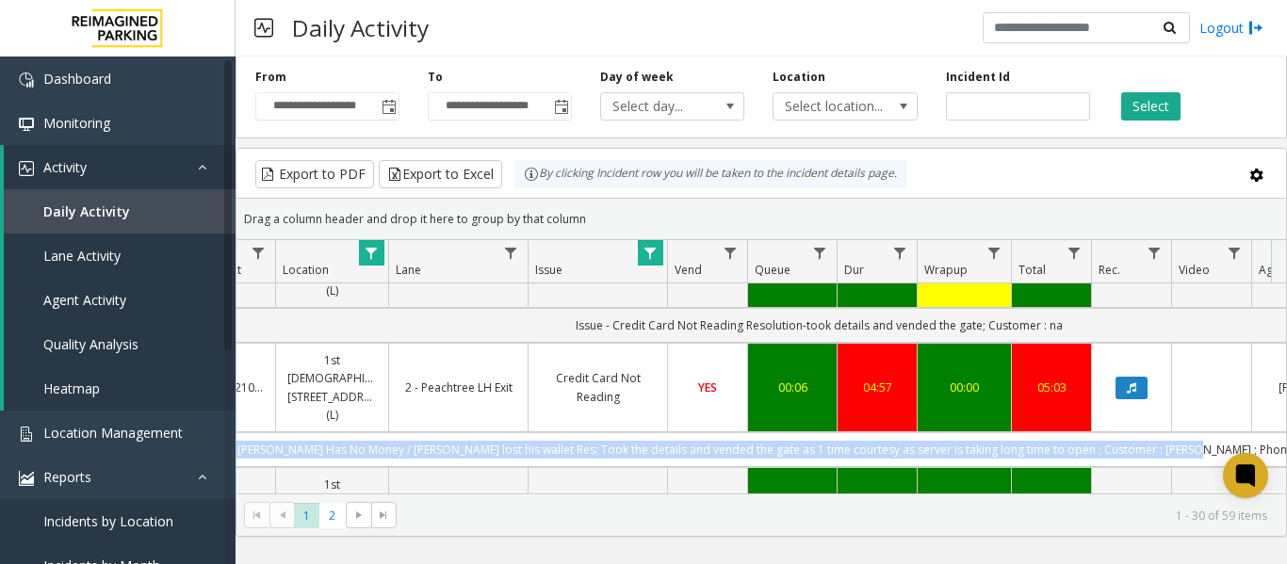
drag, startPoint x: 499, startPoint y: 398, endPoint x: 1264, endPoint y: 397, distance: 764.3
click at [1264, 433] on td "Issue - Payment Issue [PERSON_NAME] Has No Money / [PERSON_NAME] lost his walle…" at bounding box center [818, 450] width 1699 height 35
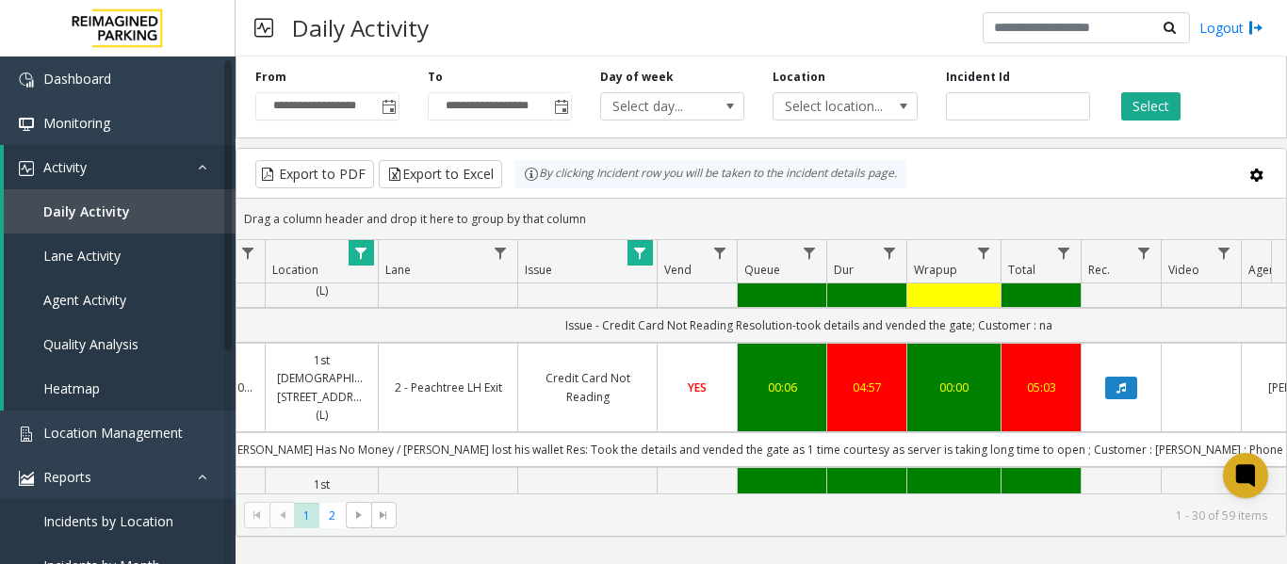
click at [514, 363] on td "2 - Peachtree LH Exit" at bounding box center [447, 388] width 139 height 90
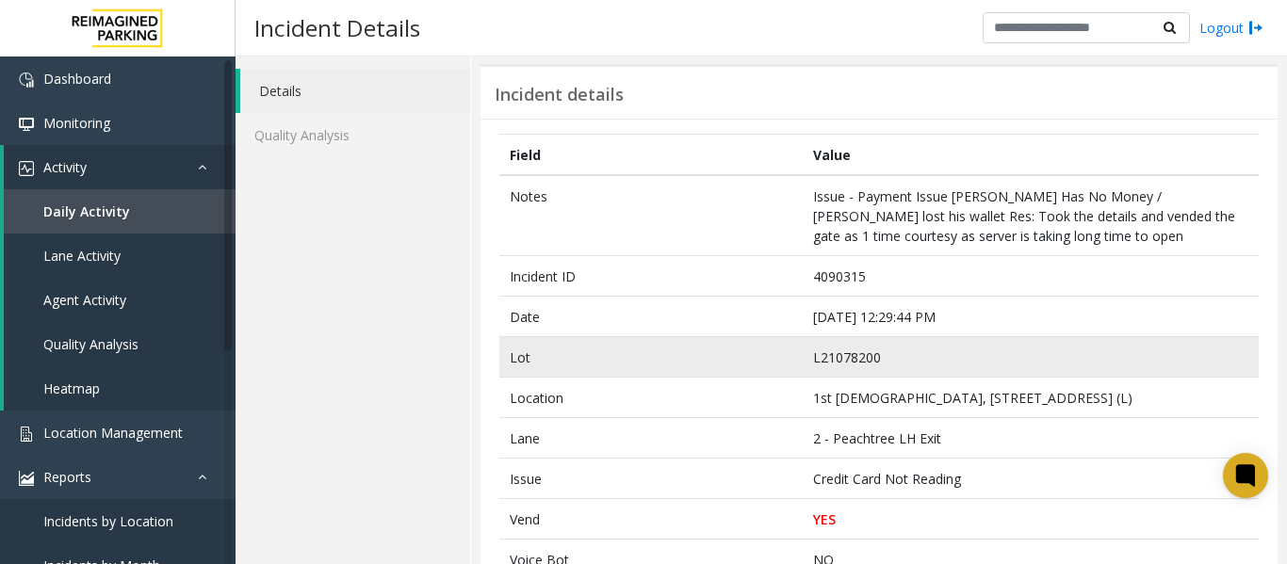
scroll to position [94, 0]
